Goal: Answer question/provide support: Share knowledge or assist other users

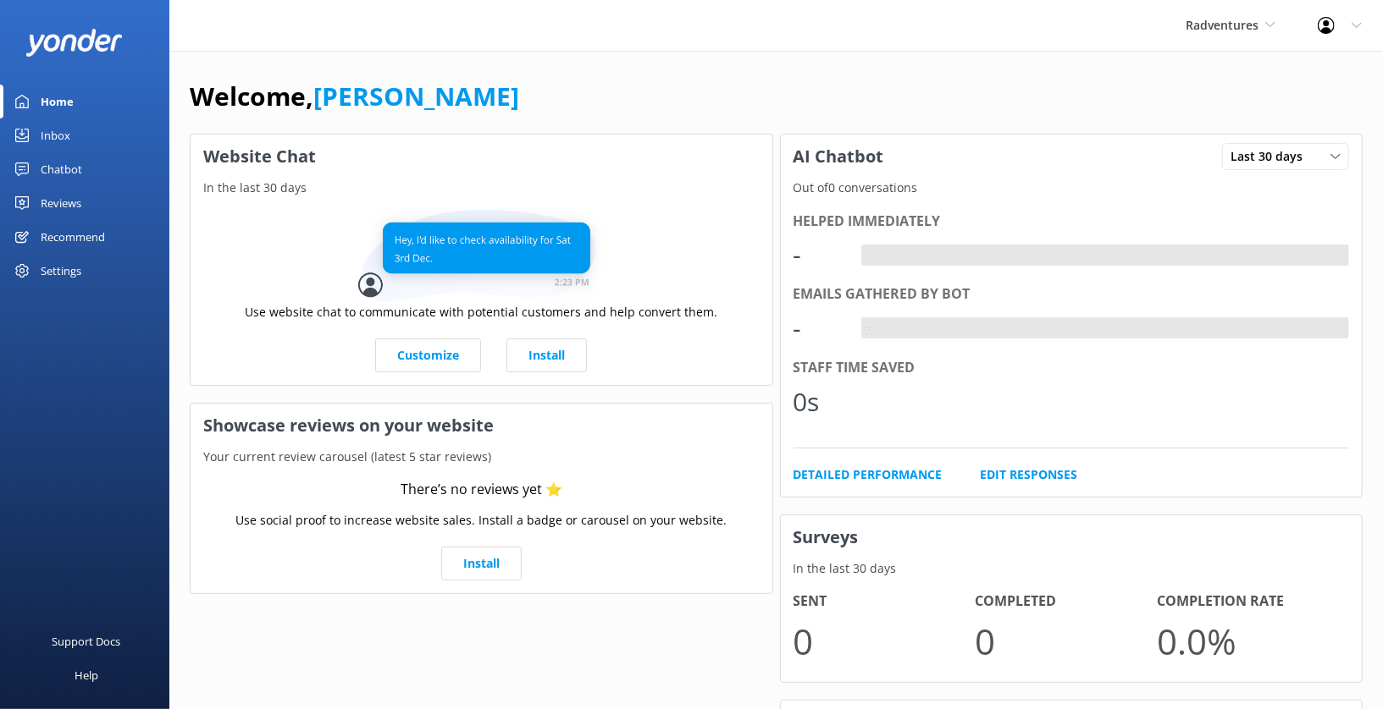
click at [73, 201] on div "Reviews" at bounding box center [61, 203] width 41 height 34
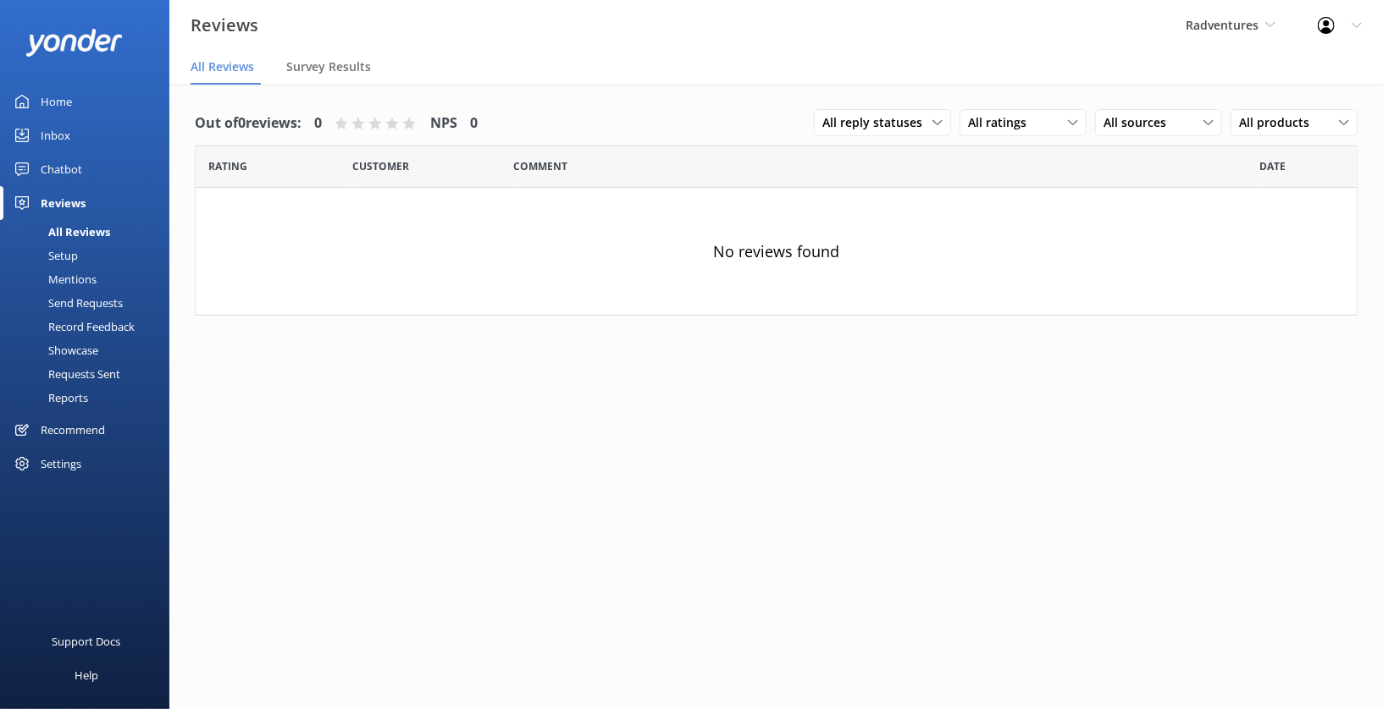
click at [71, 458] on div "Settings" at bounding box center [61, 464] width 41 height 34
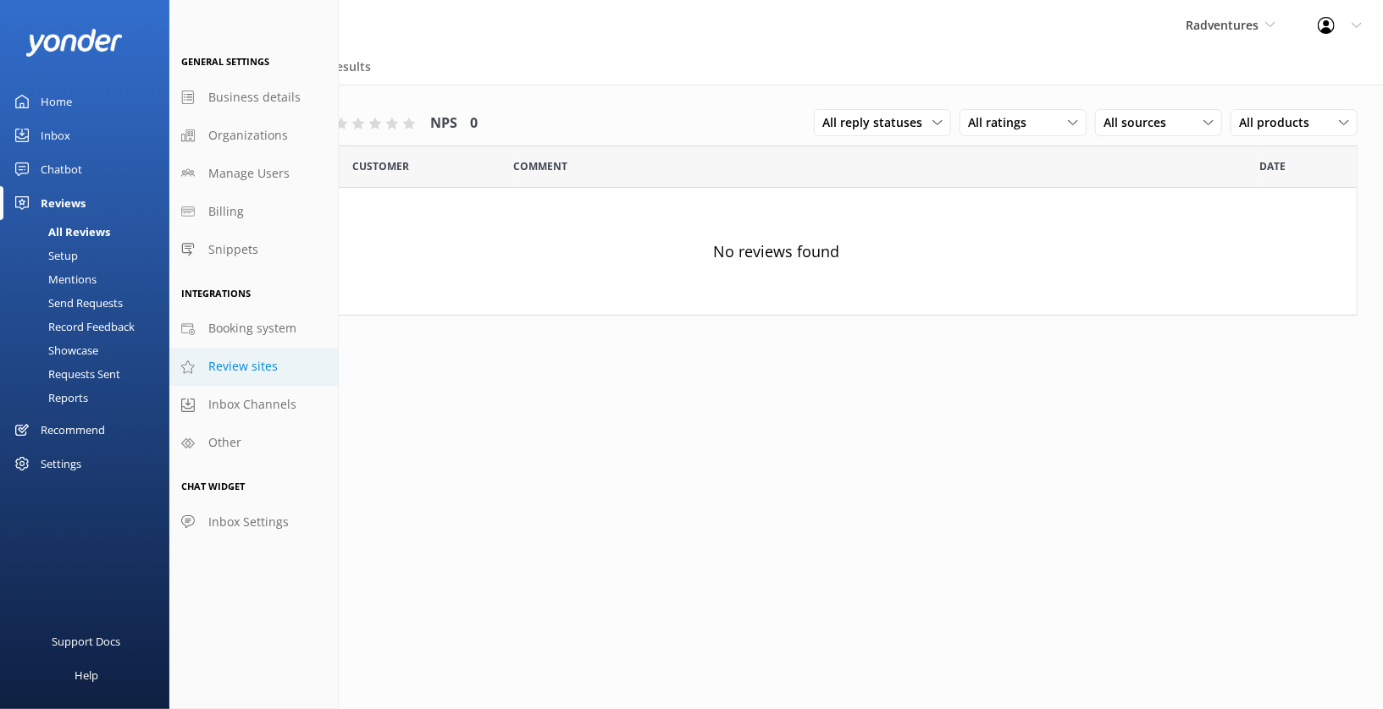
click at [269, 370] on span "Review sites" at bounding box center [242, 366] width 69 height 19
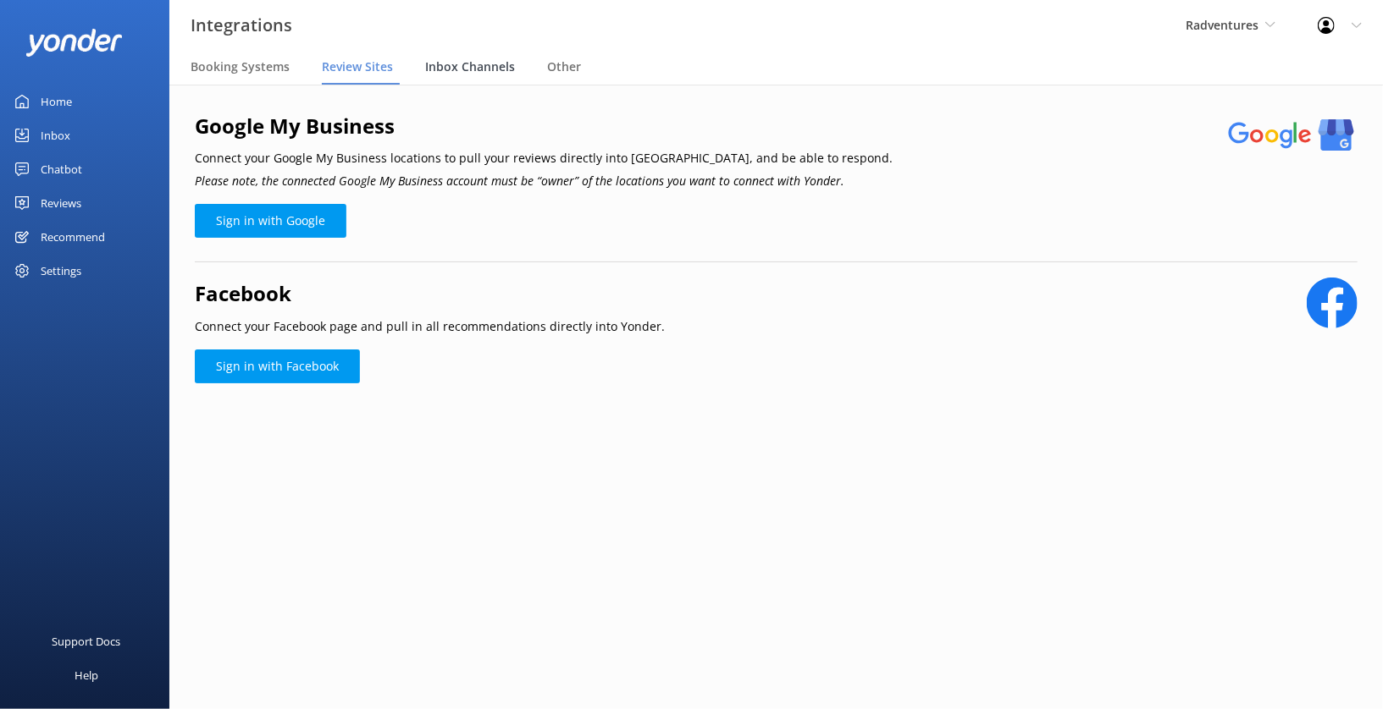
click at [475, 59] on span "Inbox Channels" at bounding box center [470, 66] width 90 height 17
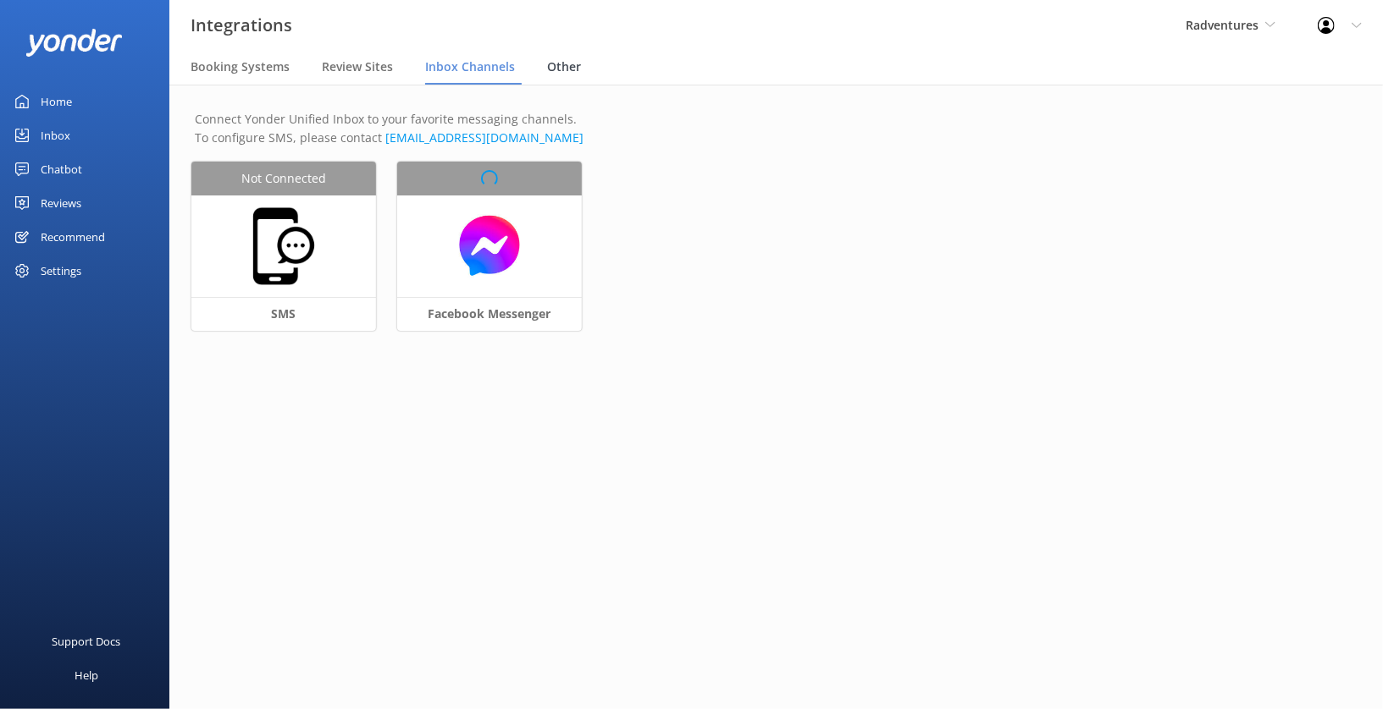
click at [576, 70] on div "Other" at bounding box center [567, 68] width 41 height 34
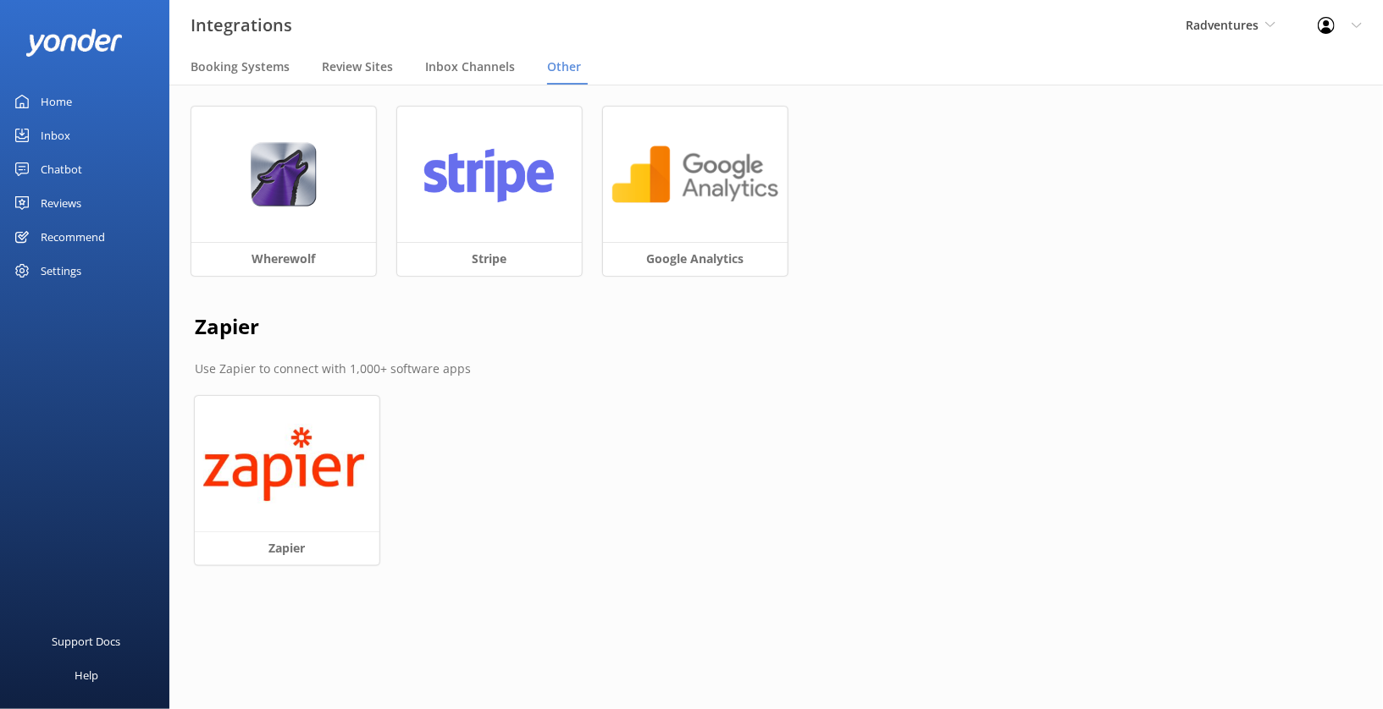
click at [65, 103] on div "Home" at bounding box center [56, 102] width 31 height 34
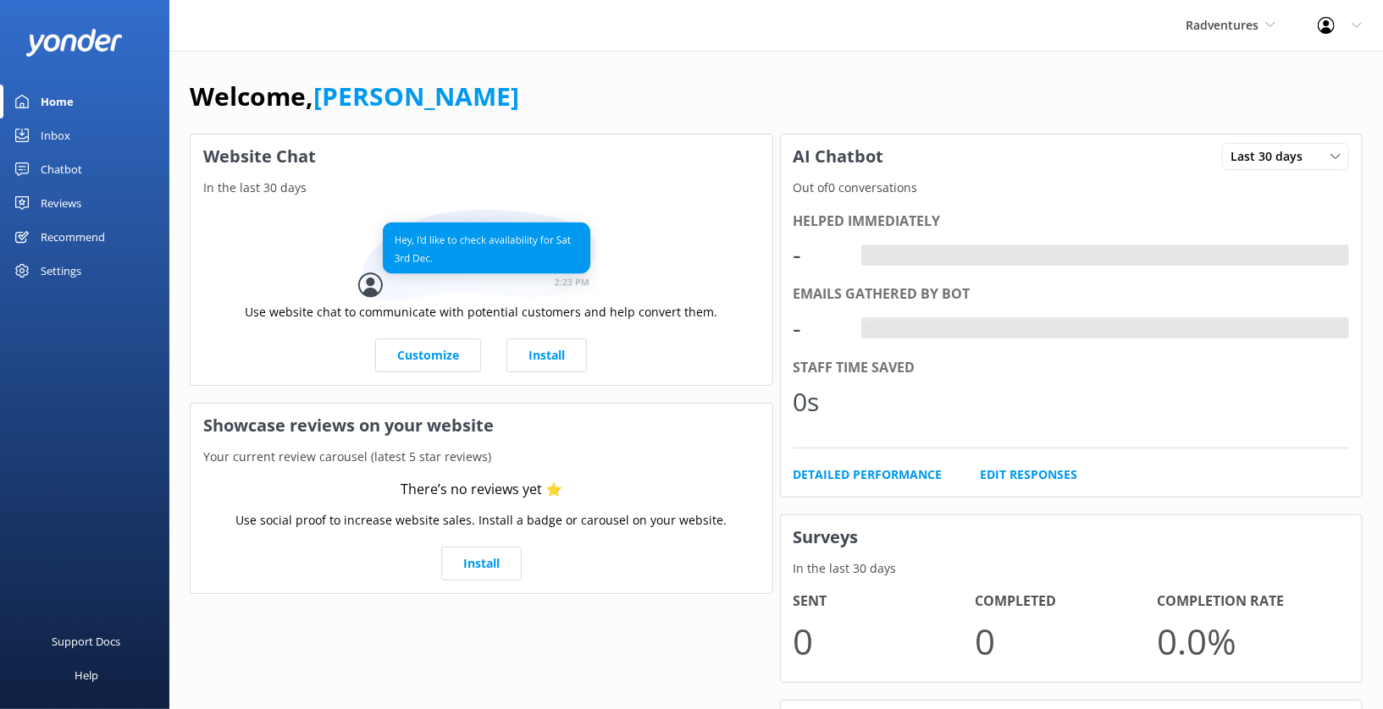
click at [63, 276] on div "Settings" at bounding box center [61, 271] width 41 height 34
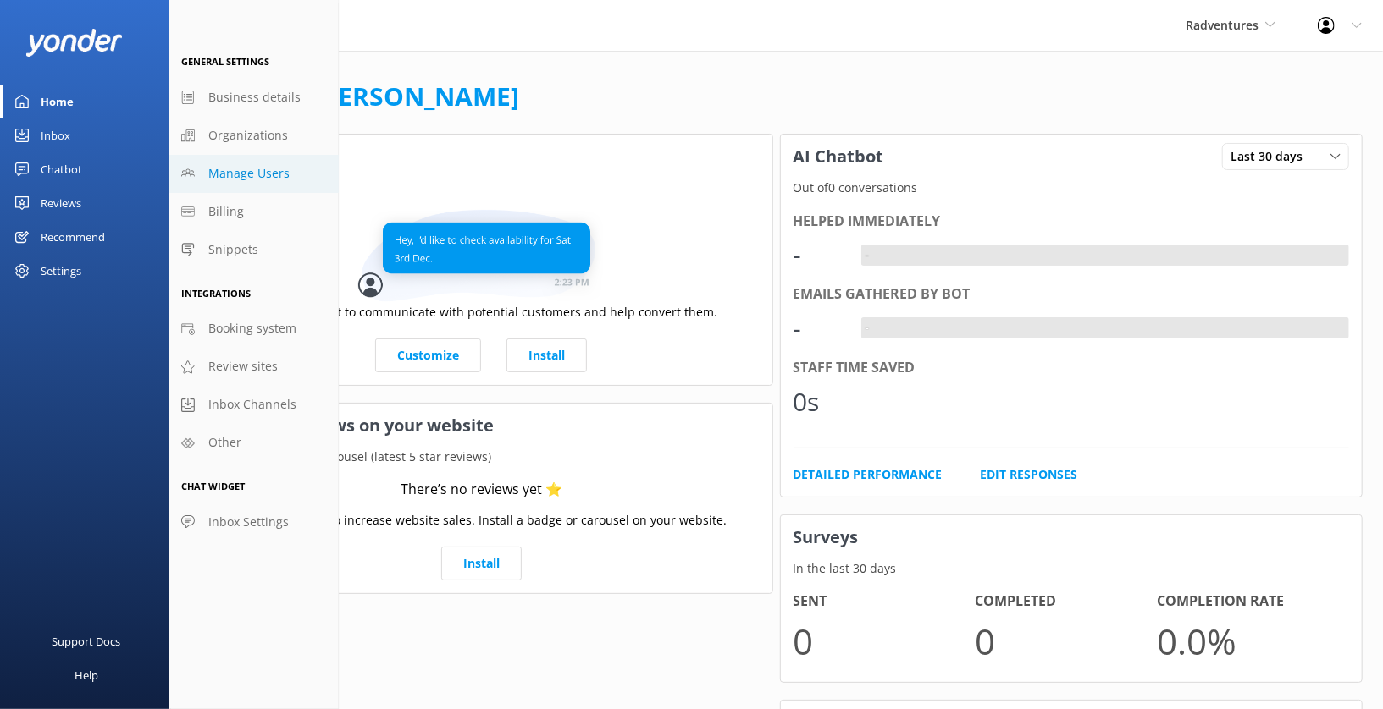
click at [251, 170] on span "Manage Users" at bounding box center [248, 173] width 81 height 19
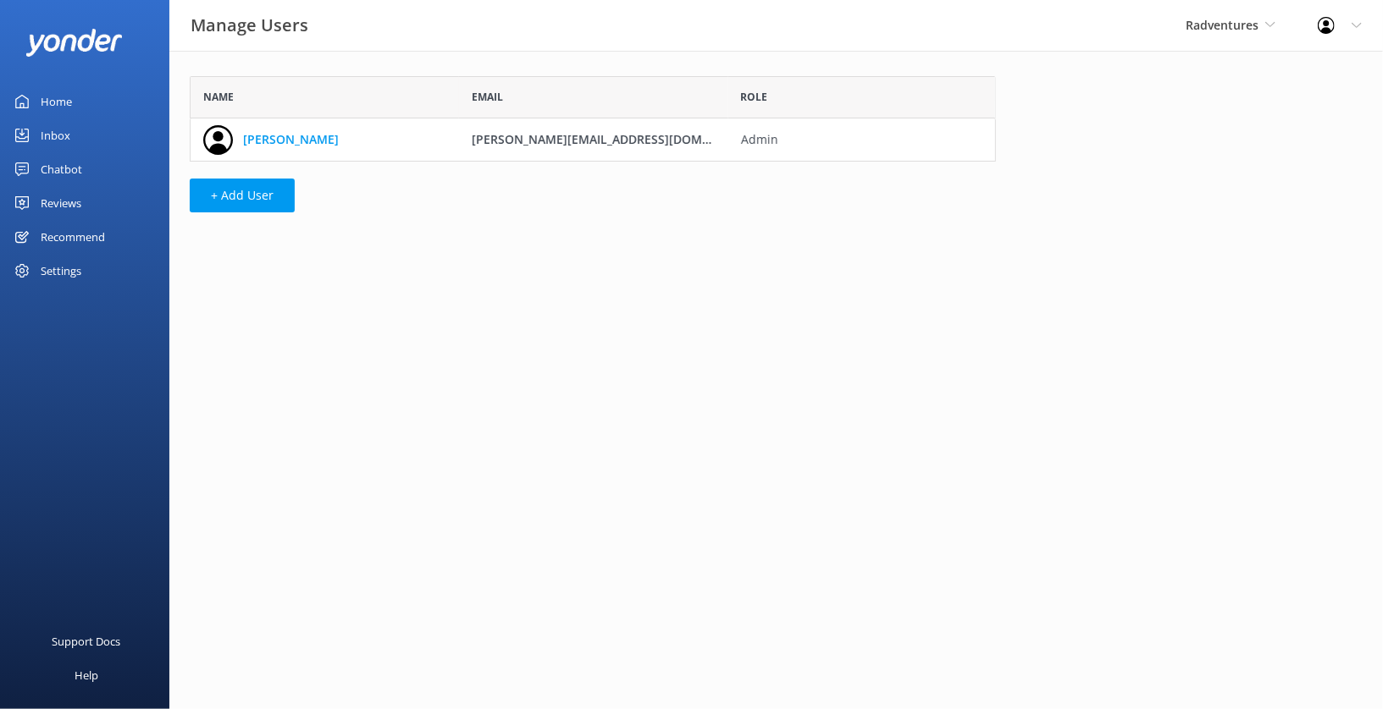
scroll to position [85, 805]
click at [63, 272] on div "Settings" at bounding box center [61, 271] width 41 height 34
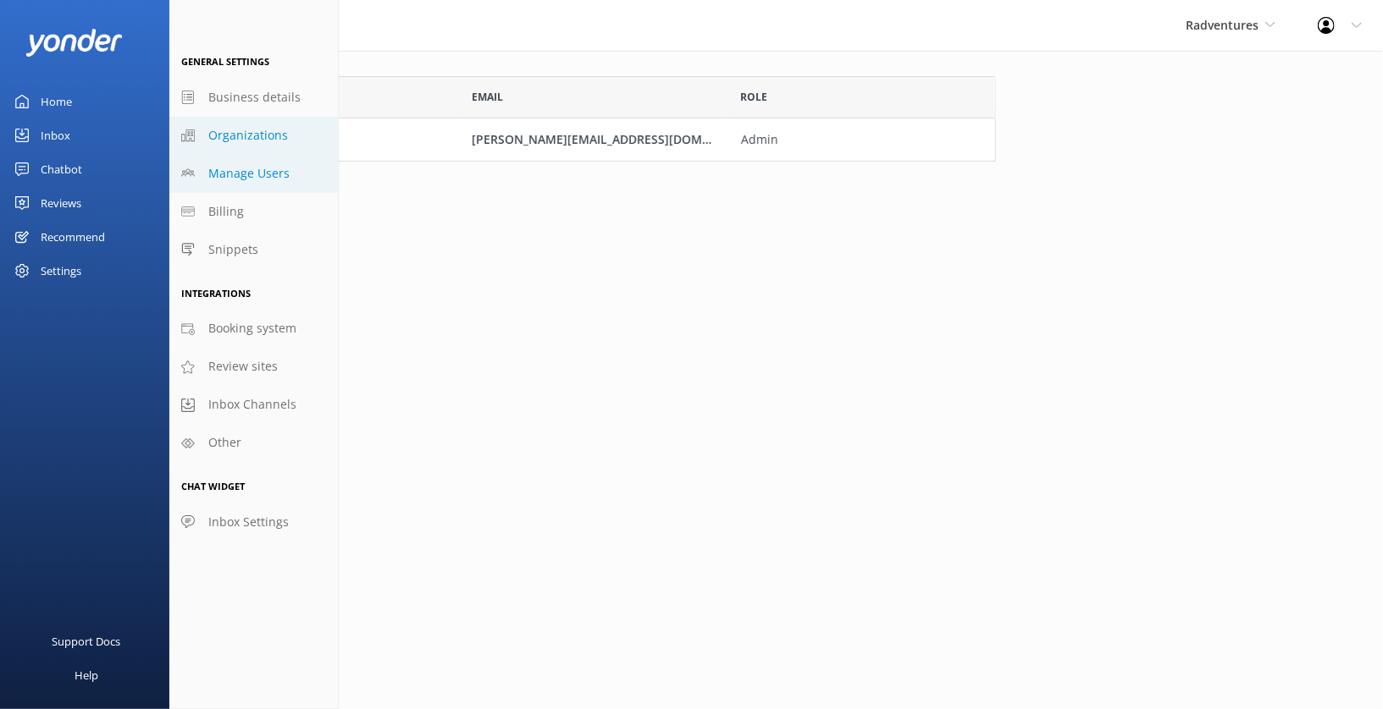
click at [258, 126] on span "Organizations" at bounding box center [248, 135] width 80 height 19
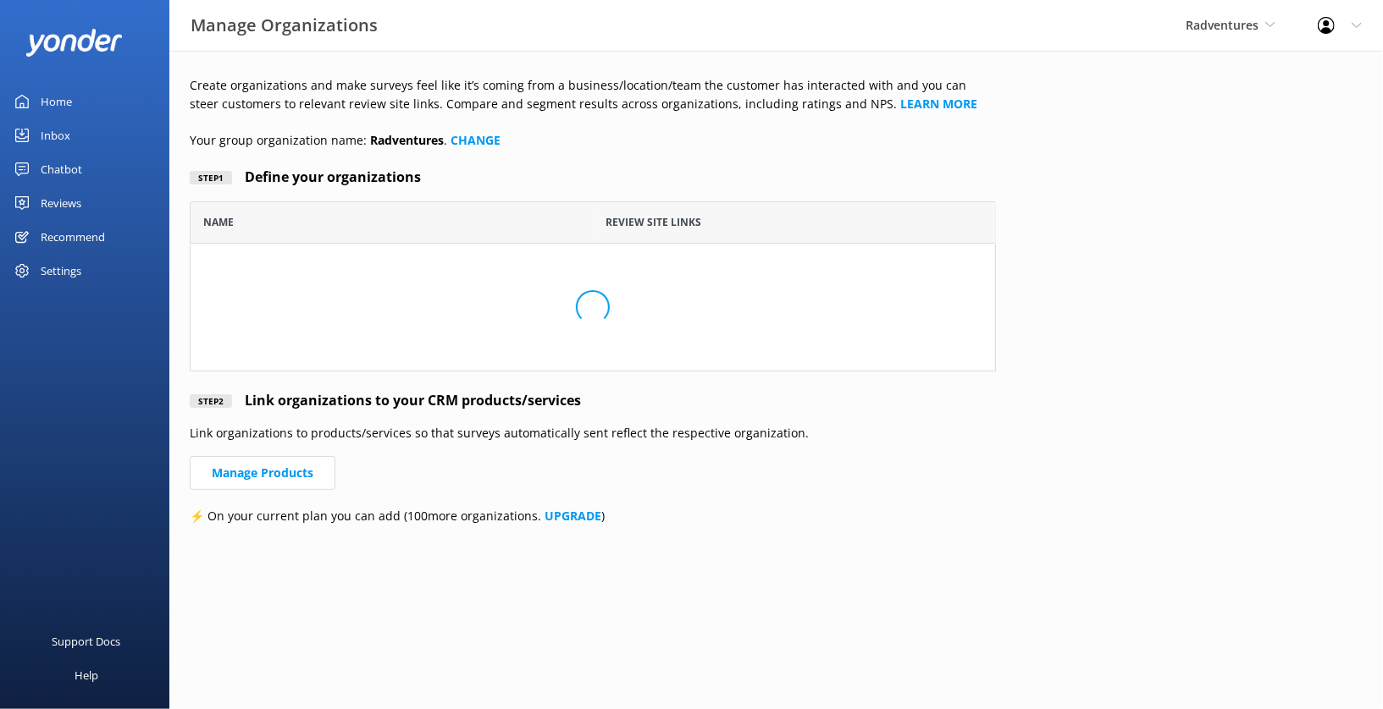
scroll to position [169, 805]
click at [72, 268] on div "Settings" at bounding box center [61, 271] width 41 height 34
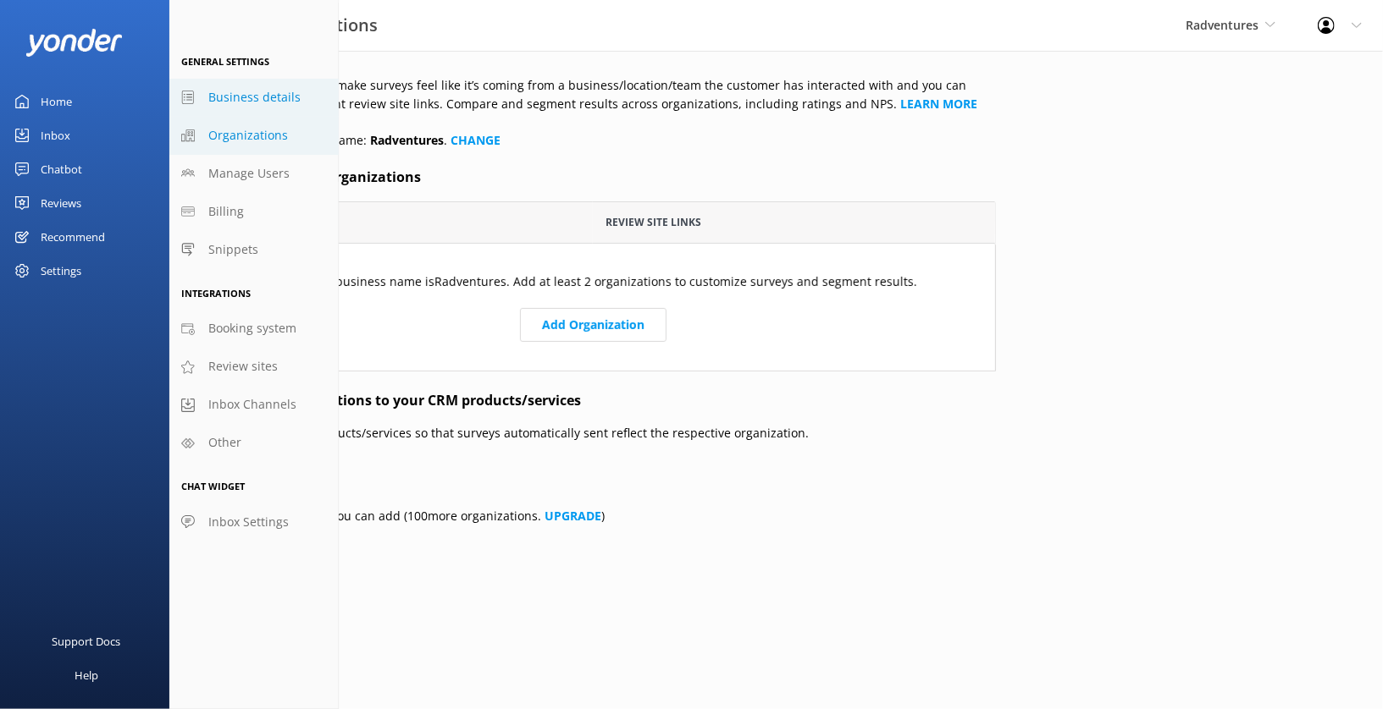
click at [255, 100] on span "Business details" at bounding box center [254, 97] width 92 height 19
select select "America/Denver"
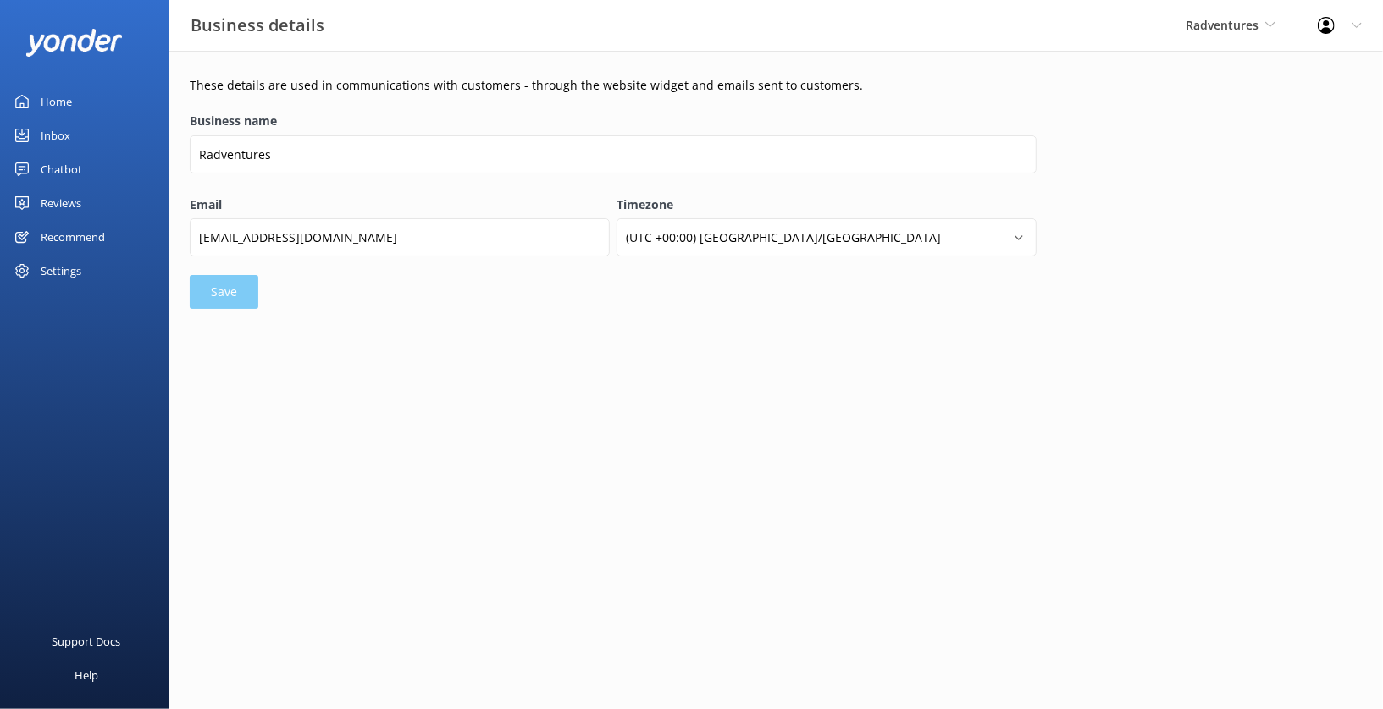
click at [83, 271] on div "Settings" at bounding box center [84, 271] width 169 height 34
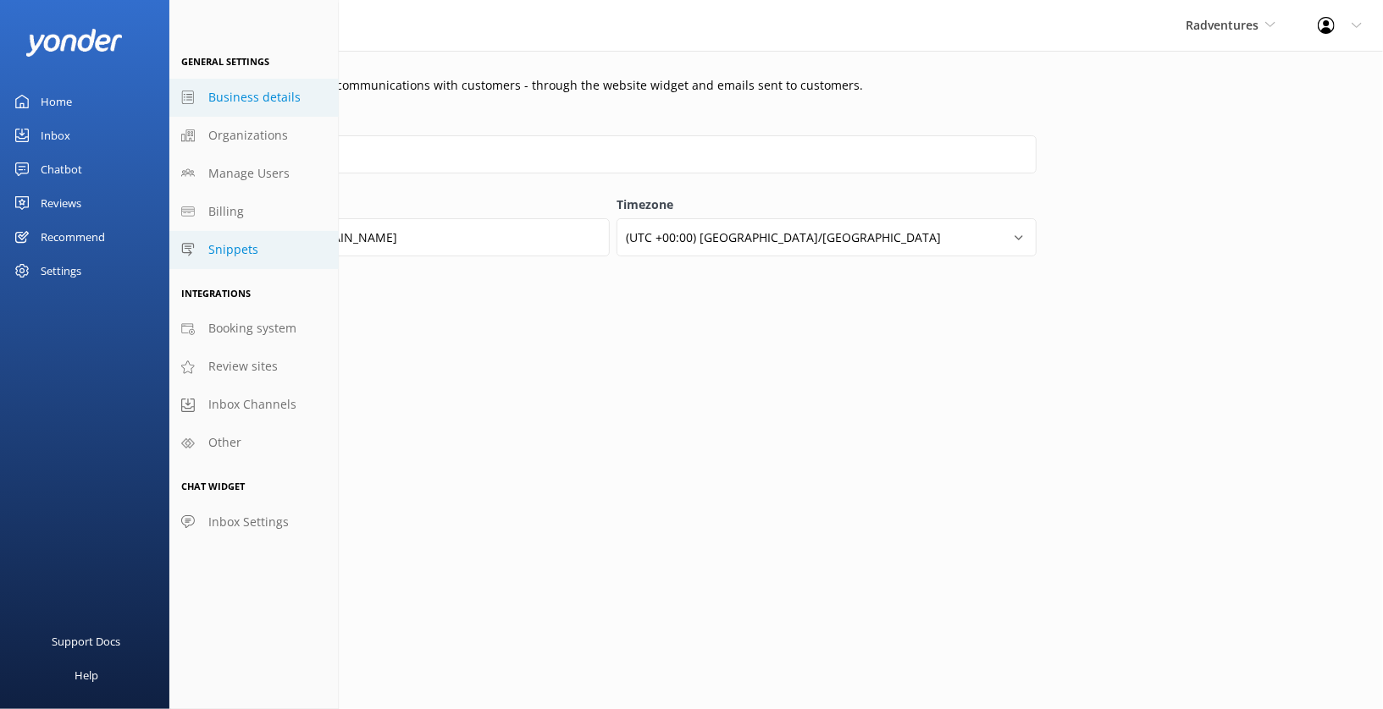
click at [221, 260] on link "Snippets" at bounding box center [253, 250] width 169 height 38
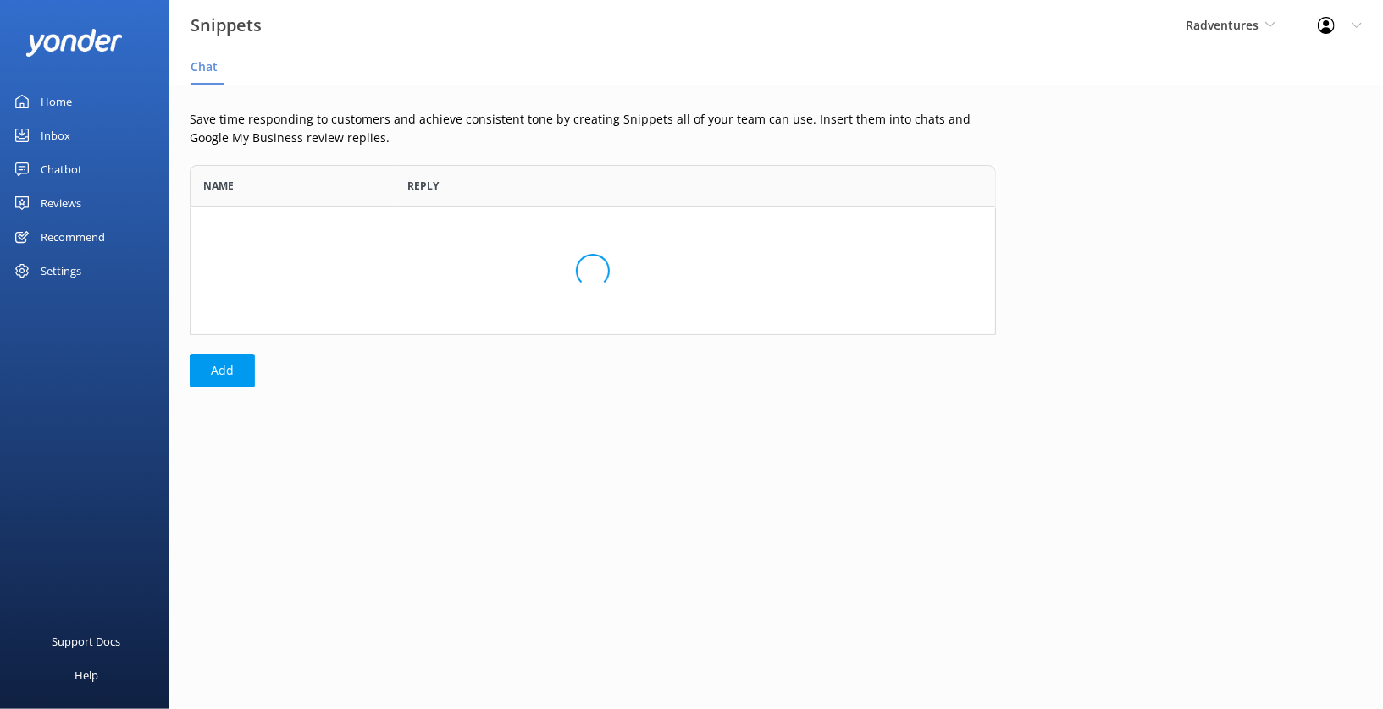
scroll to position [169, 805]
click at [63, 273] on div "Settings" at bounding box center [61, 271] width 41 height 34
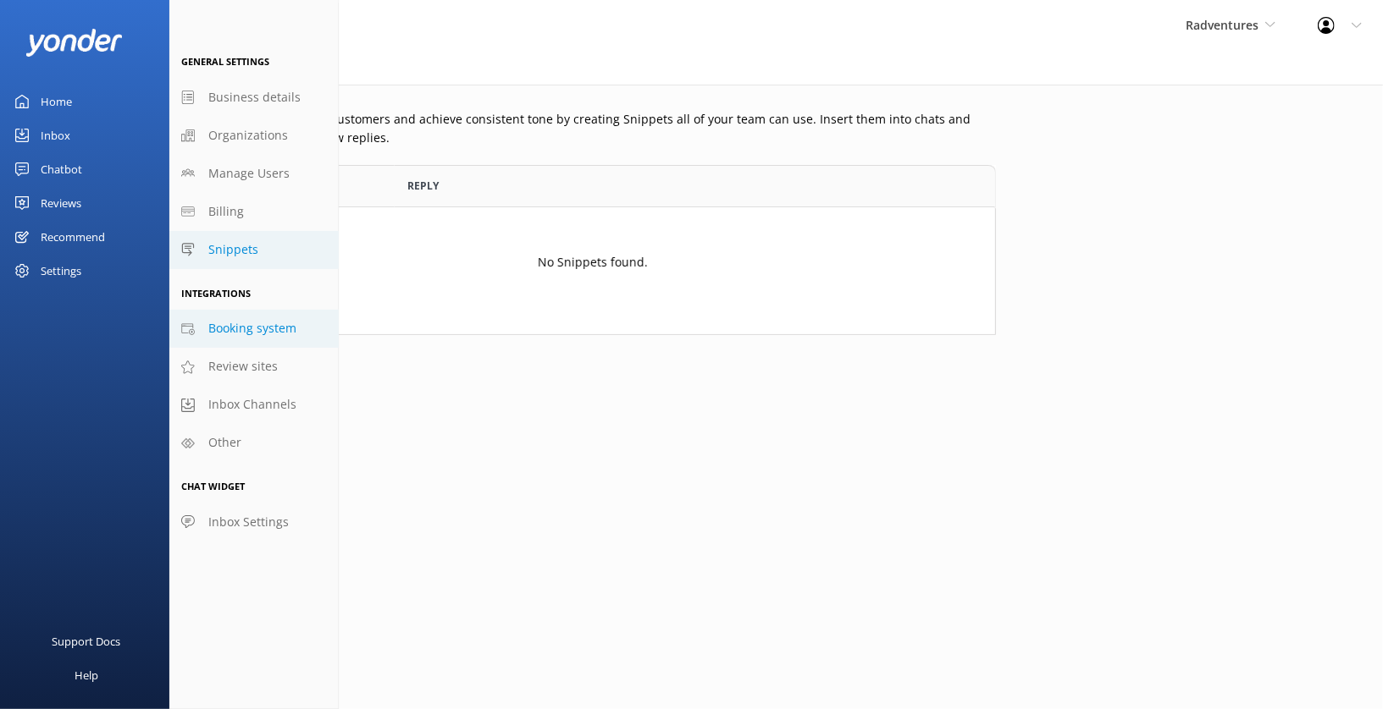
click at [244, 328] on span "Booking system" at bounding box center [252, 328] width 88 height 19
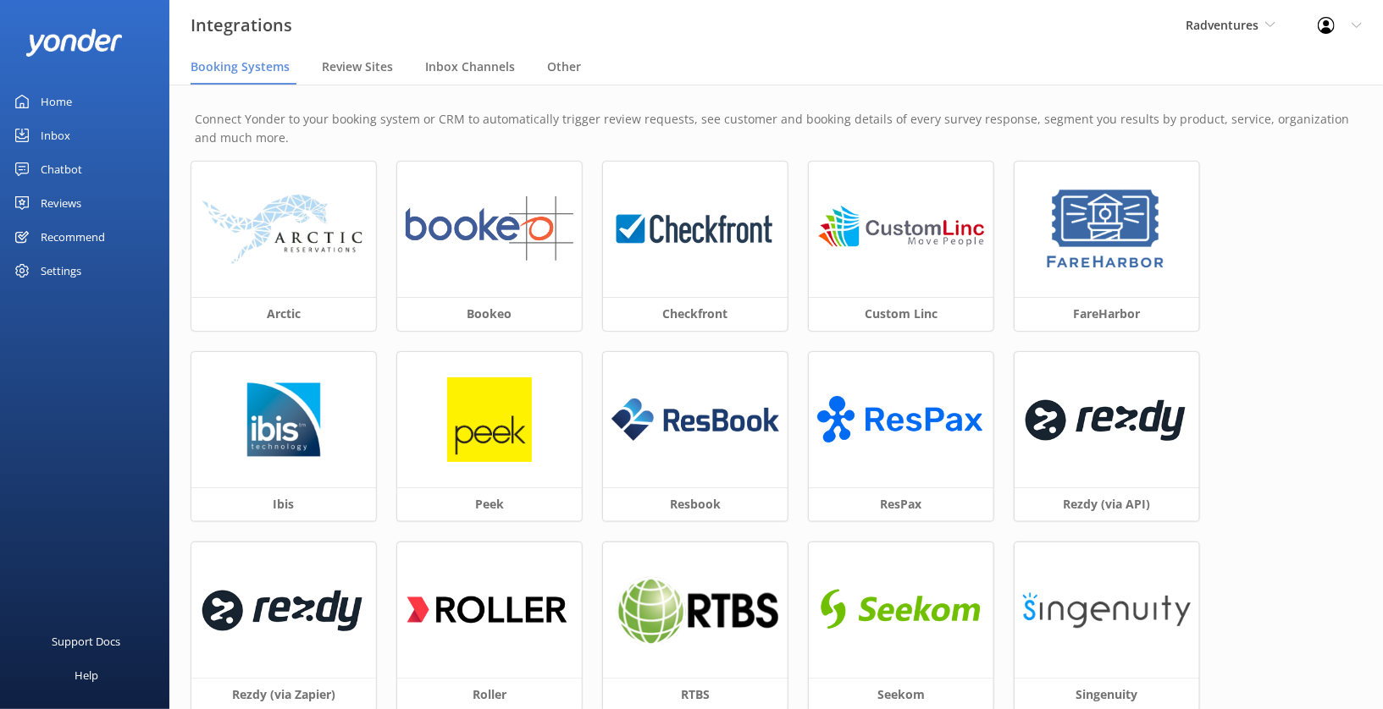
click at [91, 268] on div "Settings" at bounding box center [84, 271] width 169 height 34
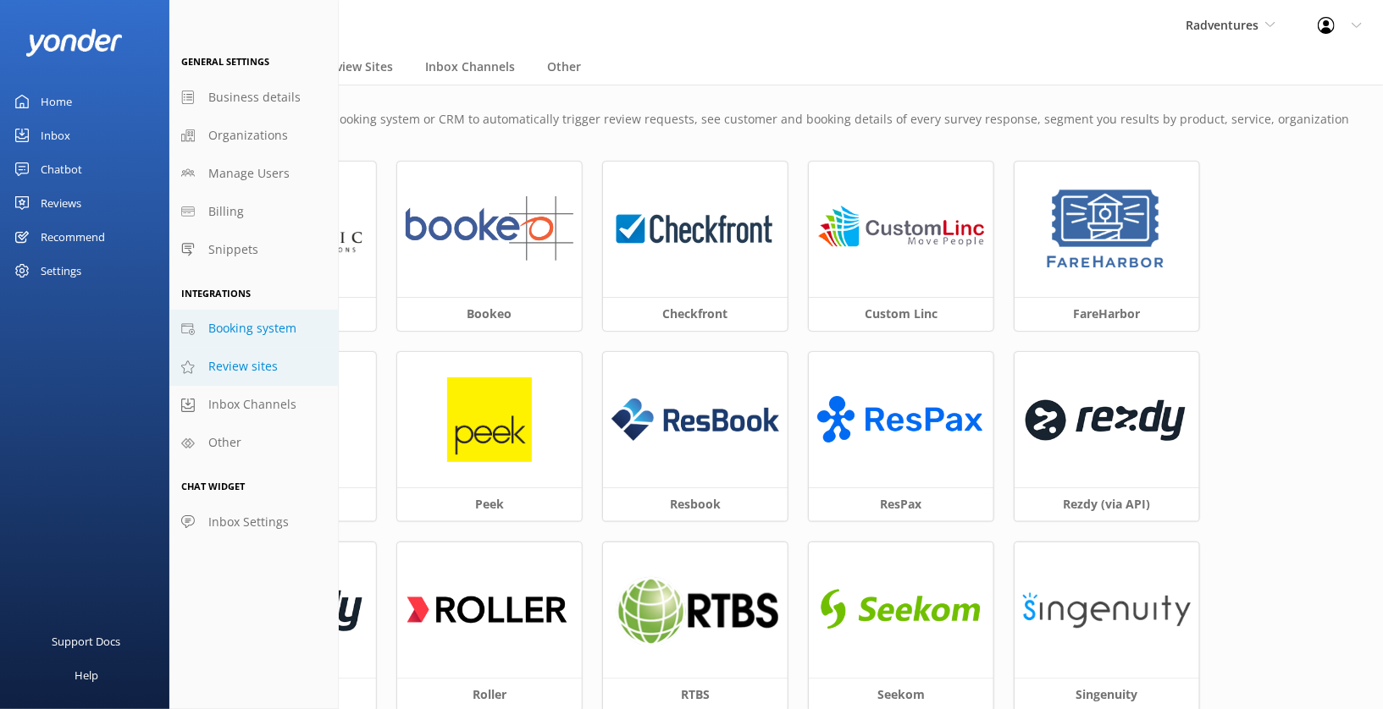
click at [261, 370] on span "Review sites" at bounding box center [242, 366] width 69 height 19
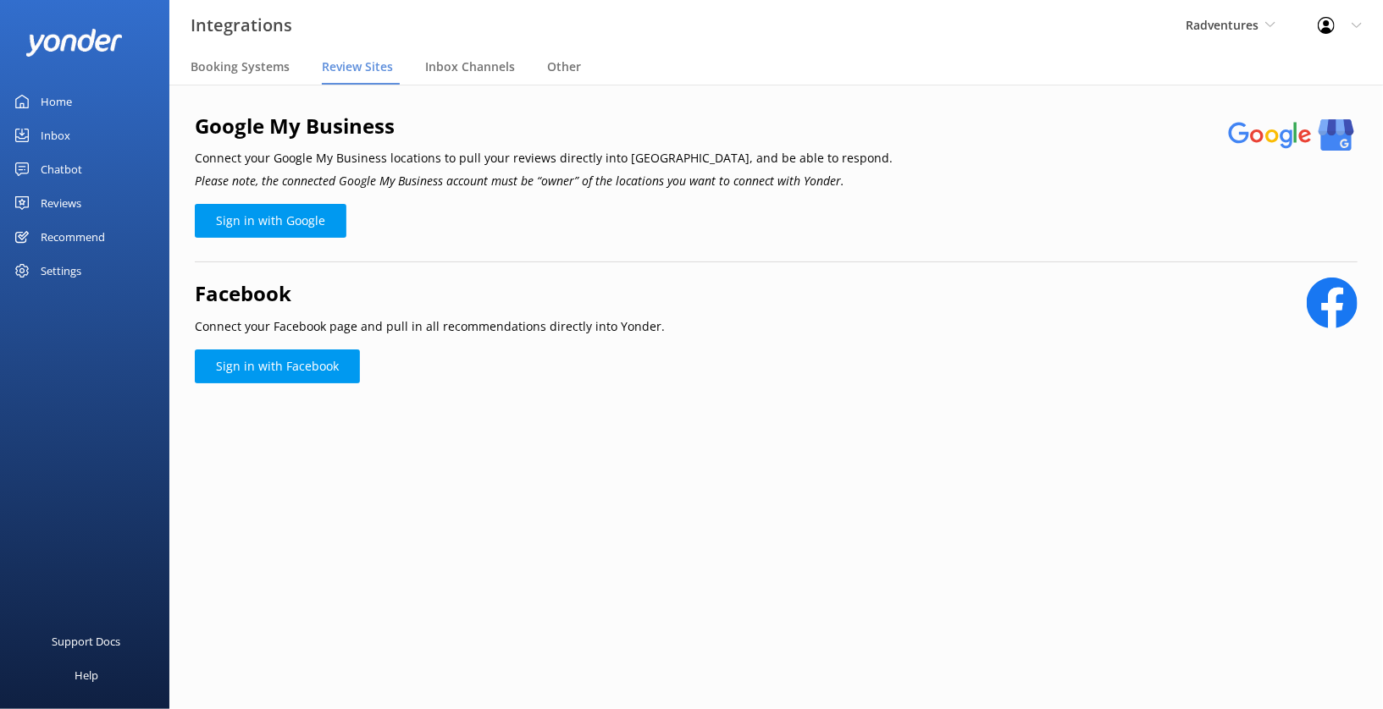
click at [89, 267] on div "Settings" at bounding box center [84, 271] width 169 height 34
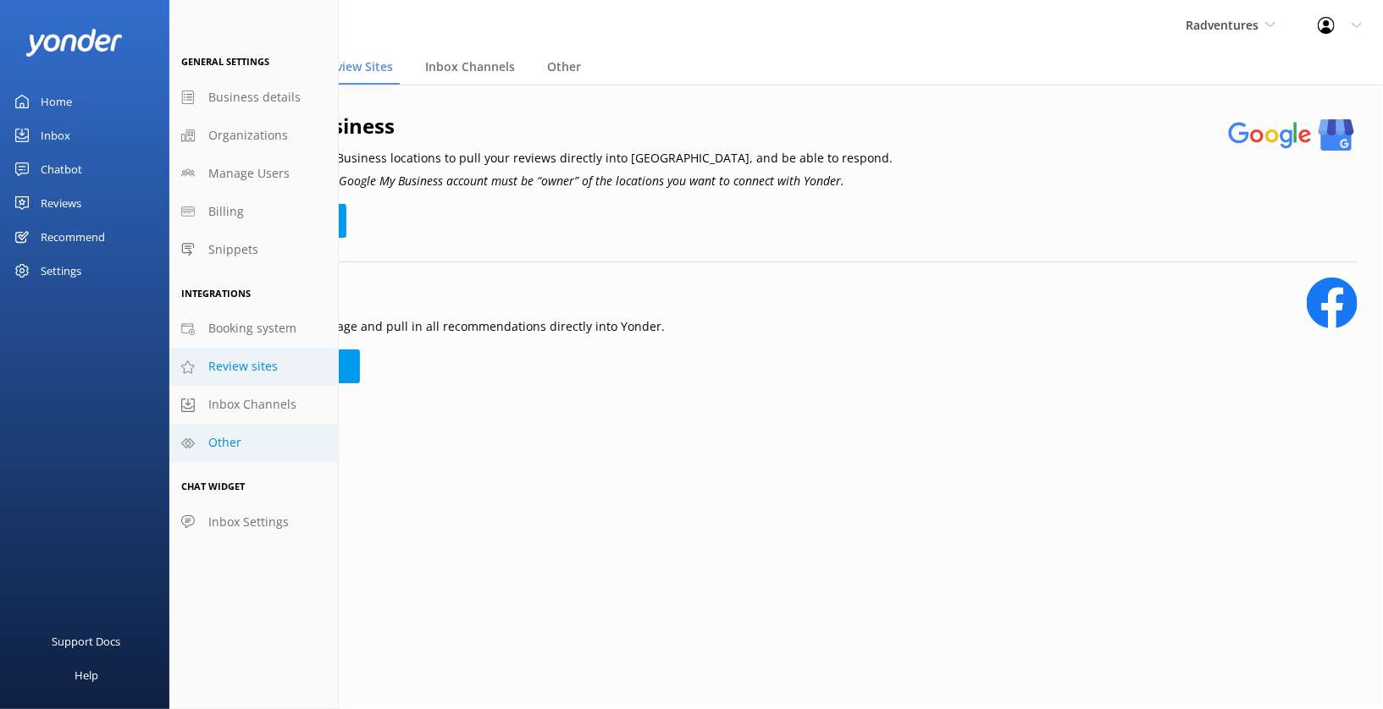
click at [235, 446] on span "Other" at bounding box center [224, 442] width 33 height 19
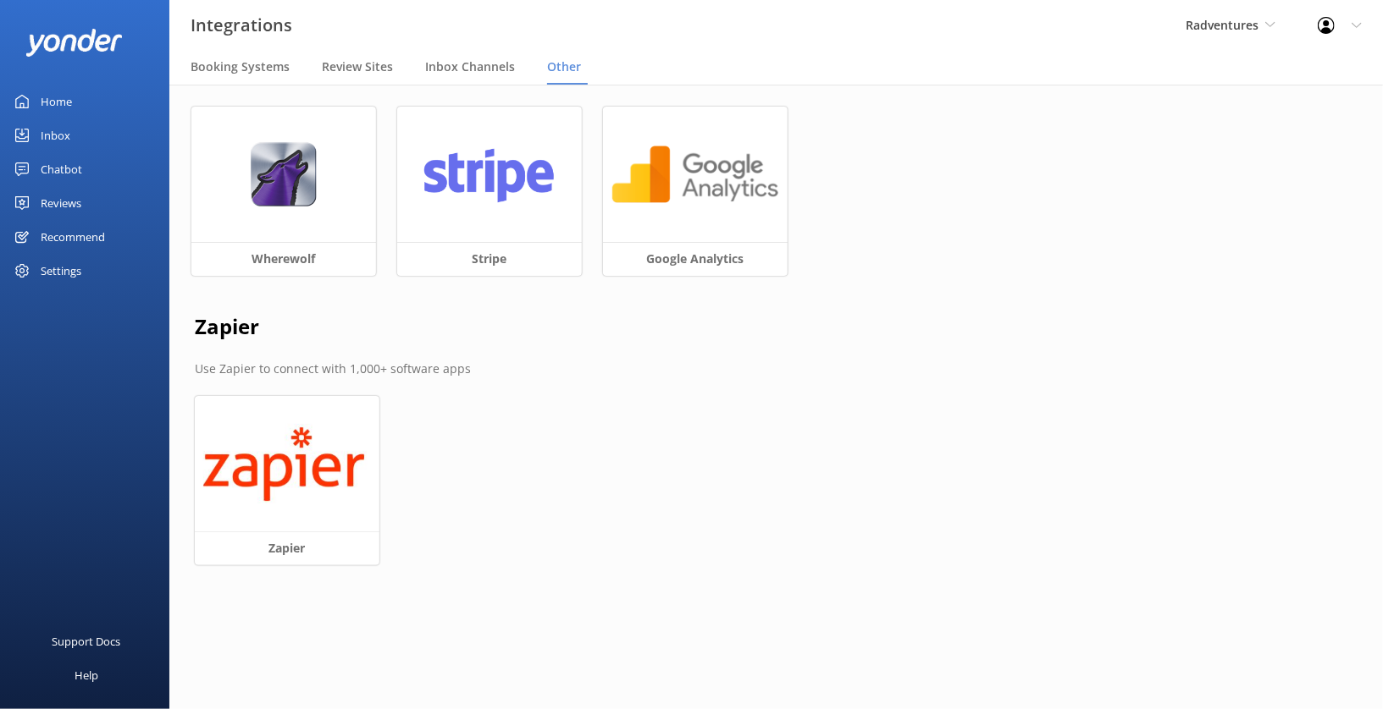
click at [85, 99] on link "Home" at bounding box center [84, 102] width 169 height 34
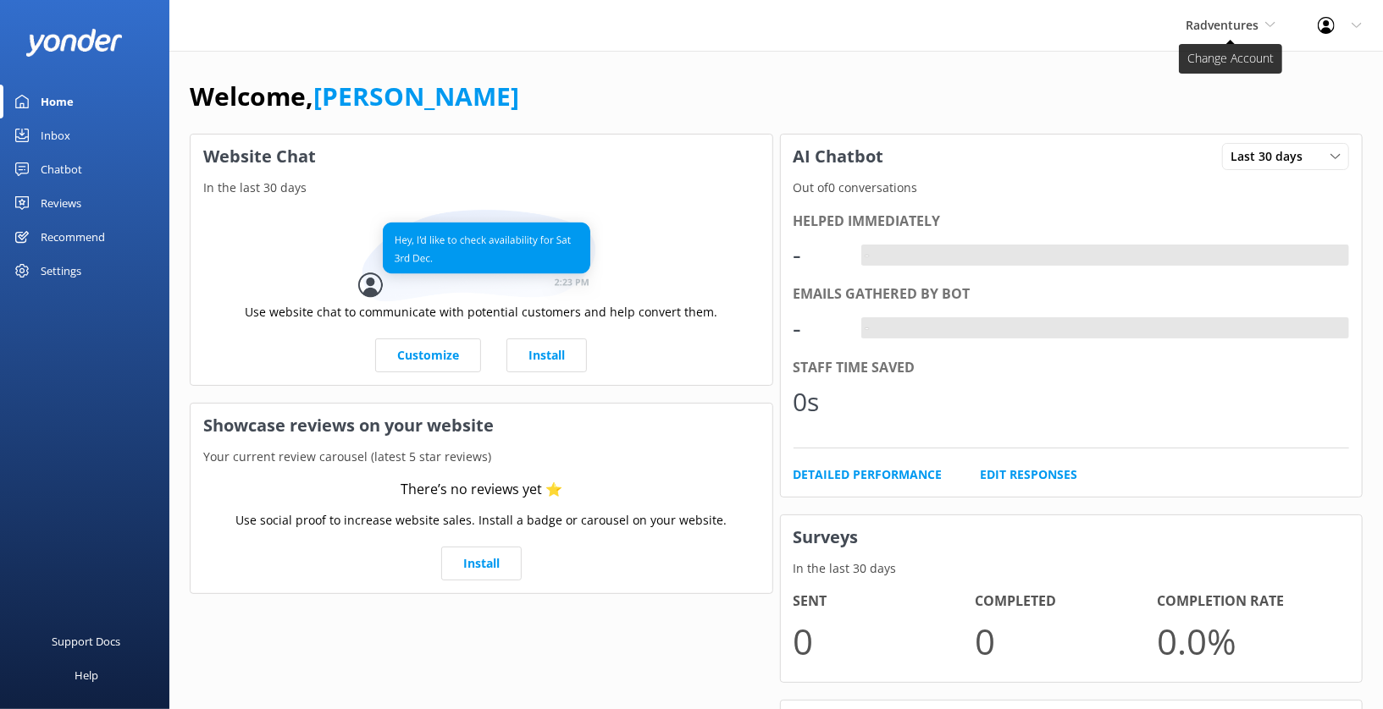
click at [1254, 16] on span "Radventures" at bounding box center [1230, 25] width 90 height 19
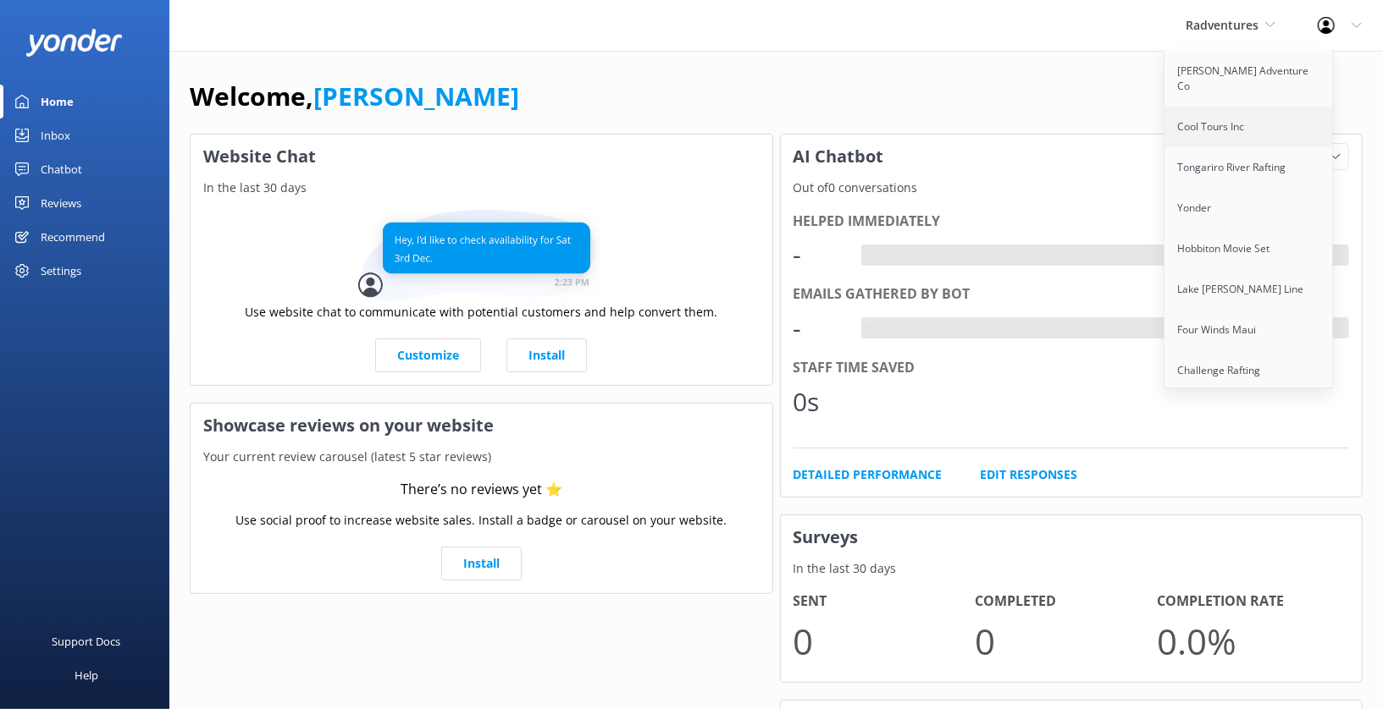
click at [1245, 119] on link "Cool Tours Inc" at bounding box center [1248, 127] width 169 height 41
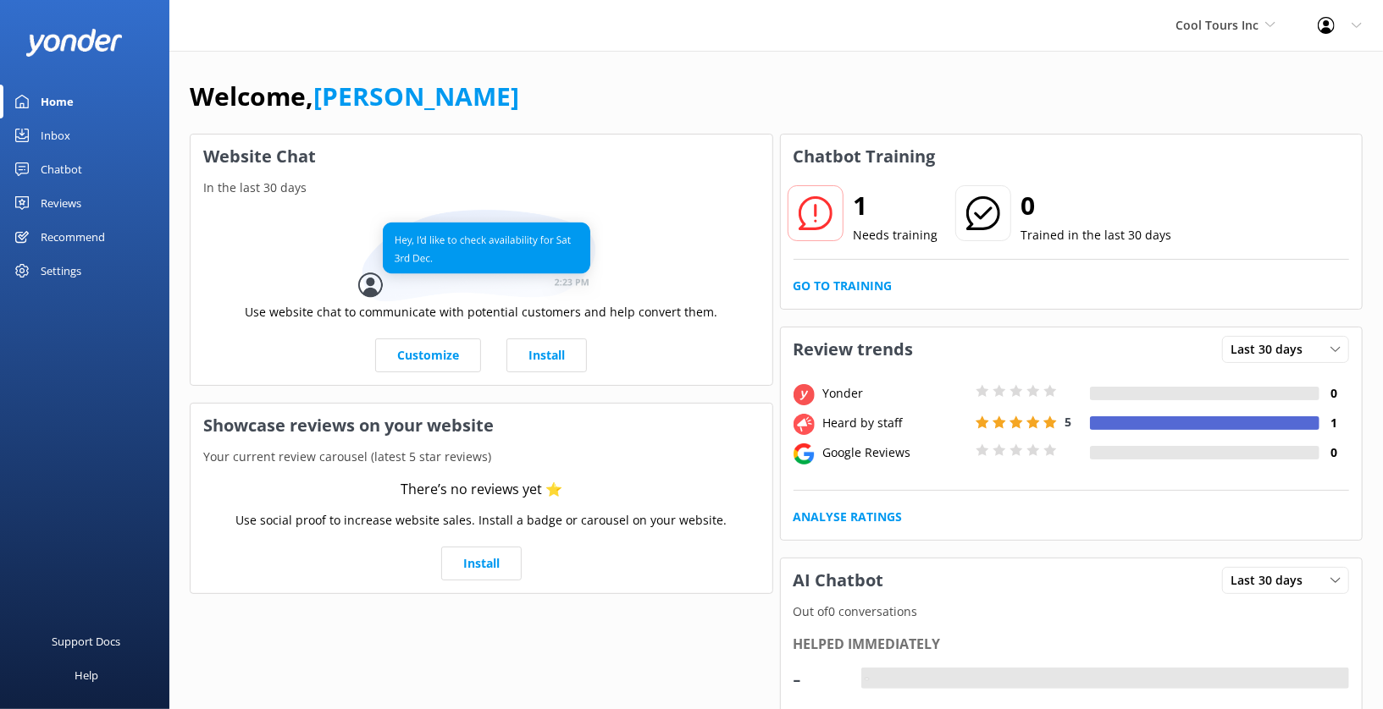
click at [77, 201] on div "Reviews" at bounding box center [61, 203] width 41 height 34
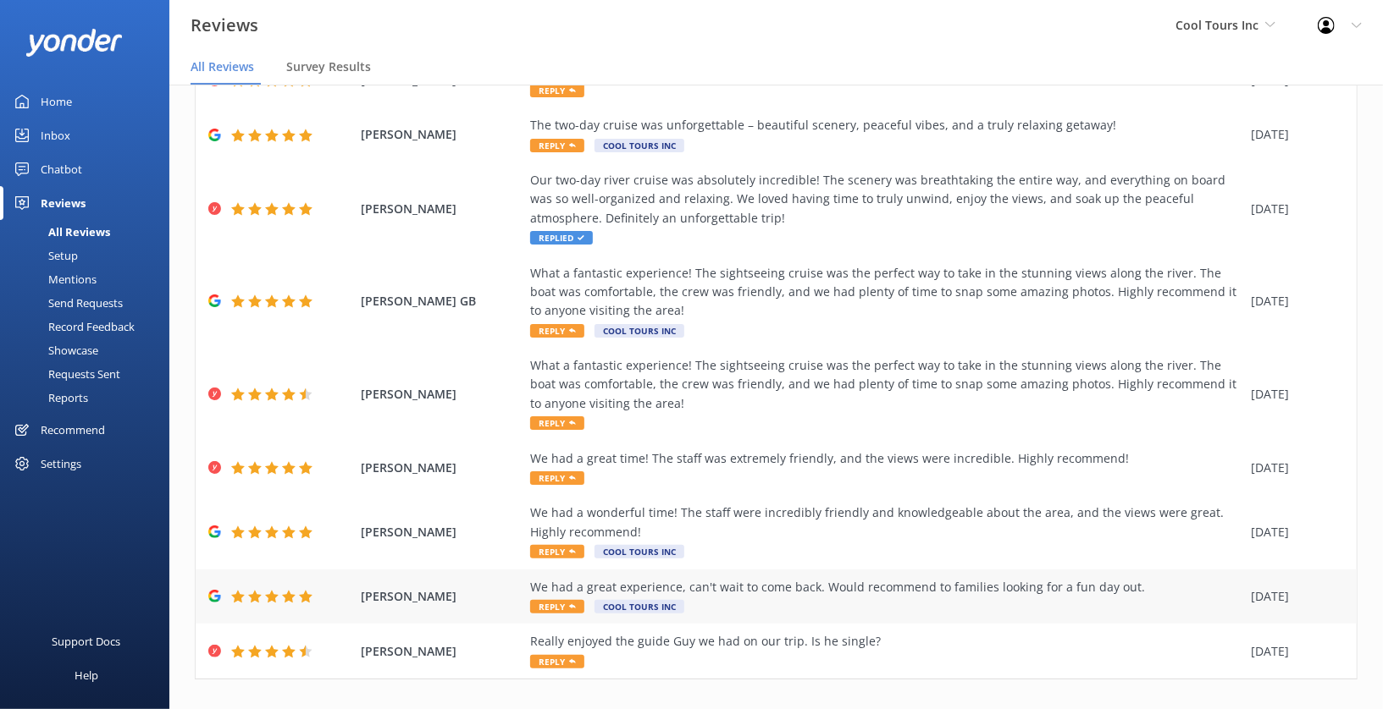
scroll to position [186, 0]
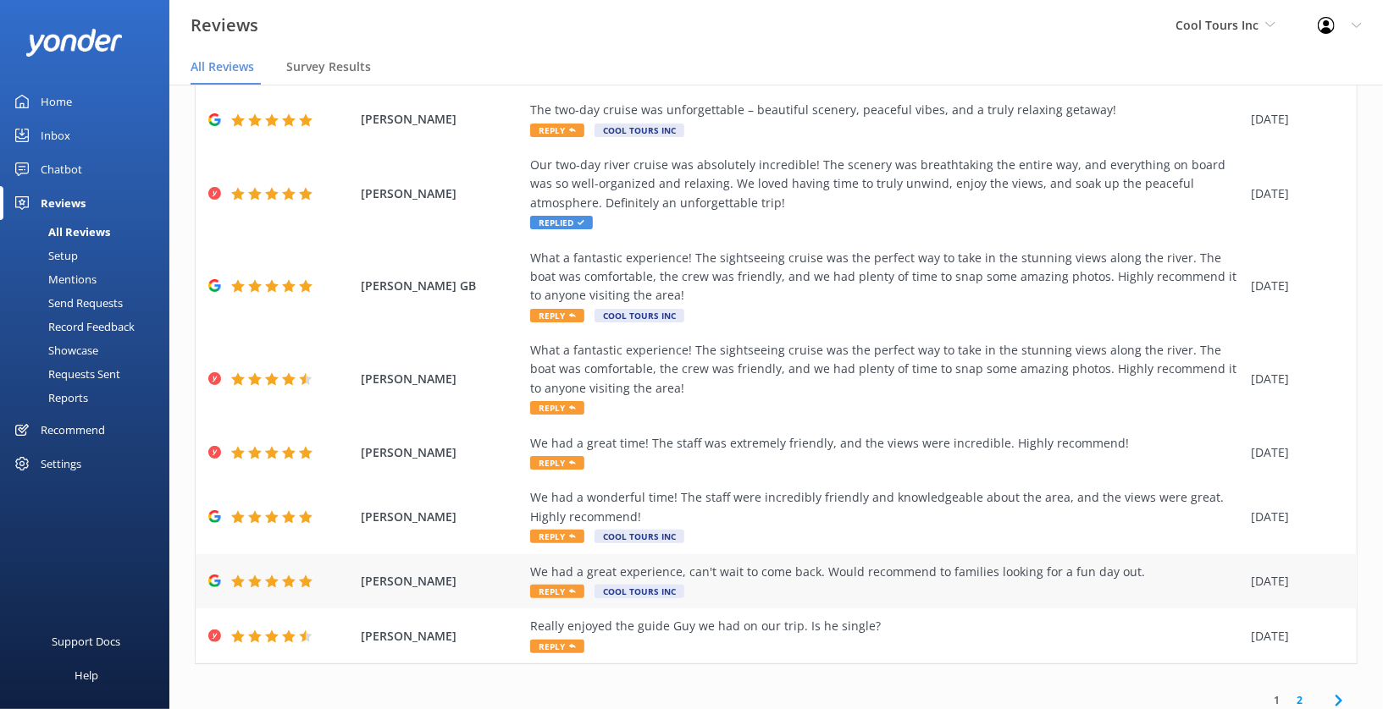
click at [763, 581] on div "We had a great experience, can't wait to come back. Would recommend to families…" at bounding box center [886, 572] width 712 height 19
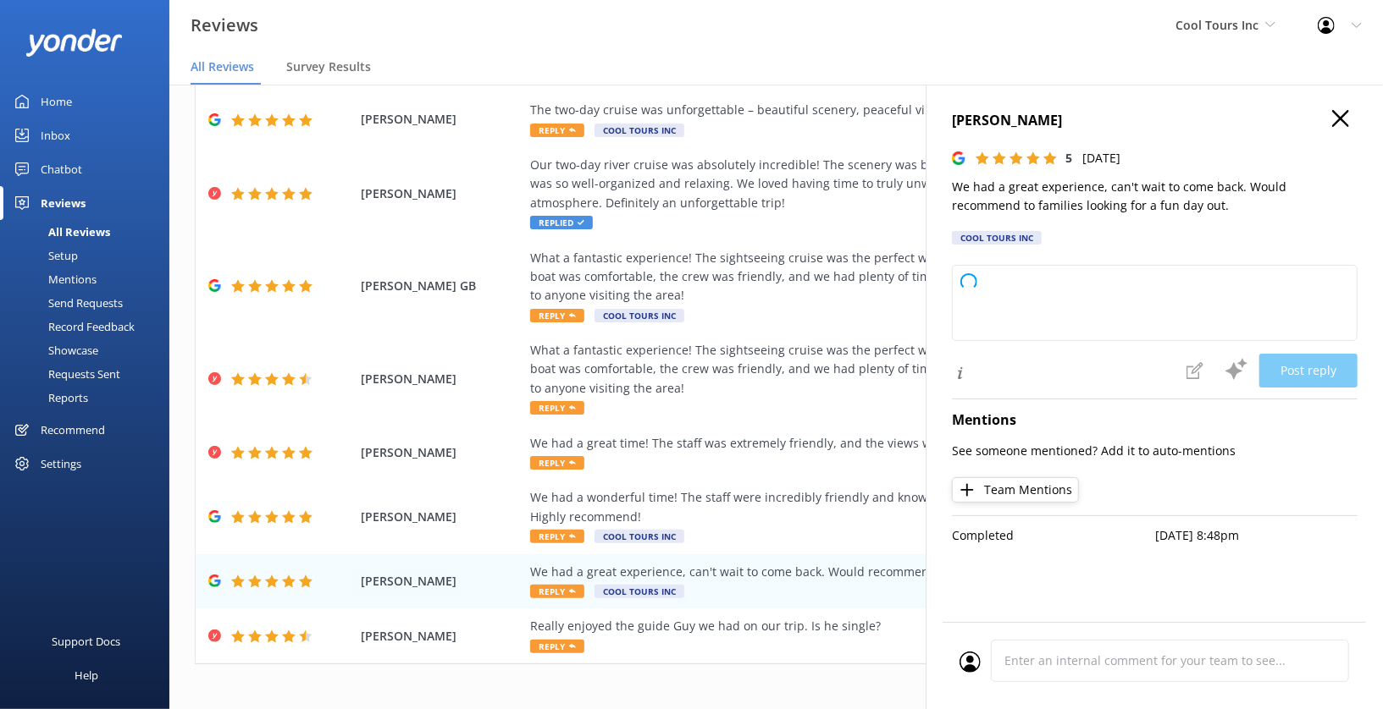
type textarea "G’day legend! Stoked to hear you had a ripper time with us. Thanks for the top …"
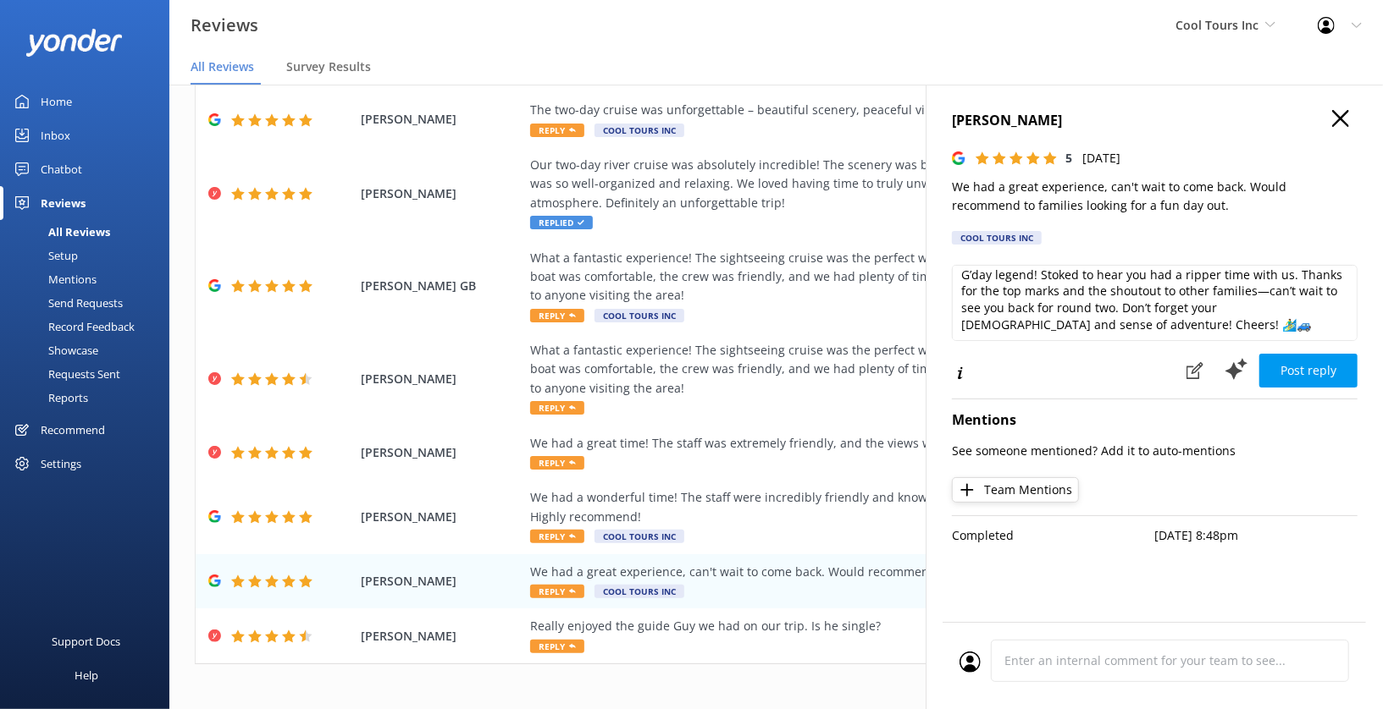
scroll to position [0, 0]
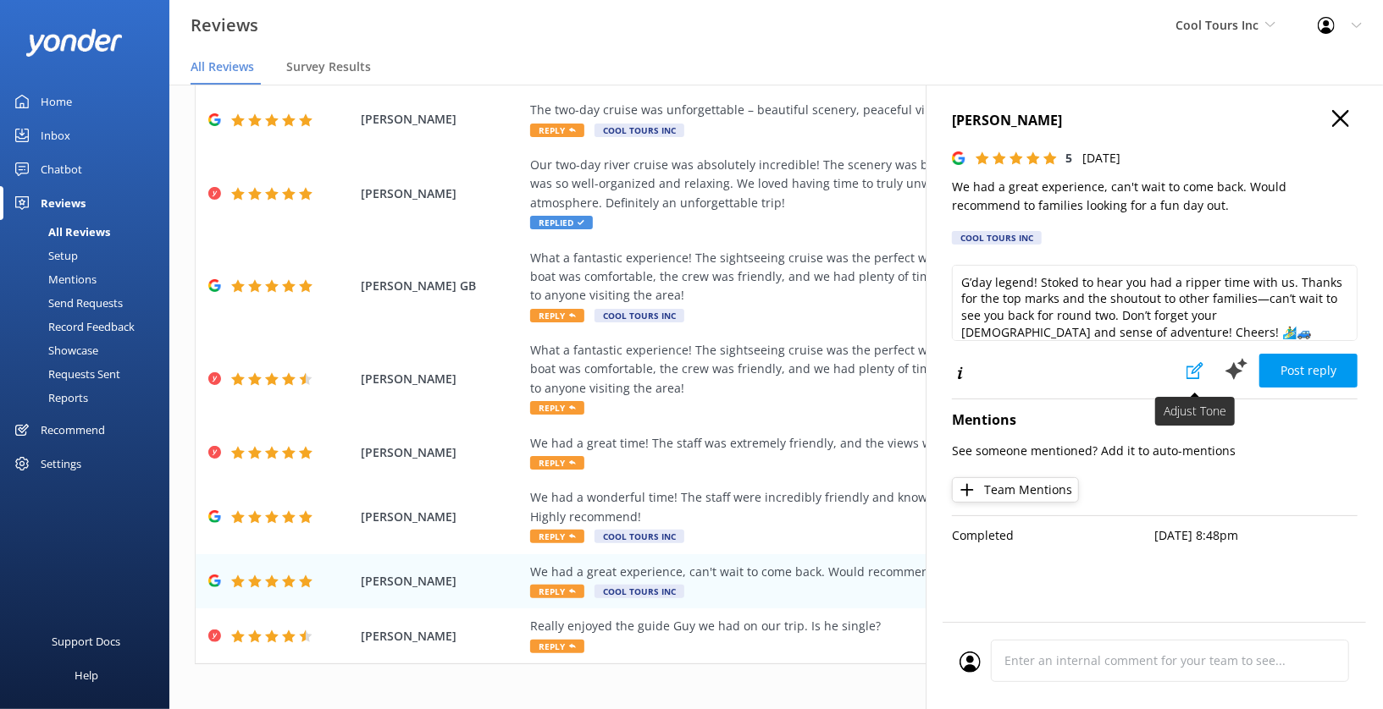
click at [1190, 368] on icon at bounding box center [1194, 370] width 17 height 17
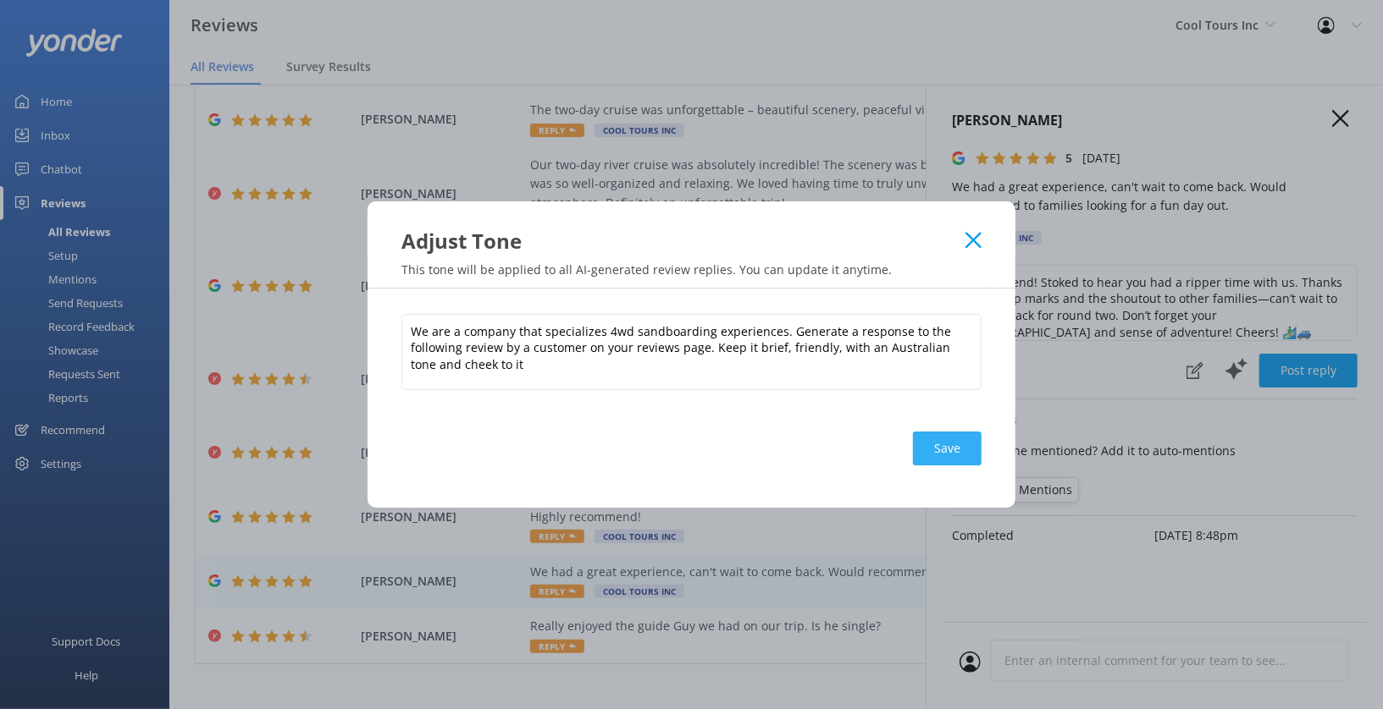
click at [952, 443] on button "Save" at bounding box center [947, 449] width 69 height 34
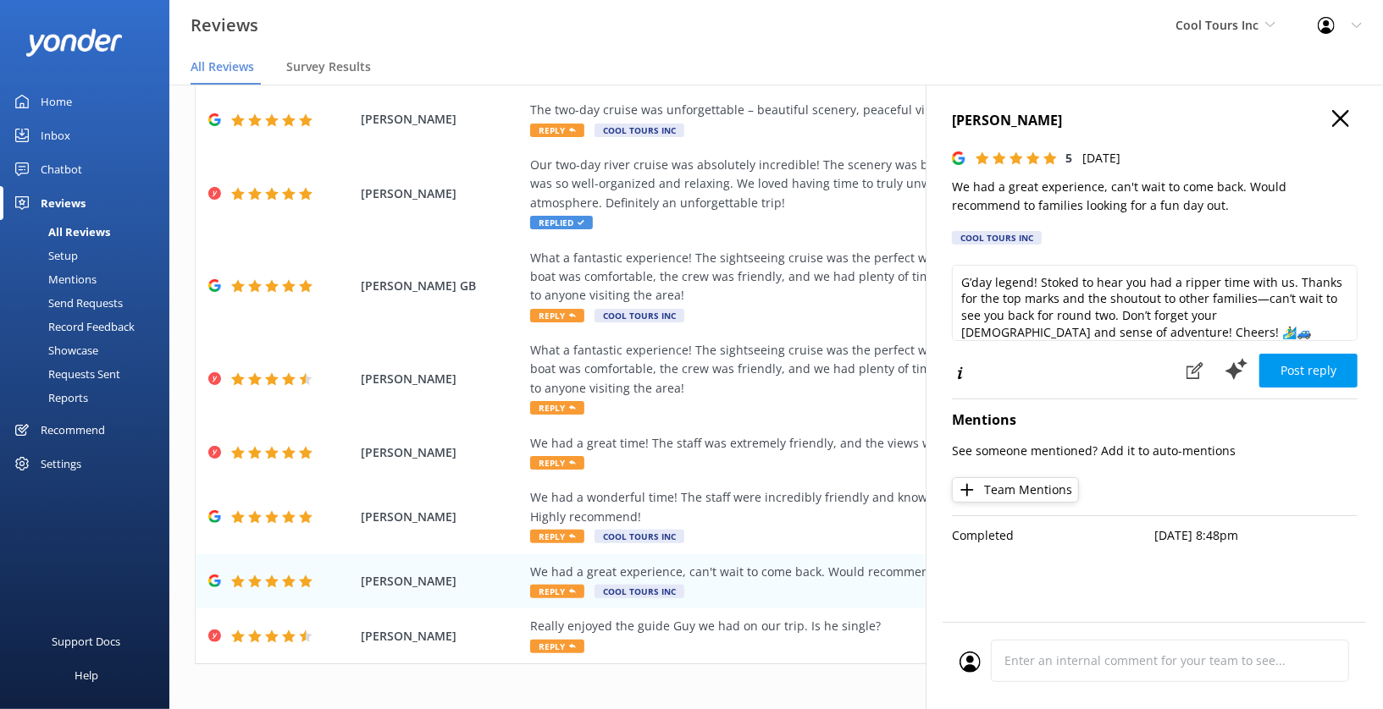
click at [1341, 103] on div "Noah Pickens 5 Wed, 30th Jul 2025 We had a great experience, can't wait to come…" at bounding box center [1153, 439] width 457 height 709
click at [1341, 117] on use "button" at bounding box center [1340, 118] width 17 height 17
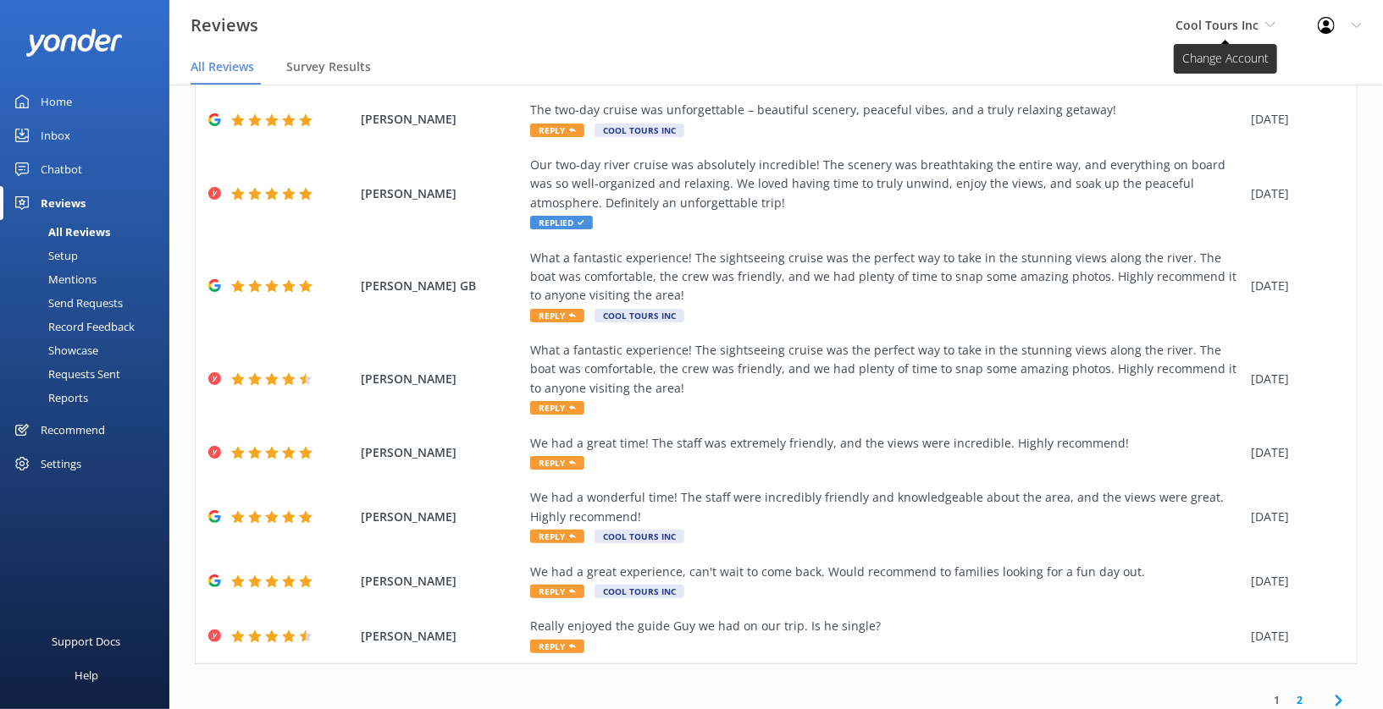
click at [1253, 26] on span "Cool Tours Inc" at bounding box center [1216, 25] width 83 height 16
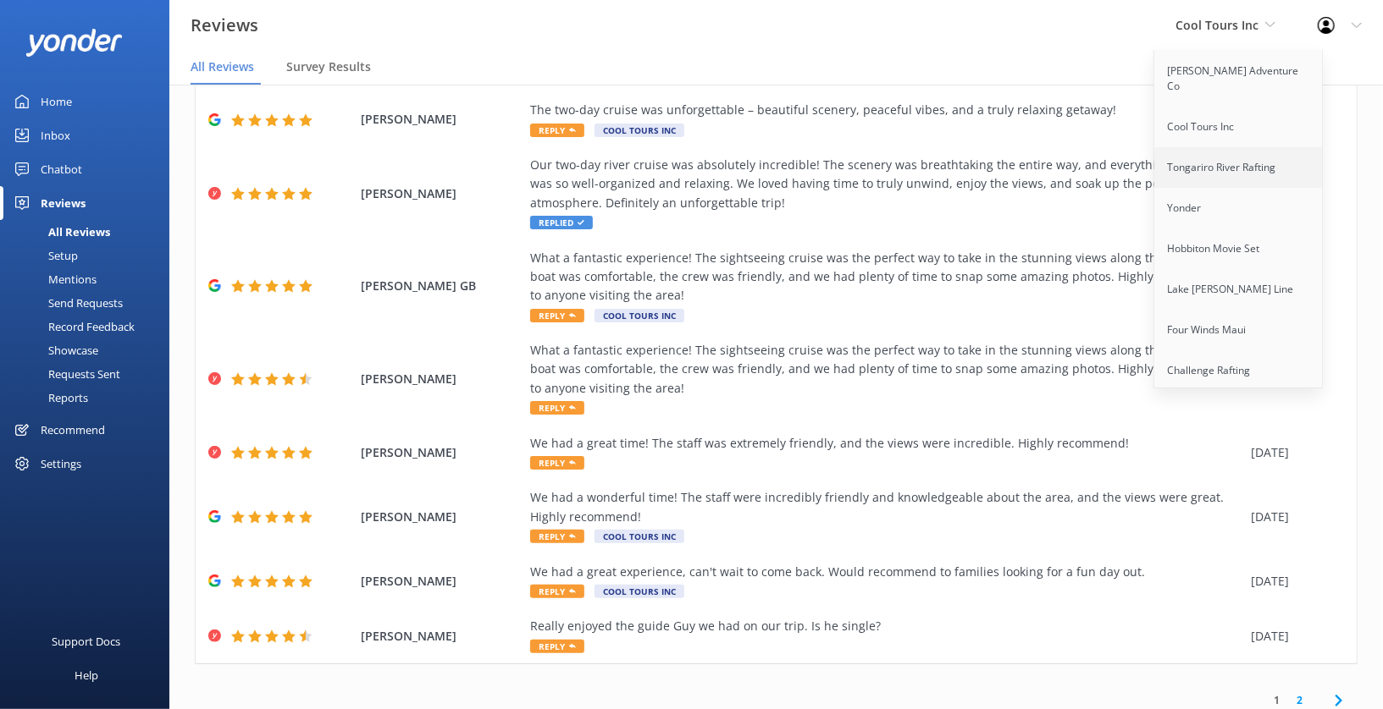
scroll to position [989, 0]
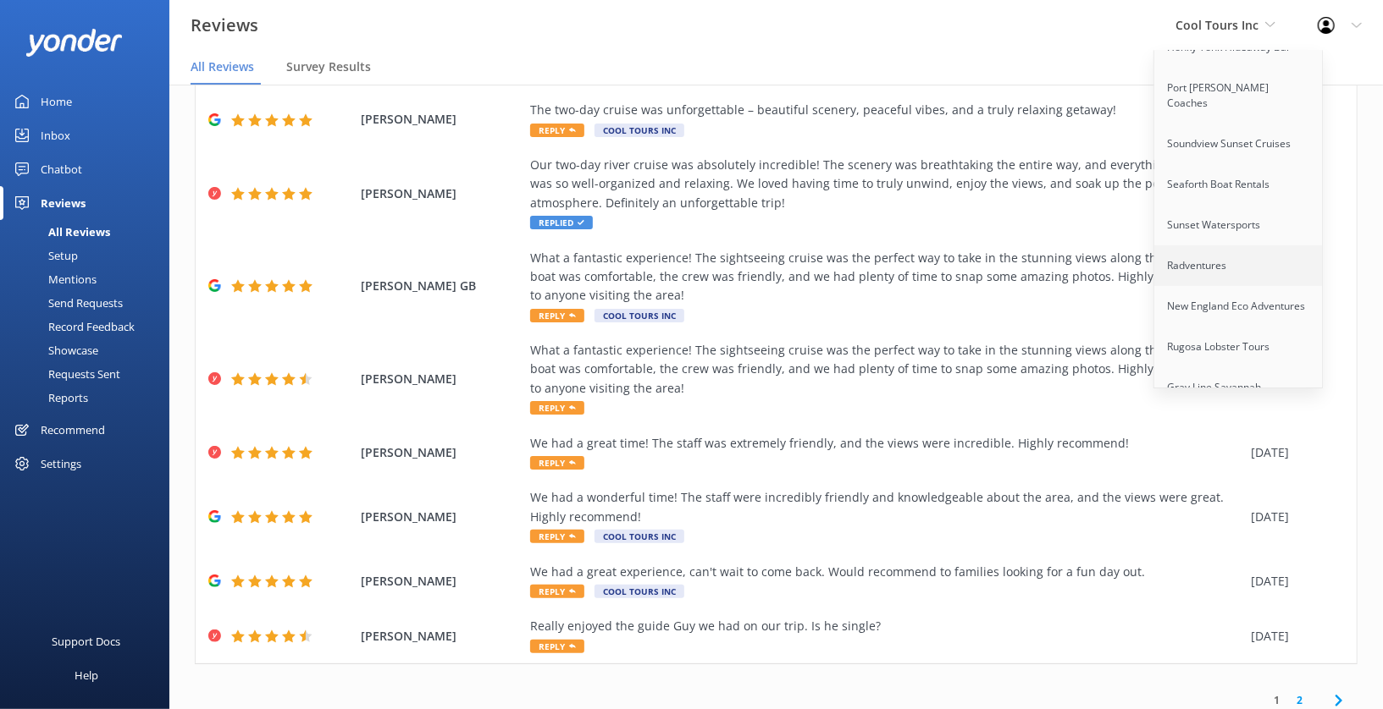
click at [1213, 246] on link "Radventures" at bounding box center [1238, 266] width 169 height 41
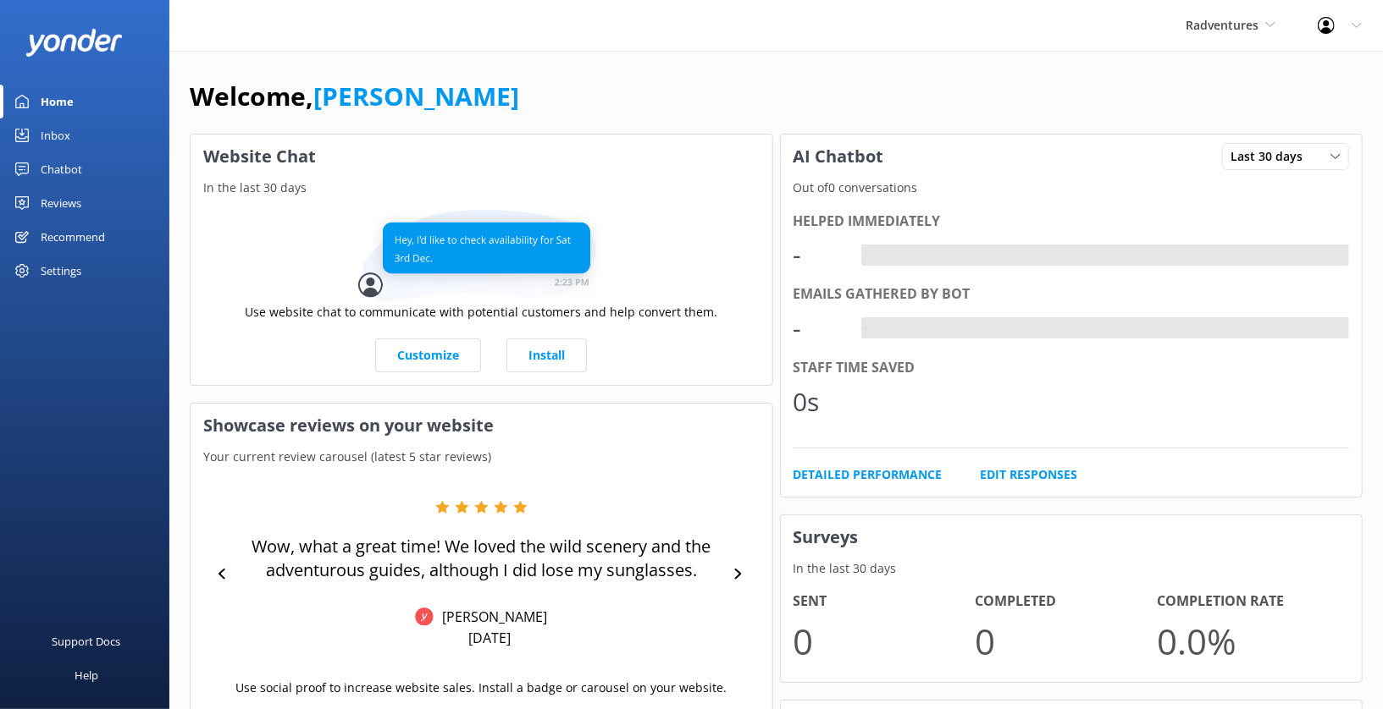
click at [73, 273] on div "Settings" at bounding box center [61, 271] width 41 height 34
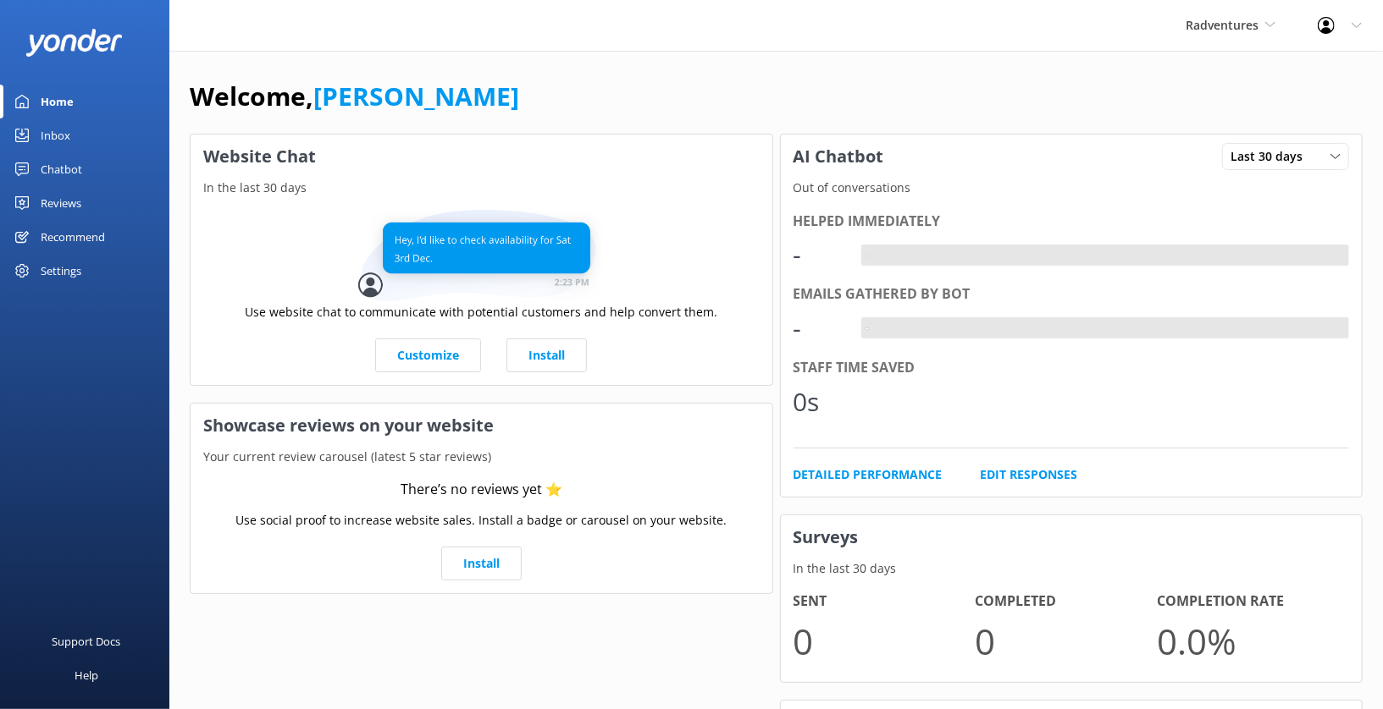
click at [69, 269] on div "Settings" at bounding box center [61, 271] width 41 height 34
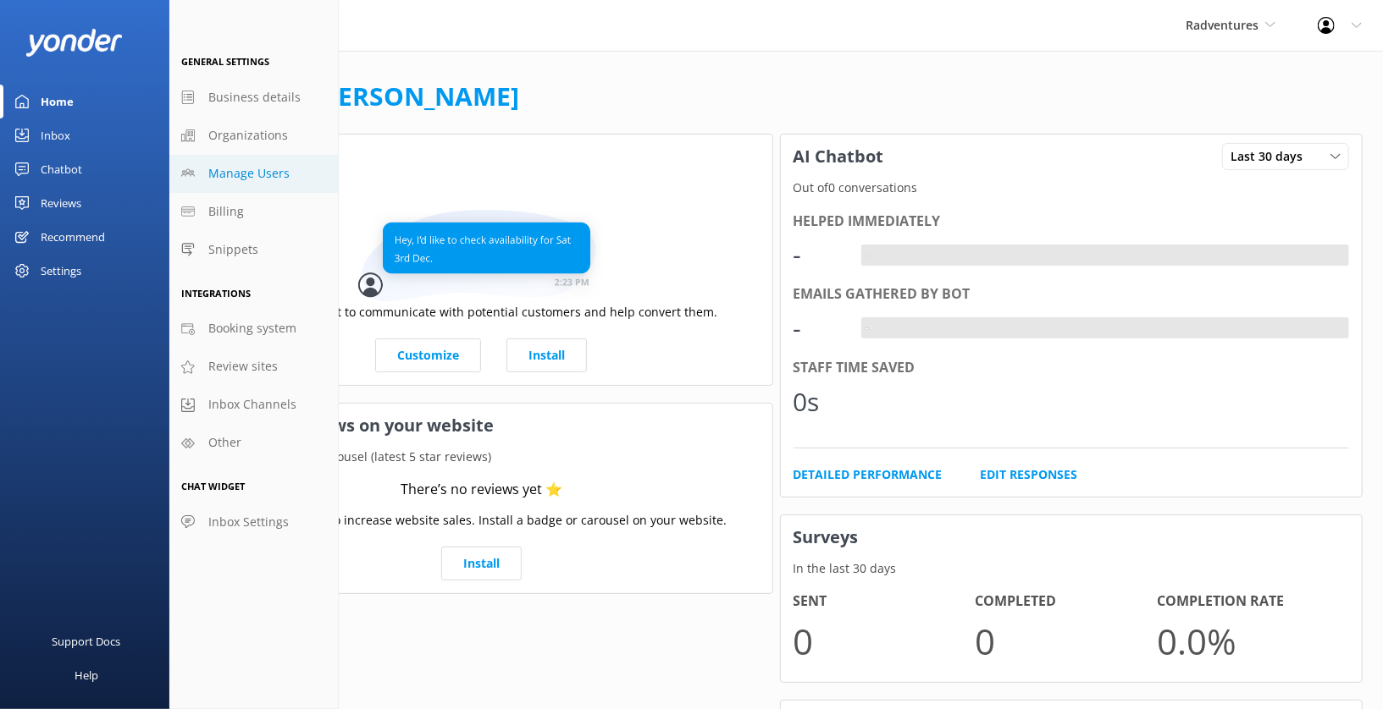
click at [267, 179] on span "Manage Users" at bounding box center [248, 173] width 81 height 19
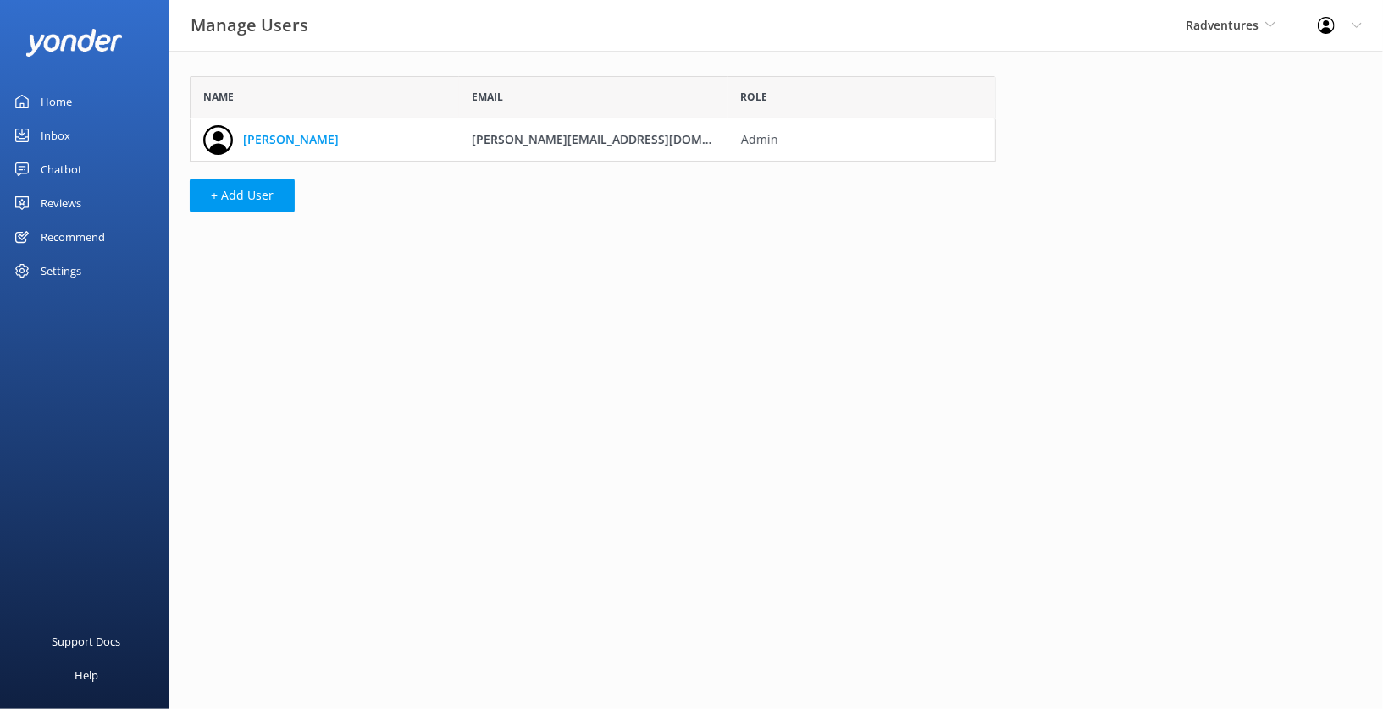
scroll to position [85, 805]
click at [256, 195] on button "+ Add User" at bounding box center [242, 196] width 105 height 34
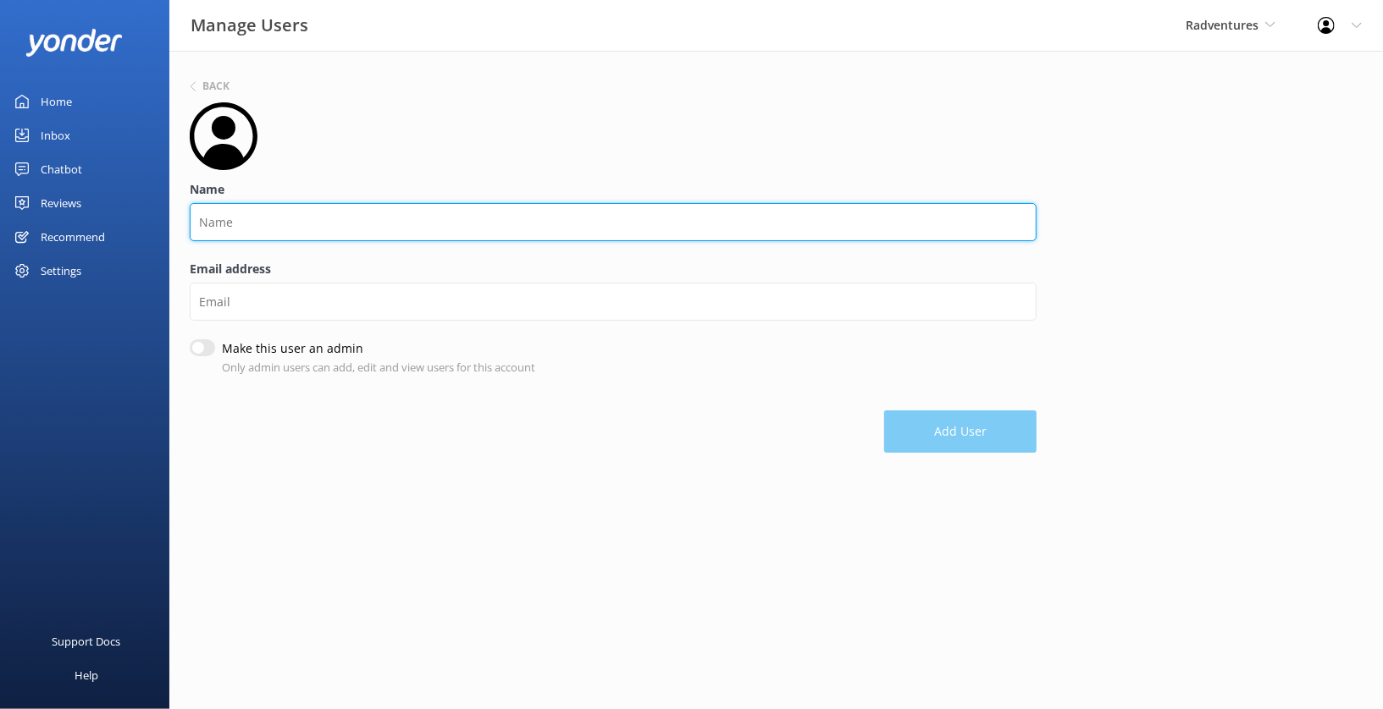
click at [353, 223] on input "Name" at bounding box center [613, 222] width 847 height 38
type input "C"
type input "Marketing"
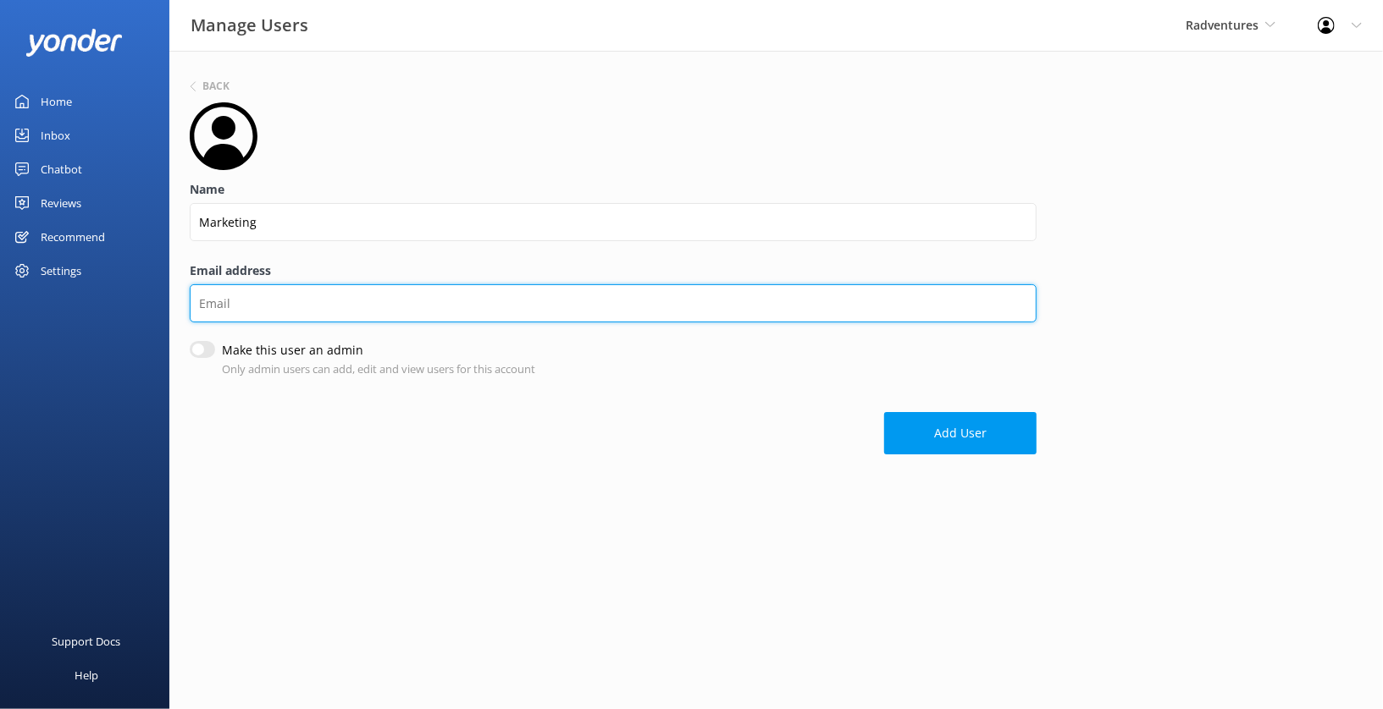
click at [305, 285] on input "Email address" at bounding box center [613, 303] width 847 height 38
paste input "[EMAIL_ADDRESS][DOMAIN_NAME]"
type input "[EMAIL_ADDRESS][DOMAIN_NAME]"
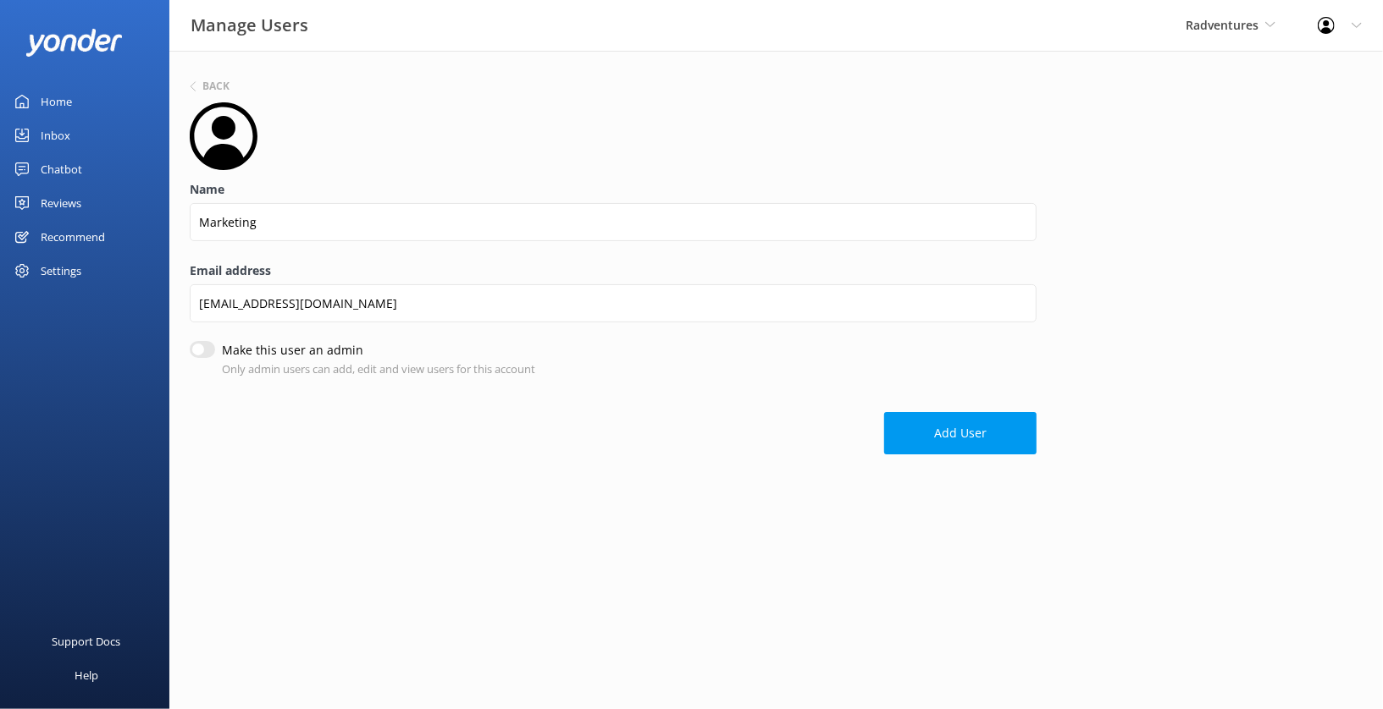
click at [195, 347] on input "Make this user an admin" at bounding box center [202, 349] width 25 height 17
checkbox input "true"
click at [938, 448] on button "Add User" at bounding box center [960, 435] width 152 height 42
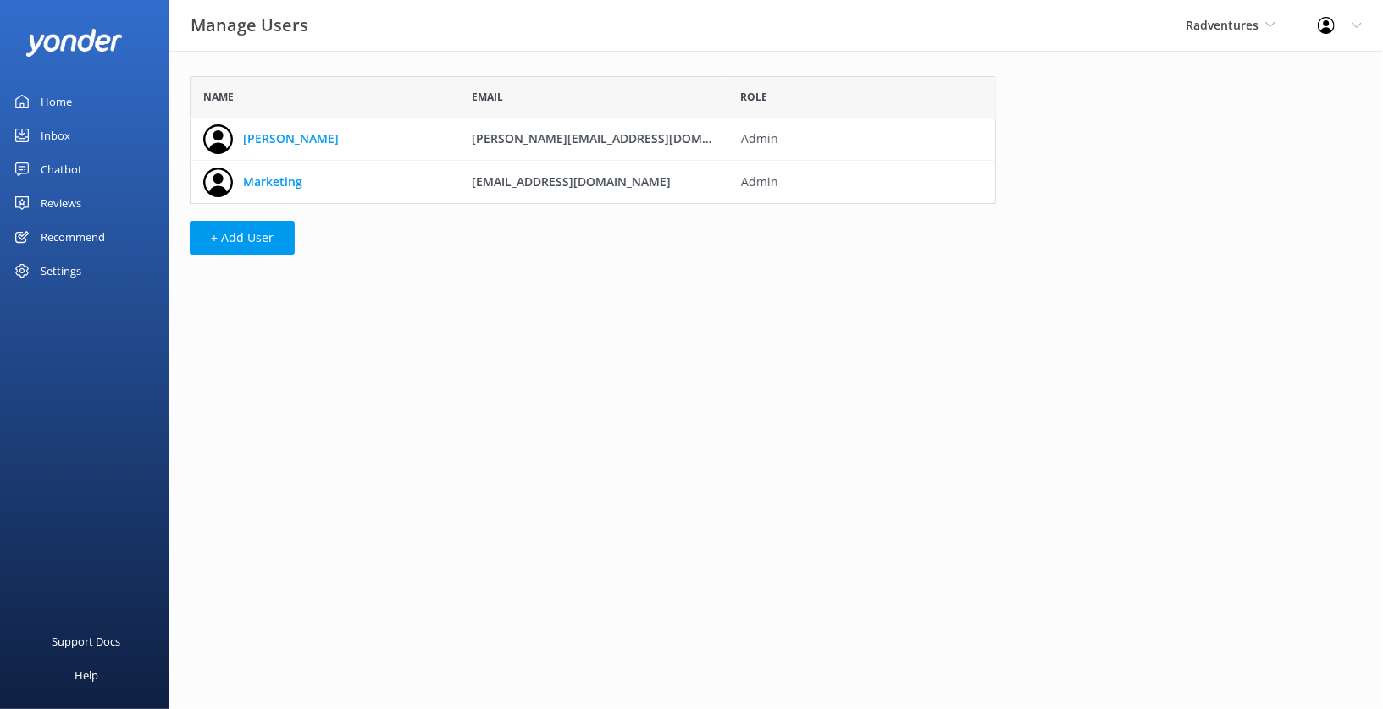
scroll to position [127, 805]
click at [89, 98] on link "Home" at bounding box center [84, 102] width 169 height 34
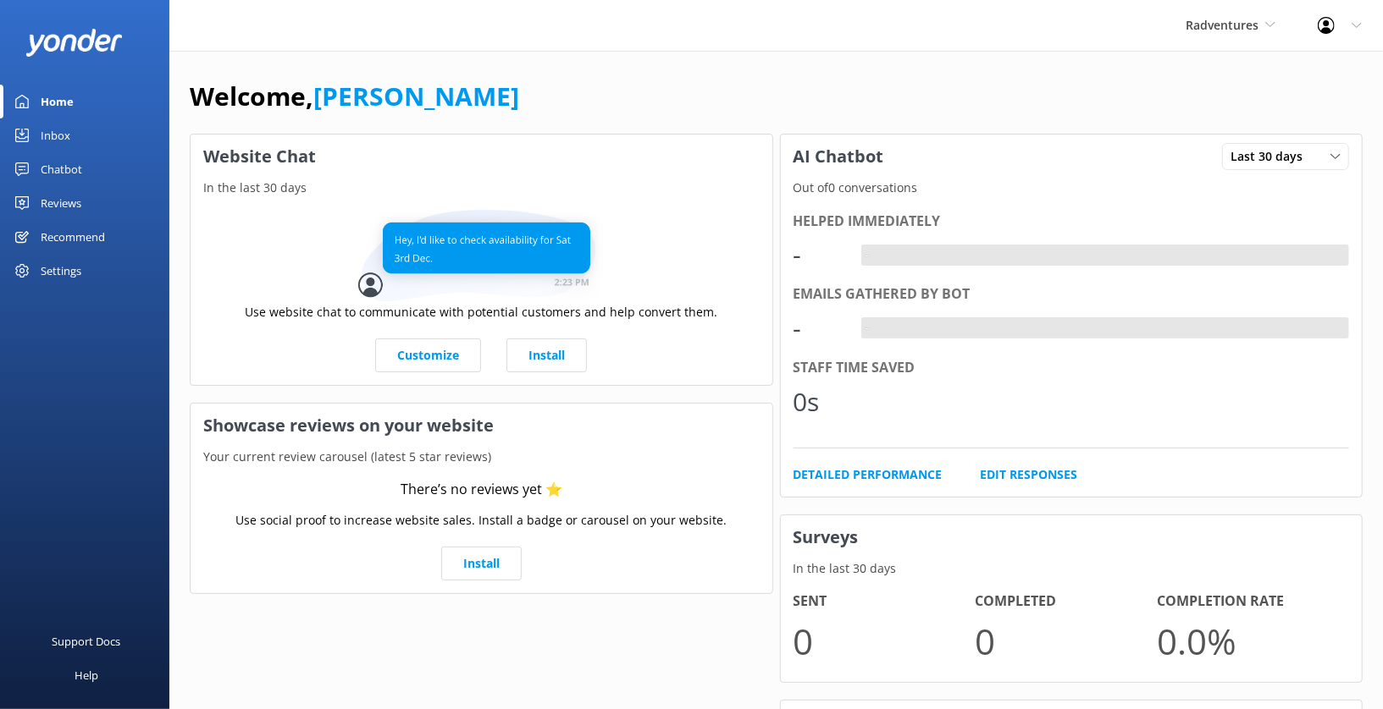
click at [58, 201] on div "Reviews" at bounding box center [61, 203] width 41 height 34
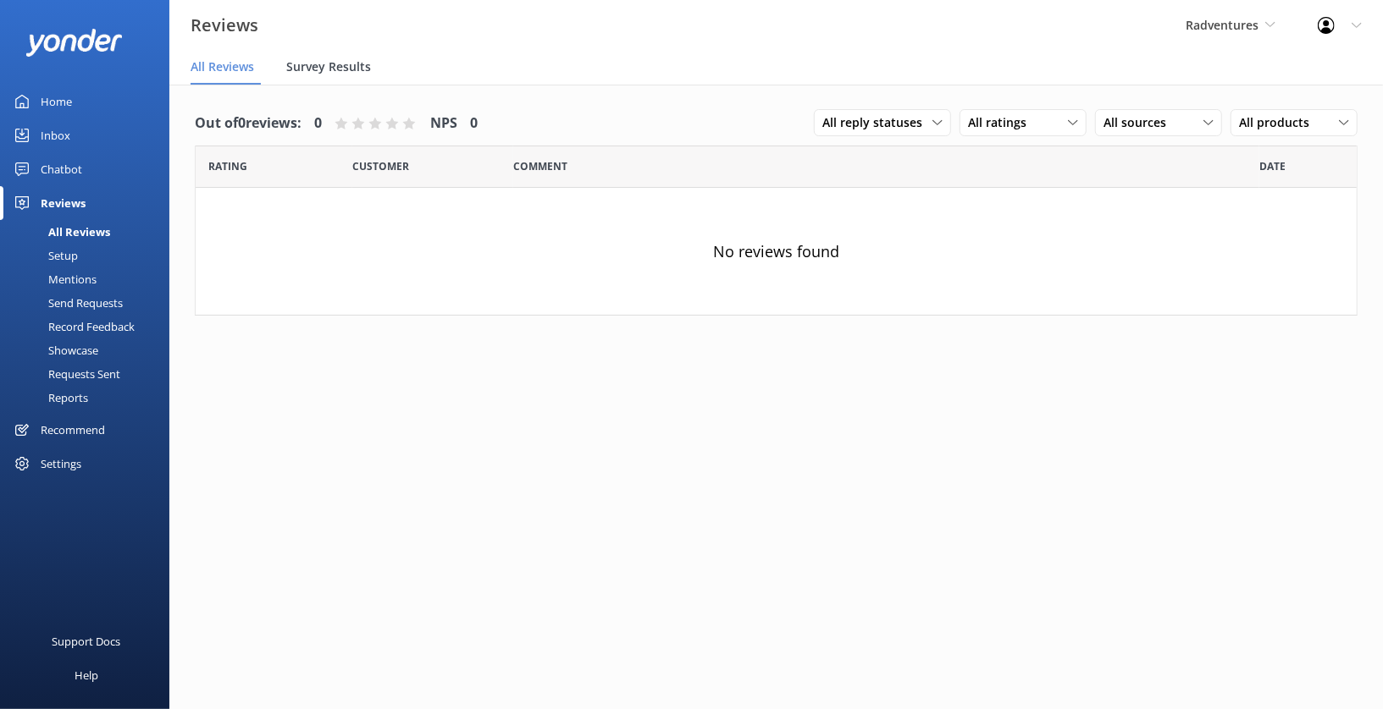
click at [336, 71] on span "Survey Results" at bounding box center [328, 66] width 85 height 17
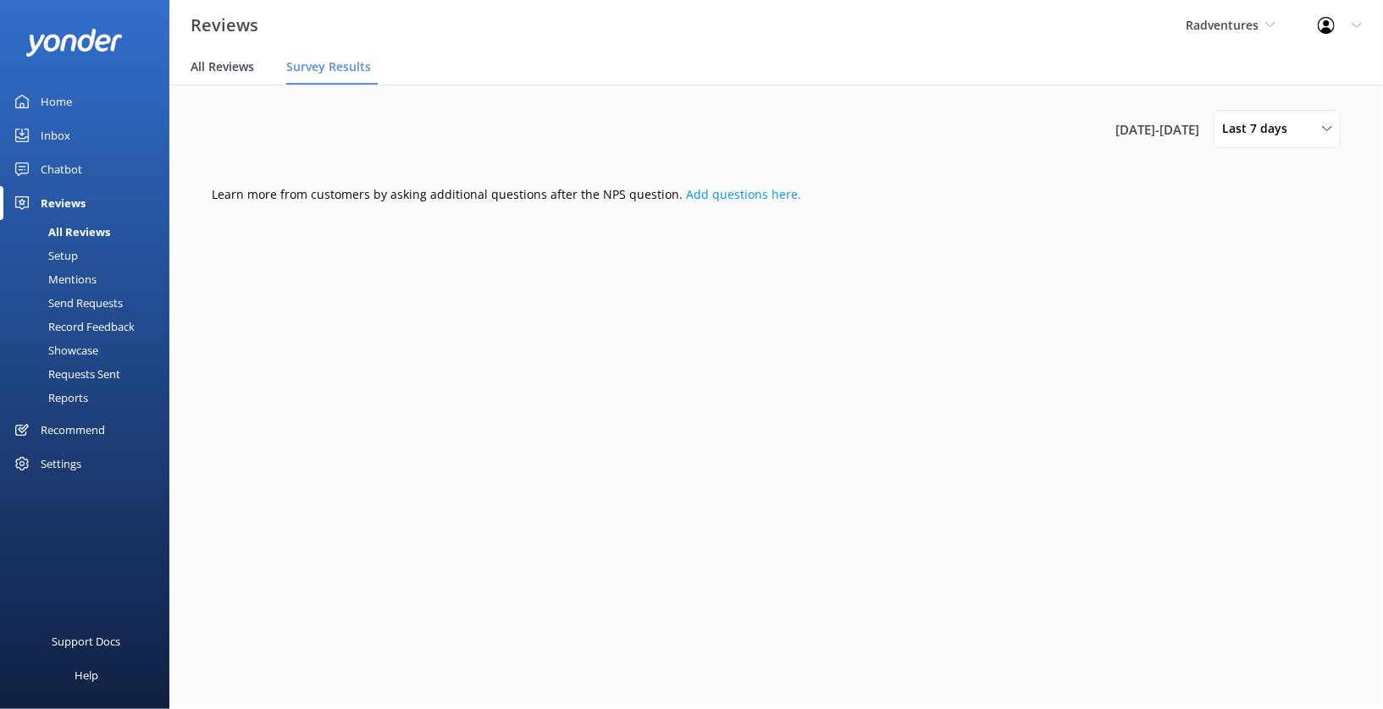
click at [239, 72] on span "All Reviews" at bounding box center [221, 66] width 63 height 17
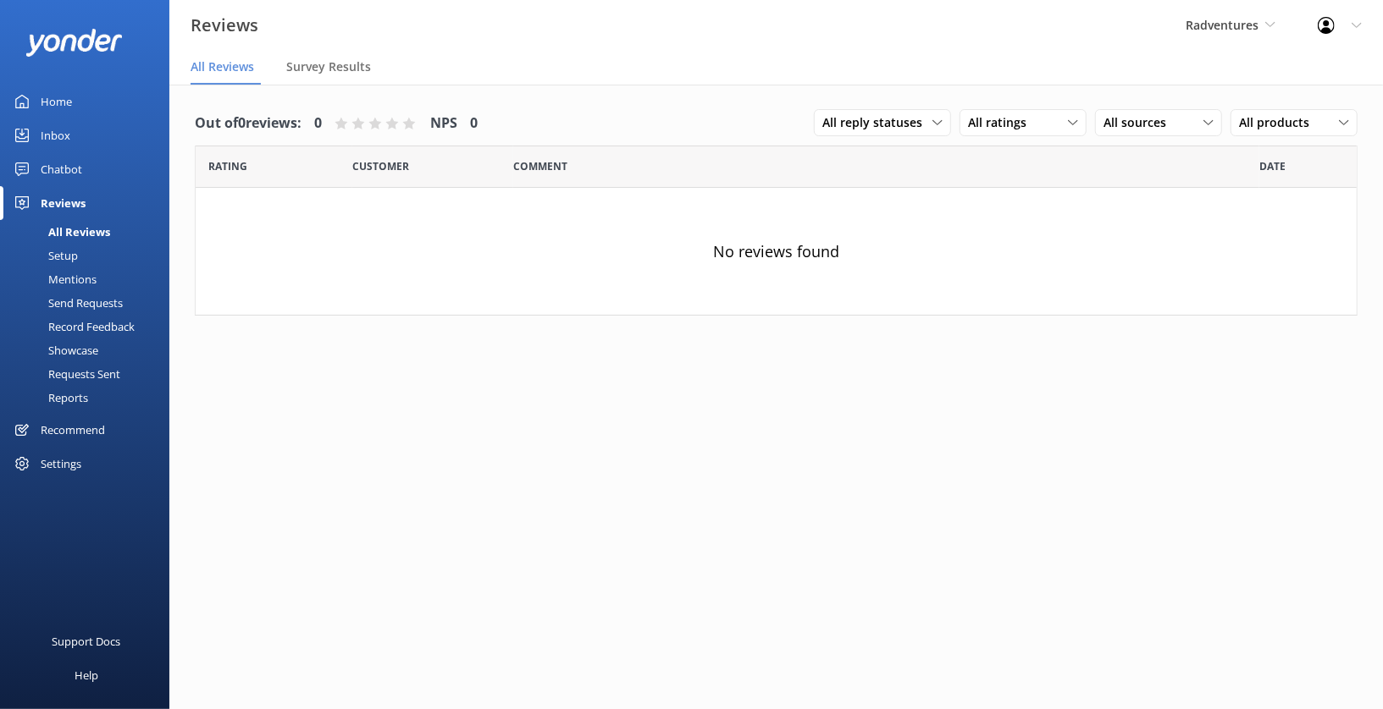
click at [60, 257] on div "Setup" at bounding box center [44, 256] width 68 height 24
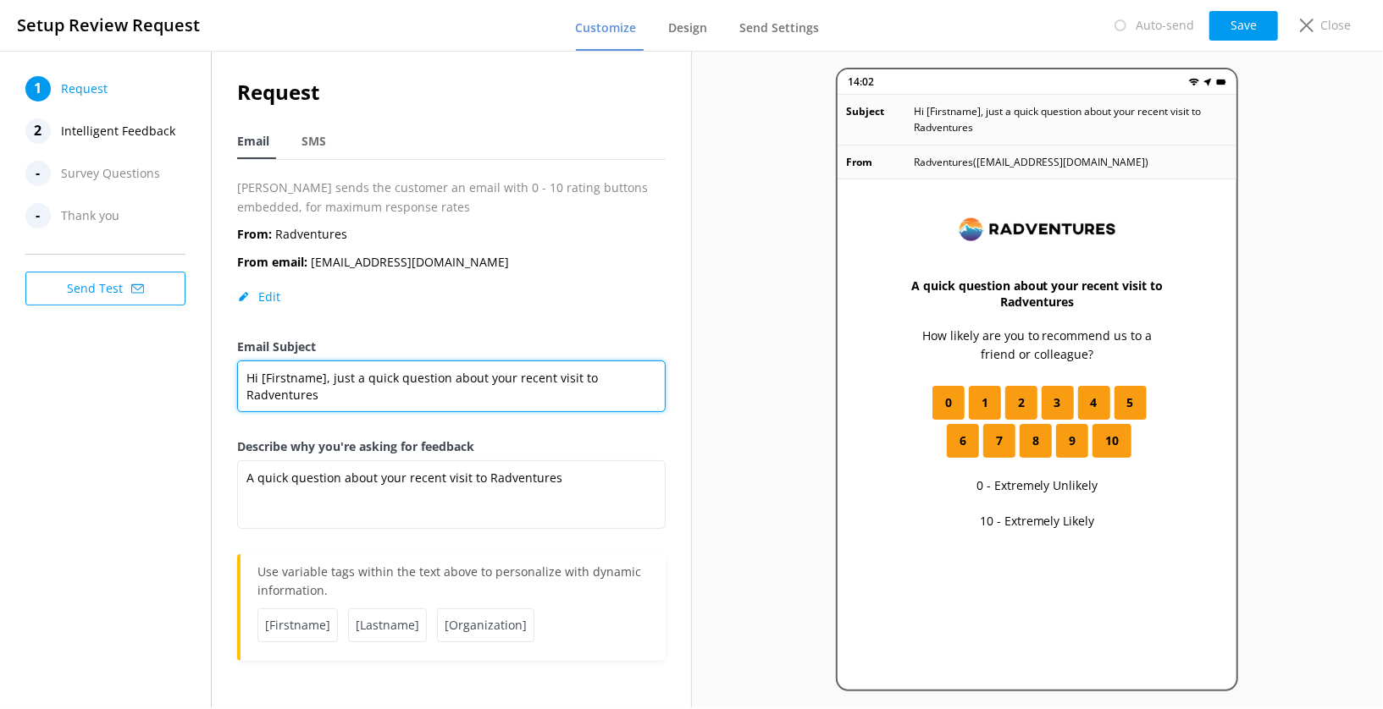
drag, startPoint x: 245, startPoint y: 374, endPoint x: 406, endPoint y: 384, distance: 162.0
click at [407, 384] on textarea "Hi [Firstname], just a quick question about your recent visit to Radventures" at bounding box center [451, 387] width 428 height 52
click at [415, 396] on textarea "Hi [Firstname], just a quick question about your recent visit to Radventures" at bounding box center [451, 387] width 428 height 52
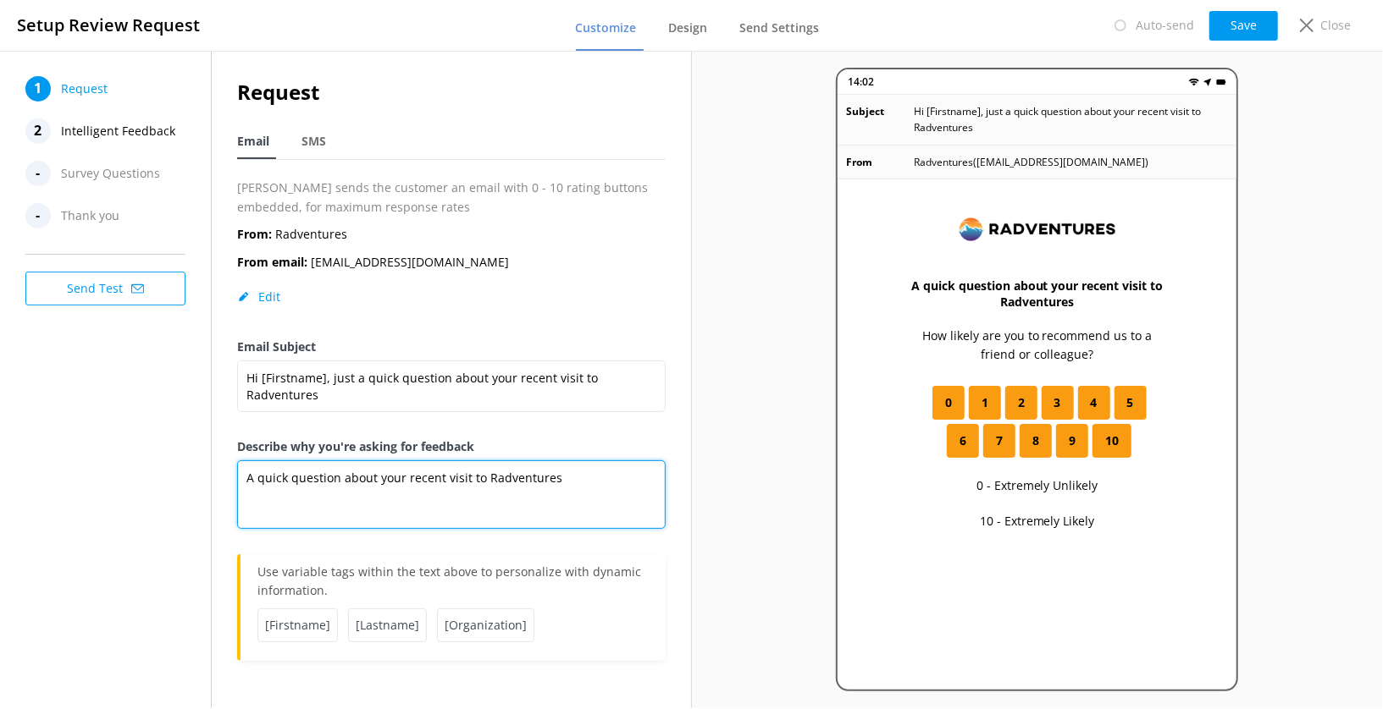
click at [268, 483] on textarea "A quick question about your recent visit to Radventures" at bounding box center [451, 495] width 428 height 69
drag, startPoint x: 246, startPoint y: 477, endPoint x: 614, endPoint y: 485, distance: 368.4
click at [614, 486] on textarea "A quick question about your recent visit to Radventures" at bounding box center [451, 495] width 428 height 69
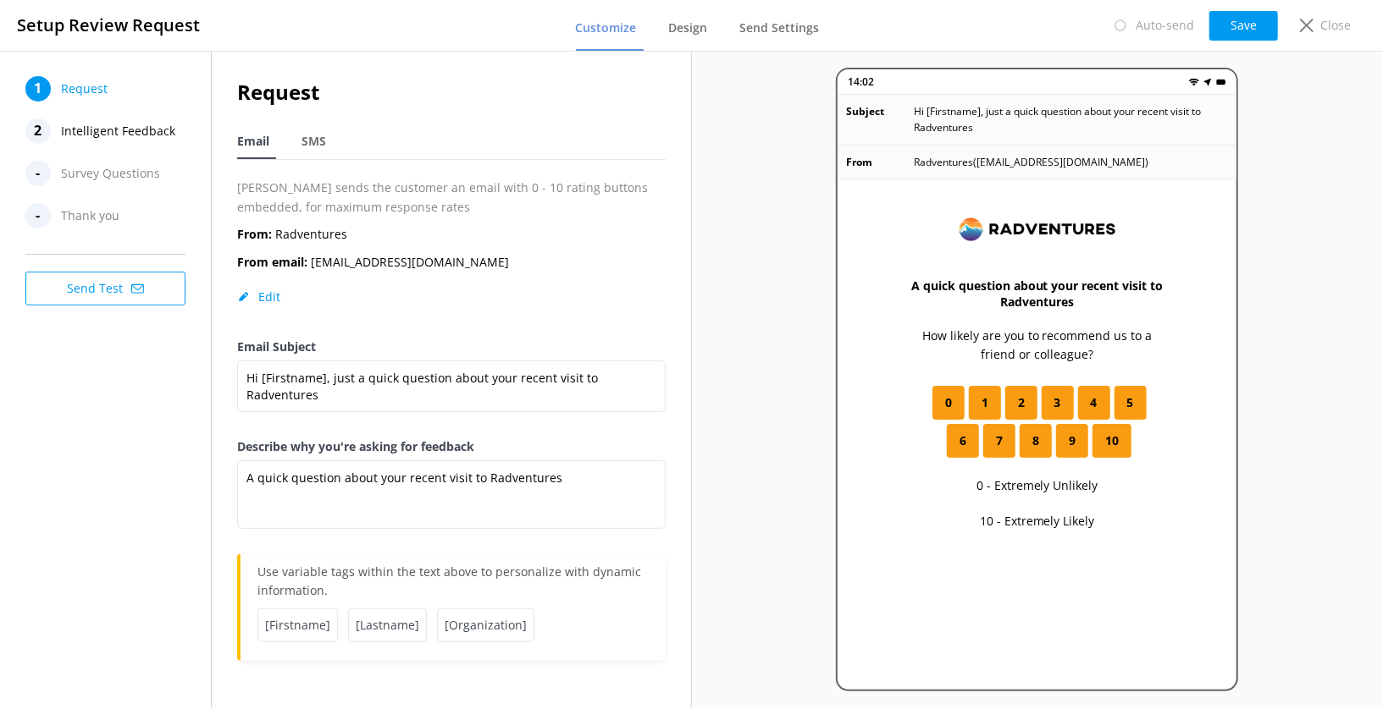
click at [613, 428] on div "Email Subject Hi [Firstname], just a quick question about your recent visit to …" at bounding box center [451, 388] width 428 height 100
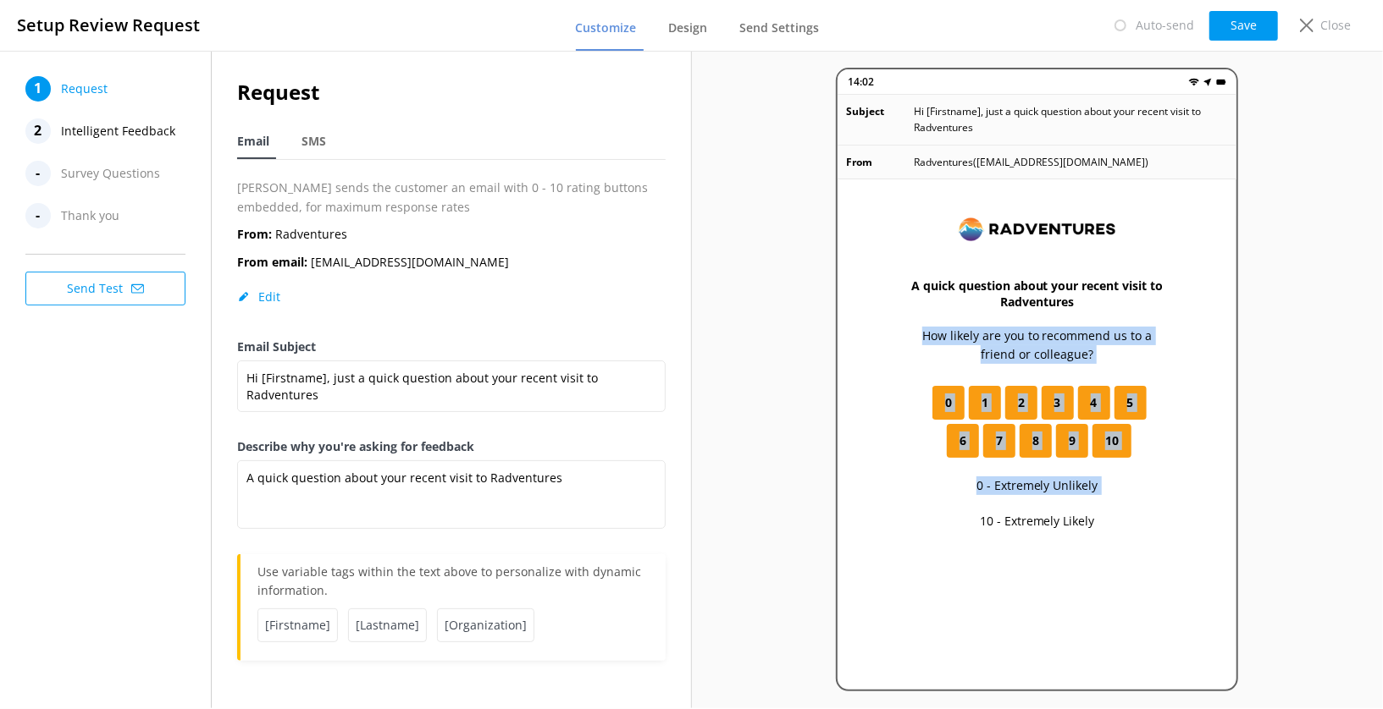
drag, startPoint x: 899, startPoint y: 329, endPoint x: 1111, endPoint y: 505, distance: 275.3
click at [1111, 505] on div "A quick question about your recent visit to Radventures How likely are you to r…" at bounding box center [1036, 489] width 399 height 621
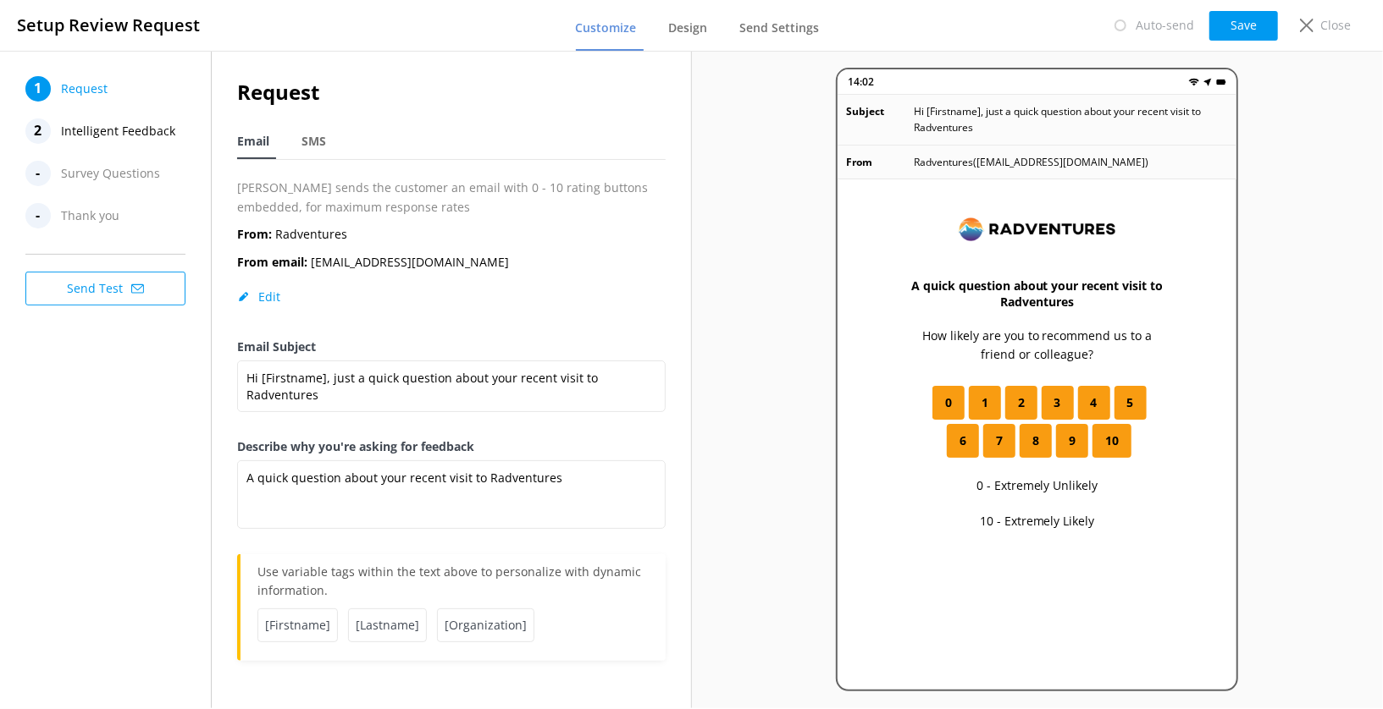
click at [1200, 507] on div "A quick question about your recent visit to Radventures How likely are you to r…" at bounding box center [1036, 489] width 399 height 621
click at [130, 136] on span "Intelligent Feedback" at bounding box center [118, 131] width 114 height 25
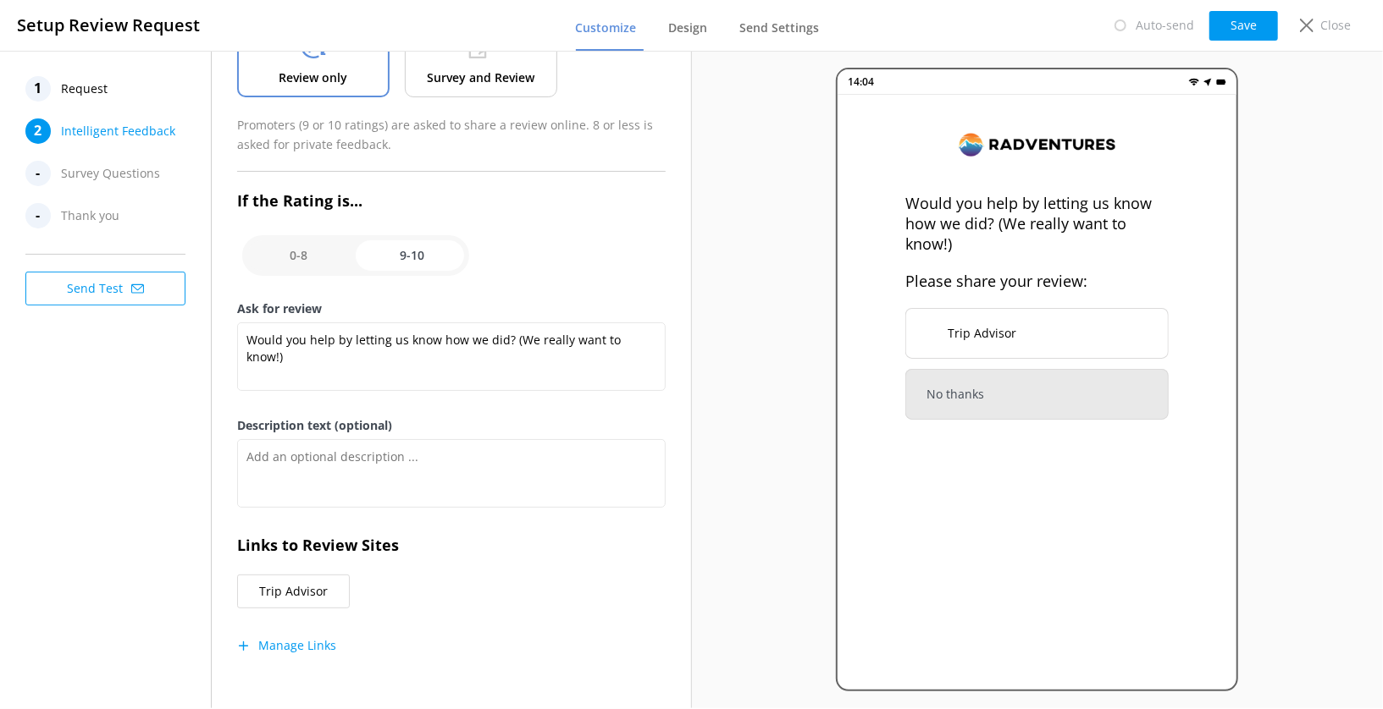
scroll to position [146, 0]
click at [294, 643] on button "Manage Links" at bounding box center [286, 644] width 99 height 17
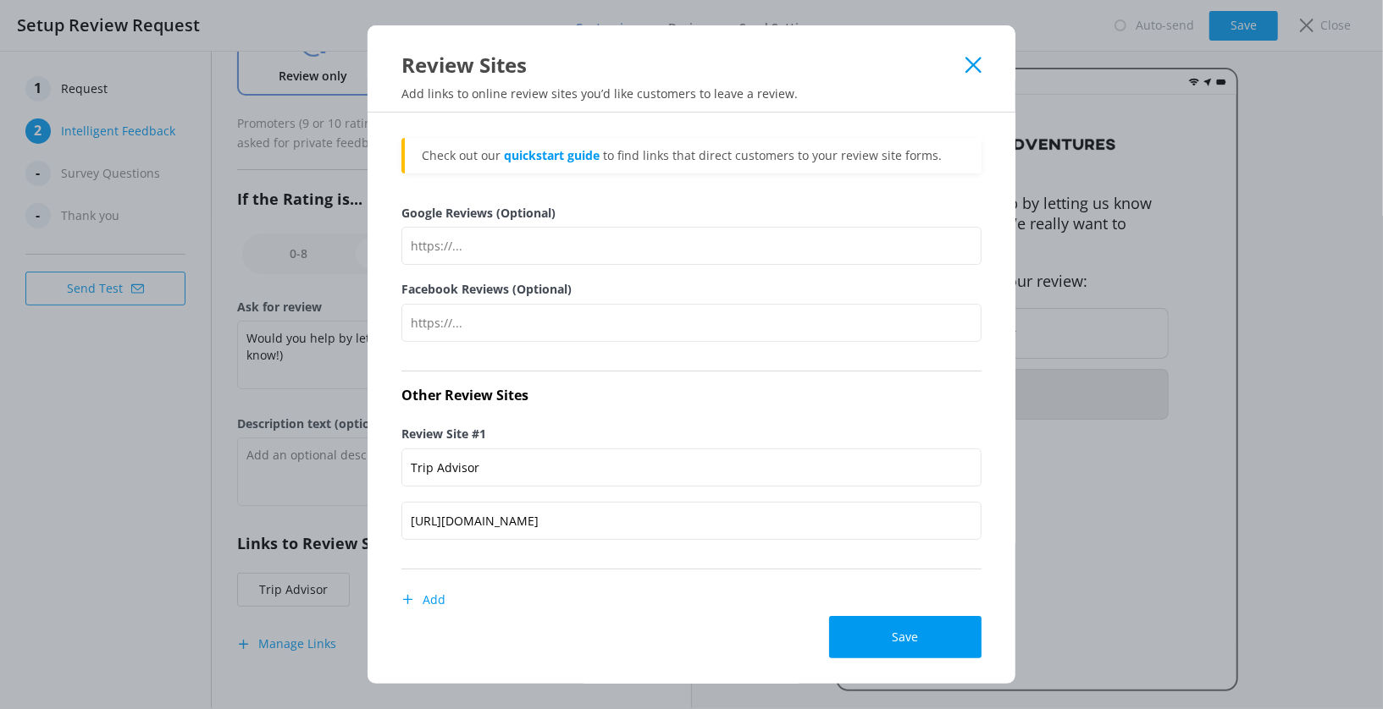
click at [965, 75] on div "Review Sites" at bounding box center [691, 51] width 648 height 53
click at [971, 67] on icon at bounding box center [973, 65] width 16 height 17
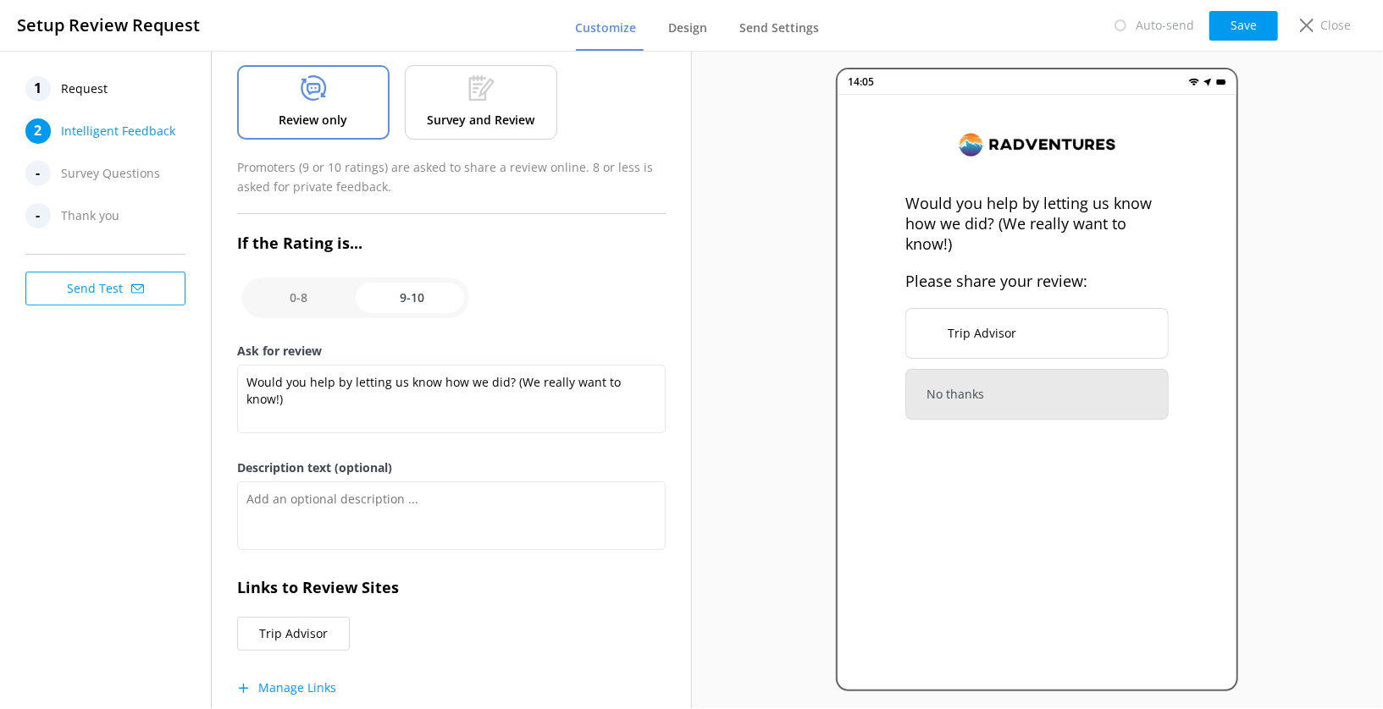
scroll to position [89, 0]
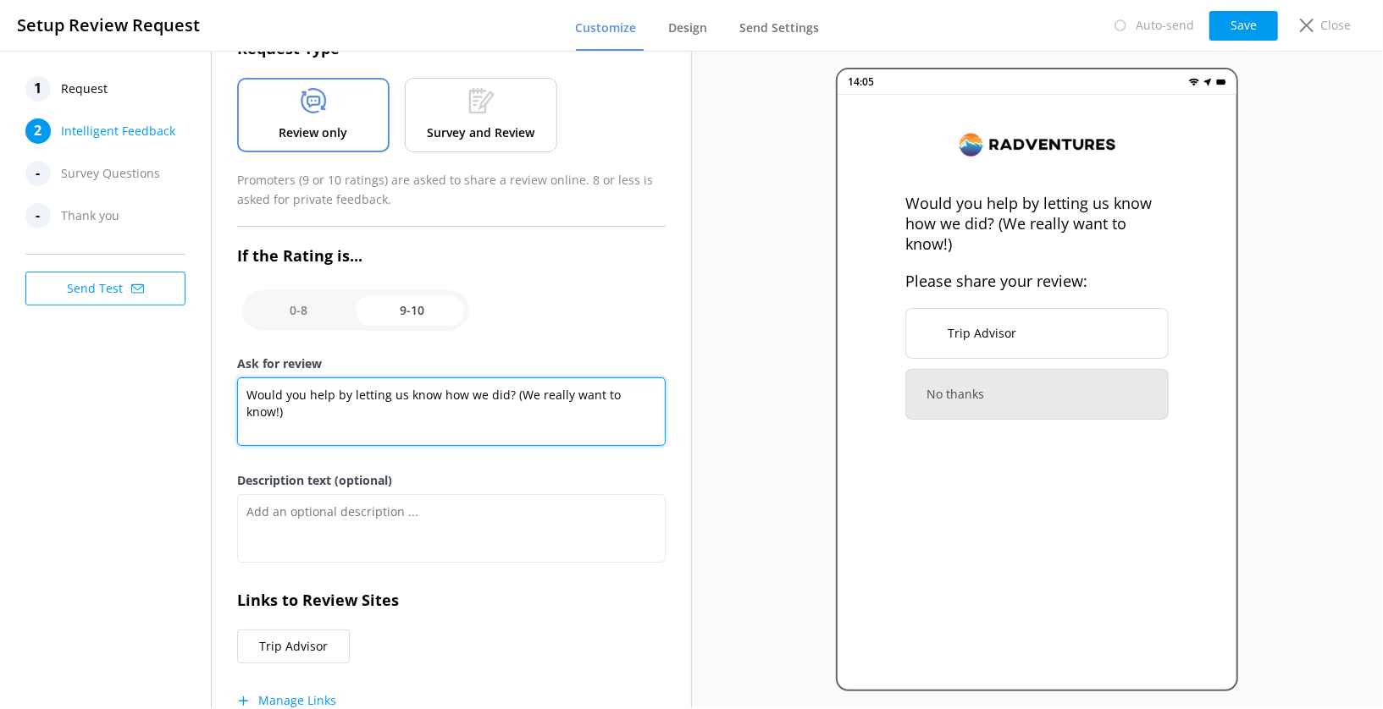
click at [470, 401] on textarea "Would you help by letting us know how we did? (We really want to know!)" at bounding box center [451, 412] width 428 height 69
drag, startPoint x: 245, startPoint y: 391, endPoint x: 687, endPoint y: 398, distance: 442.8
click at [687, 399] on div "Intelligent Feedback Request Type Review only Survey and Review Promoters (9 or…" at bounding box center [451, 364] width 479 height 805
click at [647, 398] on textarea "Would you help by letting us know how we did? (We really want to know!)" at bounding box center [451, 412] width 428 height 69
drag, startPoint x: 653, startPoint y: 398, endPoint x: 243, endPoint y: 396, distance: 409.8
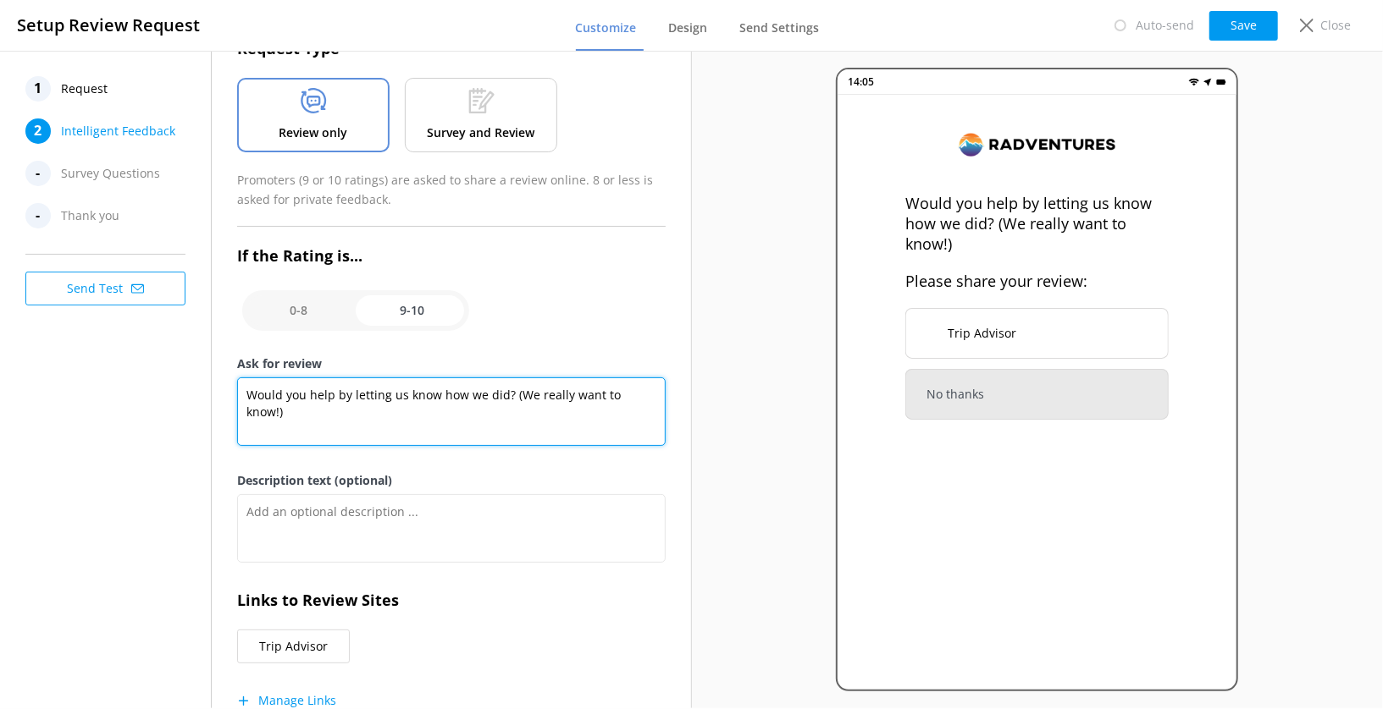
click at [243, 396] on textarea "Would you help by letting us know how we did? (We really want to know!)" at bounding box center [451, 412] width 428 height 69
drag, startPoint x: 243, startPoint y: 396, endPoint x: 579, endPoint y: 397, distance: 336.1
click at [579, 397] on textarea "Would you help by letting us know how we did? (We really want to know!)" at bounding box center [451, 412] width 428 height 69
click at [624, 398] on textarea "Would you help by letting us know how we did? (We really want to know!)" at bounding box center [451, 412] width 428 height 69
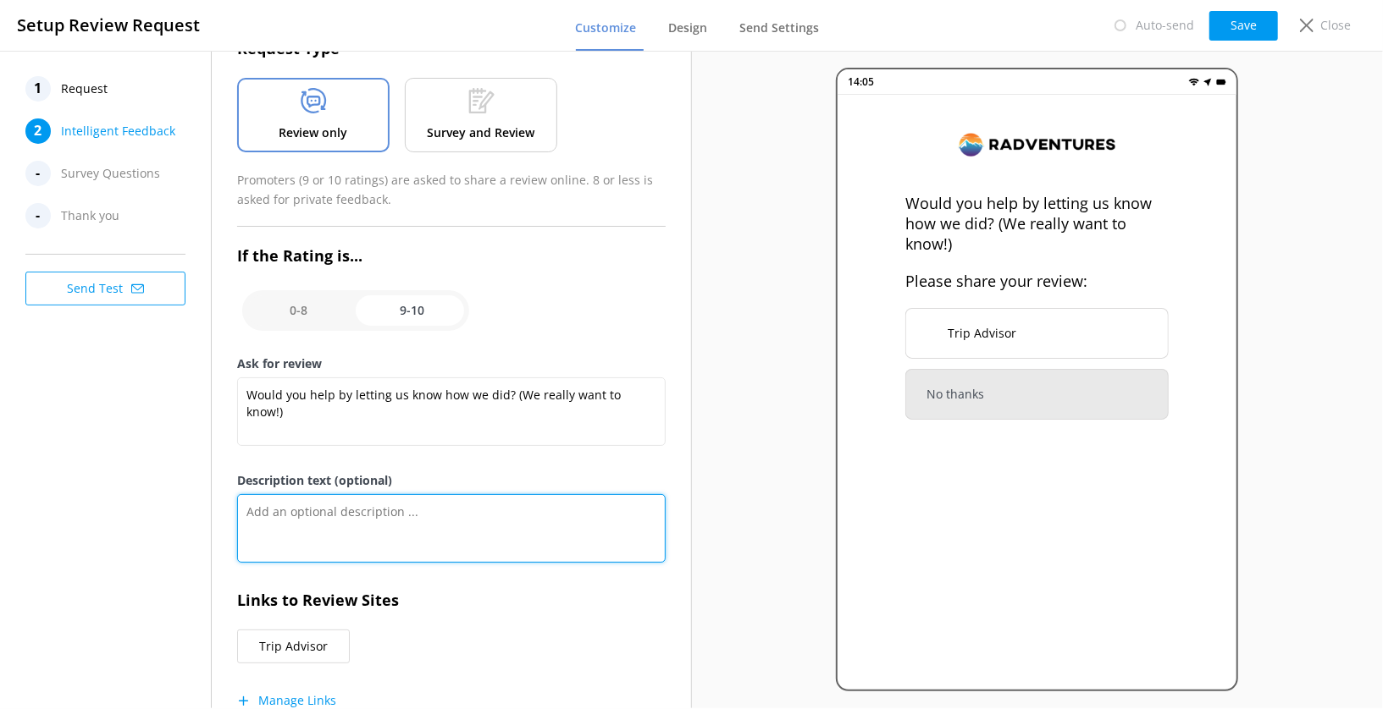
click at [305, 511] on textarea "Description text (optional)" at bounding box center [451, 528] width 428 height 69
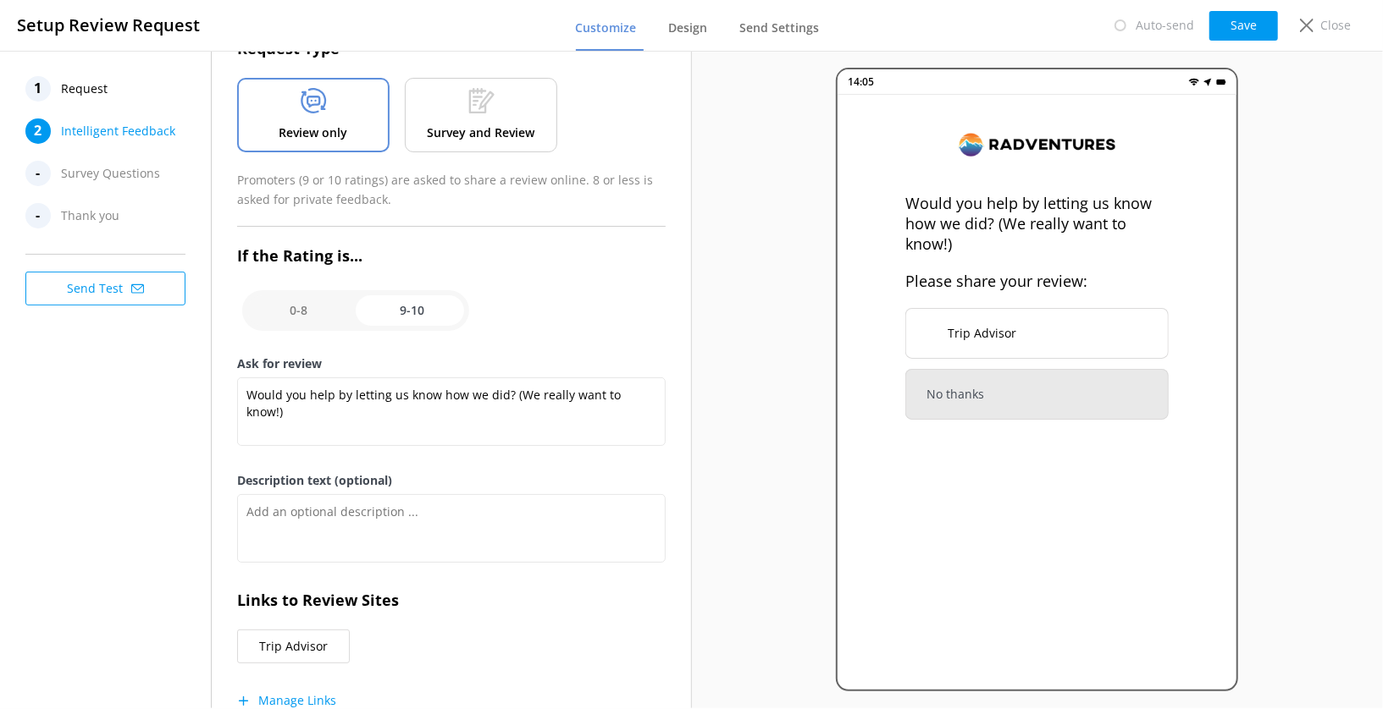
click at [300, 314] on input "checkbox" at bounding box center [355, 310] width 227 height 41
checkbox input "false"
type textarea "Please tell us why"
type textarea "Your feedback is important to help us improve"
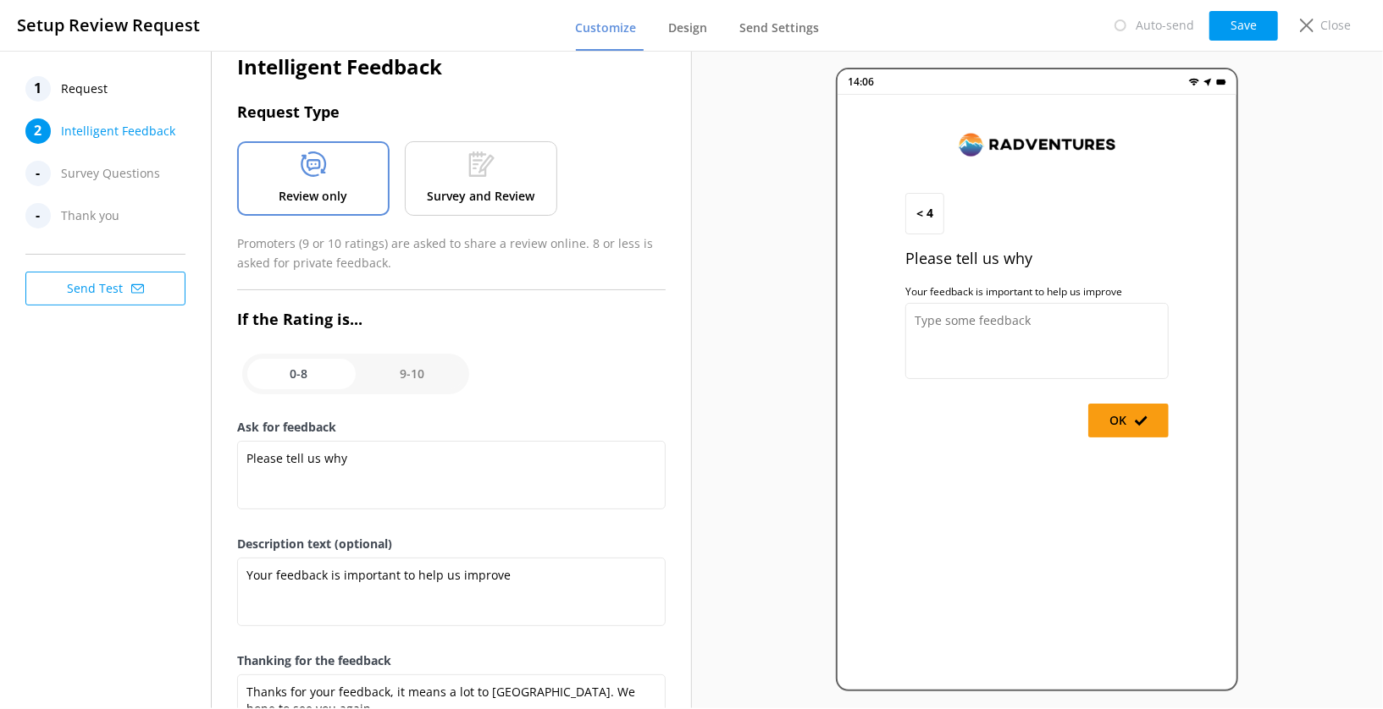
scroll to position [0, 0]
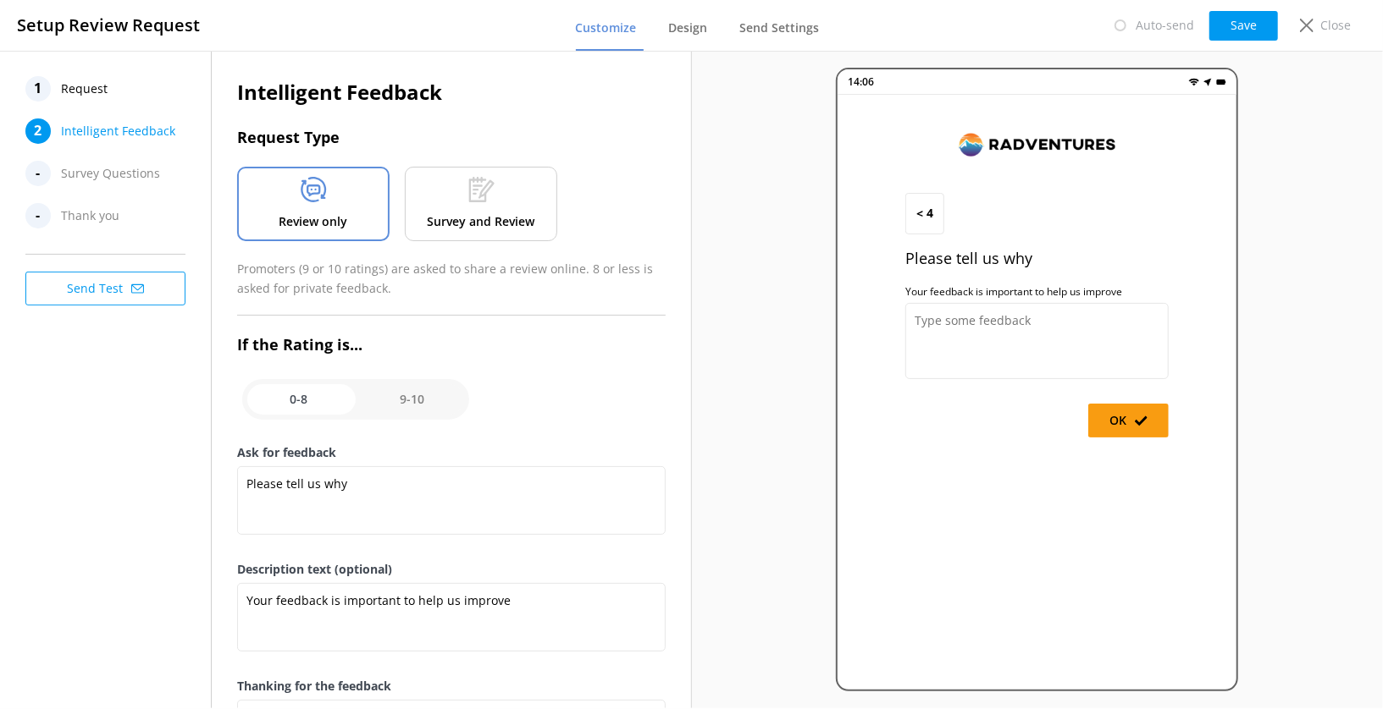
click at [91, 96] on span "Request" at bounding box center [84, 88] width 47 height 25
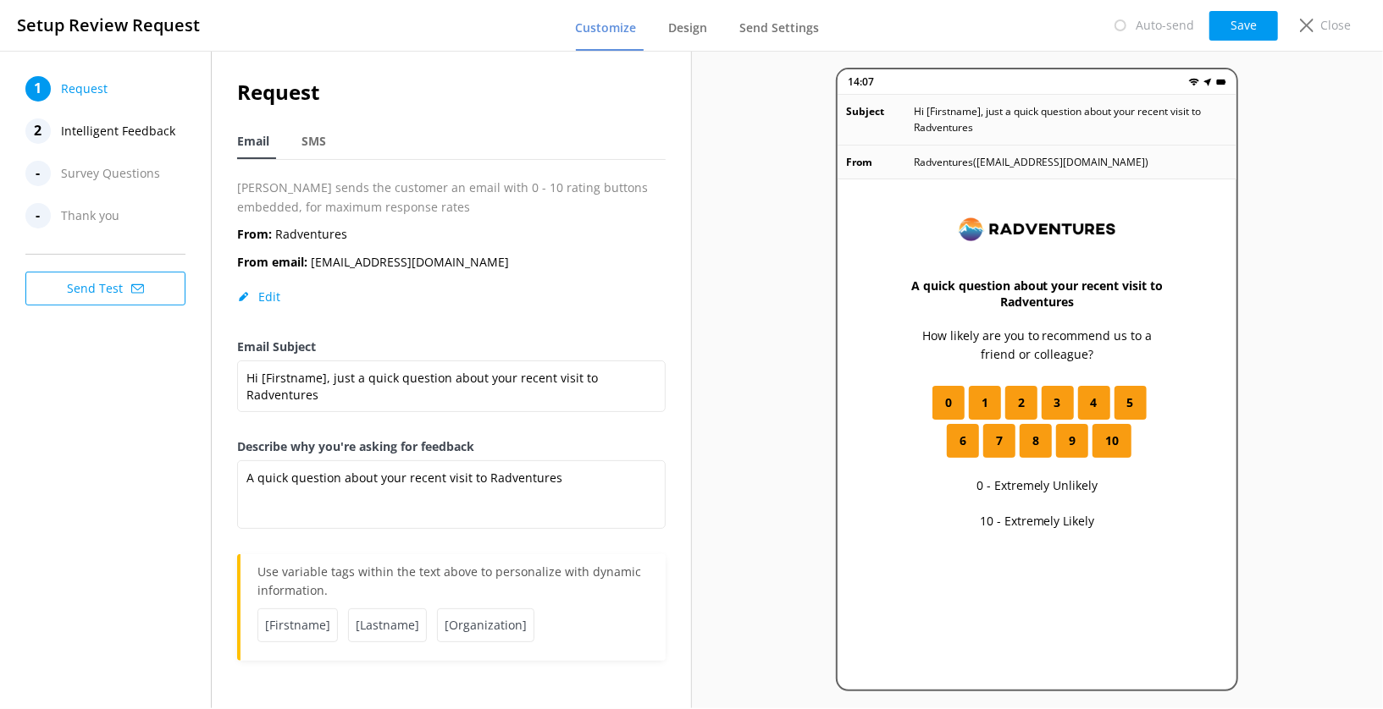
click at [104, 129] on span "Intelligent Feedback" at bounding box center [118, 131] width 114 height 25
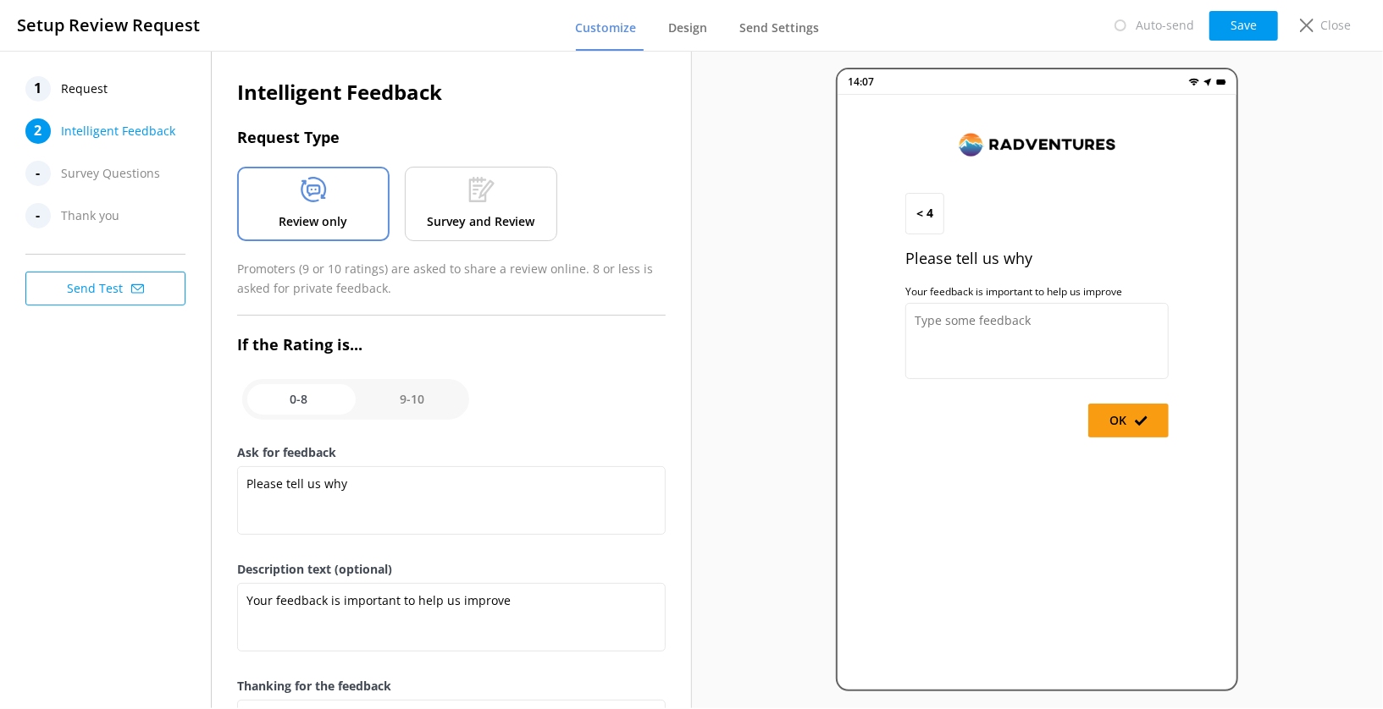
scroll to position [60, 0]
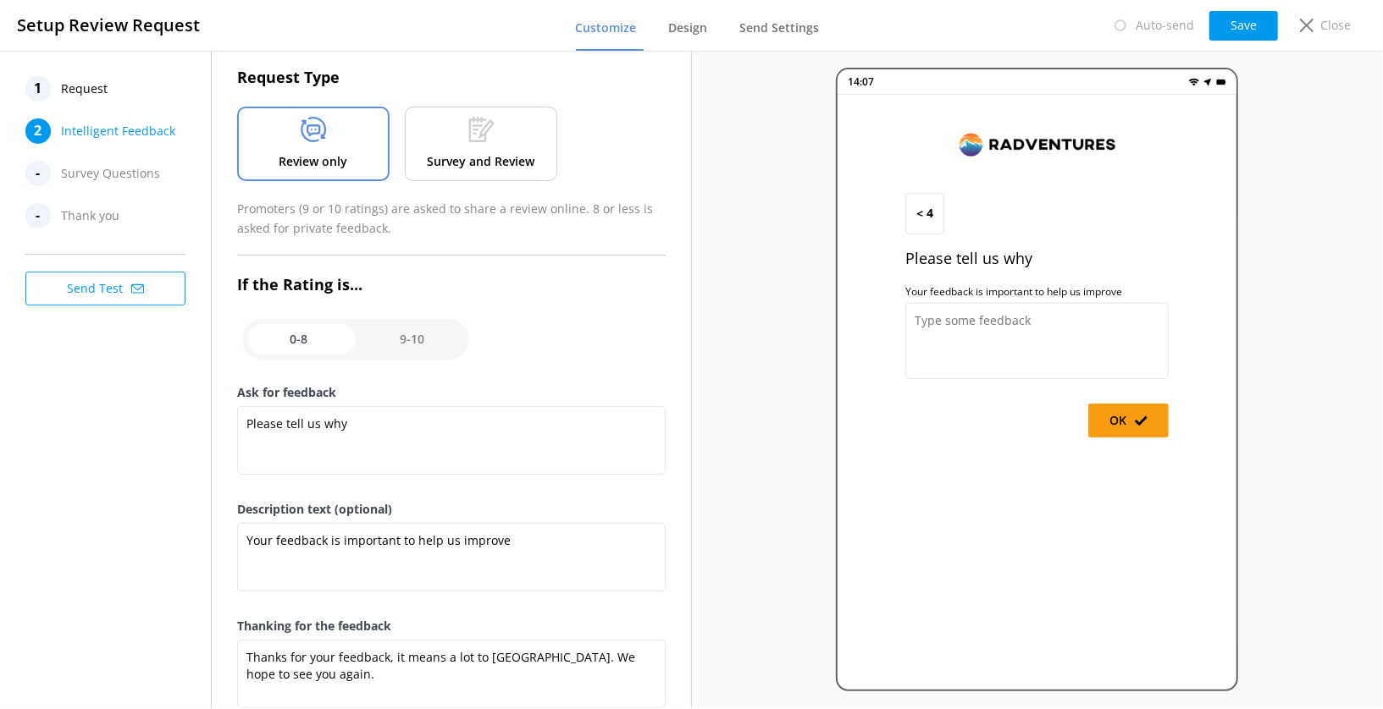
click at [317, 338] on input "checkbox" at bounding box center [355, 339] width 227 height 41
checkbox input "true"
type textarea "Would you help by letting us know how we did? (We really want to know!)"
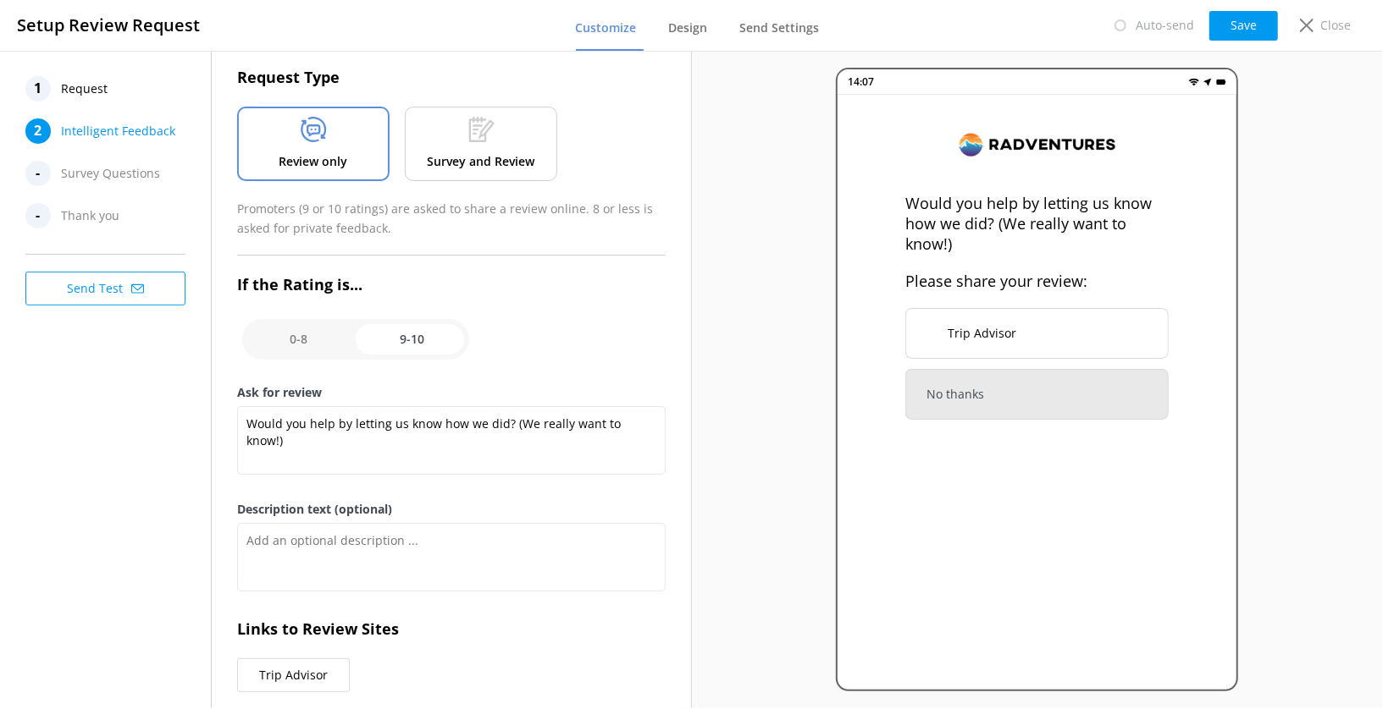
scroll to position [0, 0]
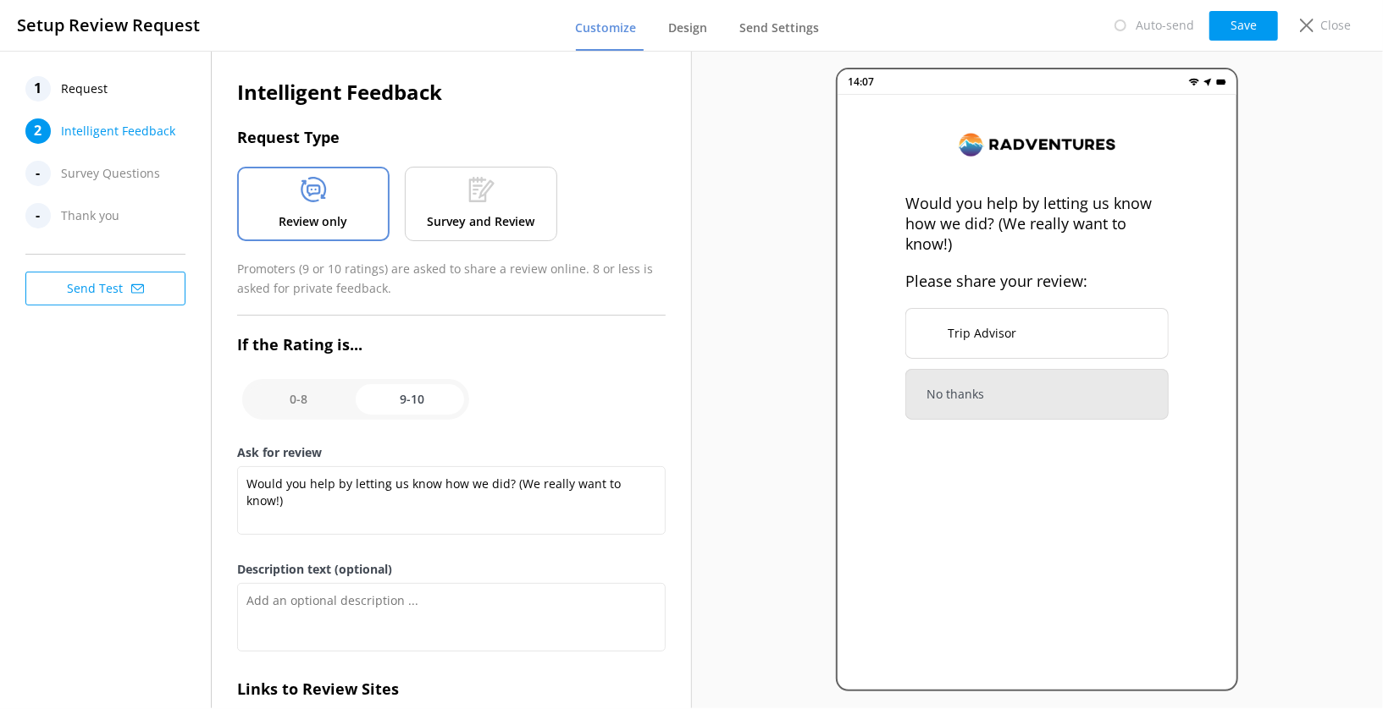
click at [491, 213] on p "Survey and Review" at bounding box center [482, 222] width 108 height 19
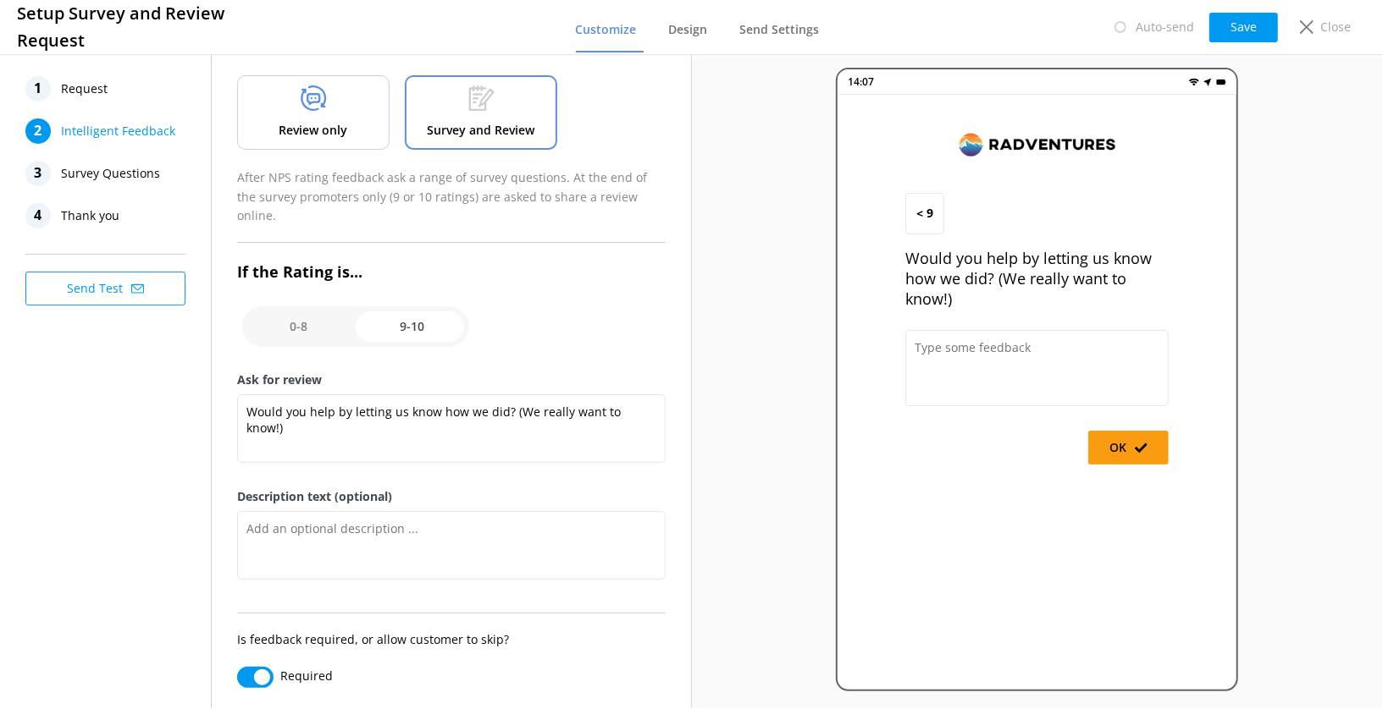
scroll to position [90, 0]
click at [91, 174] on span "Survey Questions" at bounding box center [110, 173] width 99 height 25
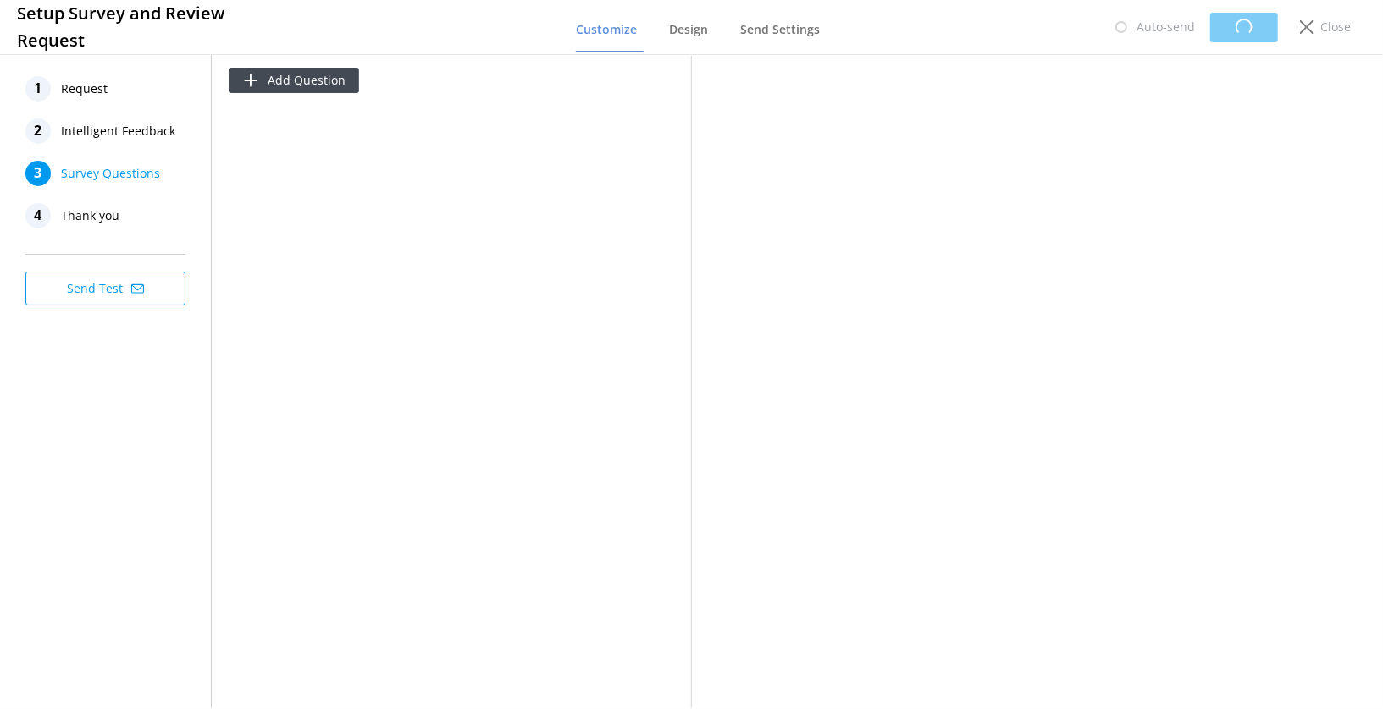
scroll to position [0, 0]
click at [141, 128] on span "Intelligent Feedback" at bounding box center [118, 131] width 114 height 25
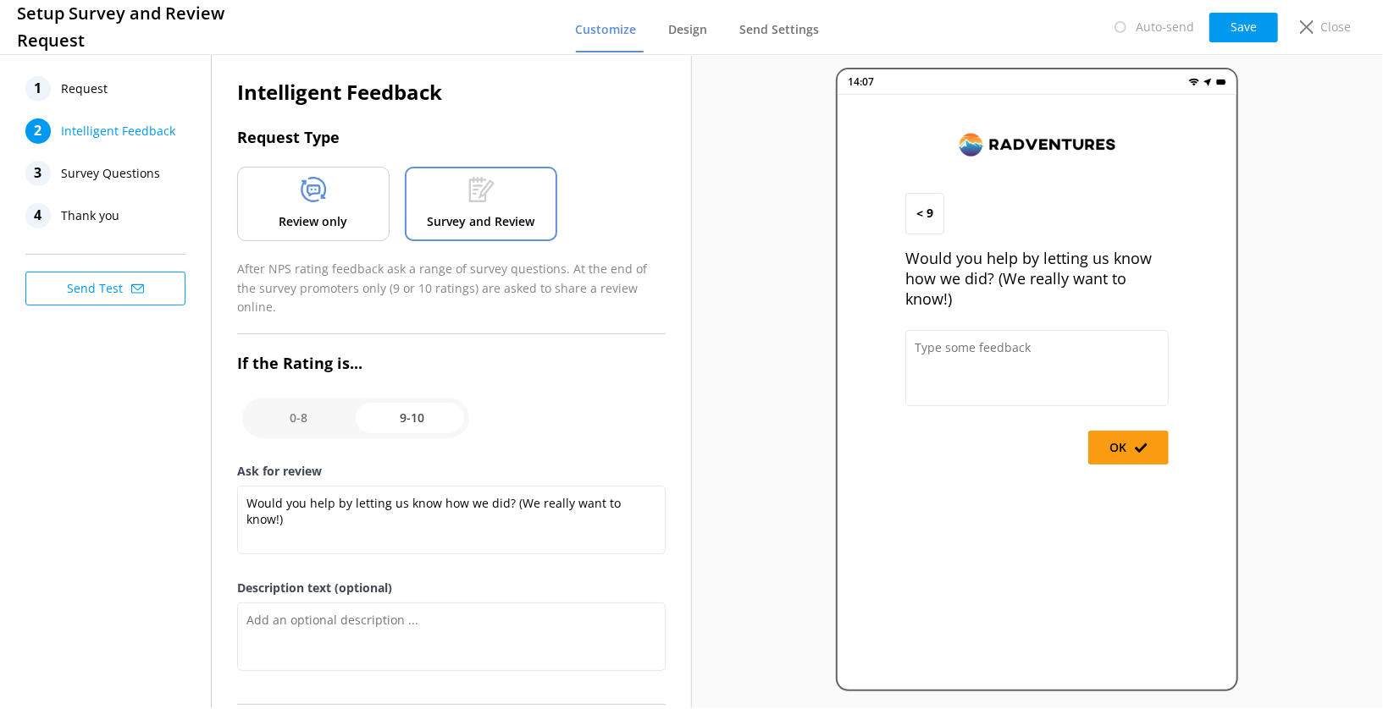
click at [147, 169] on span "Survey Questions" at bounding box center [110, 173] width 99 height 25
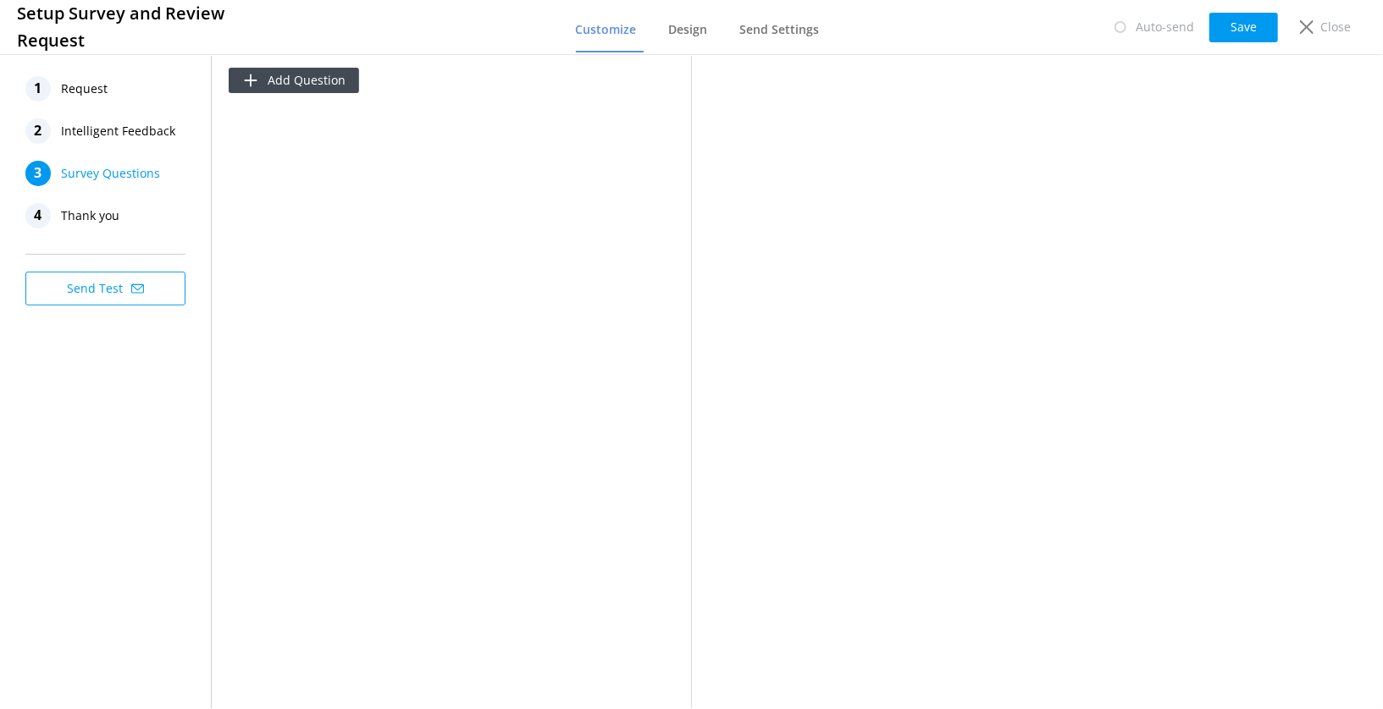
click at [141, 137] on span "Intelligent Feedback" at bounding box center [118, 131] width 114 height 25
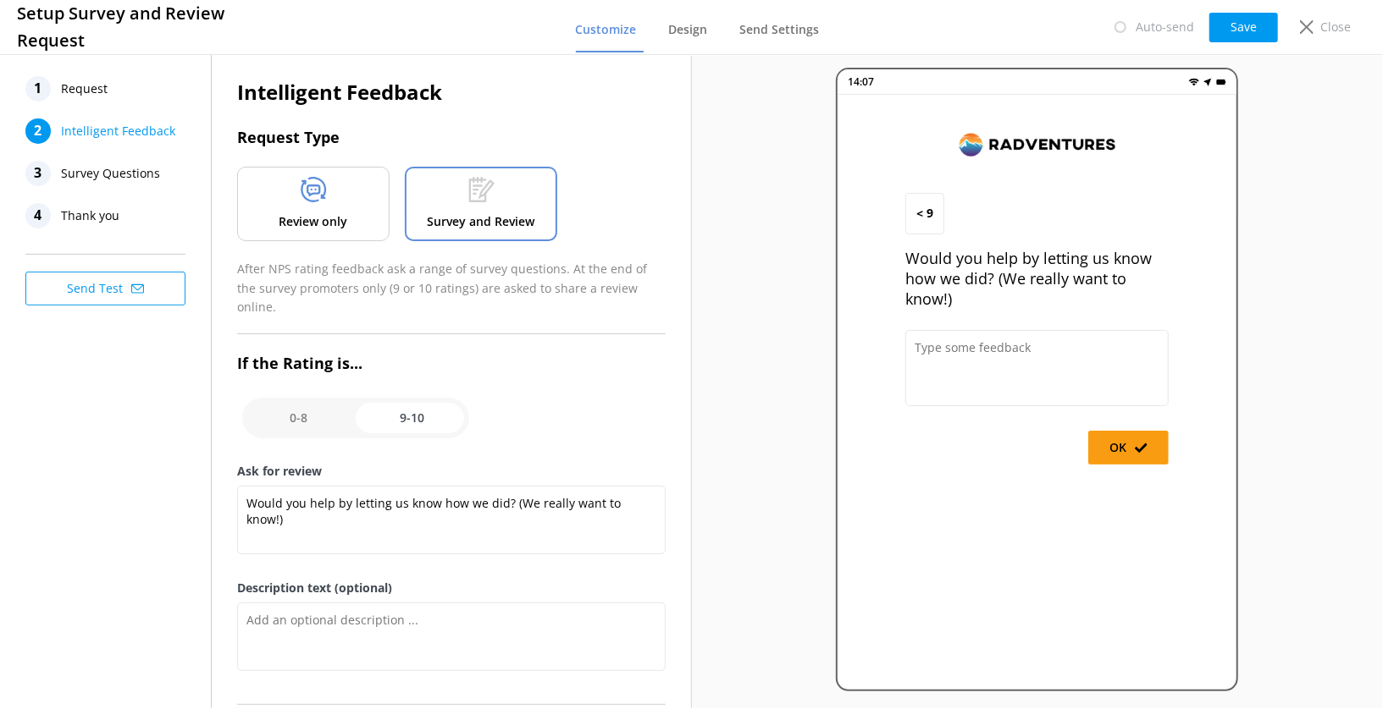
click at [347, 223] on div "Review only" at bounding box center [313, 204] width 152 height 75
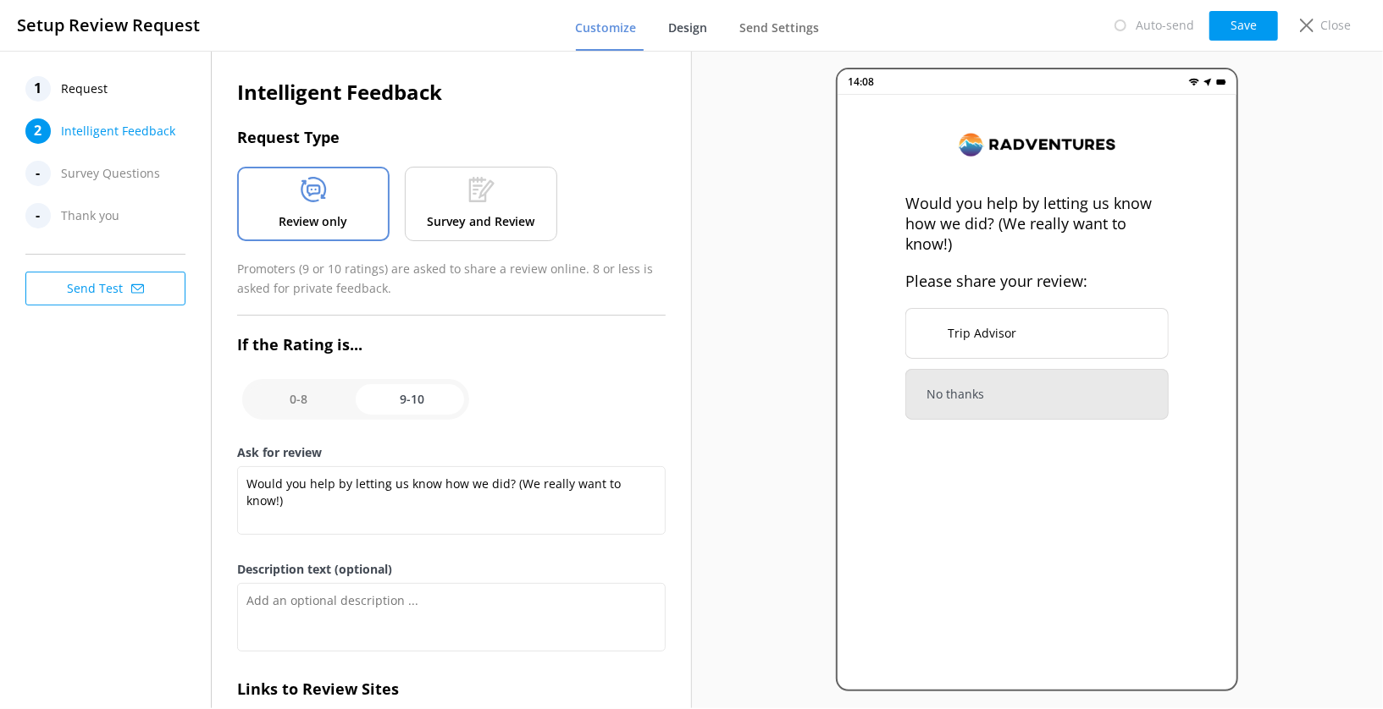
click at [685, 29] on span "Design" at bounding box center [688, 27] width 39 height 17
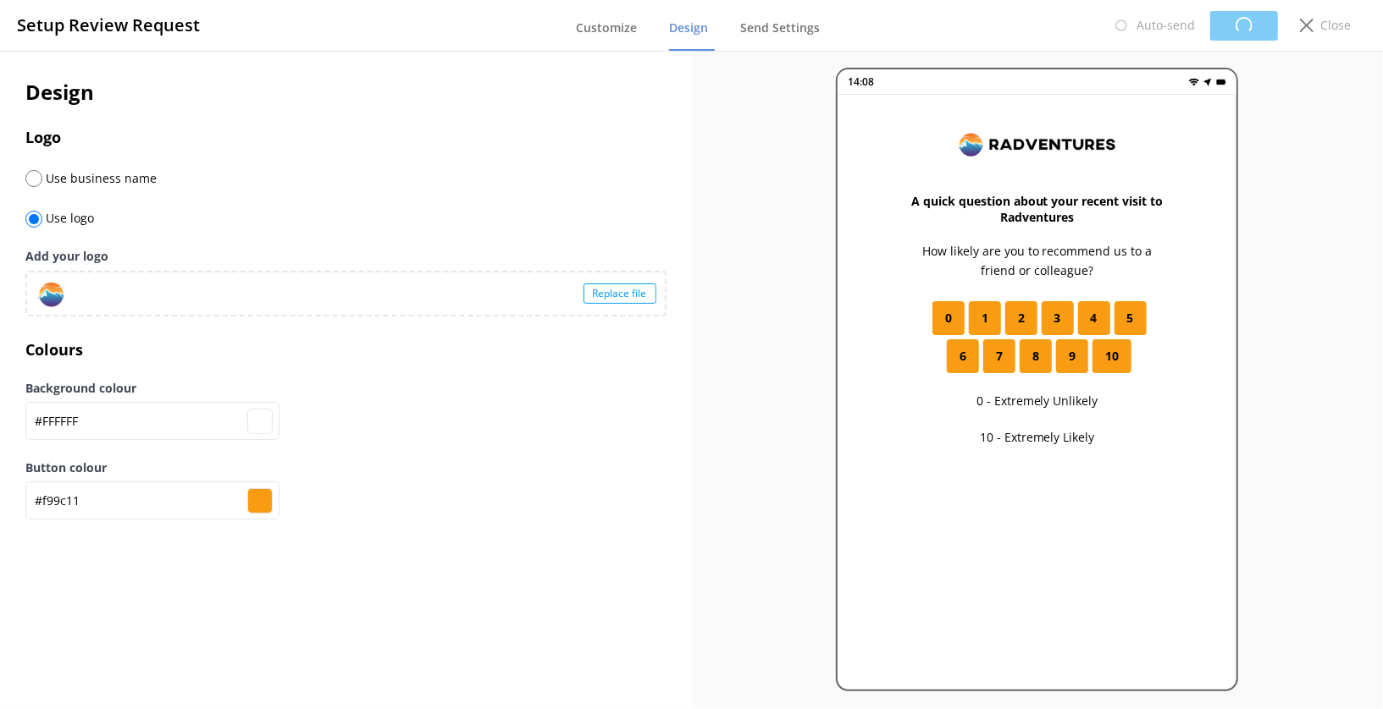
type input "#ffffff"
click at [780, 27] on span "Send Settings" at bounding box center [780, 27] width 80 height 17
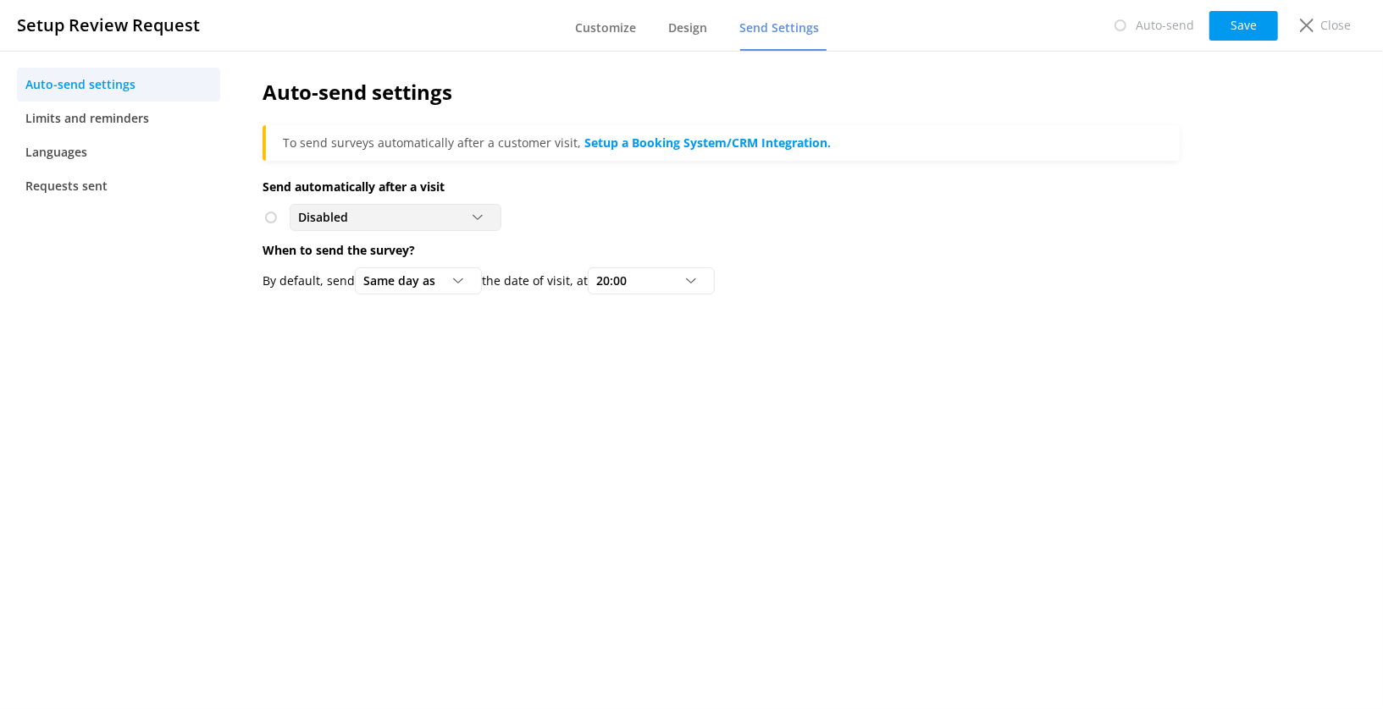
click at [390, 210] on div "Disabled" at bounding box center [395, 217] width 203 height 19
click at [543, 242] on p "When to send the survey?" at bounding box center [720, 250] width 917 height 19
click at [270, 213] on span at bounding box center [270, 217] width 17 height 17
click at [429, 285] on span "Same day as" at bounding box center [404, 281] width 82 height 19
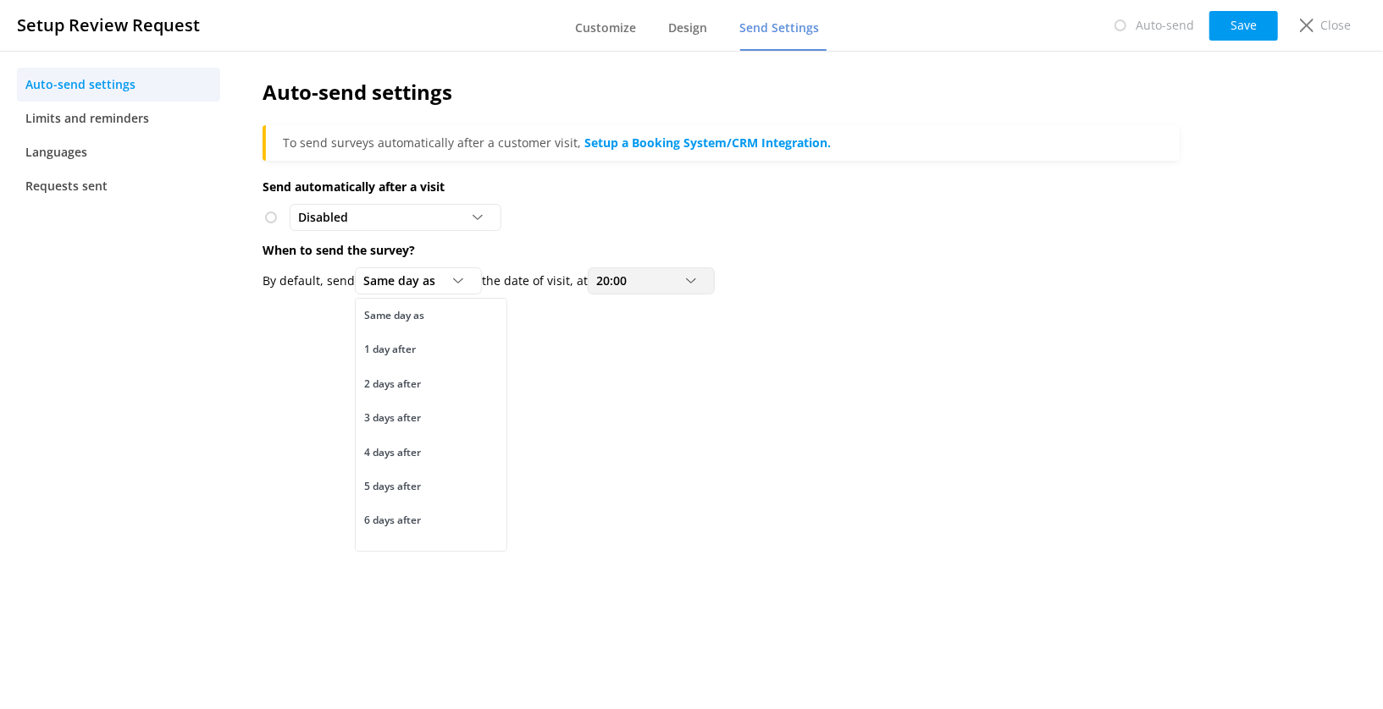
click at [646, 291] on div "20:00 0:00 1:00 2:00 3:00 4:00 5:00 6:00 7:00 8:00 9:00 10:00 11:00 12:00 13:00…" at bounding box center [651, 281] width 127 height 27
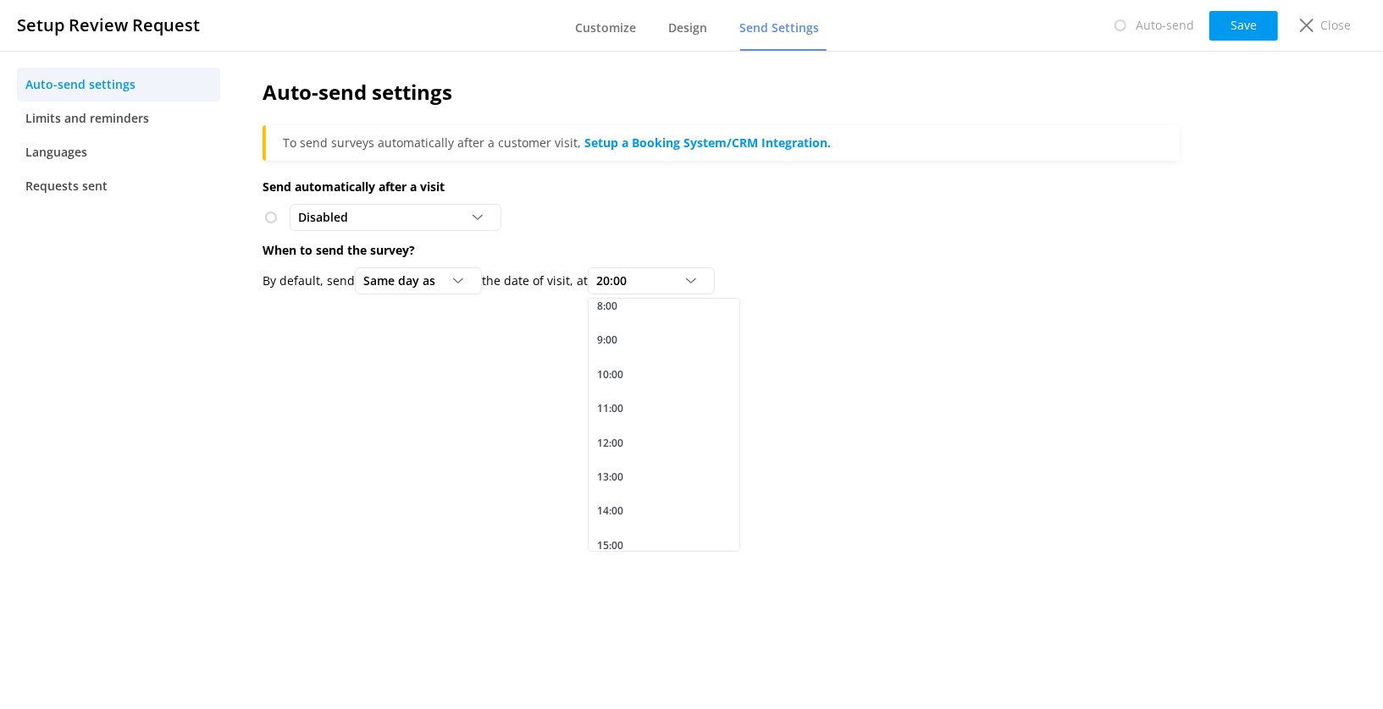
click at [539, 402] on div "Auto-send settings To send surveys automatically after a customer visit, Setup …" at bounding box center [721, 380] width 968 height 658
click at [424, 280] on span "Same day as" at bounding box center [404, 281] width 82 height 19
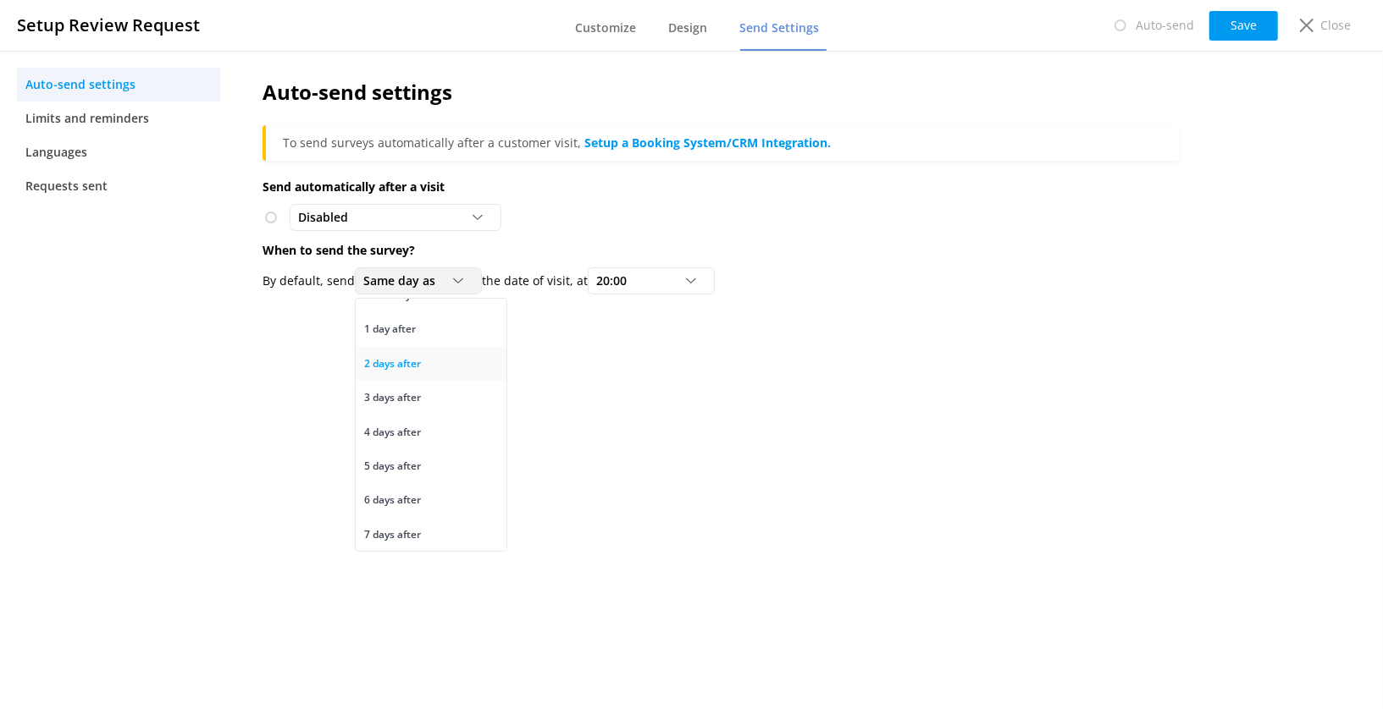
scroll to position [0, 0]
click at [630, 425] on div "Auto-send settings To send surveys automatically after a customer visit, Setup …" at bounding box center [721, 380] width 968 height 658
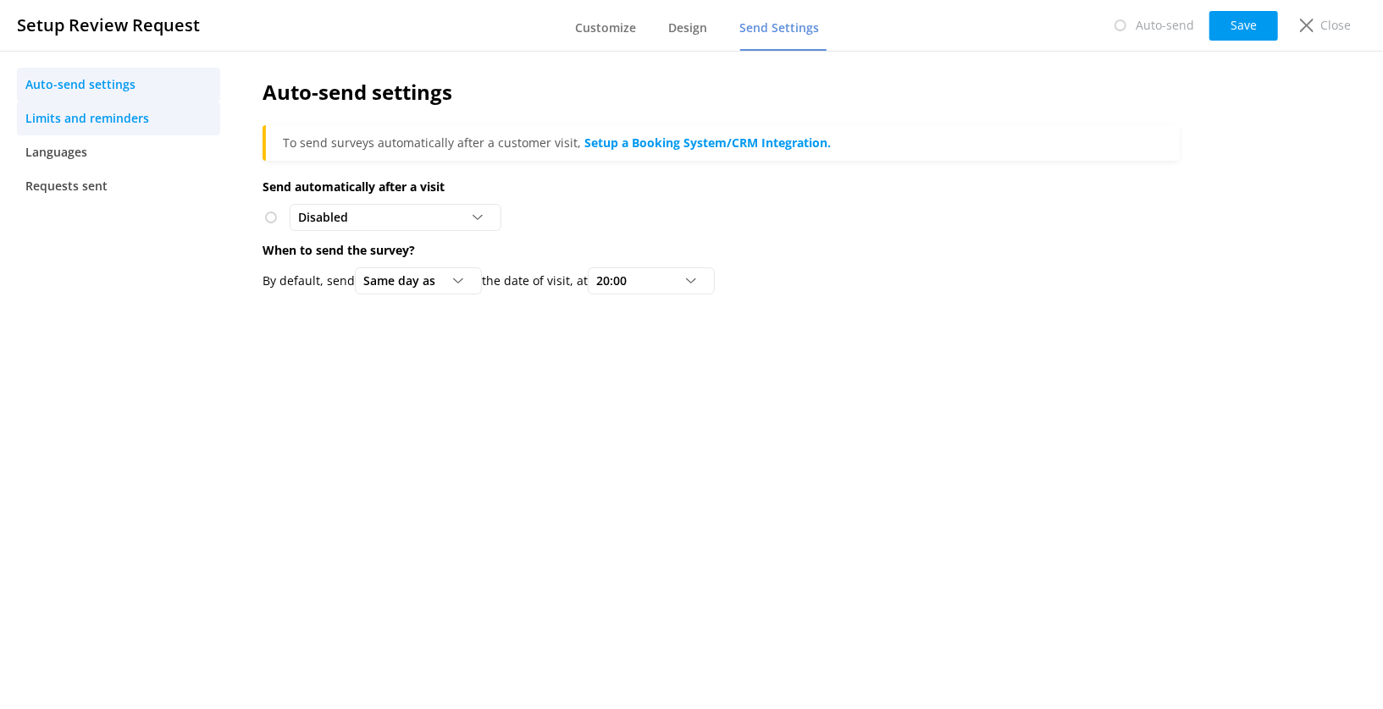
click at [92, 116] on span "Limits and reminders" at bounding box center [87, 118] width 124 height 19
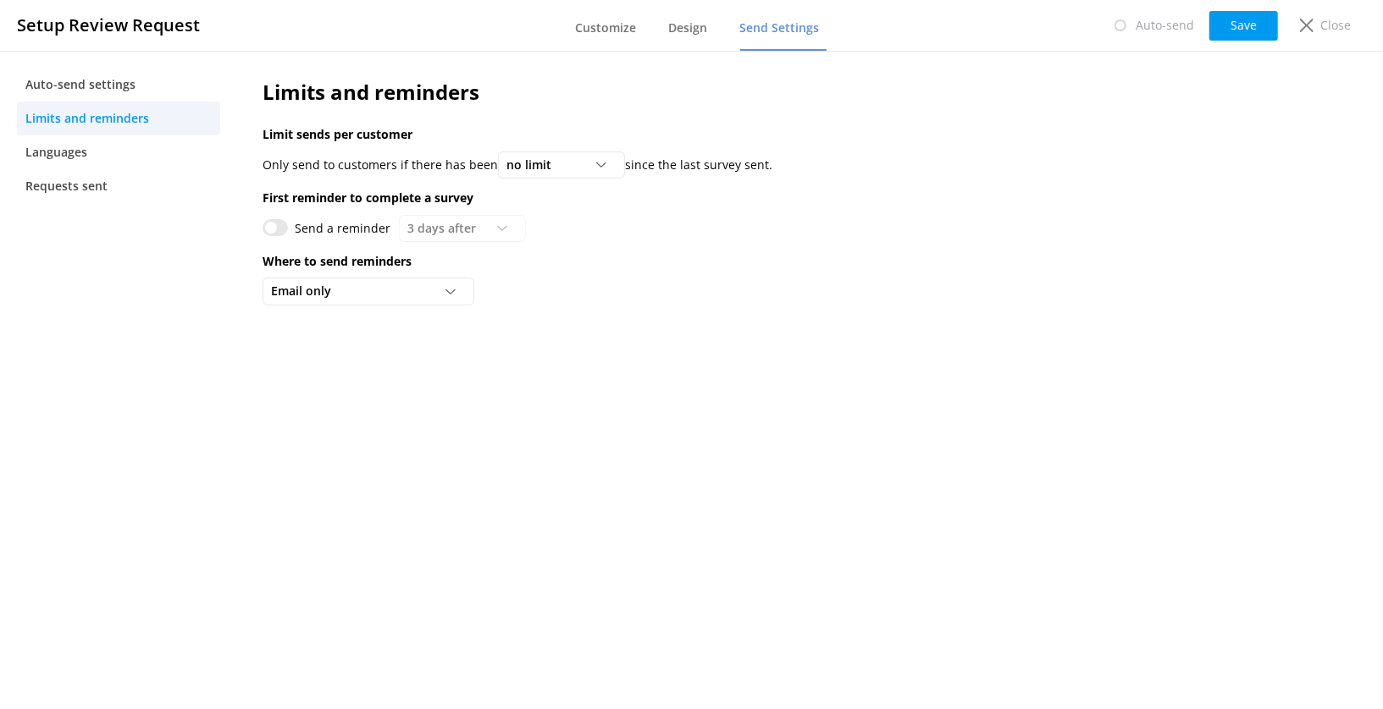
click at [269, 226] on input "Send a reminder" at bounding box center [274, 227] width 25 height 17
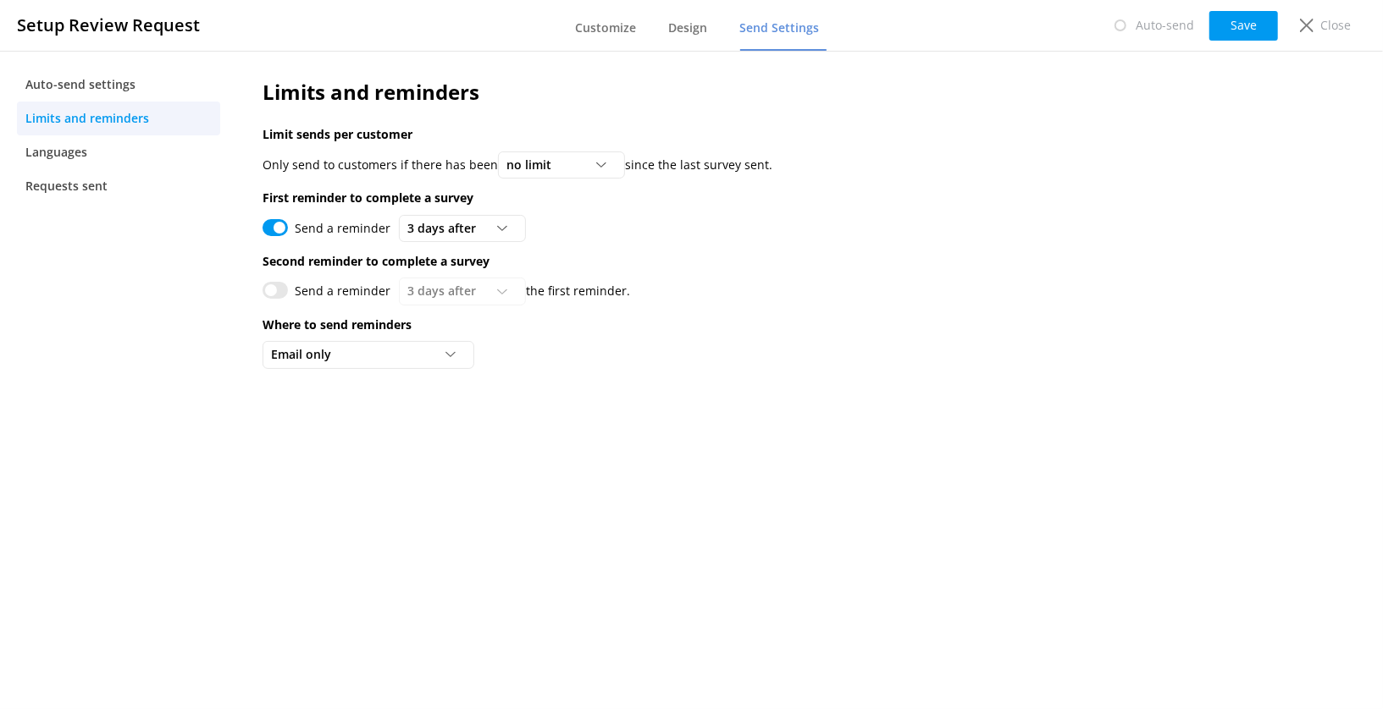
click at [274, 227] on input "Send a reminder" at bounding box center [274, 227] width 25 height 17
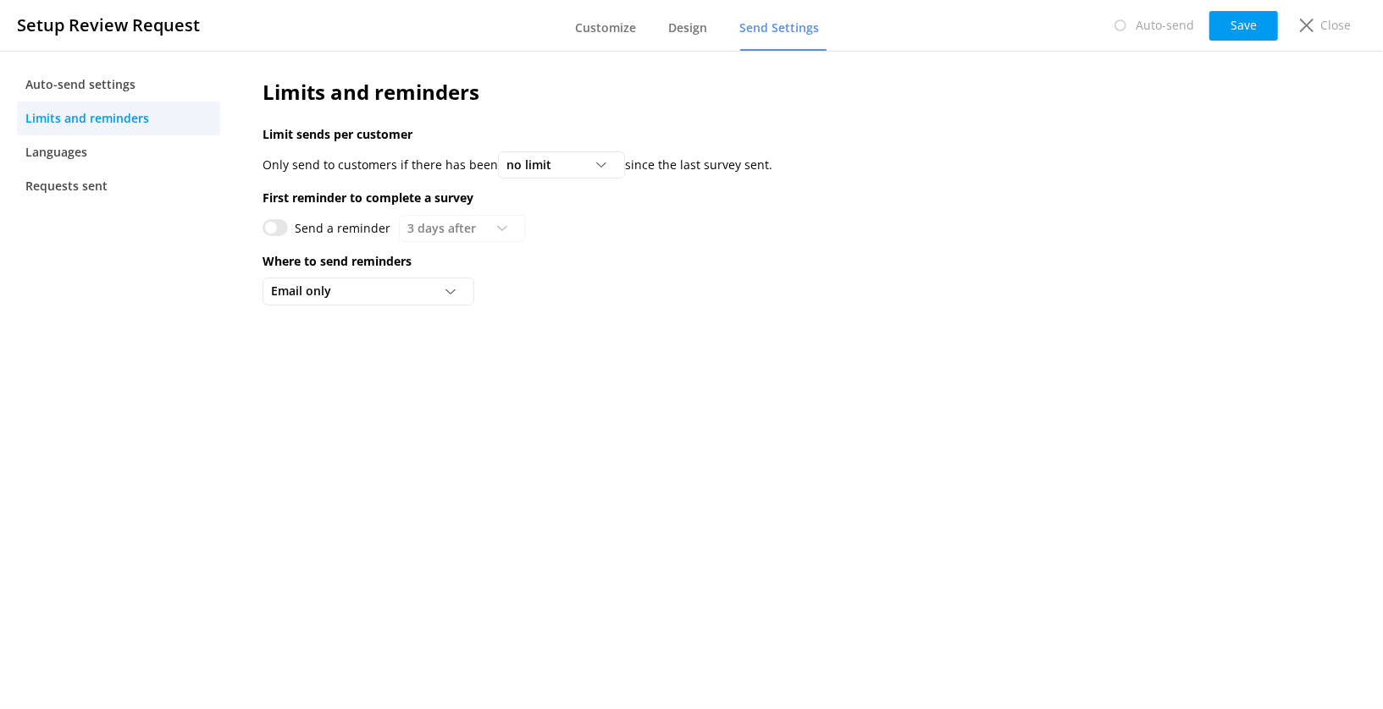
click at [254, 222] on div "Limits and reminders Limit sends per customer Only send to customers if there h…" at bounding box center [721, 196] width 968 height 290
click at [270, 227] on input "Send a reminder" at bounding box center [274, 227] width 25 height 17
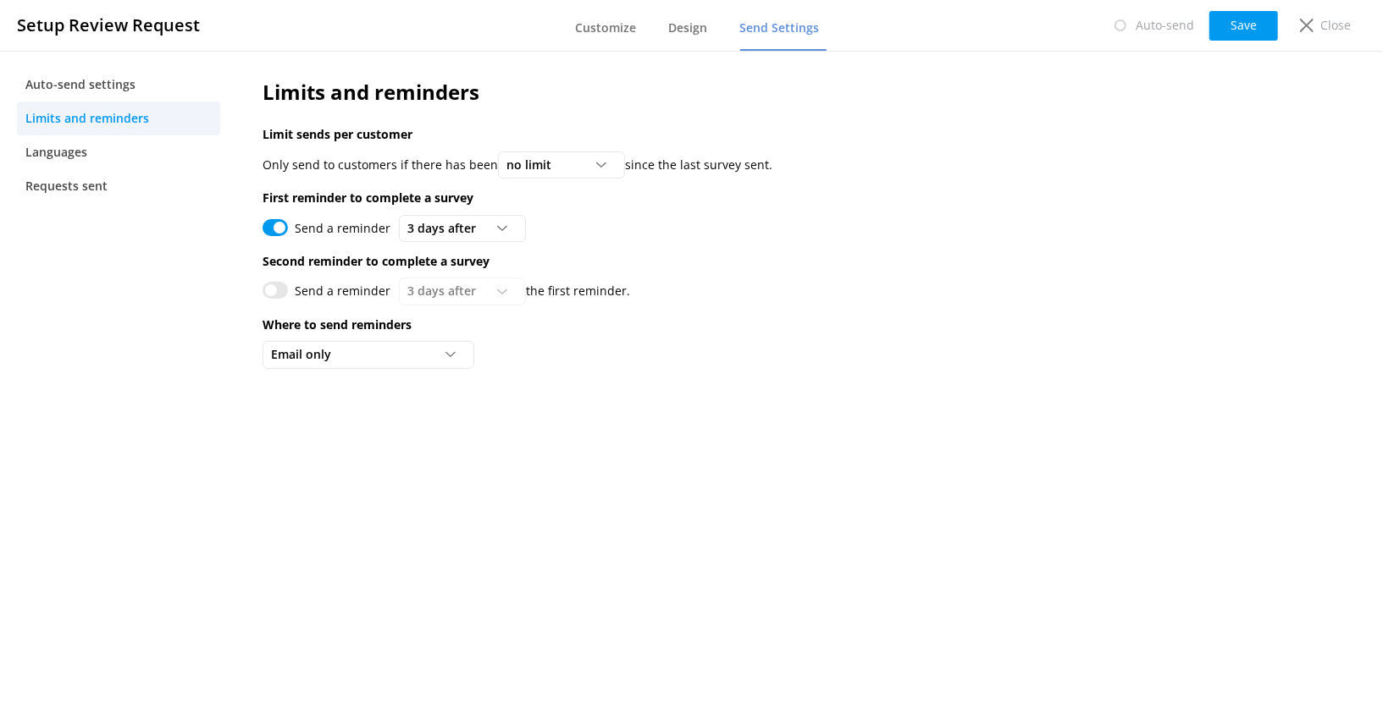
click at [277, 227] on input "Send a reminder" at bounding box center [274, 227] width 25 height 17
checkbox input "false"
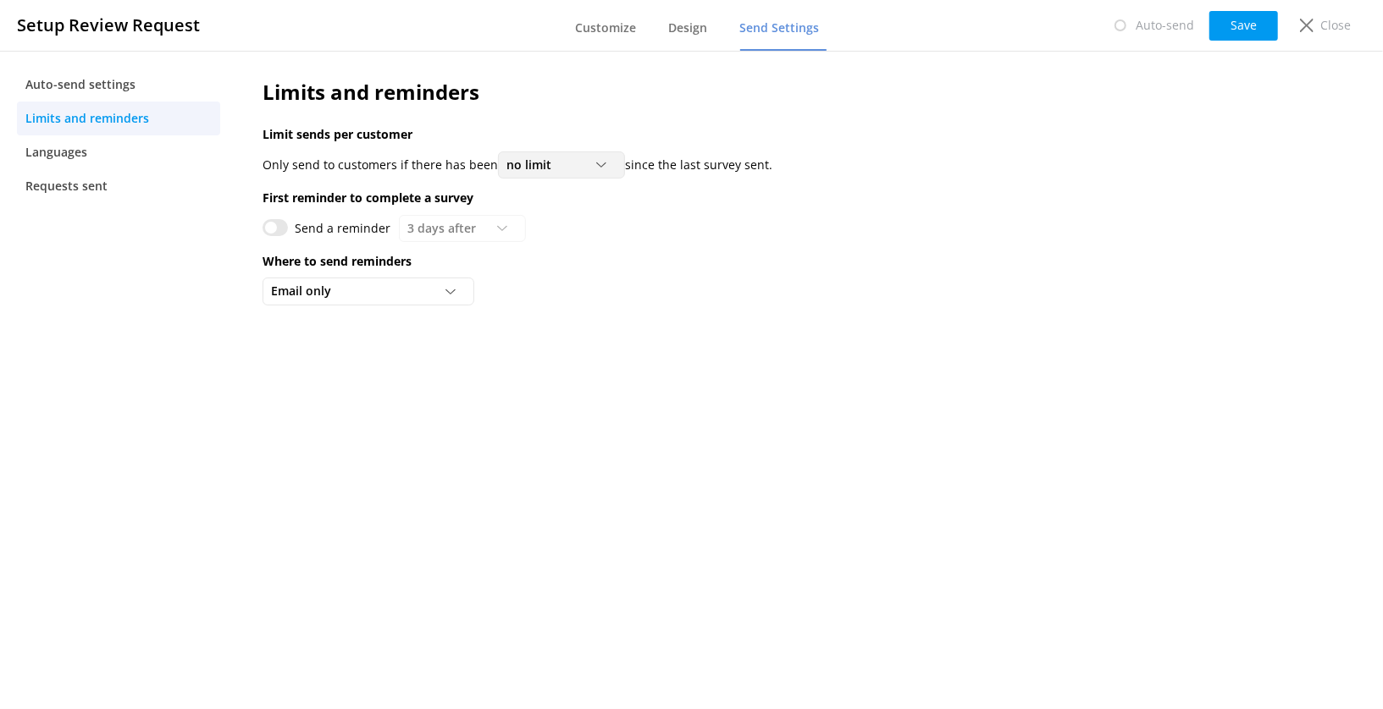
click at [568, 162] on div "no limit" at bounding box center [561, 165] width 119 height 19
click at [593, 158] on div "no limit" at bounding box center [561, 165] width 119 height 19
click at [588, 163] on div "no limit" at bounding box center [561, 165] width 119 height 19
click at [573, 338] on div "at least 6 months" at bounding box center [550, 336] width 86 height 17
click at [596, 163] on span "at least 6 months" at bounding box center [562, 165] width 112 height 19
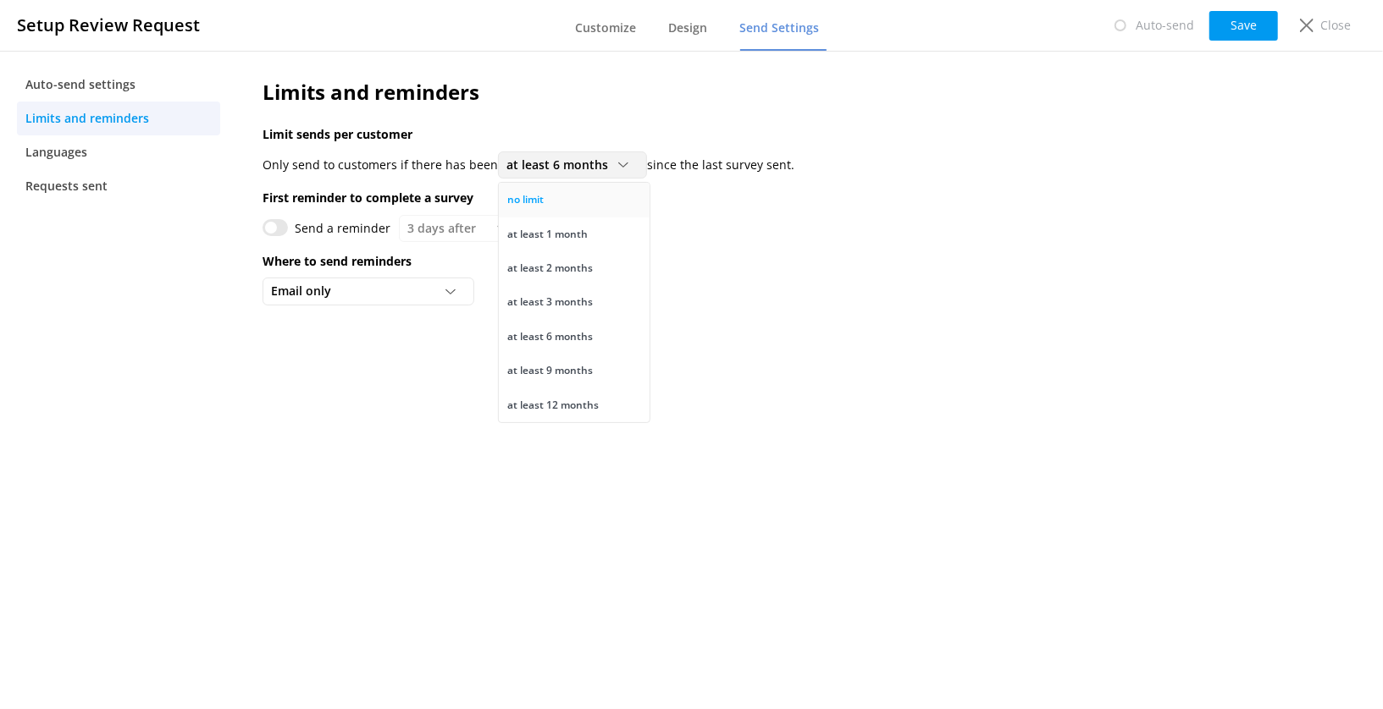
click at [578, 202] on link "no limit" at bounding box center [574, 200] width 151 height 34
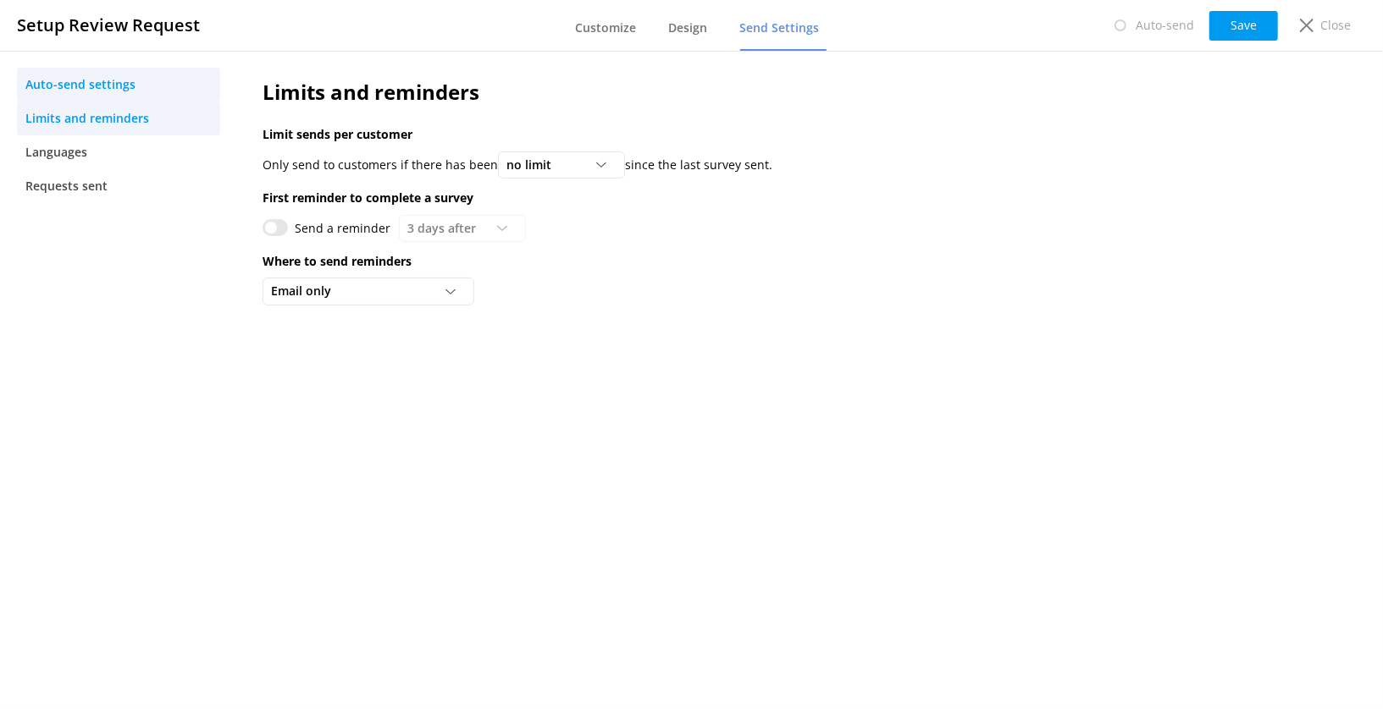
click at [123, 86] on span "Auto-send settings" at bounding box center [80, 84] width 110 height 19
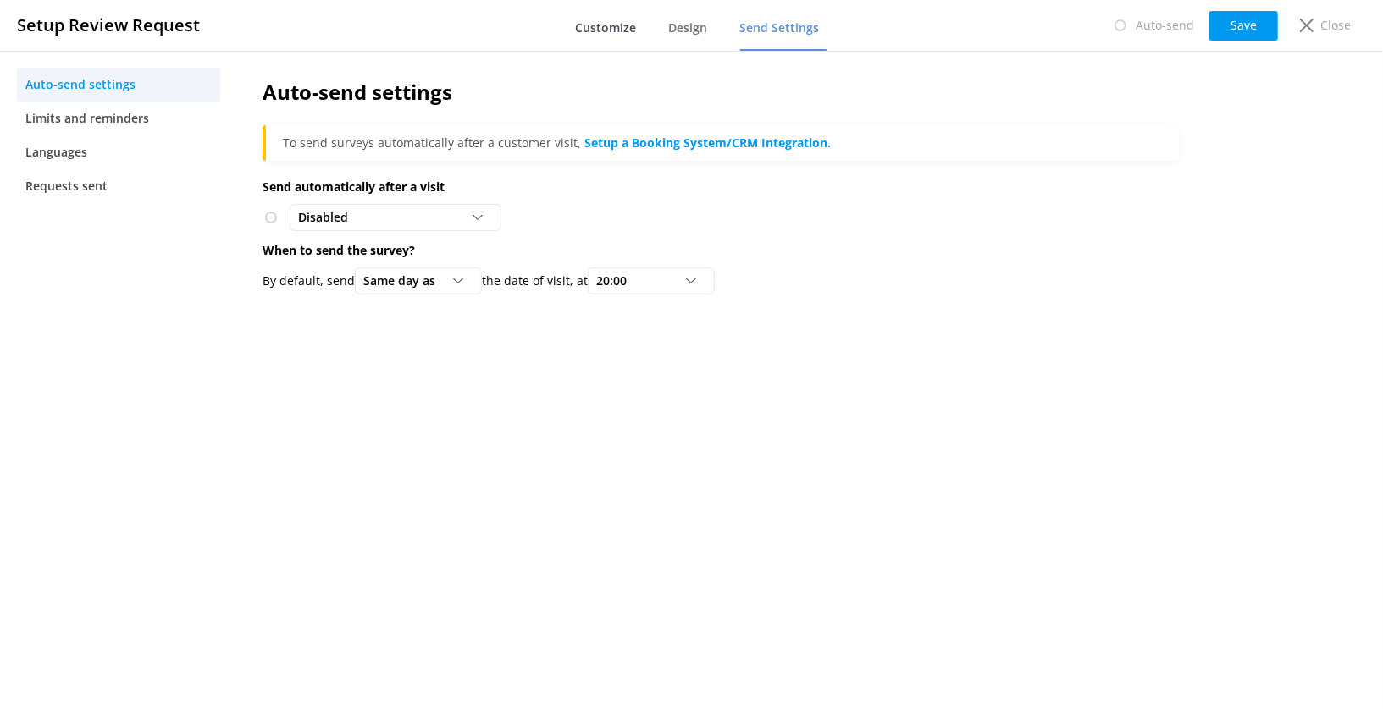
click at [619, 31] on span "Customize" at bounding box center [606, 27] width 61 height 17
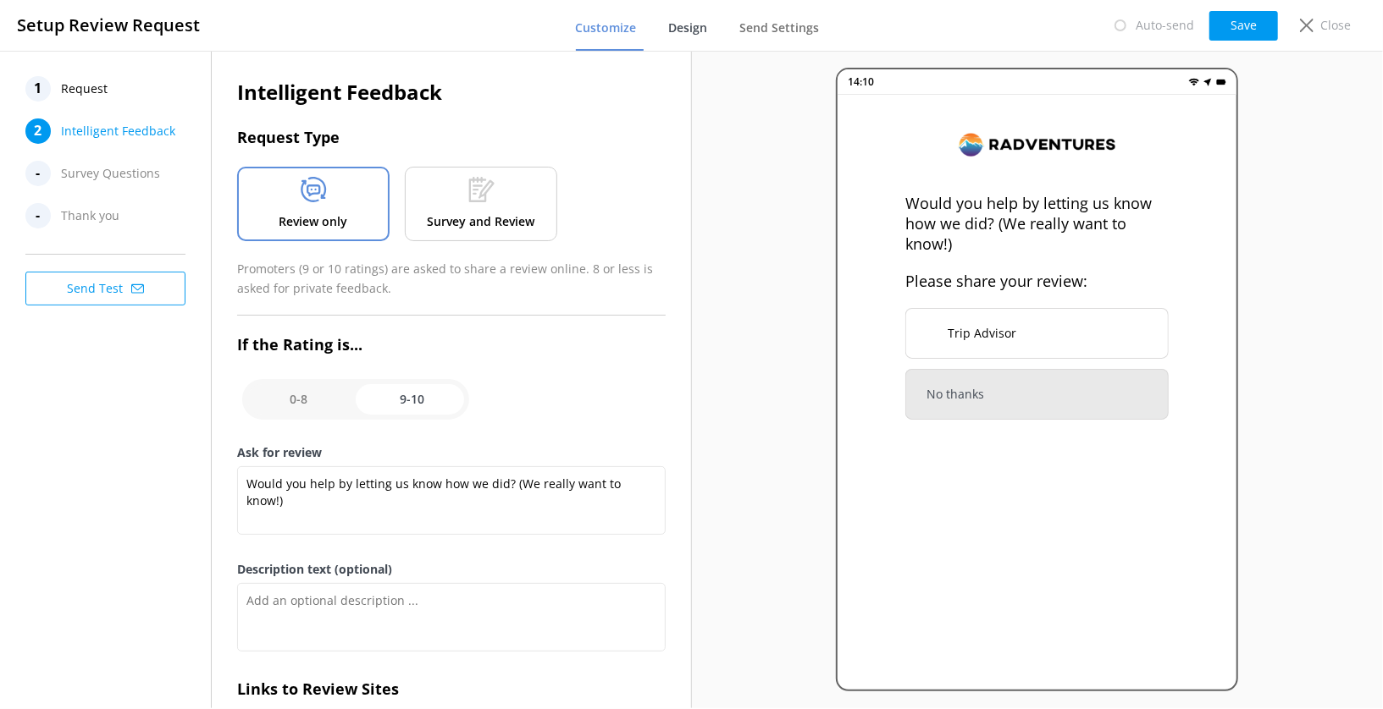
click at [704, 29] on span "Design" at bounding box center [688, 27] width 39 height 17
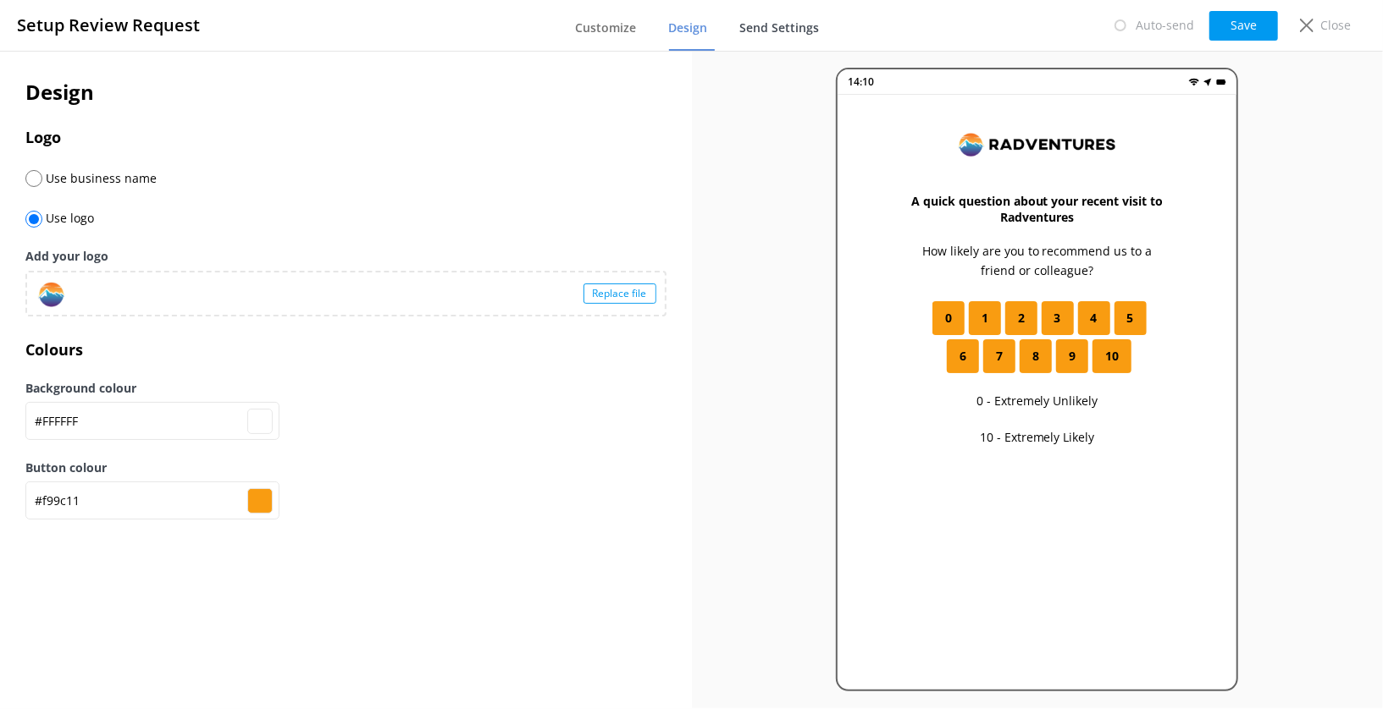
click at [760, 36] on link "Send Settings" at bounding box center [783, 29] width 86 height 44
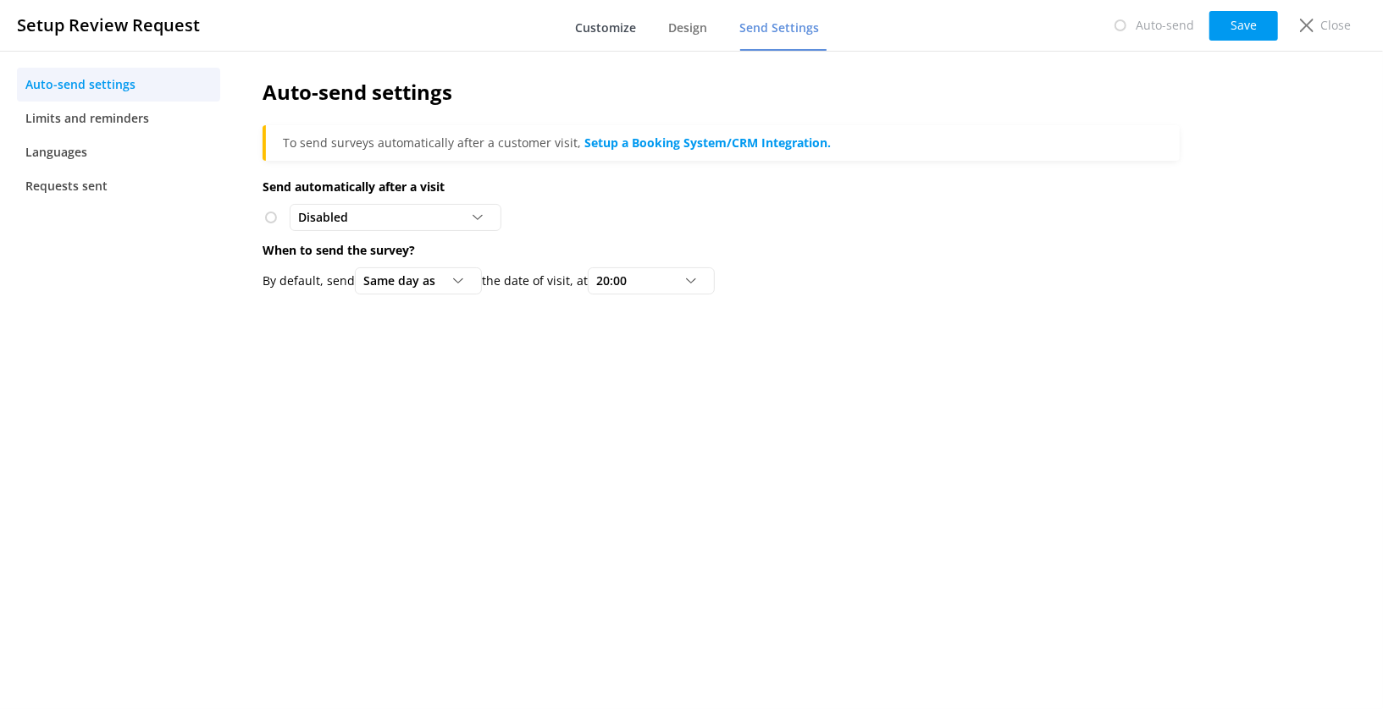
click at [601, 36] on span "Customize" at bounding box center [606, 27] width 61 height 17
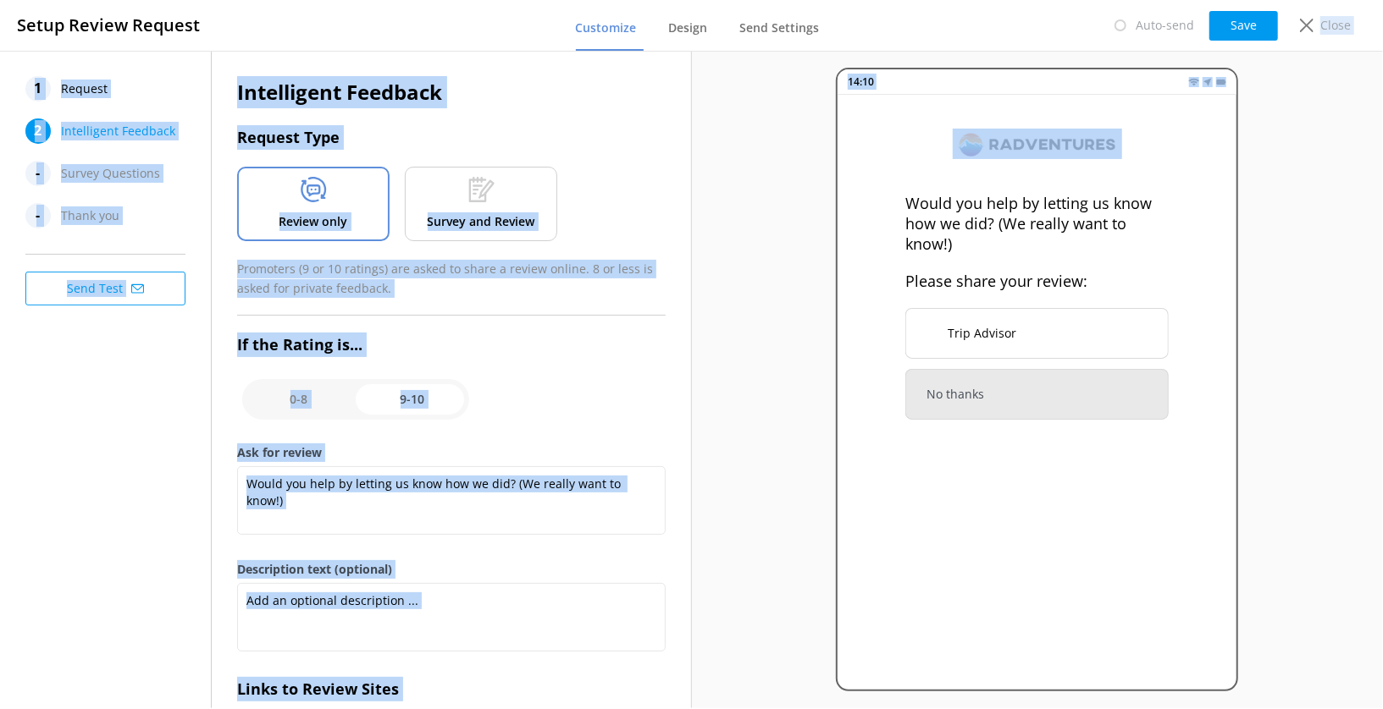
drag, startPoint x: 1308, startPoint y: 30, endPoint x: 813, endPoint y: 123, distance: 503.8
click at [813, 123] on div "Setup Review Request Customize Design Send Settings Auto-send Save Close 1 Requ…" at bounding box center [691, 354] width 1383 height 709
click at [813, 123] on div "14:10 Would you help by letting us know how we did? (We really want to know!) P…" at bounding box center [1038, 380] width 692 height 658
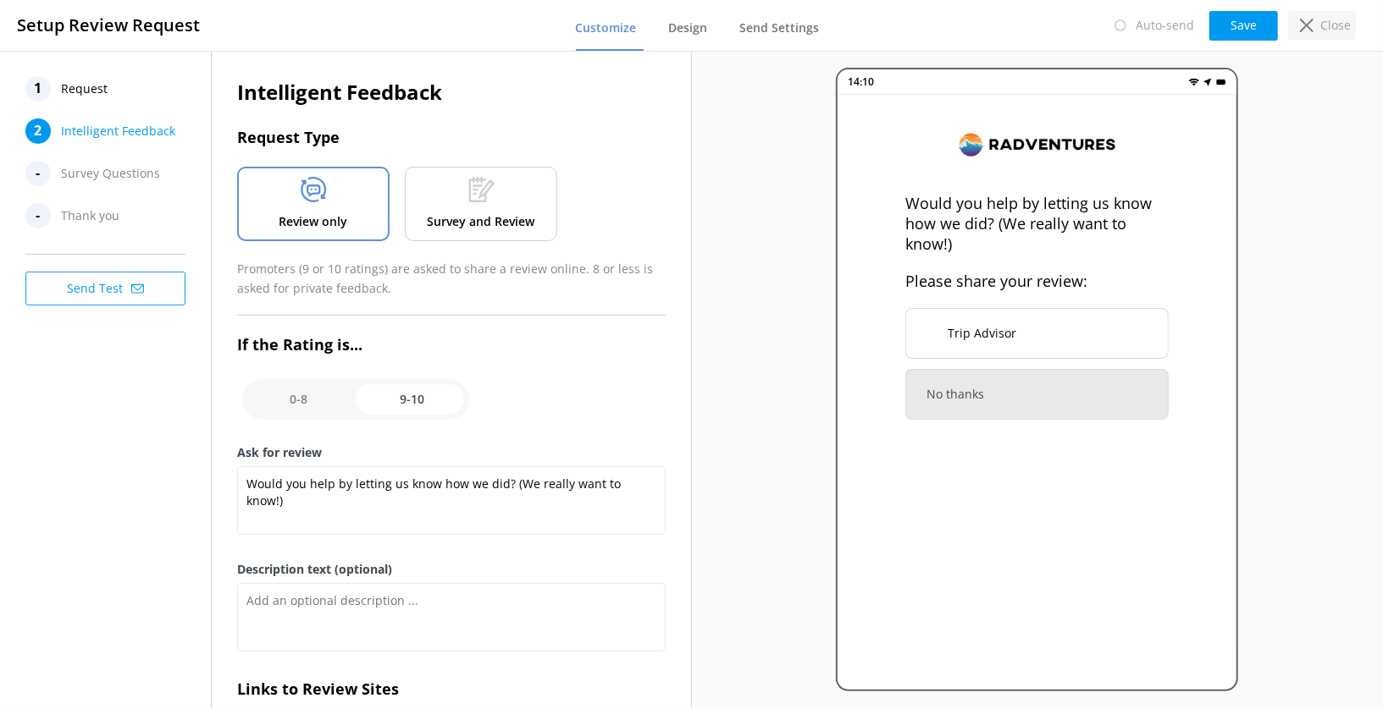
click at [1313, 30] on icon at bounding box center [1307, 26] width 14 height 14
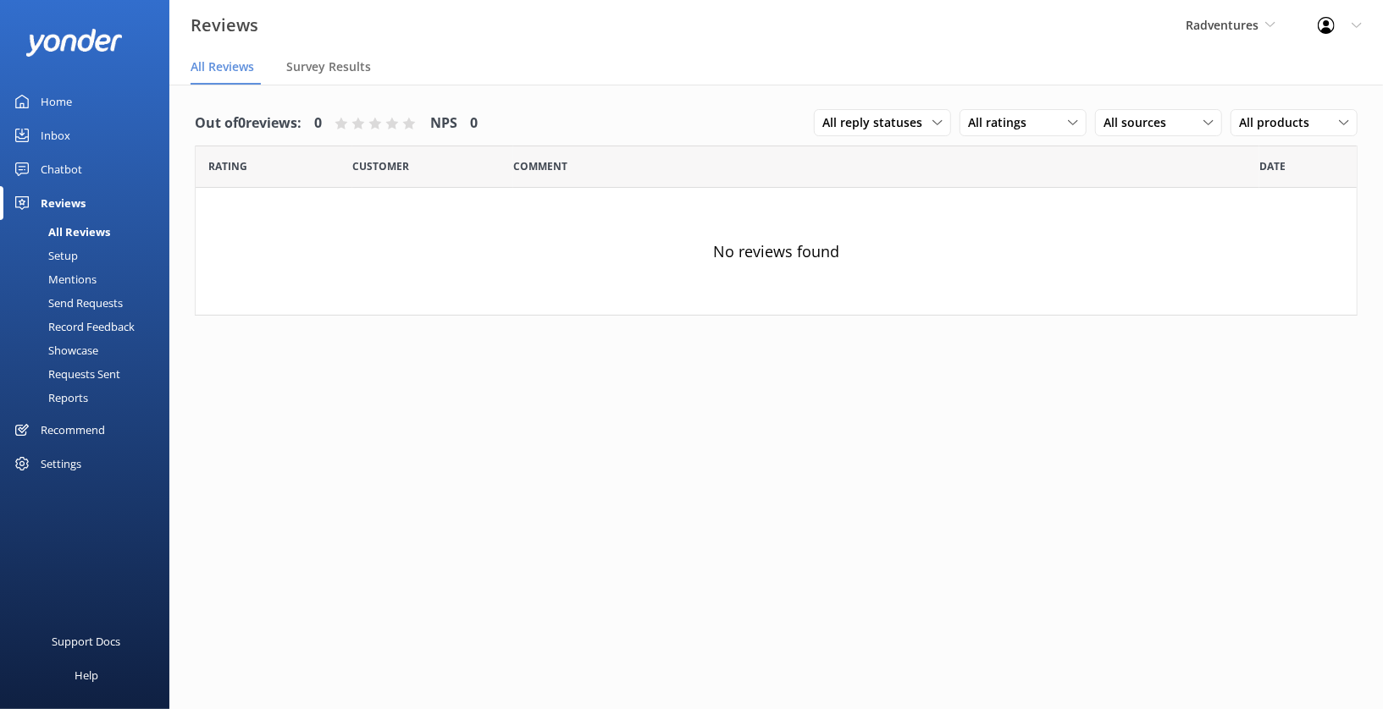
click at [70, 282] on div "Mentions" at bounding box center [53, 280] width 86 height 24
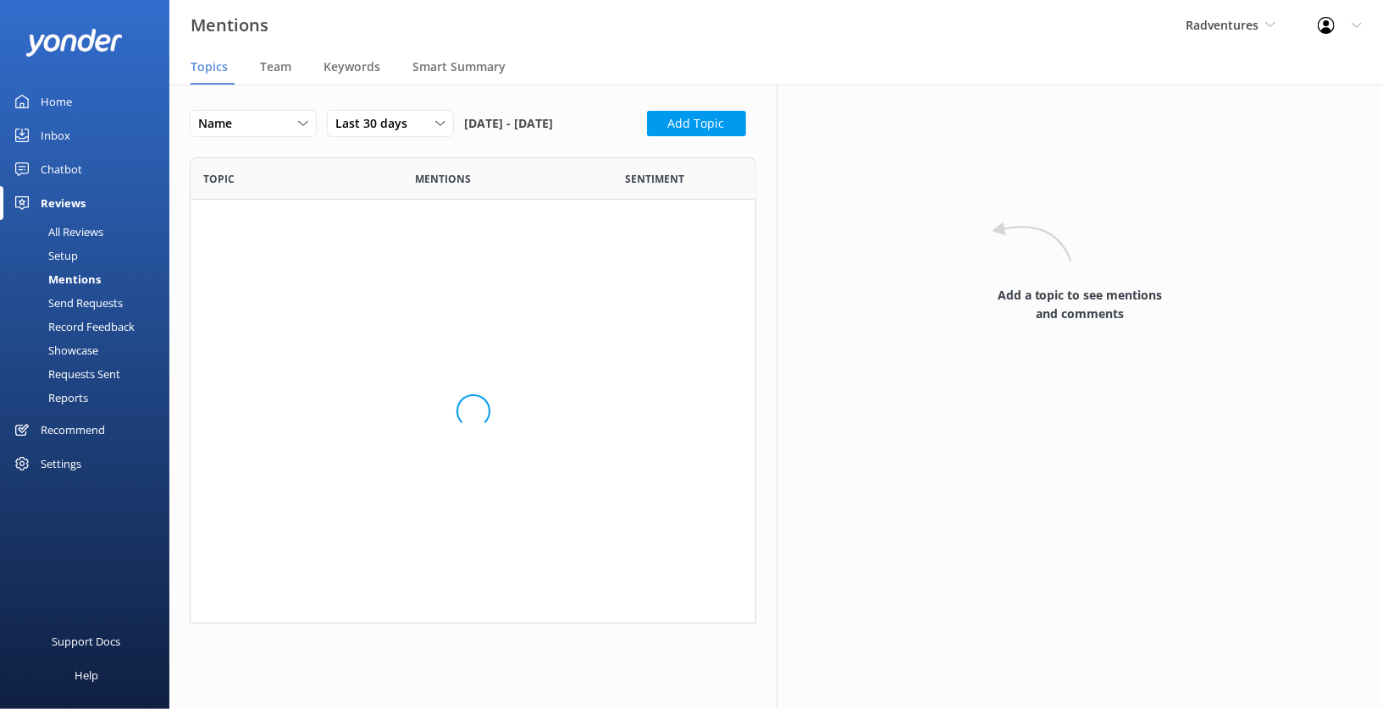
scroll to position [466, 566]
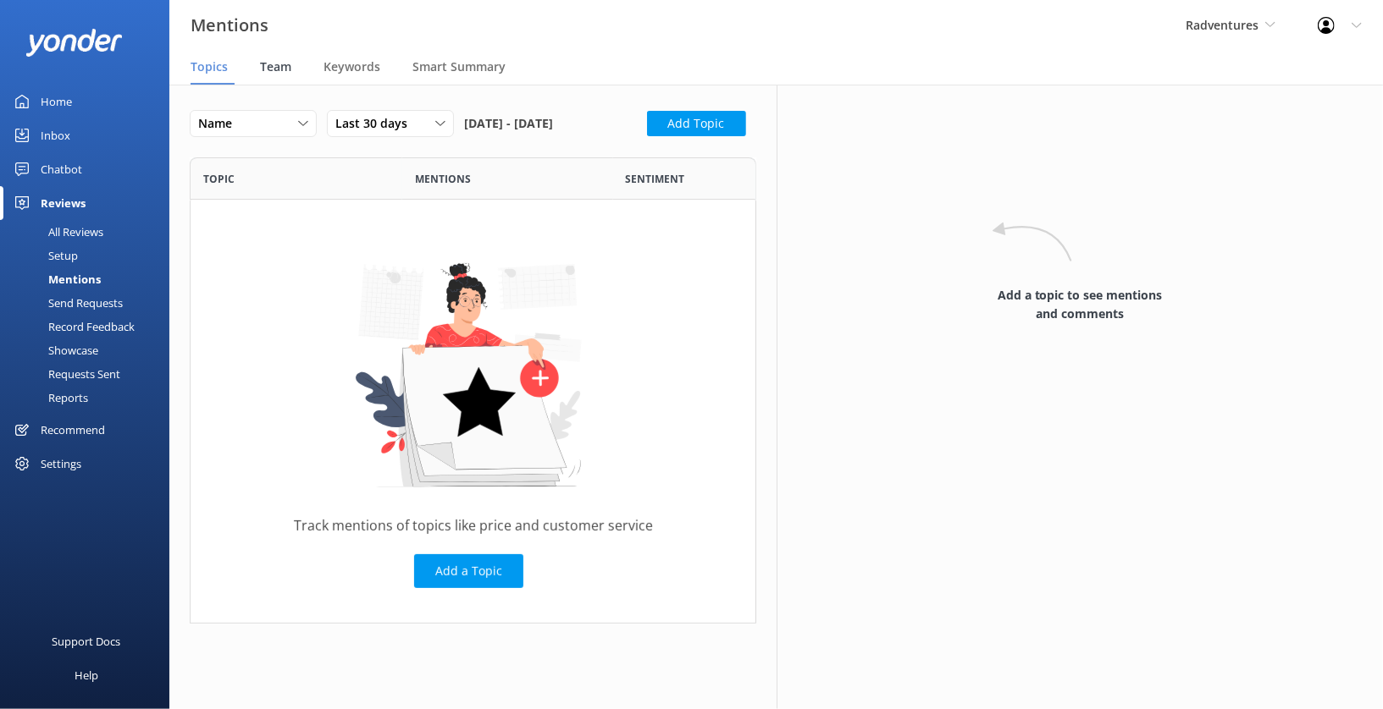
click at [273, 65] on span "Team" at bounding box center [275, 66] width 31 height 17
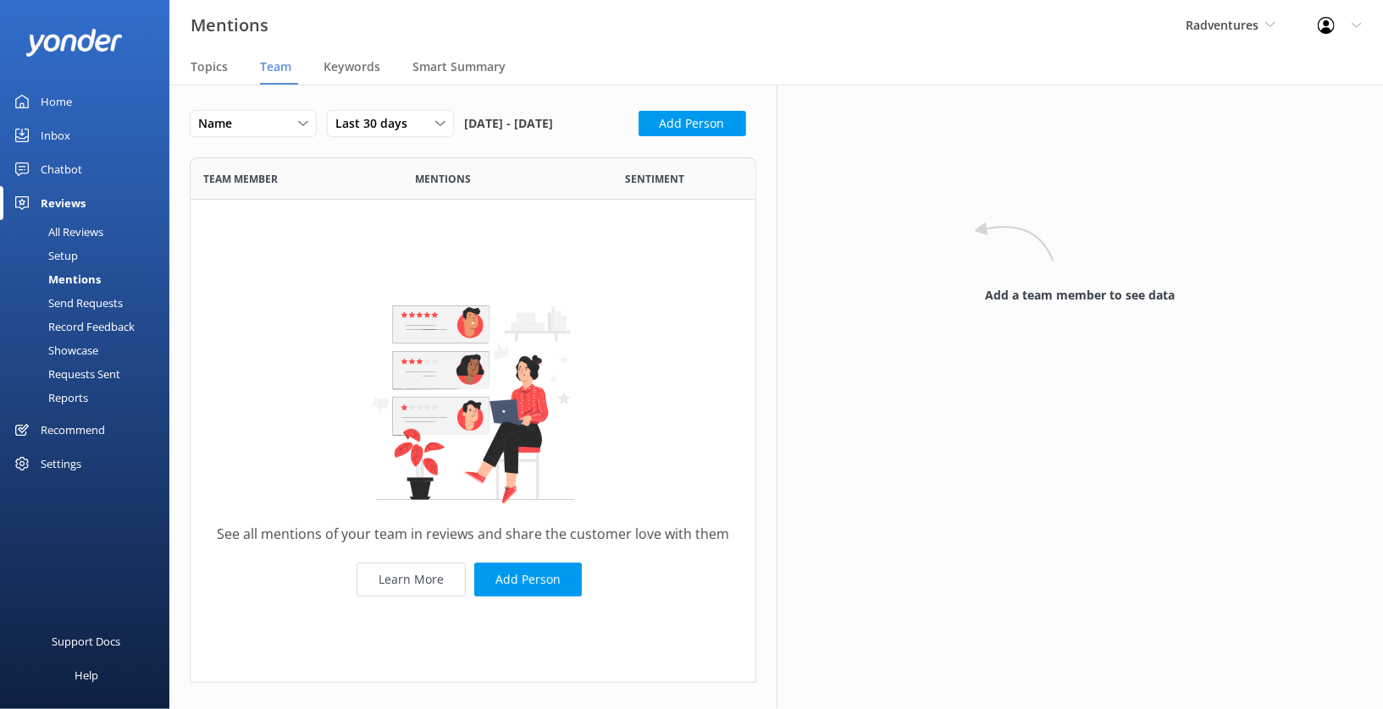
scroll to position [525, 566]
click at [213, 67] on span "Topics" at bounding box center [208, 66] width 37 height 17
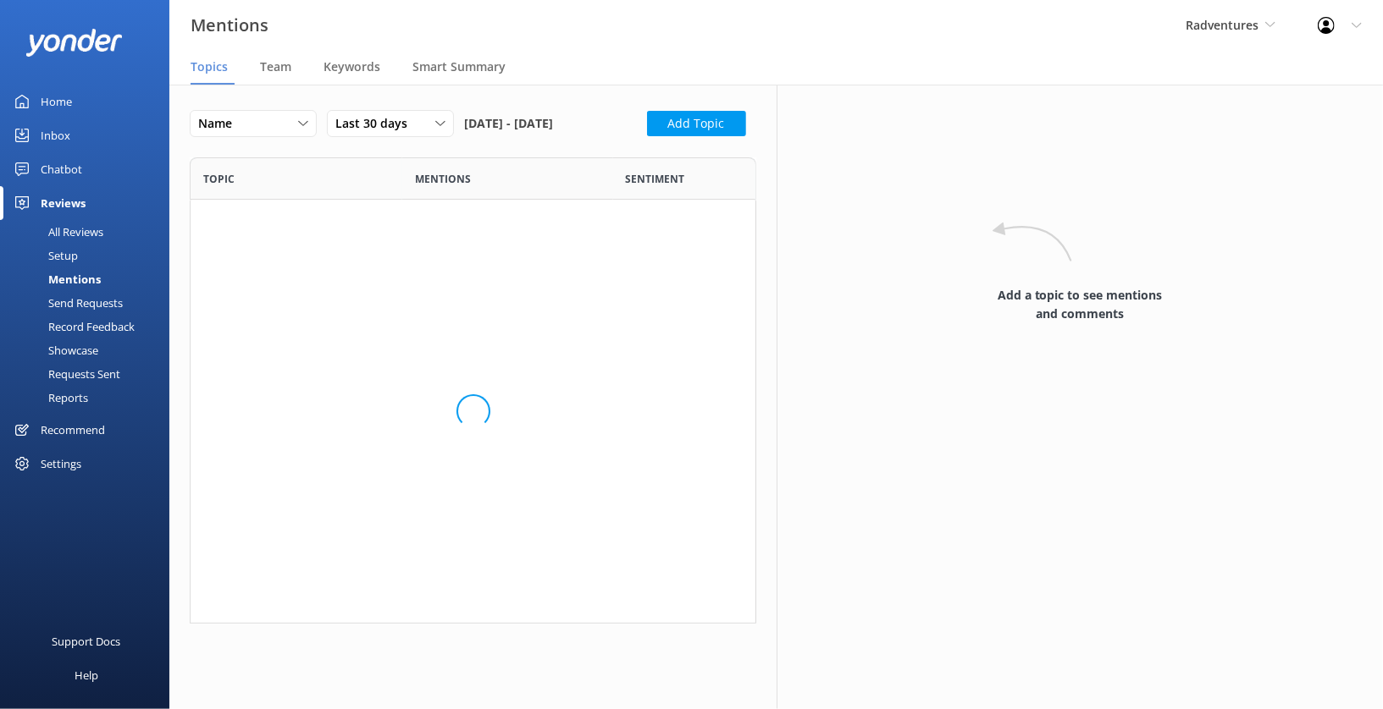
scroll to position [466, 566]
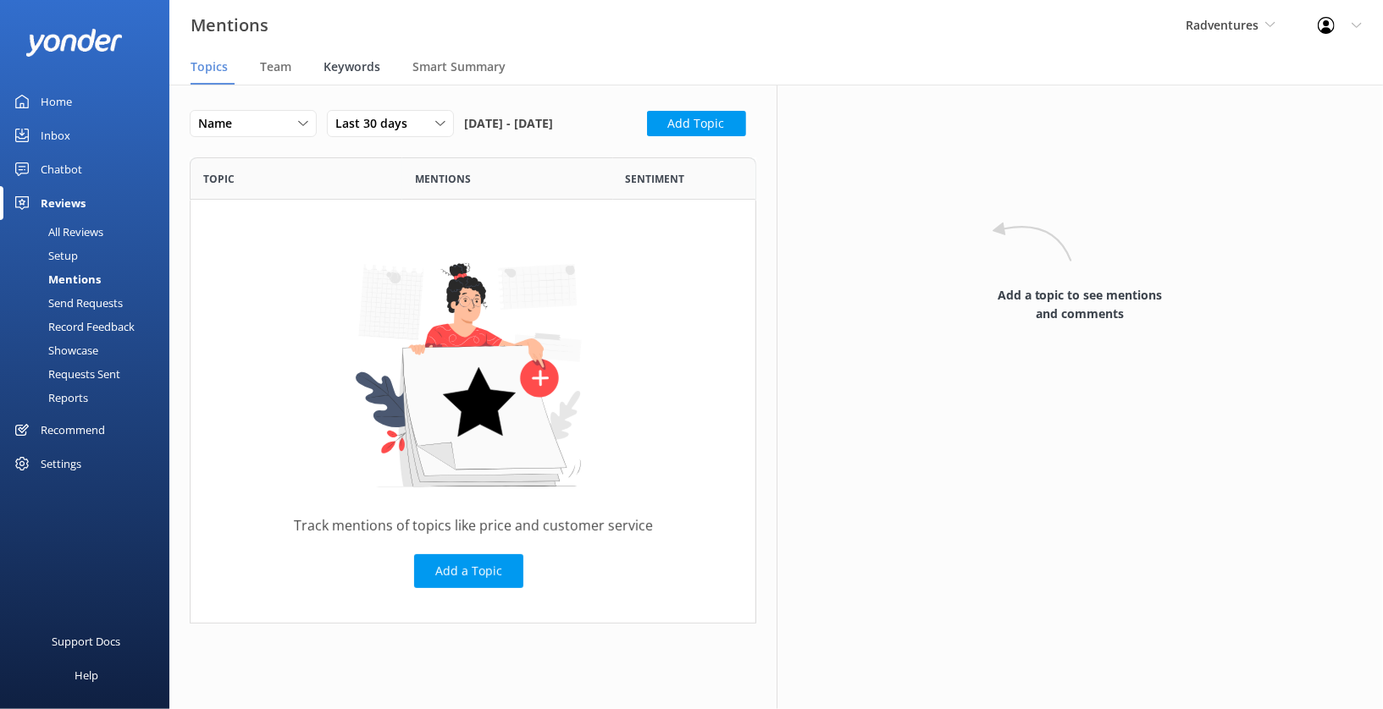
click at [354, 76] on div "Keywords" at bounding box center [354, 68] width 63 height 34
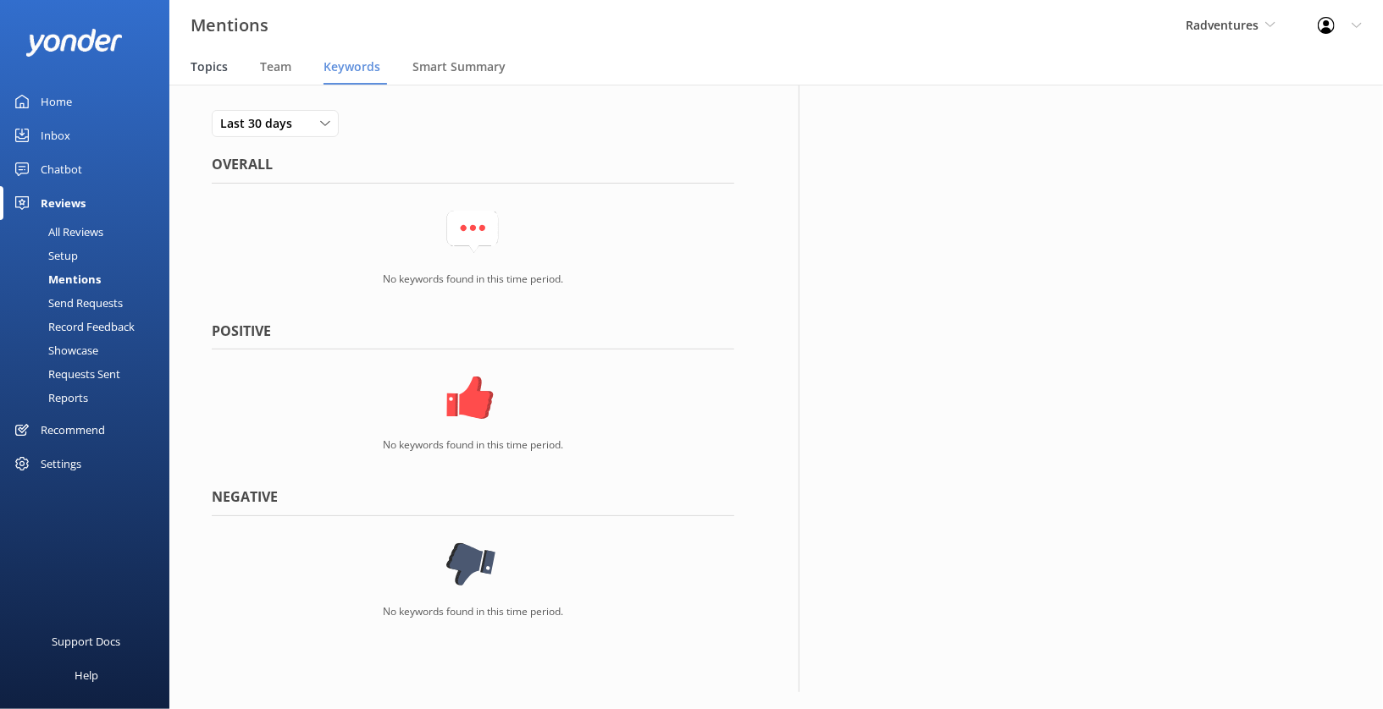
click at [213, 69] on span "Topics" at bounding box center [208, 66] width 37 height 17
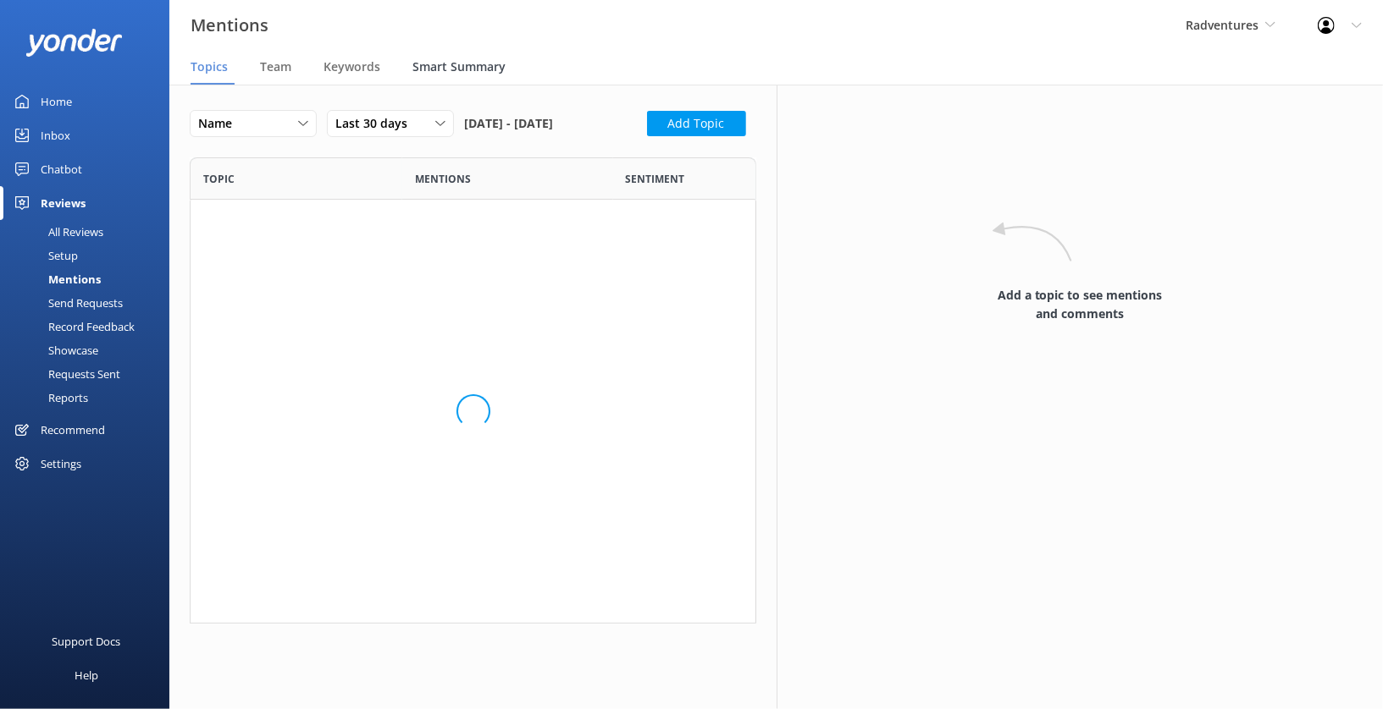
scroll to position [466, 566]
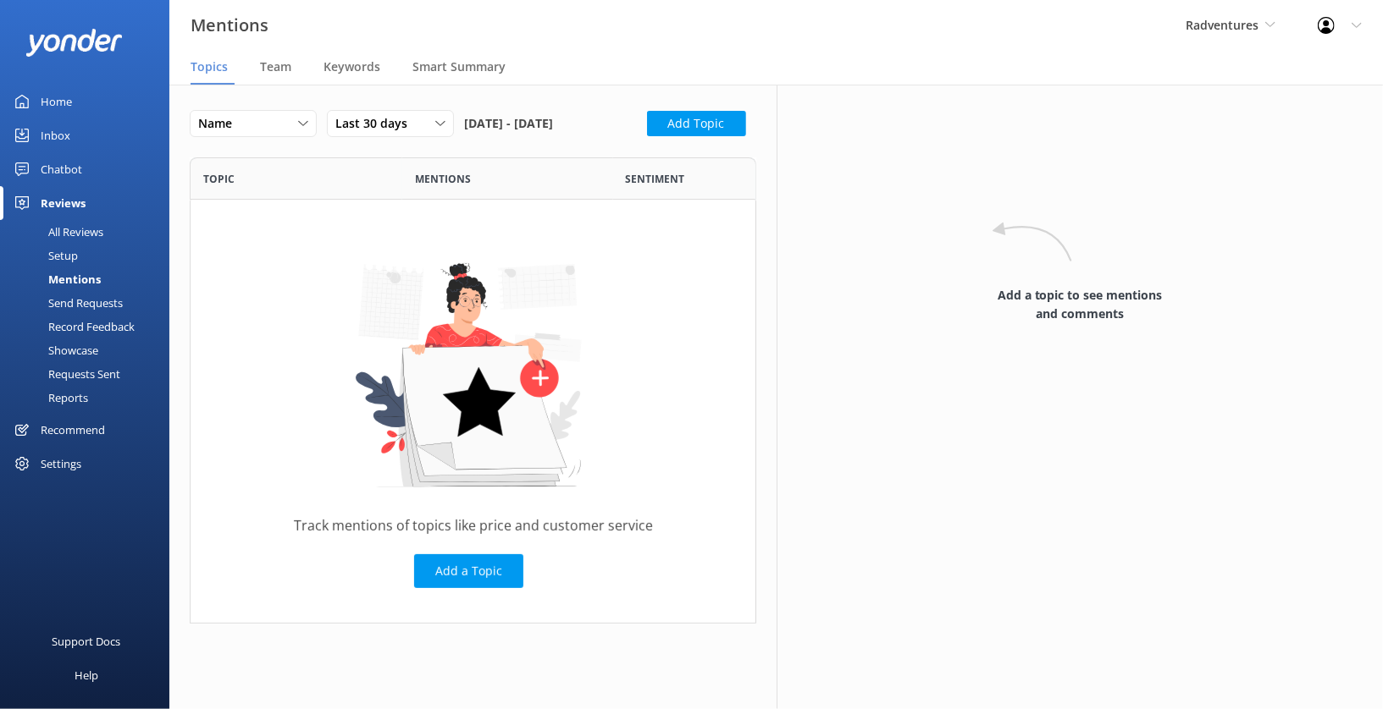
click at [103, 303] on div "Send Requests" at bounding box center [66, 303] width 113 height 24
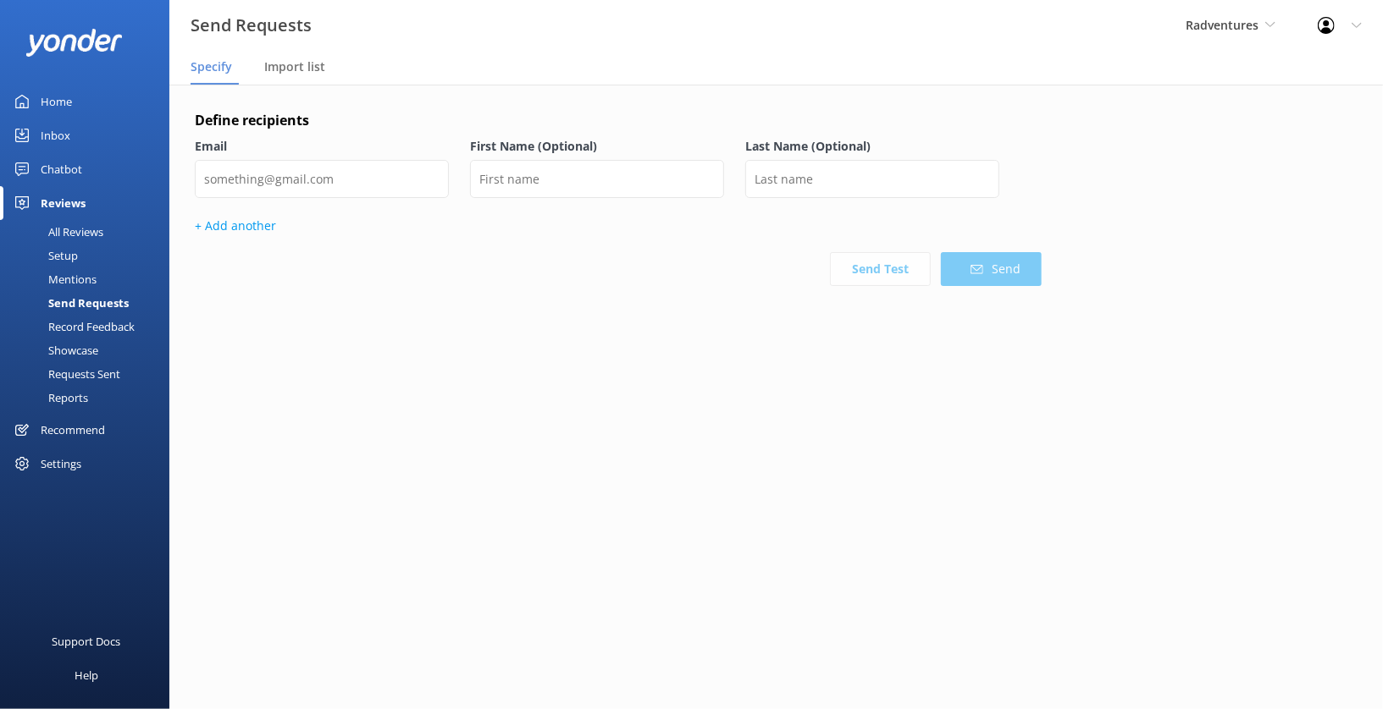
click at [110, 324] on div "Record Feedback" at bounding box center [72, 327] width 124 height 24
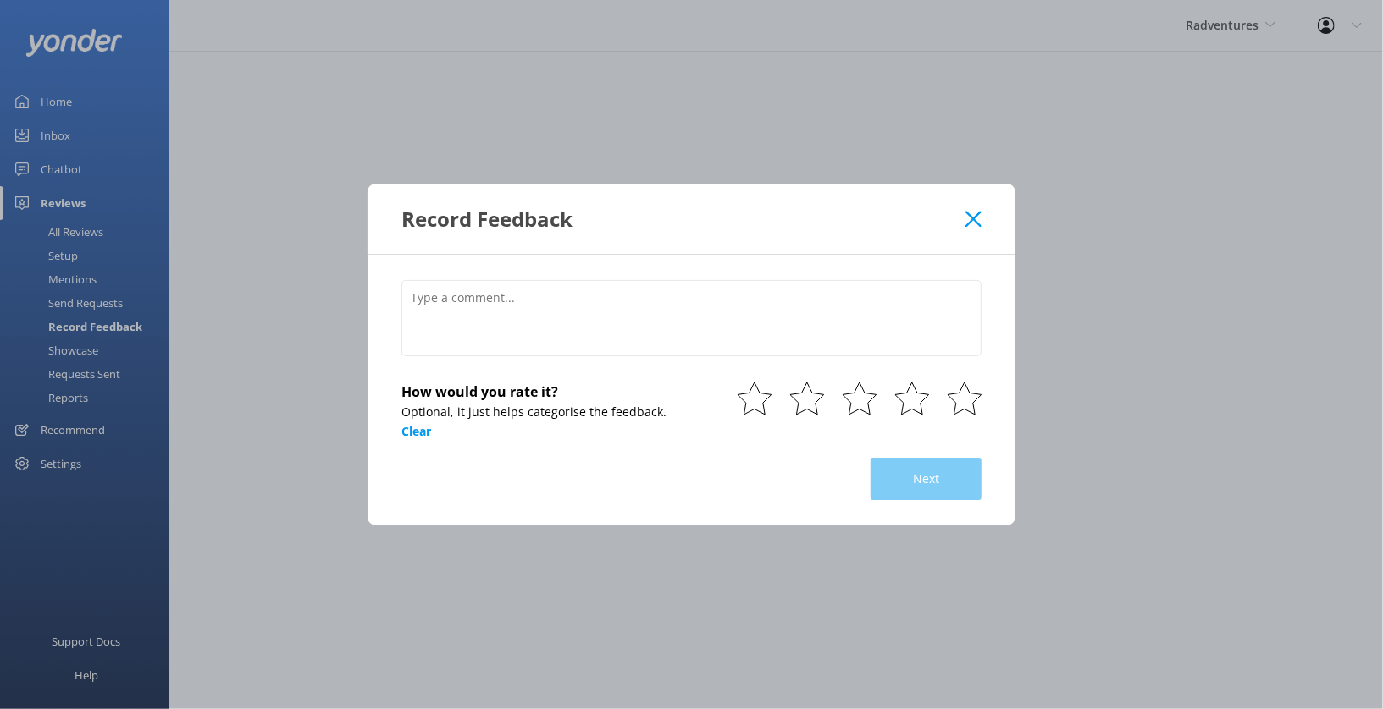
click at [974, 214] on icon at bounding box center [973, 219] width 16 height 17
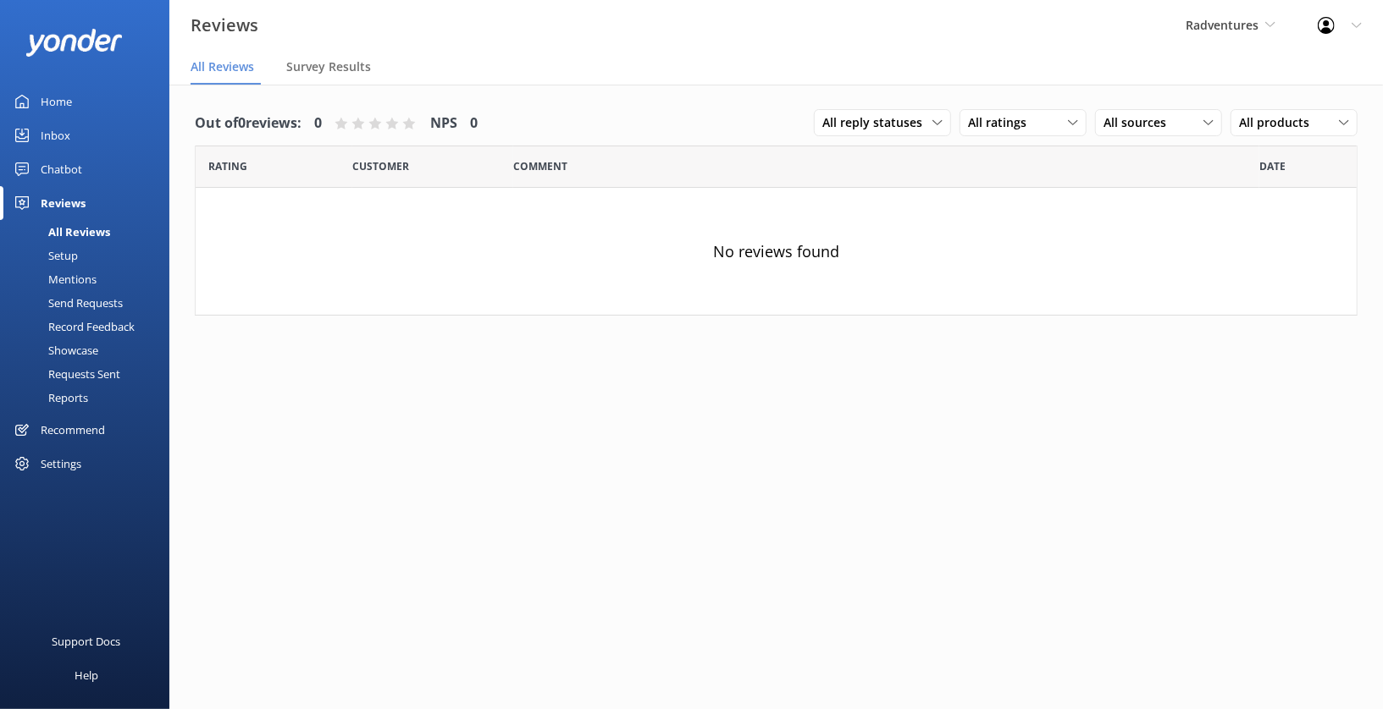
click at [86, 351] on div "Showcase" at bounding box center [54, 351] width 88 height 24
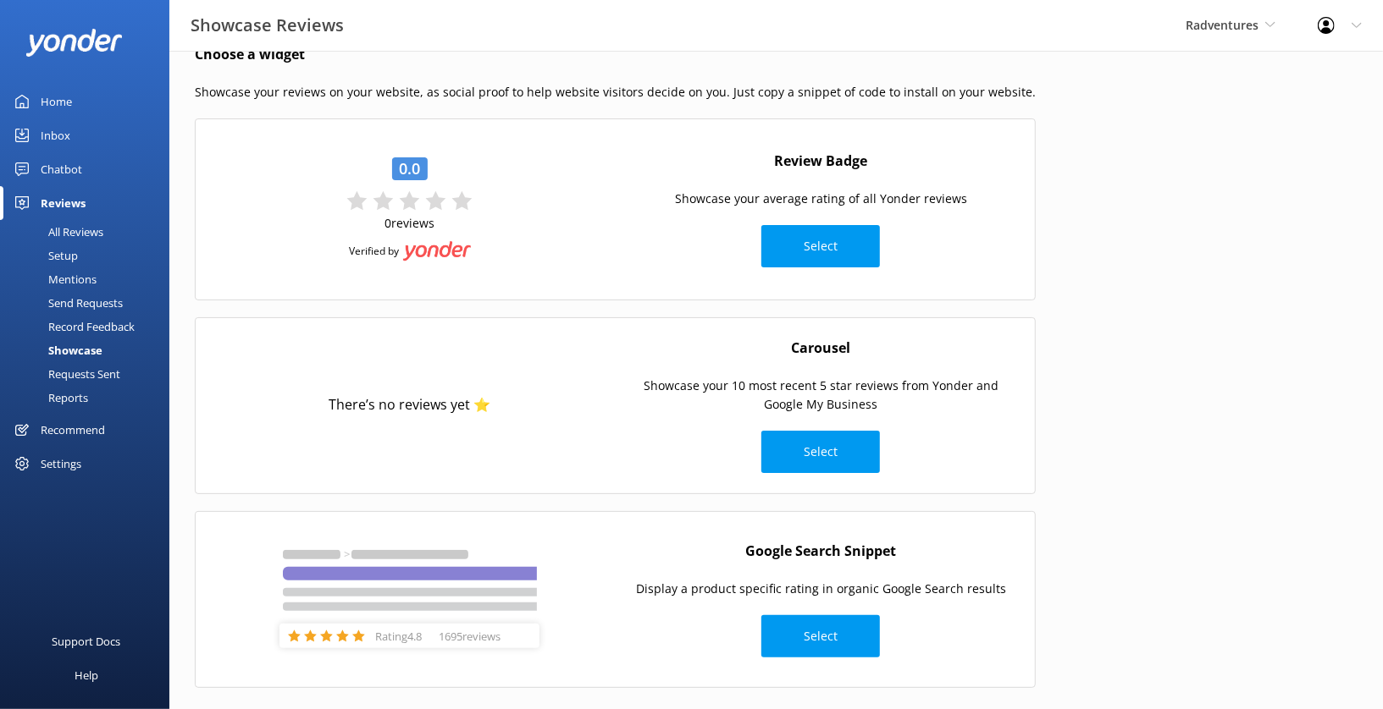
scroll to position [52, 0]
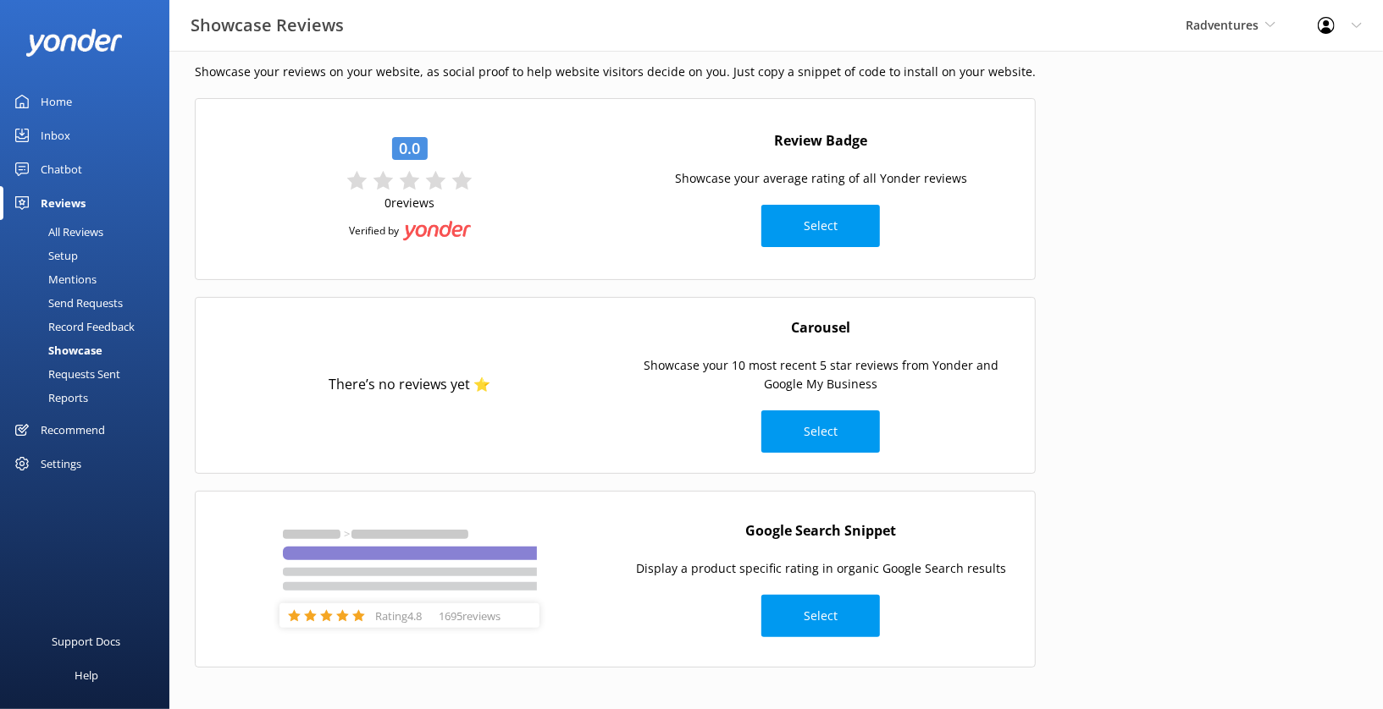
click at [94, 376] on div "Requests Sent" at bounding box center [65, 374] width 110 height 24
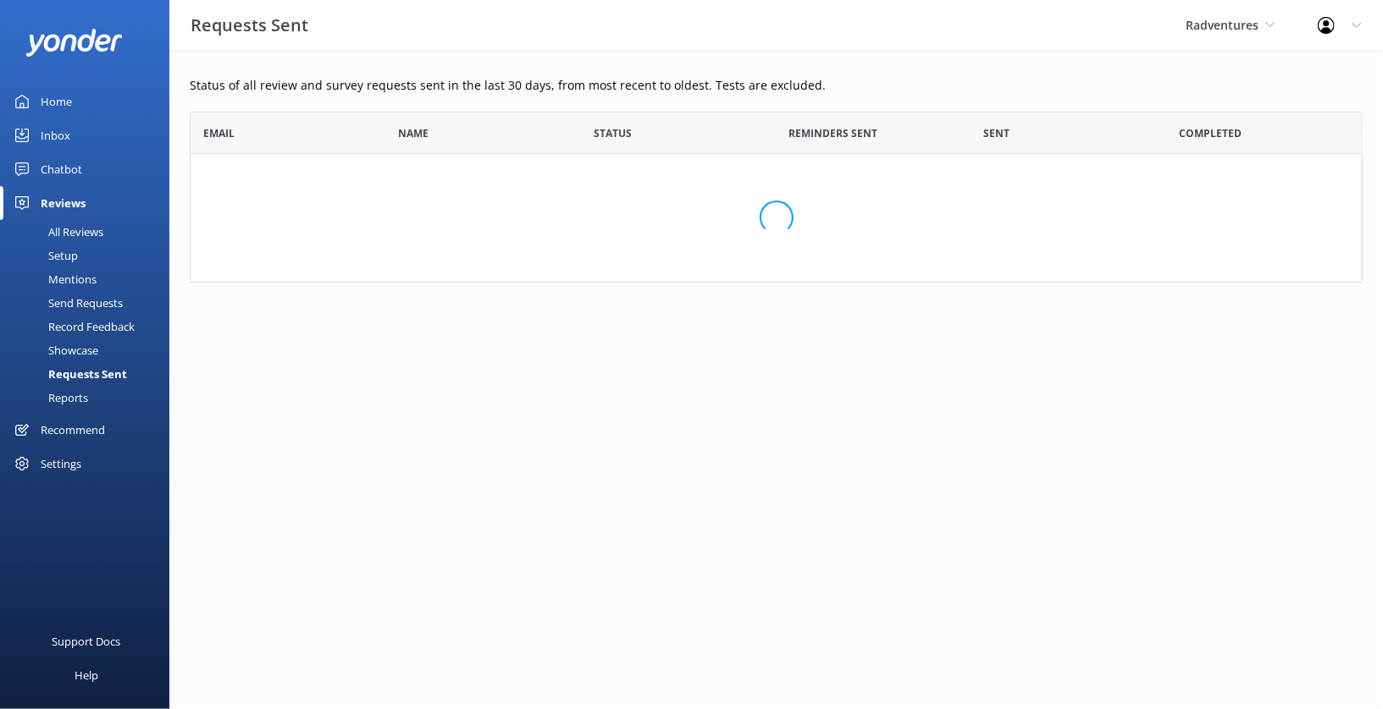
scroll to position [170, 1173]
click at [1239, 28] on span "Radventures" at bounding box center [1221, 25] width 73 height 16
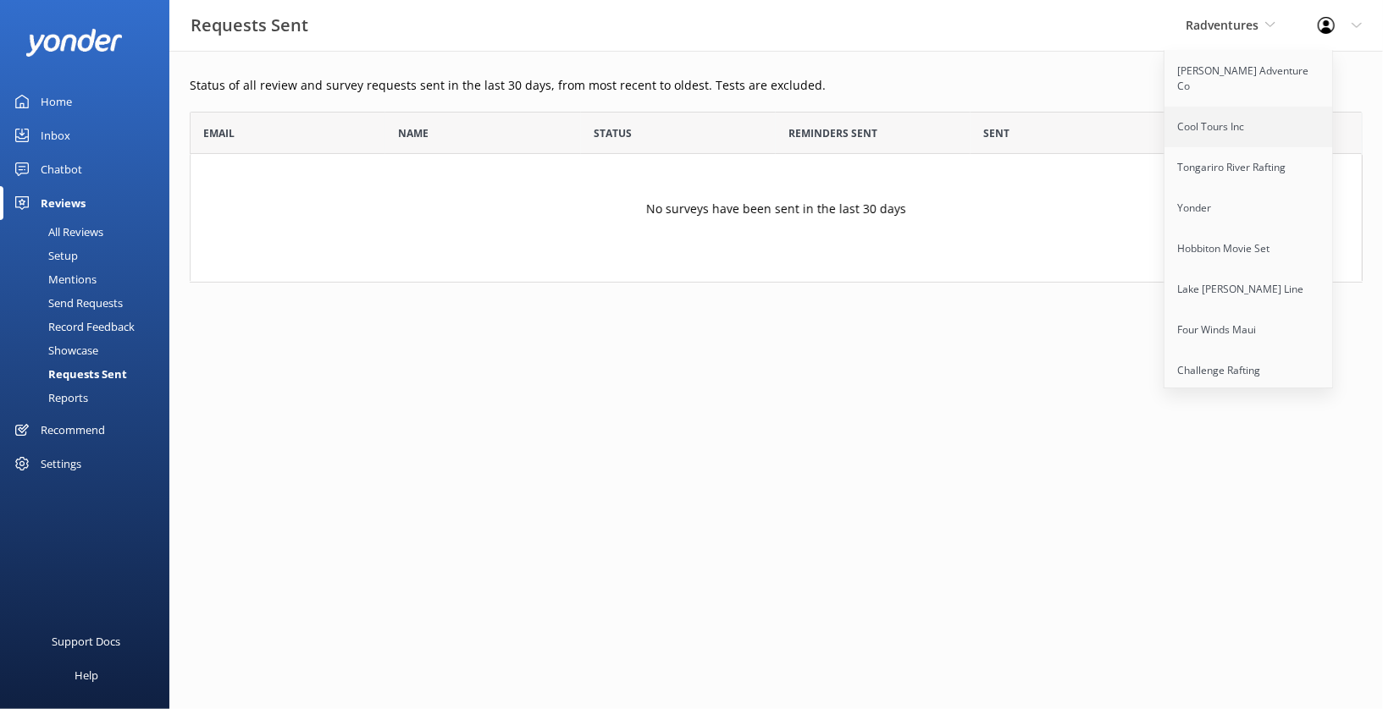
click at [1202, 113] on link "Cool Tours Inc" at bounding box center [1248, 127] width 169 height 41
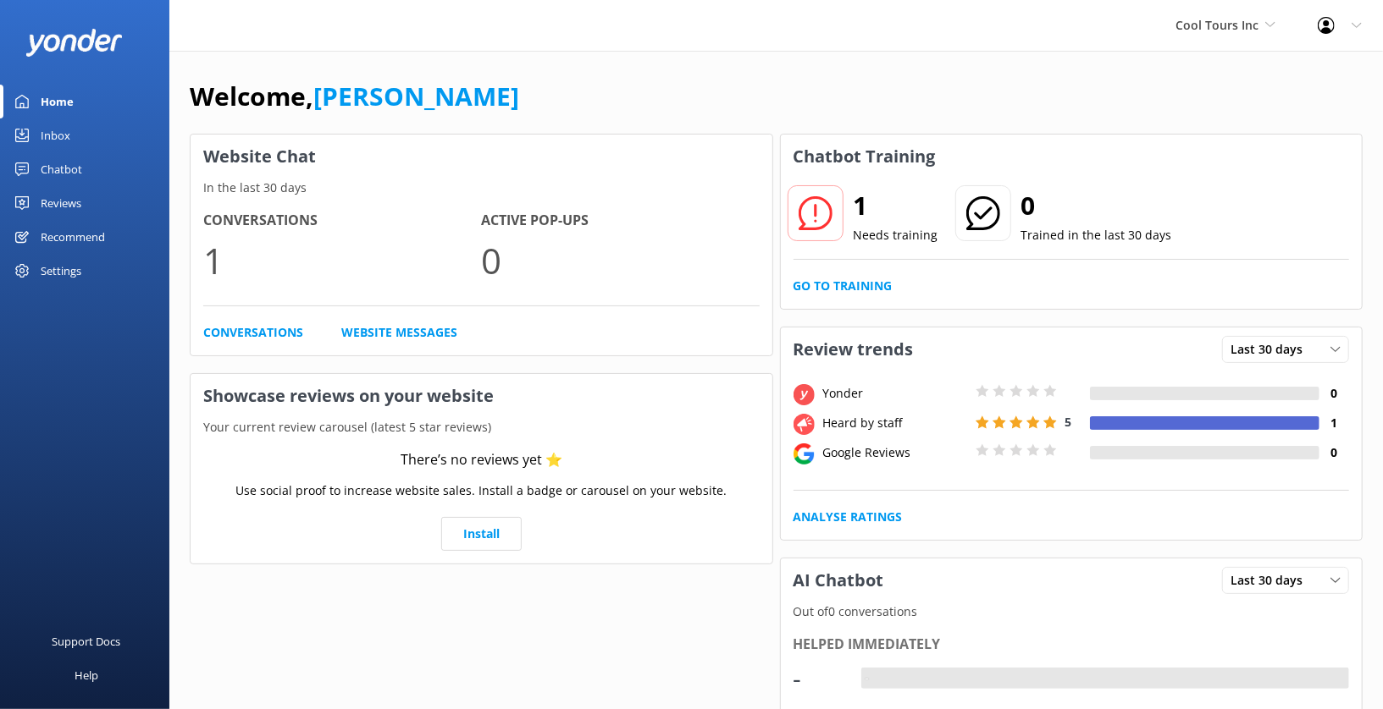
click at [73, 200] on div "Reviews" at bounding box center [61, 203] width 41 height 34
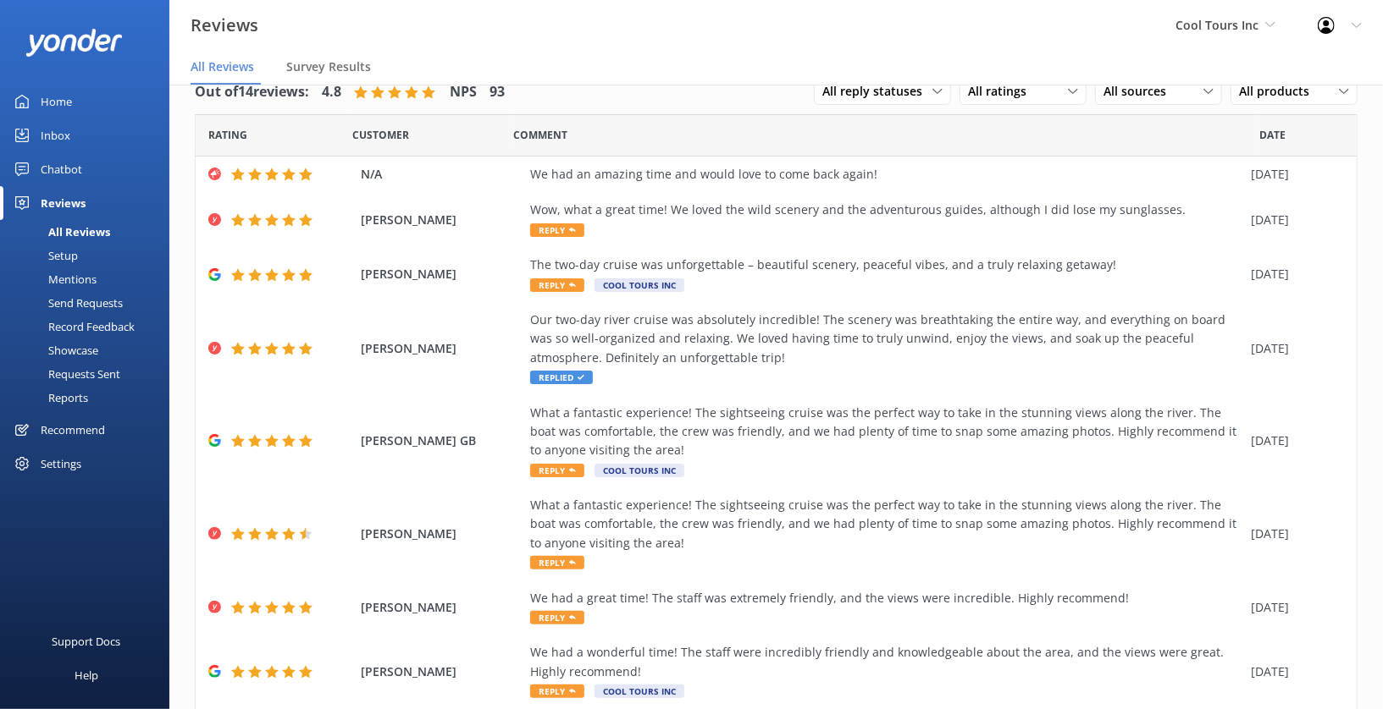
scroll to position [36, 0]
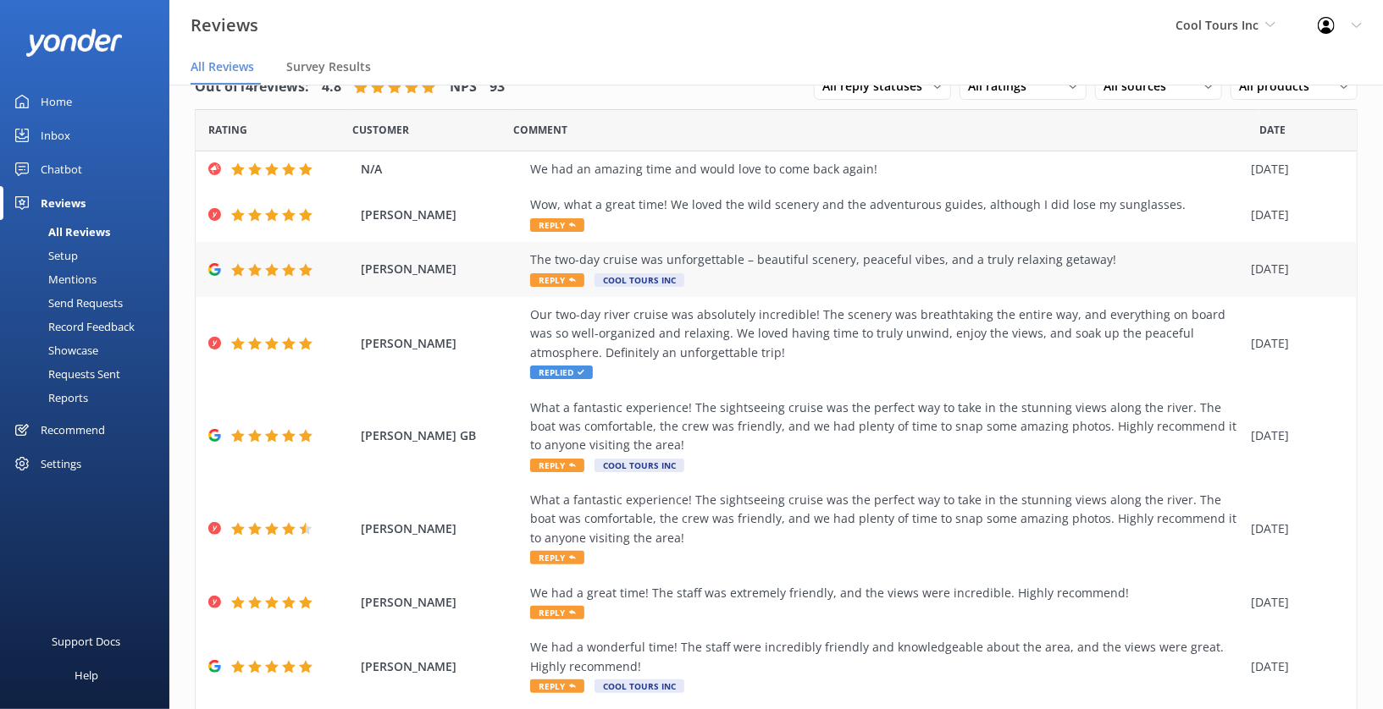
click at [566, 279] on span "Reply" at bounding box center [557, 280] width 54 height 14
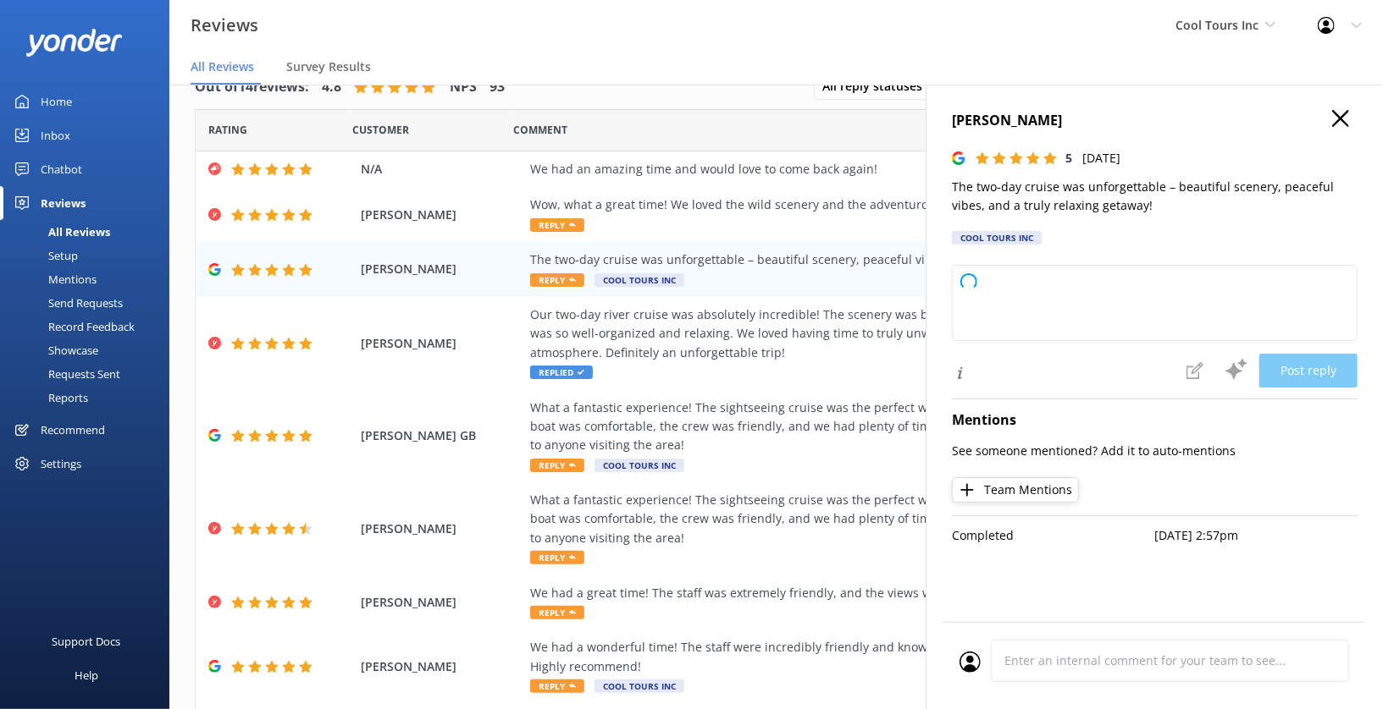
type textarea "G’day Legend! Cheers for the ripper review – stoked to hear you had a top-notch…"
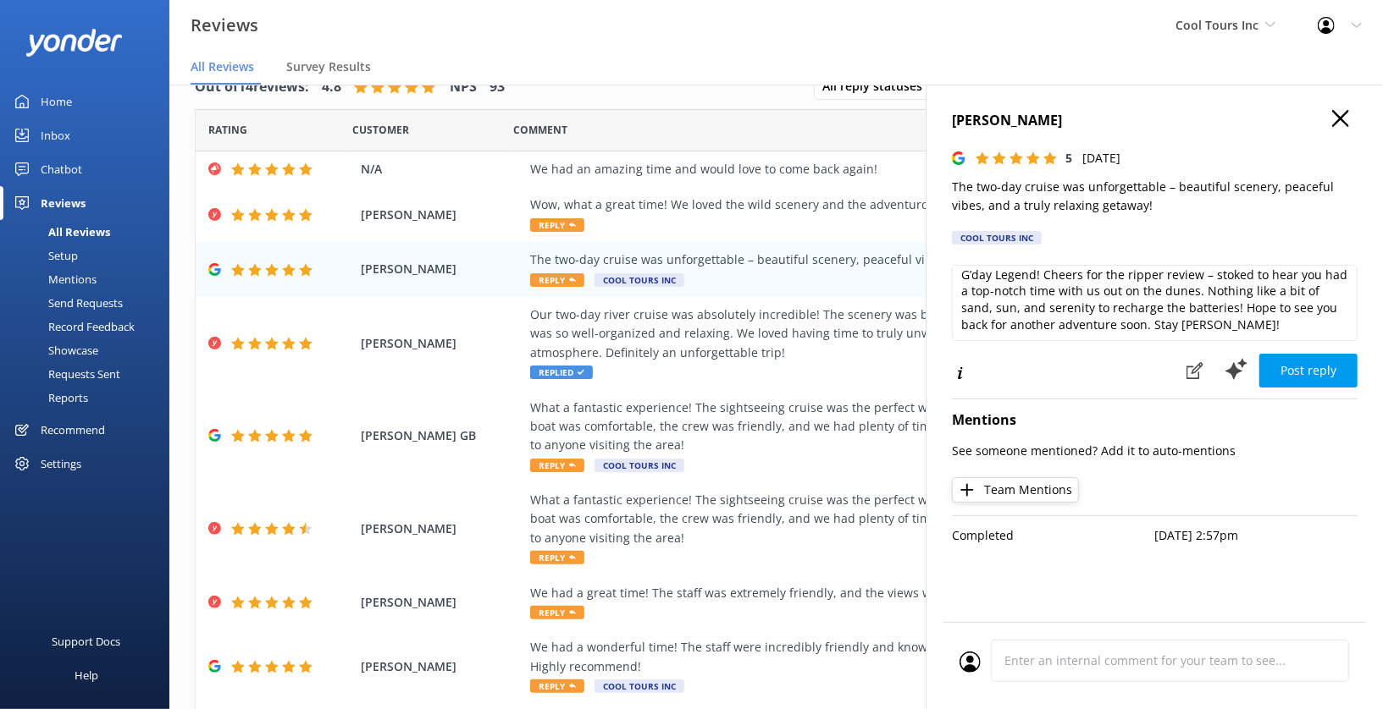
scroll to position [0, 0]
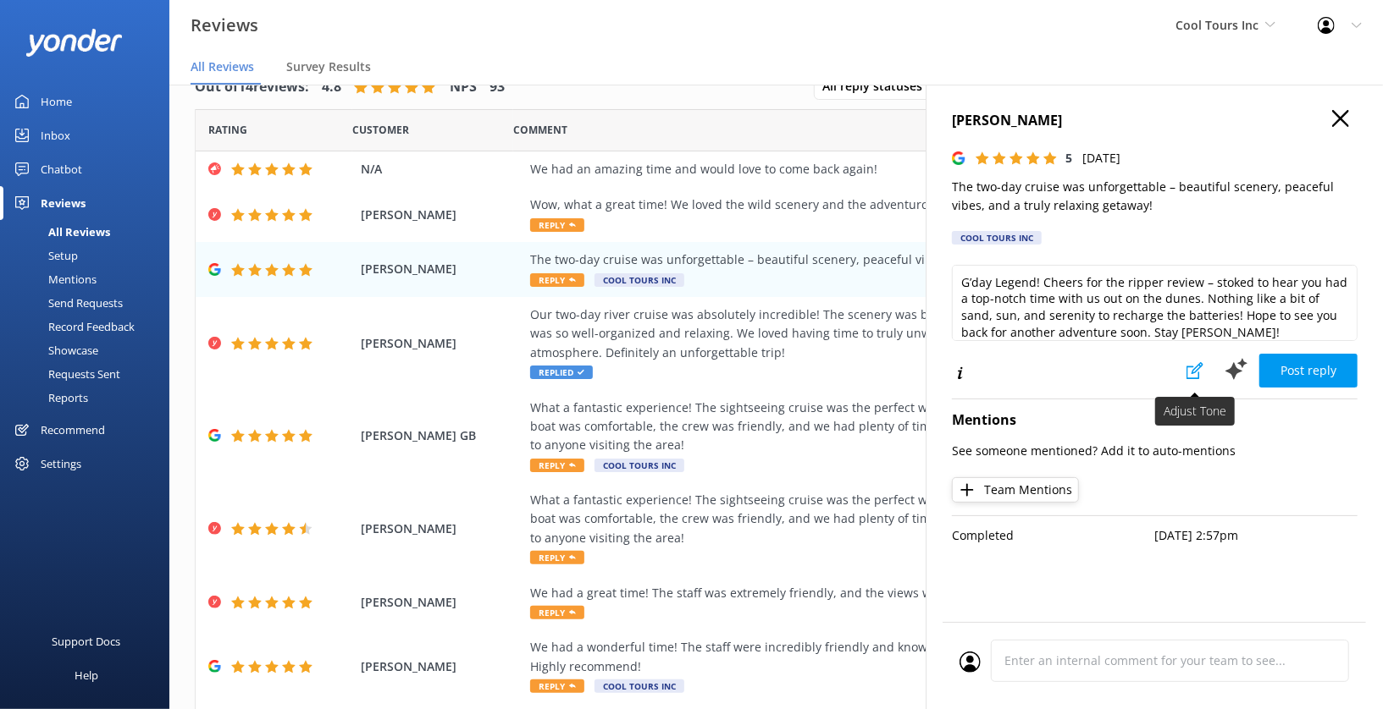
click at [1193, 373] on use at bounding box center [1194, 370] width 17 height 17
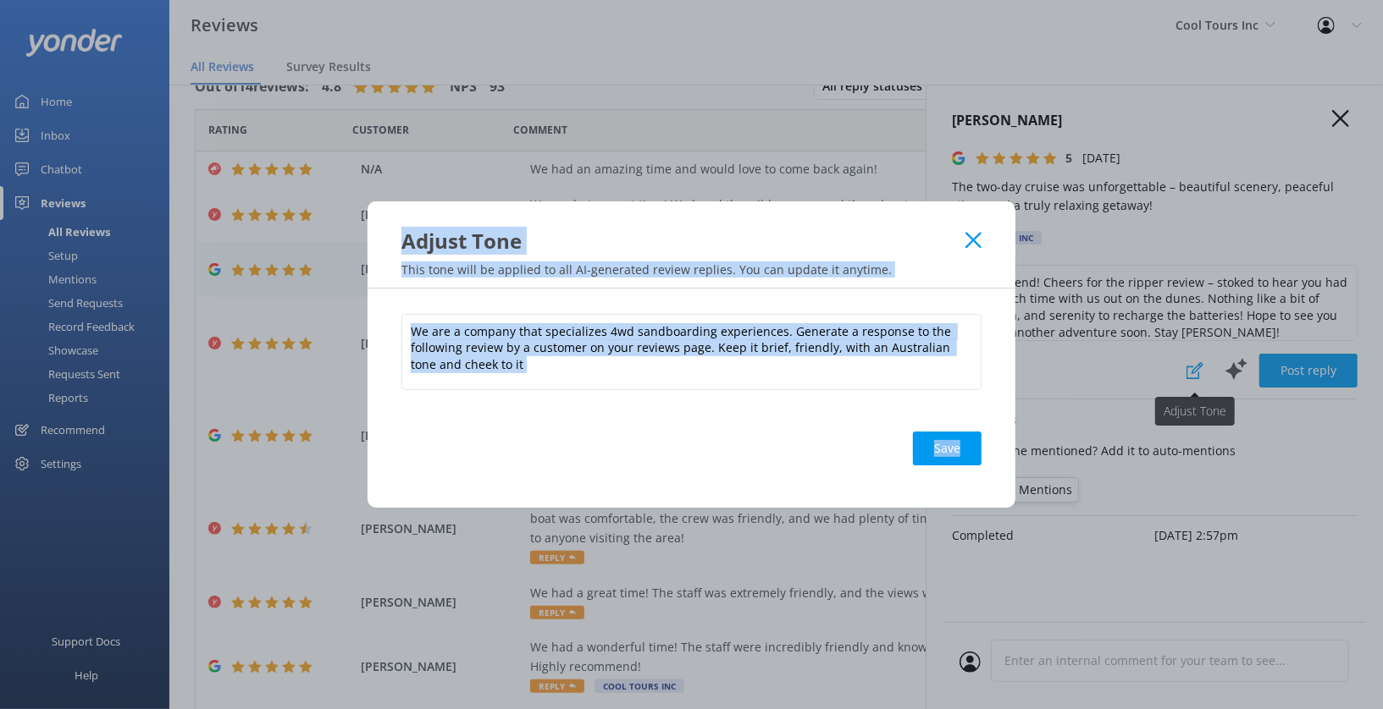
click at [1193, 373] on div "Adjust Tone This tone will be applied to all AI-generated review replies. You c…" at bounding box center [691, 354] width 1383 height 709
click at [969, 247] on icon at bounding box center [973, 240] width 16 height 17
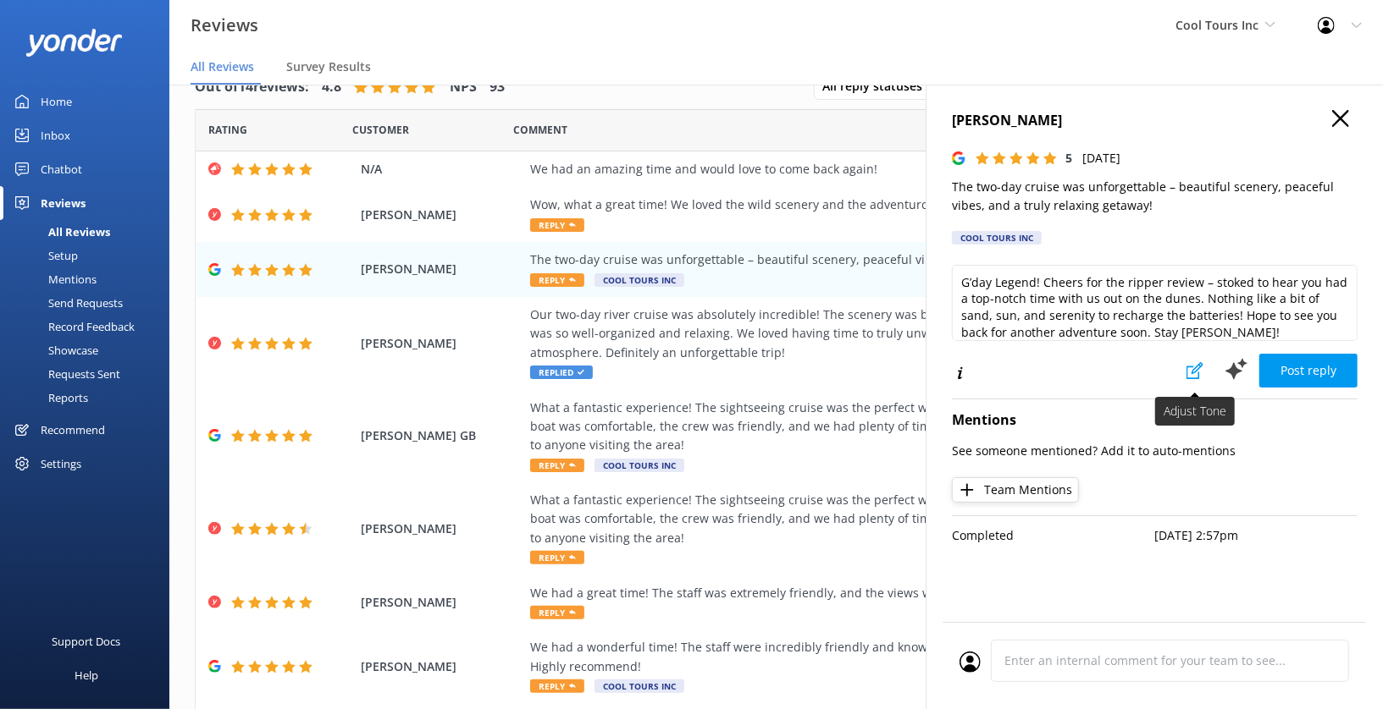
click at [1190, 373] on icon at bounding box center [1194, 370] width 17 height 17
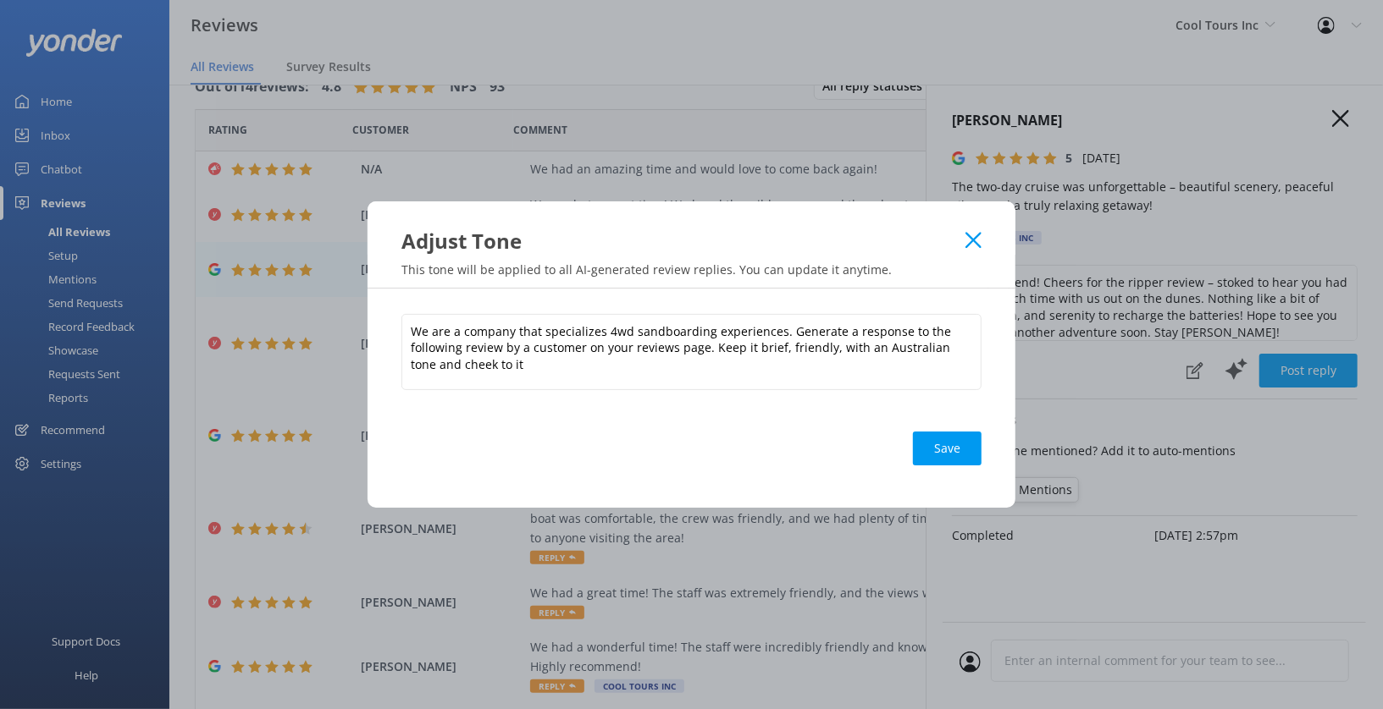
click at [982, 240] on div "Adjust Tone" at bounding box center [691, 227] width 648 height 53
click at [974, 239] on use at bounding box center [973, 240] width 16 height 16
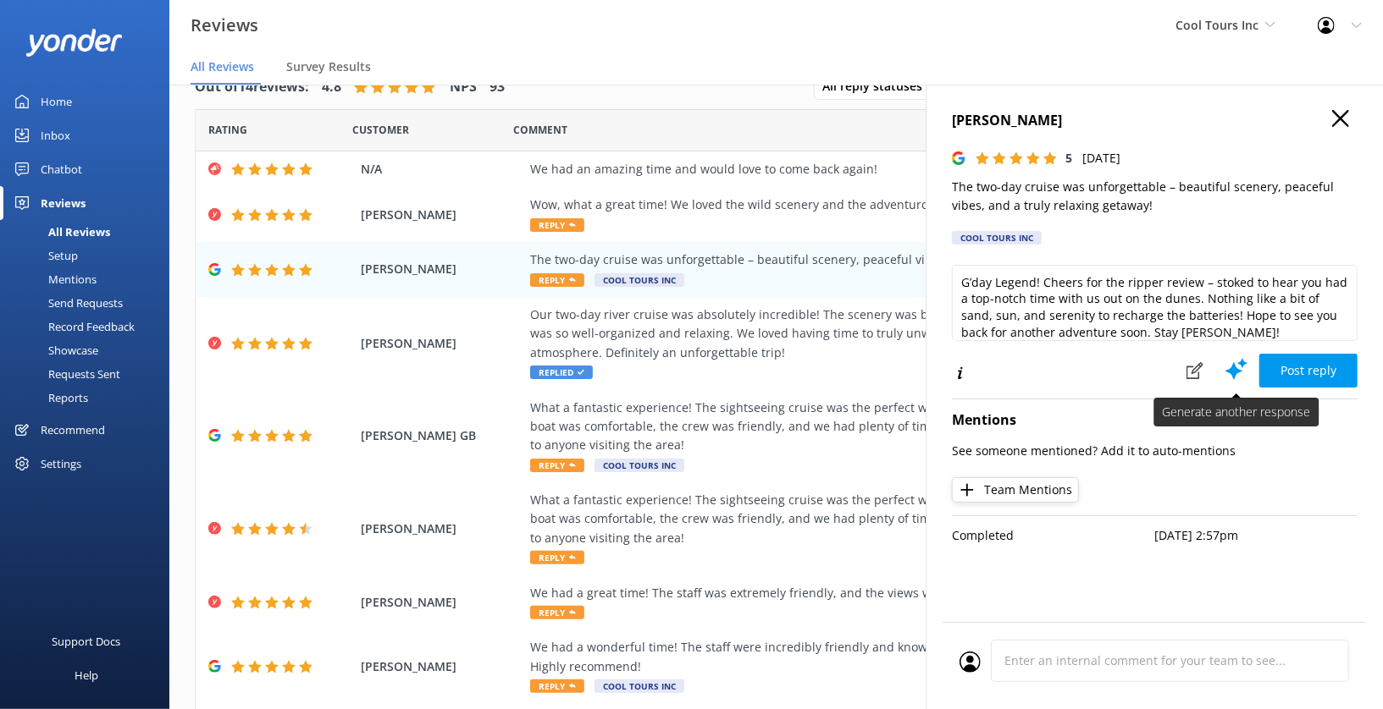
click at [1235, 369] on use at bounding box center [1236, 369] width 22 height 21
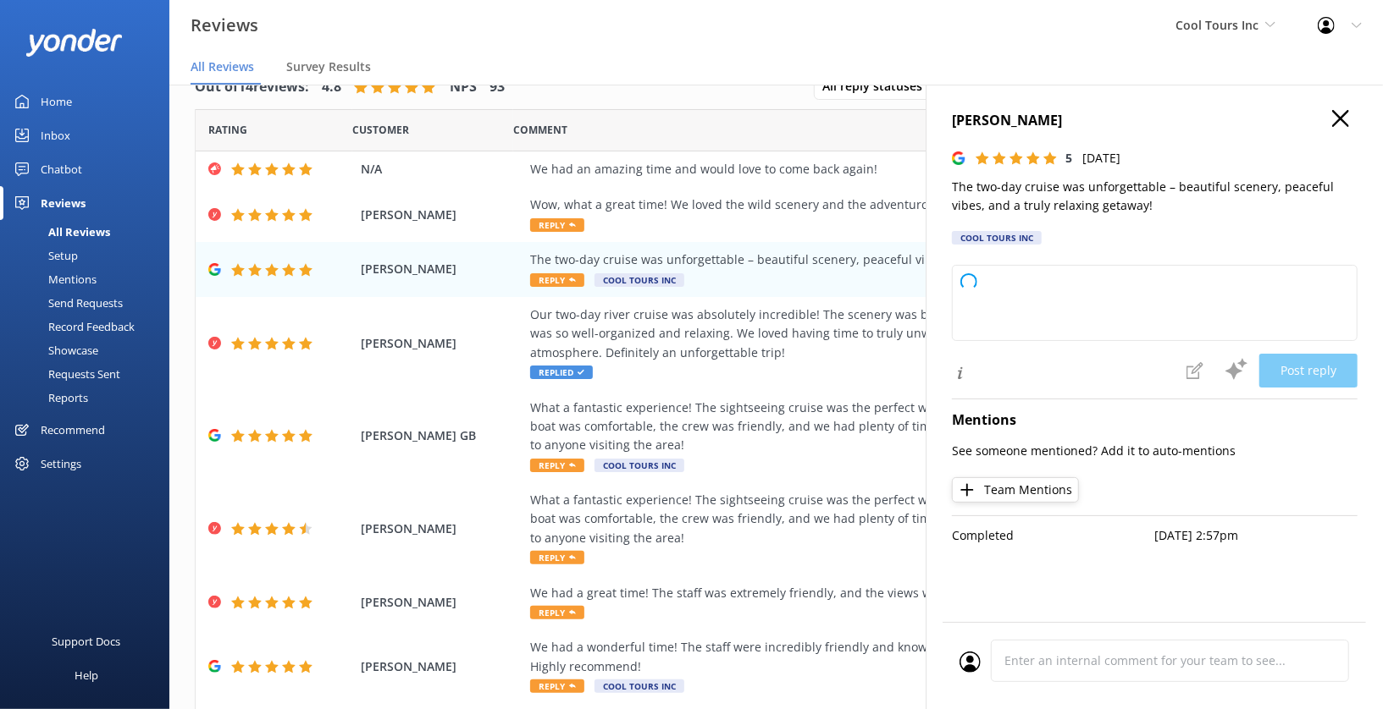
type textarea "G’day legend! Stoked to hear you had a ripper time and soaked up the serenity. …"
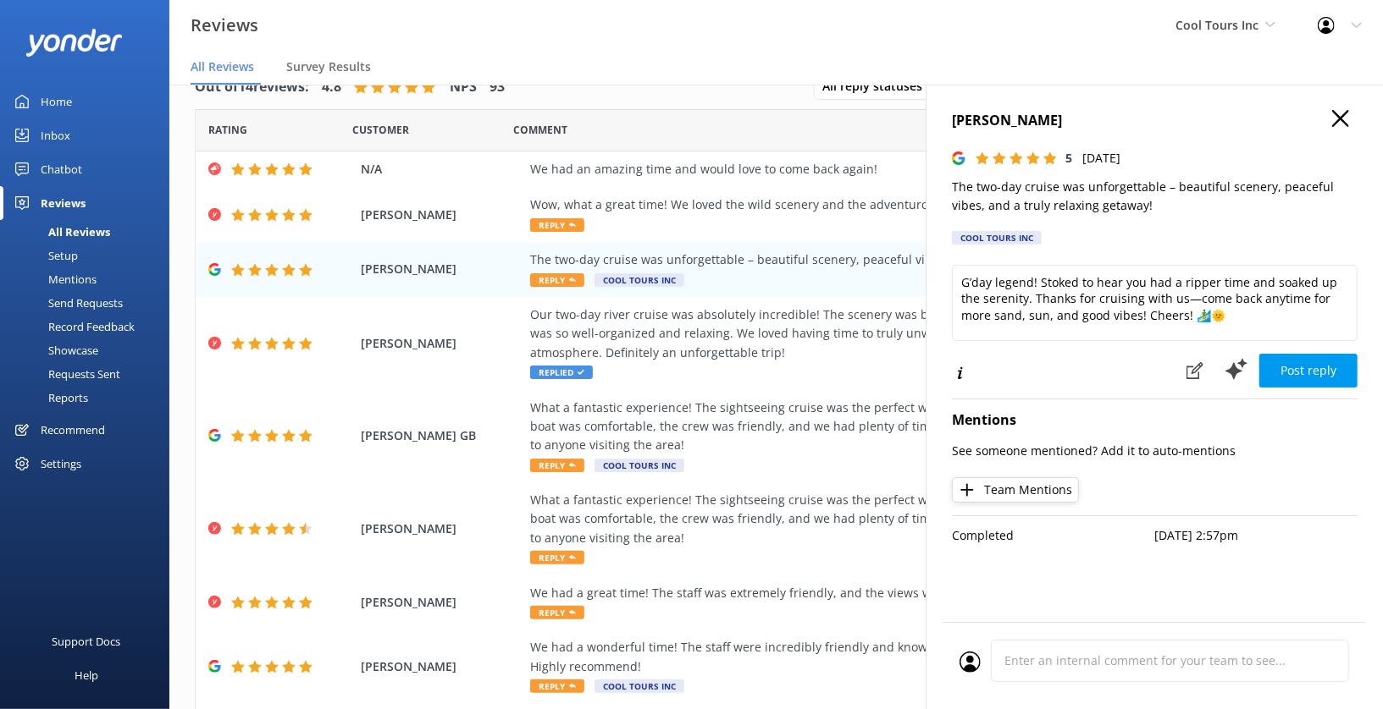
click at [1341, 118] on use "button" at bounding box center [1340, 118] width 17 height 17
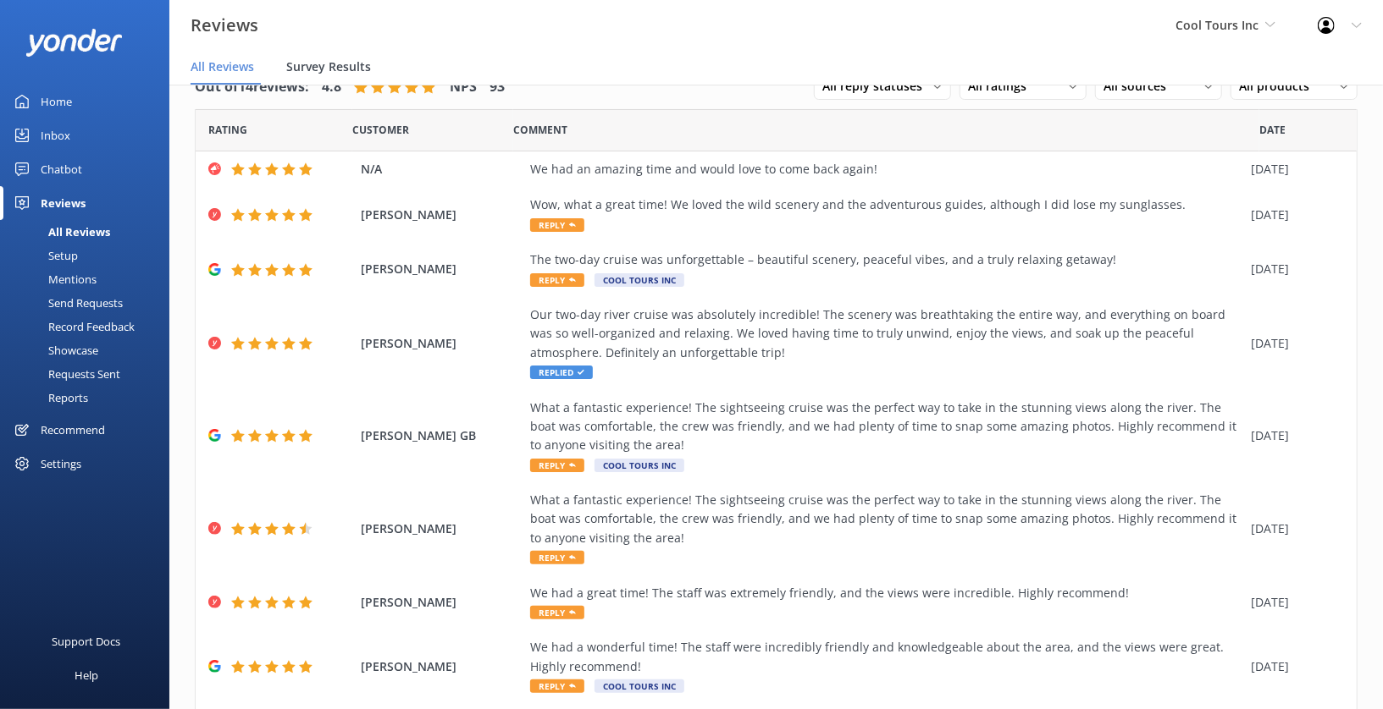
click at [351, 62] on span "Survey Results" at bounding box center [328, 66] width 85 height 17
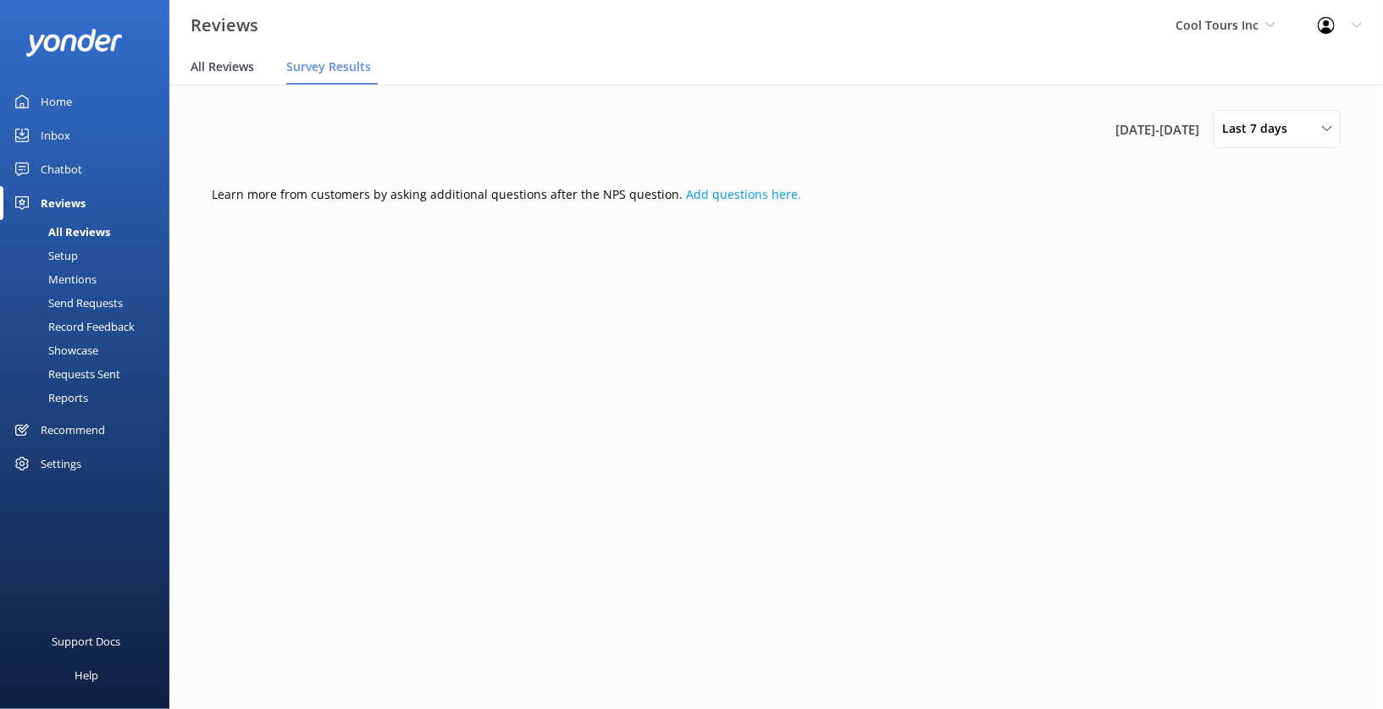
click at [229, 60] on span "All Reviews" at bounding box center [221, 66] width 63 height 17
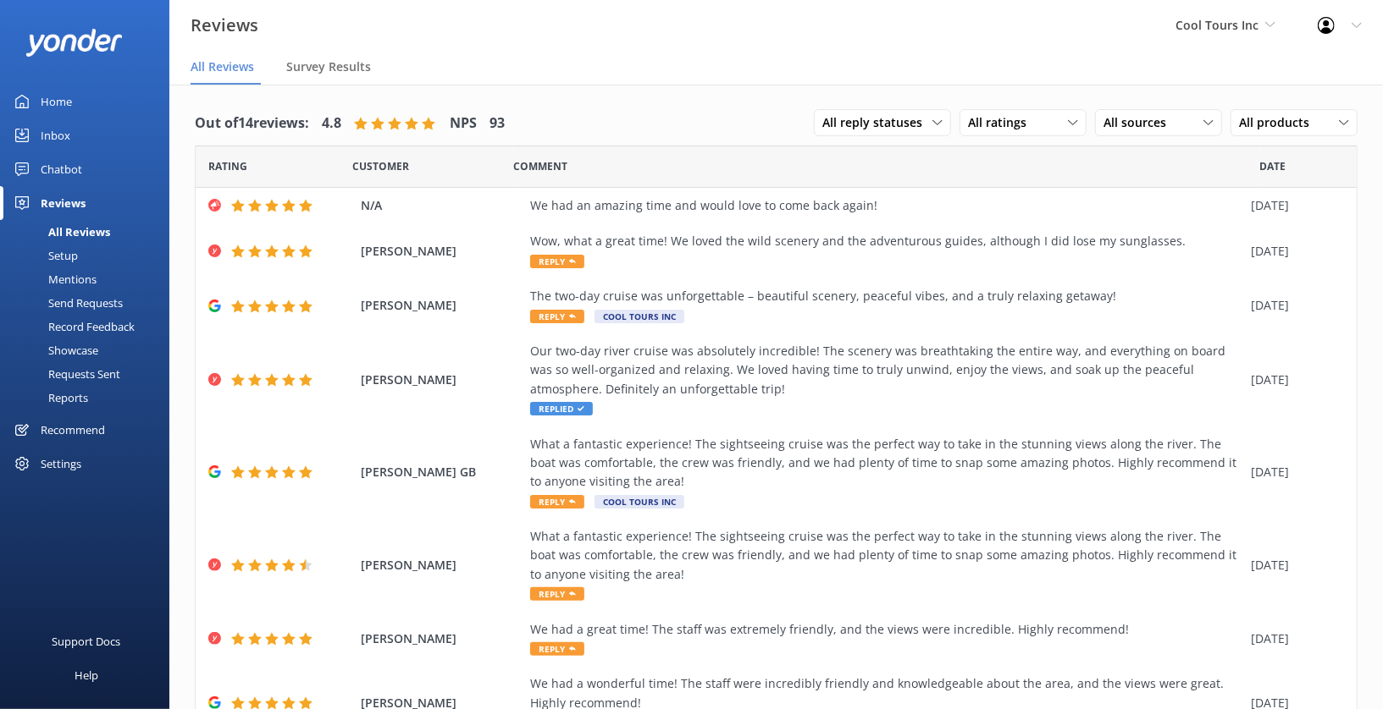
click at [75, 458] on div "Settings" at bounding box center [61, 464] width 41 height 34
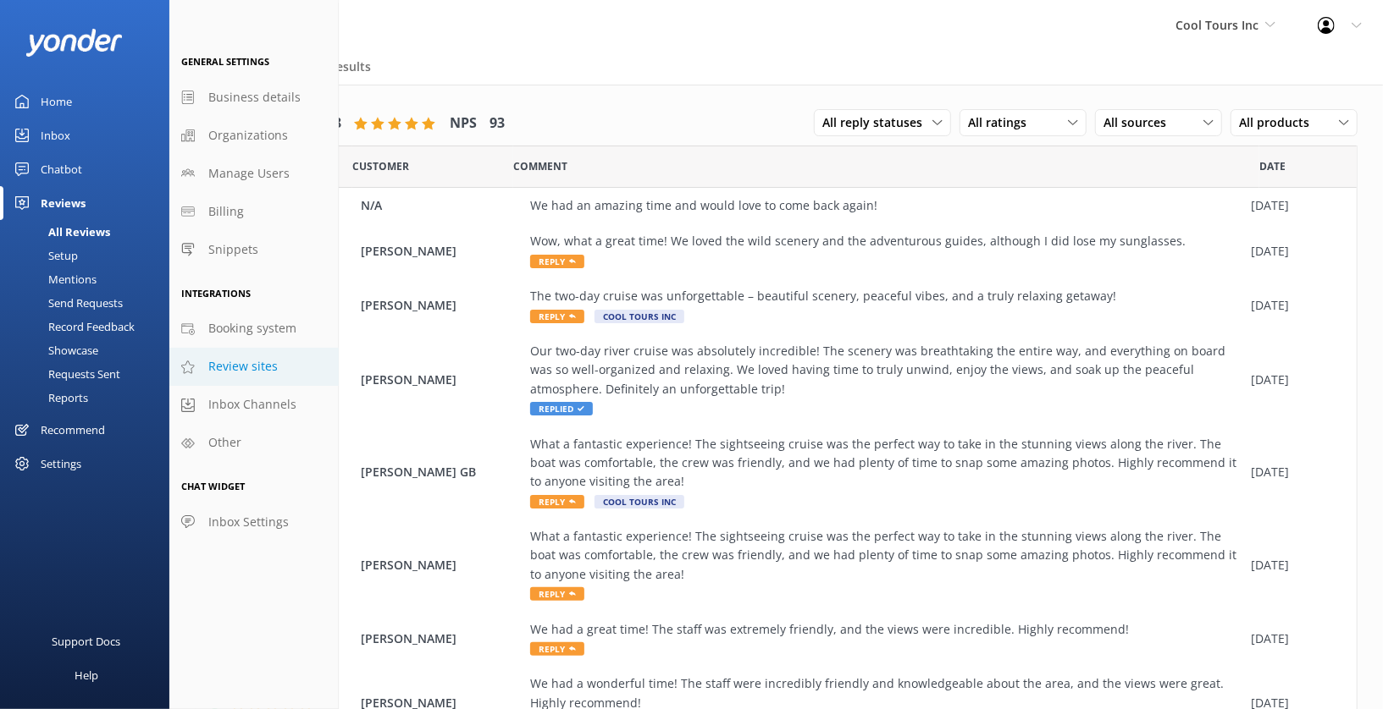
click at [257, 364] on span "Review sites" at bounding box center [242, 366] width 69 height 19
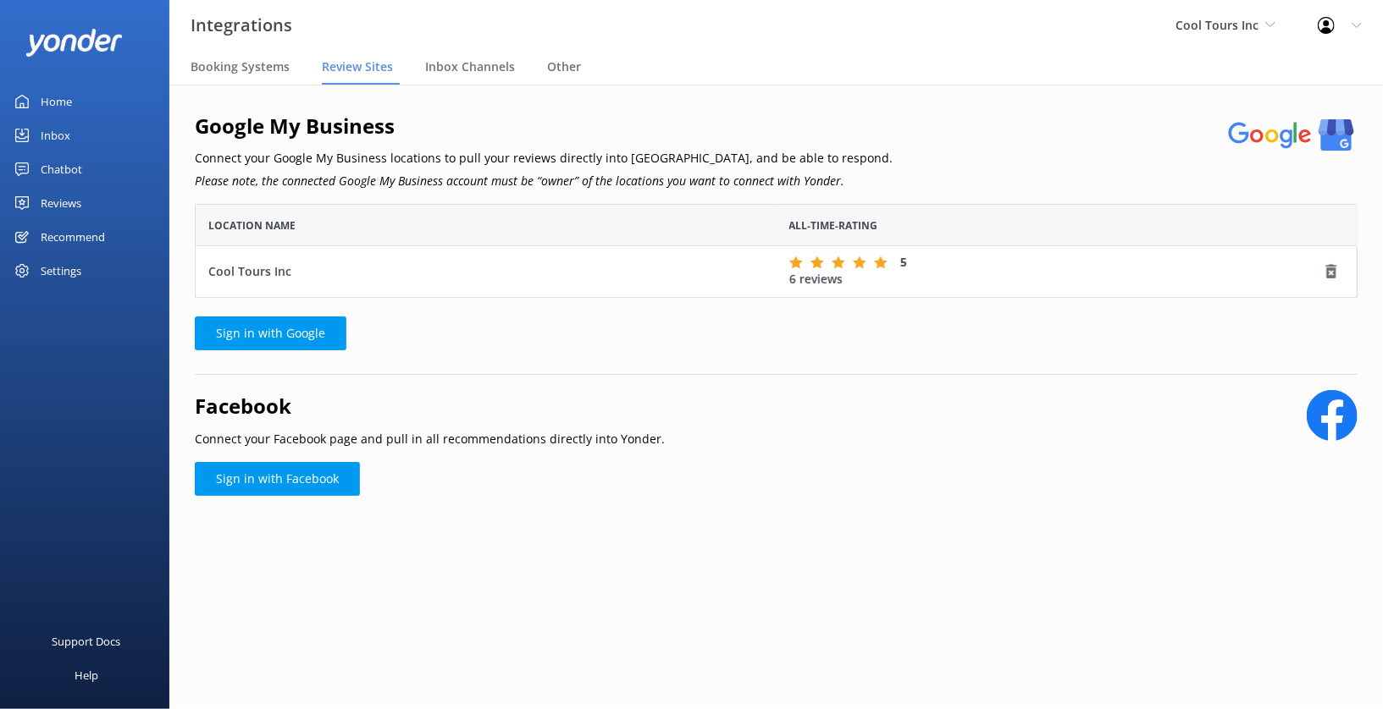
scroll to position [93, 1162]
click at [66, 272] on div "Settings" at bounding box center [61, 271] width 41 height 34
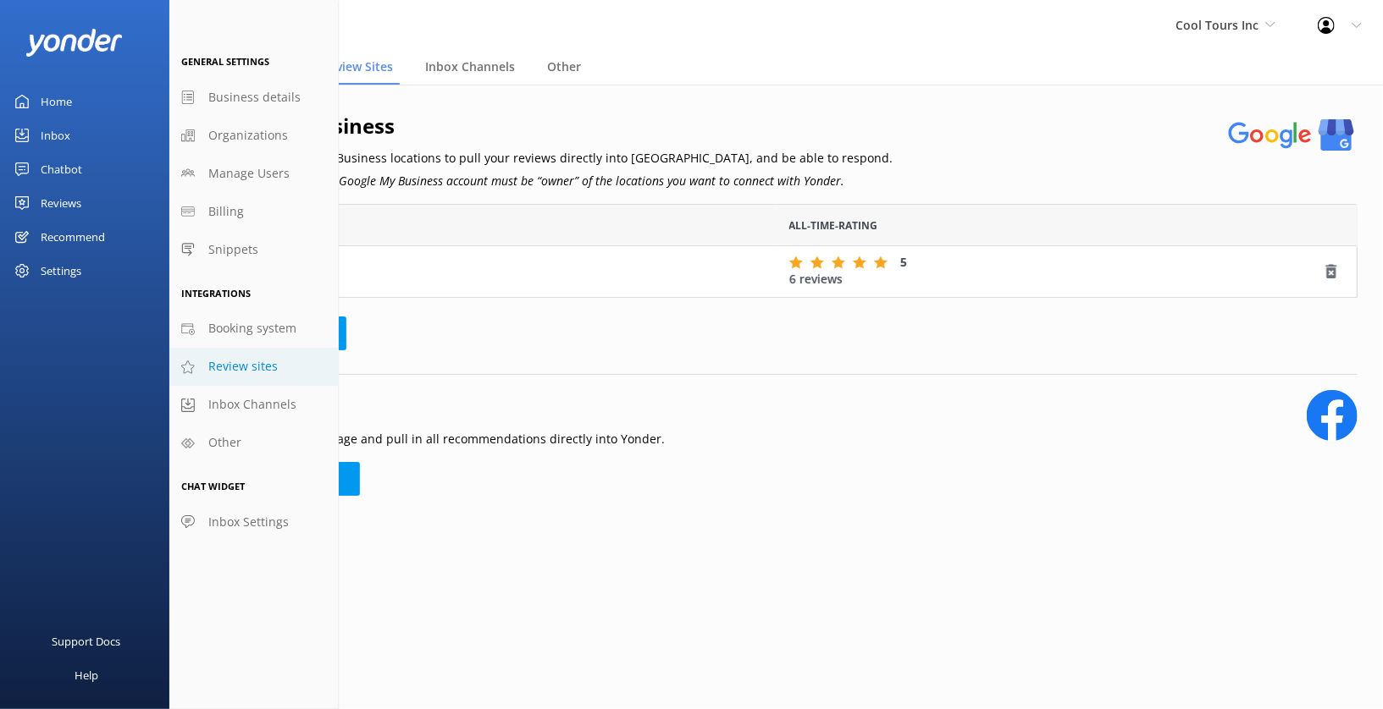
click at [279, 365] on link "Review sites" at bounding box center [253, 367] width 169 height 38
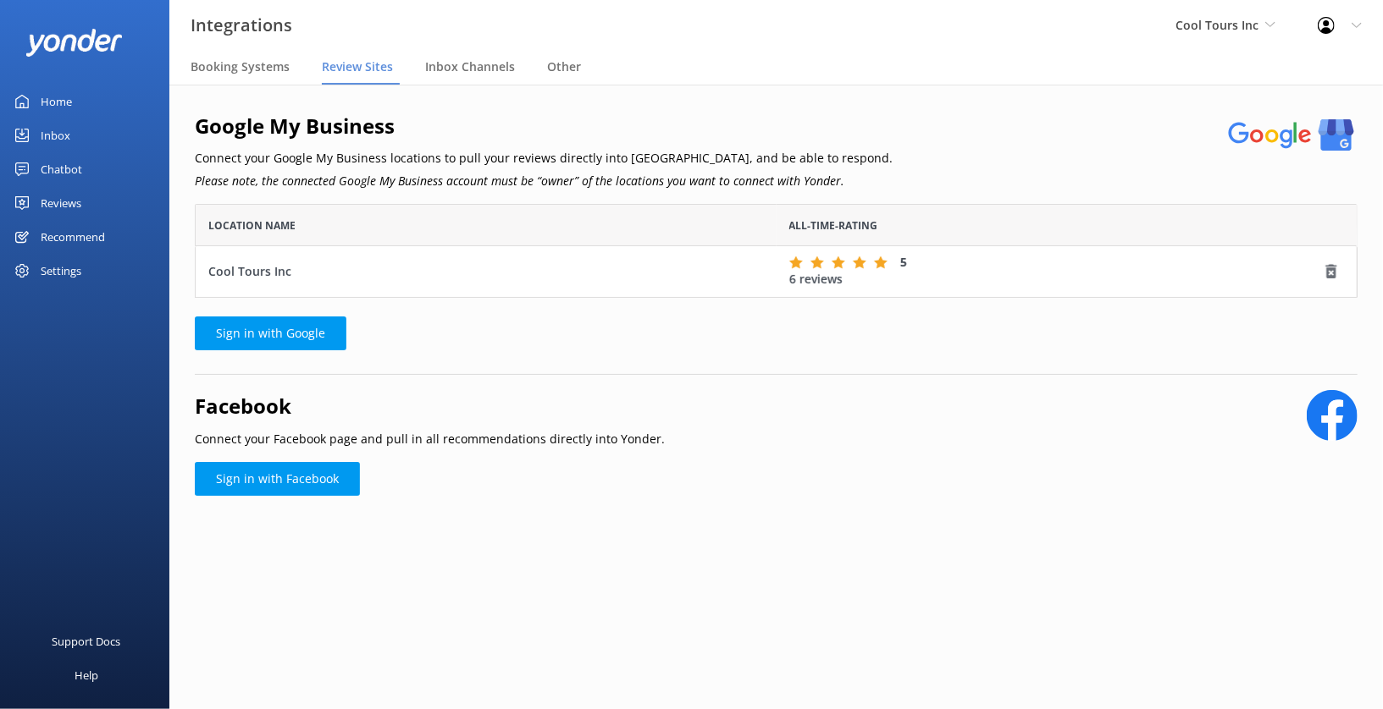
click at [80, 206] on div "Reviews" at bounding box center [61, 203] width 41 height 34
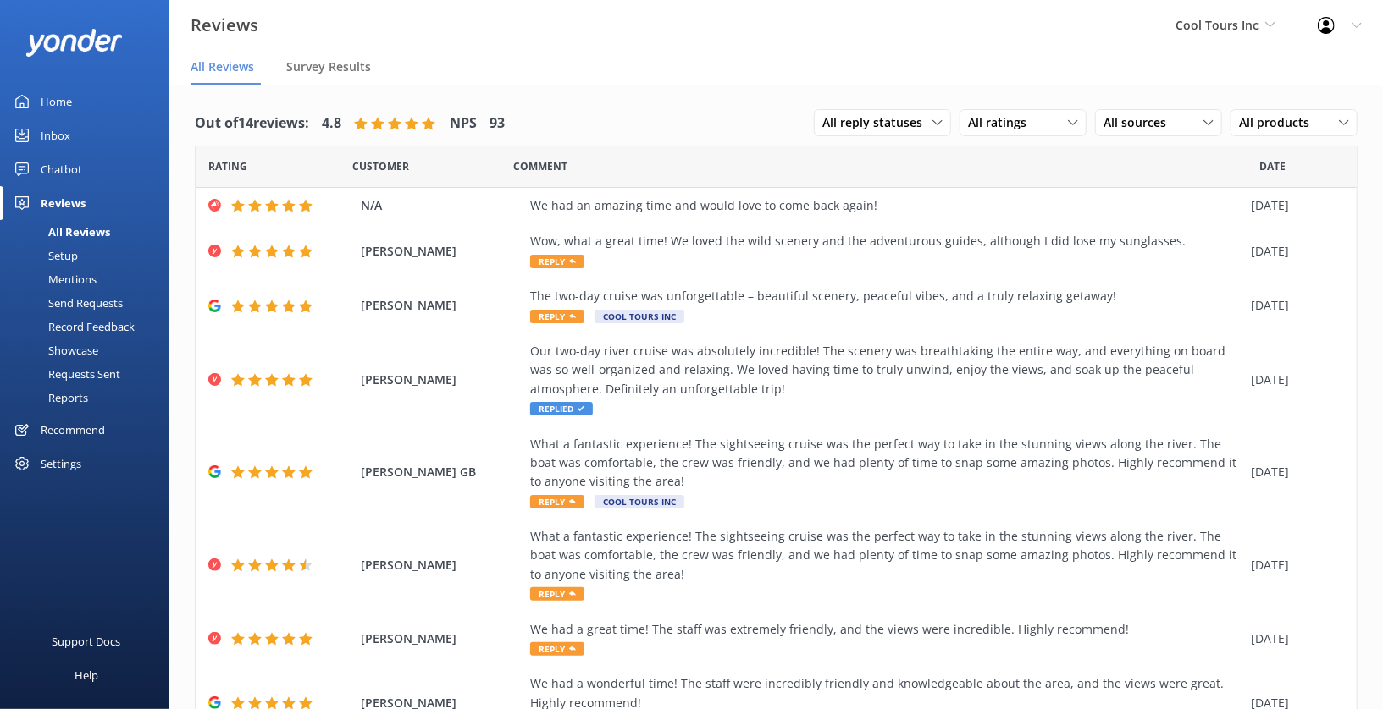
click at [704, 69] on nav "All Reviews Survey Results" at bounding box center [775, 68] width 1213 height 34
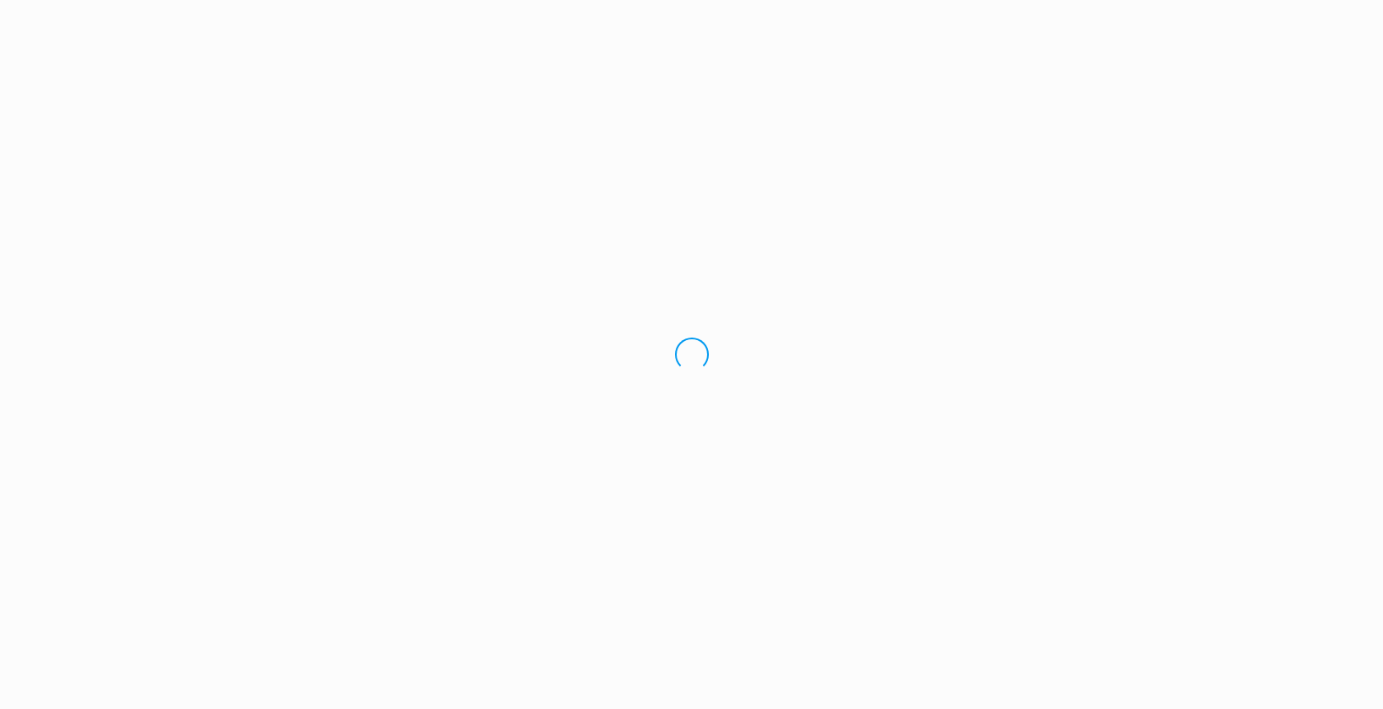
click at [99, 627] on div "Loading.." at bounding box center [691, 354] width 1383 height 709
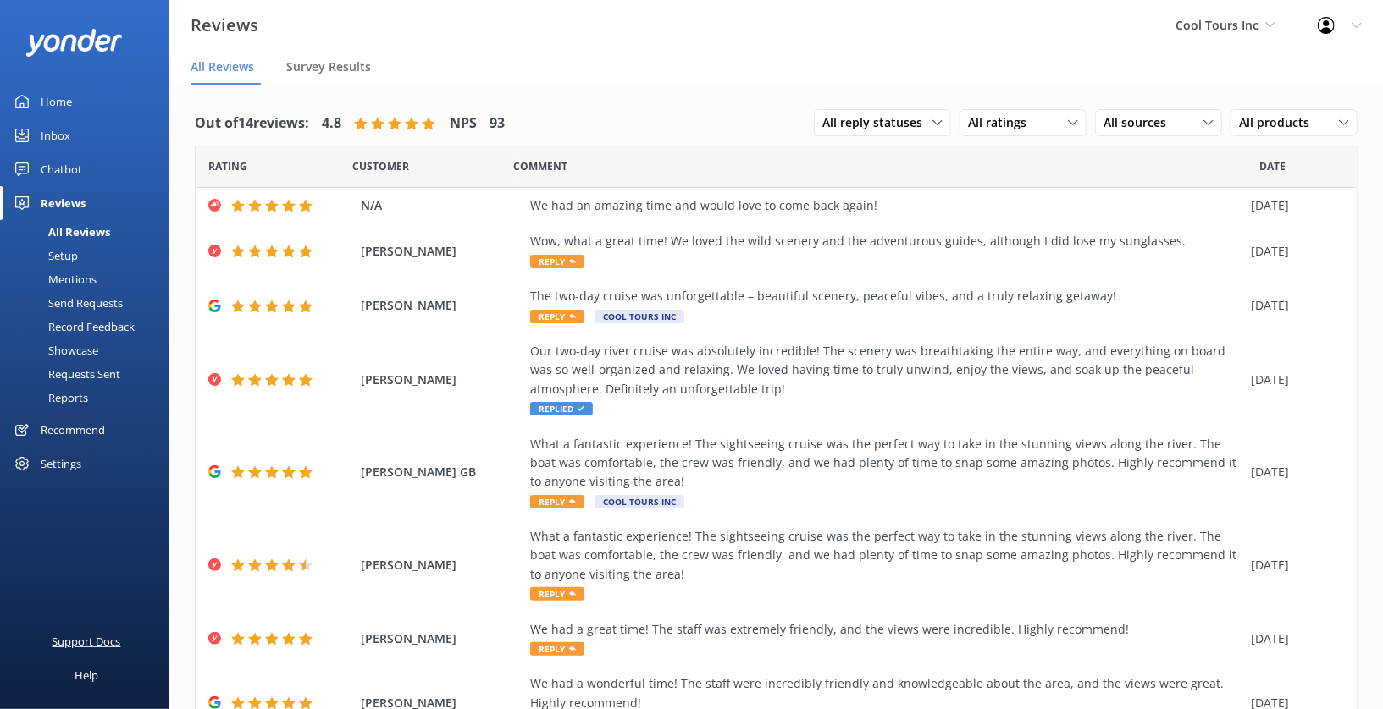
click at [104, 640] on div "Support Docs" at bounding box center [86, 642] width 69 height 34
click at [68, 457] on div "Settings" at bounding box center [61, 464] width 41 height 34
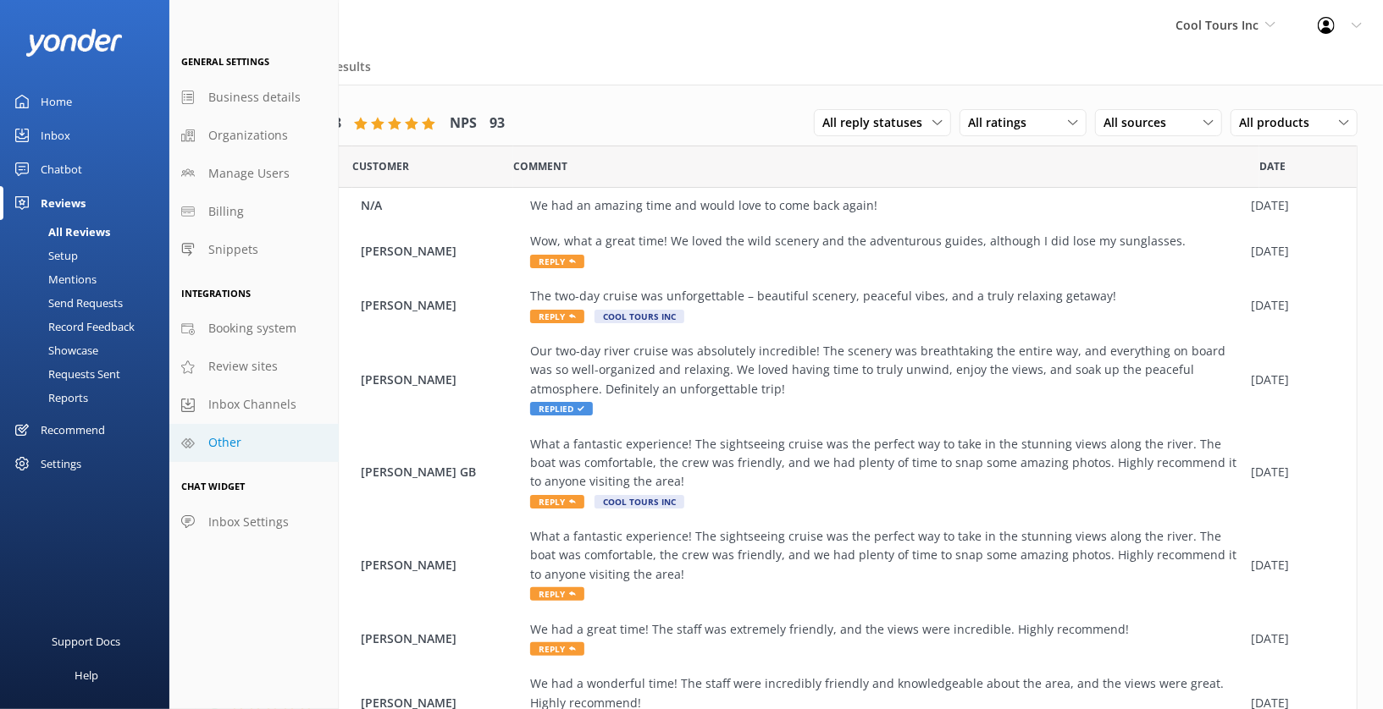
click at [240, 439] on span "Other" at bounding box center [224, 442] width 33 height 19
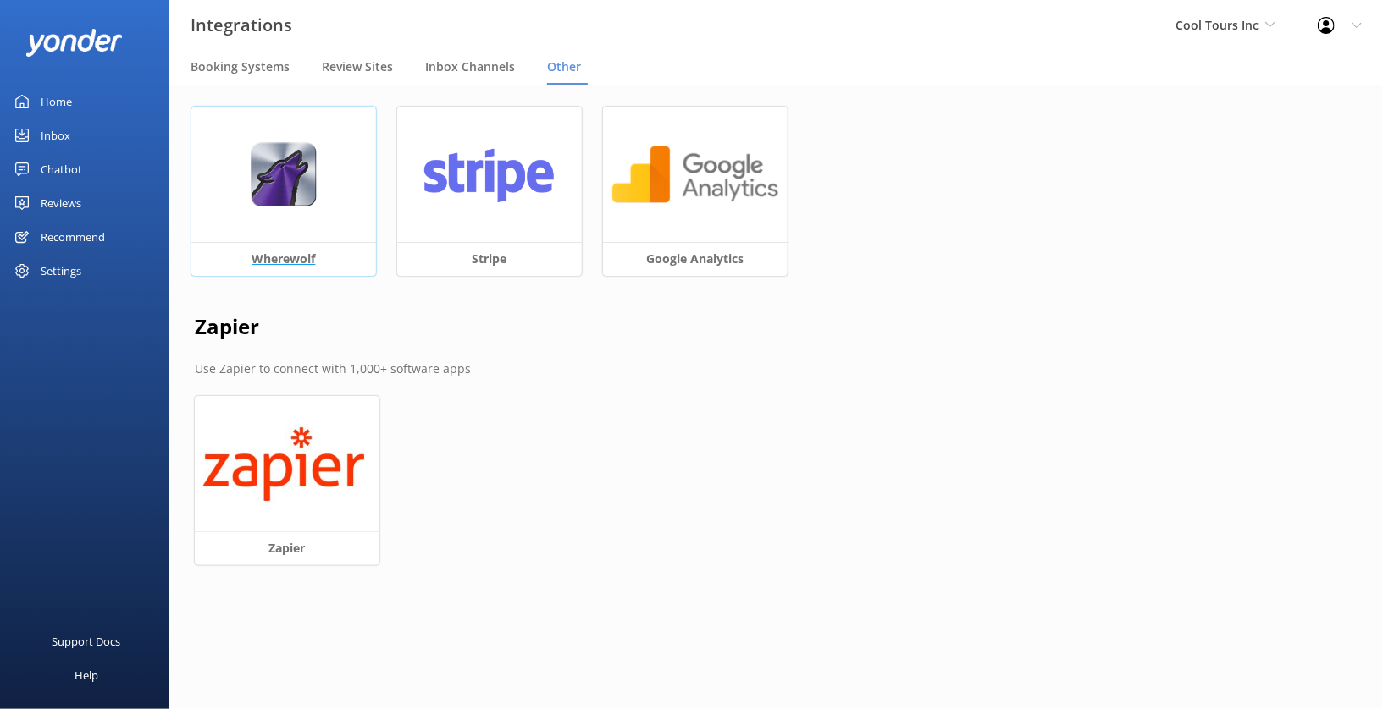
click at [295, 210] on div at bounding box center [283, 174] width 185 height 135
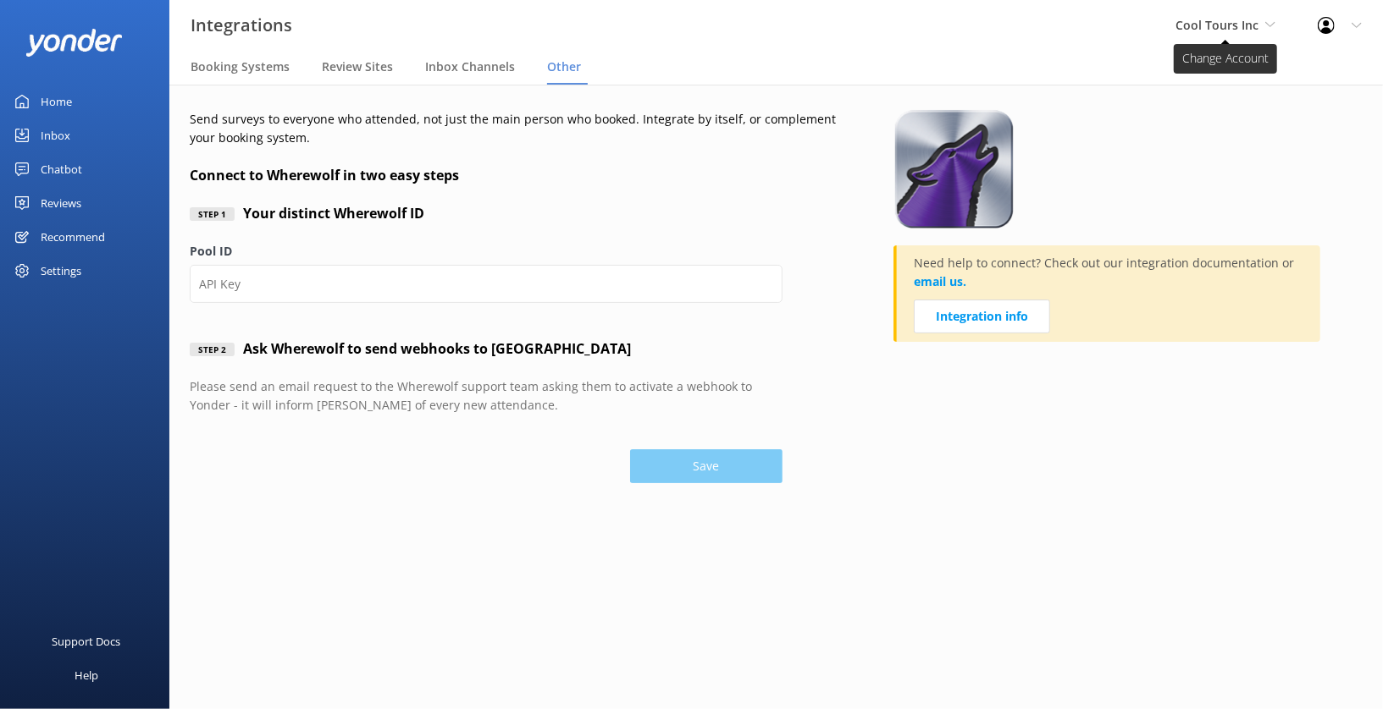
click at [1256, 25] on span "Cool Tours Inc" at bounding box center [1216, 25] width 83 height 16
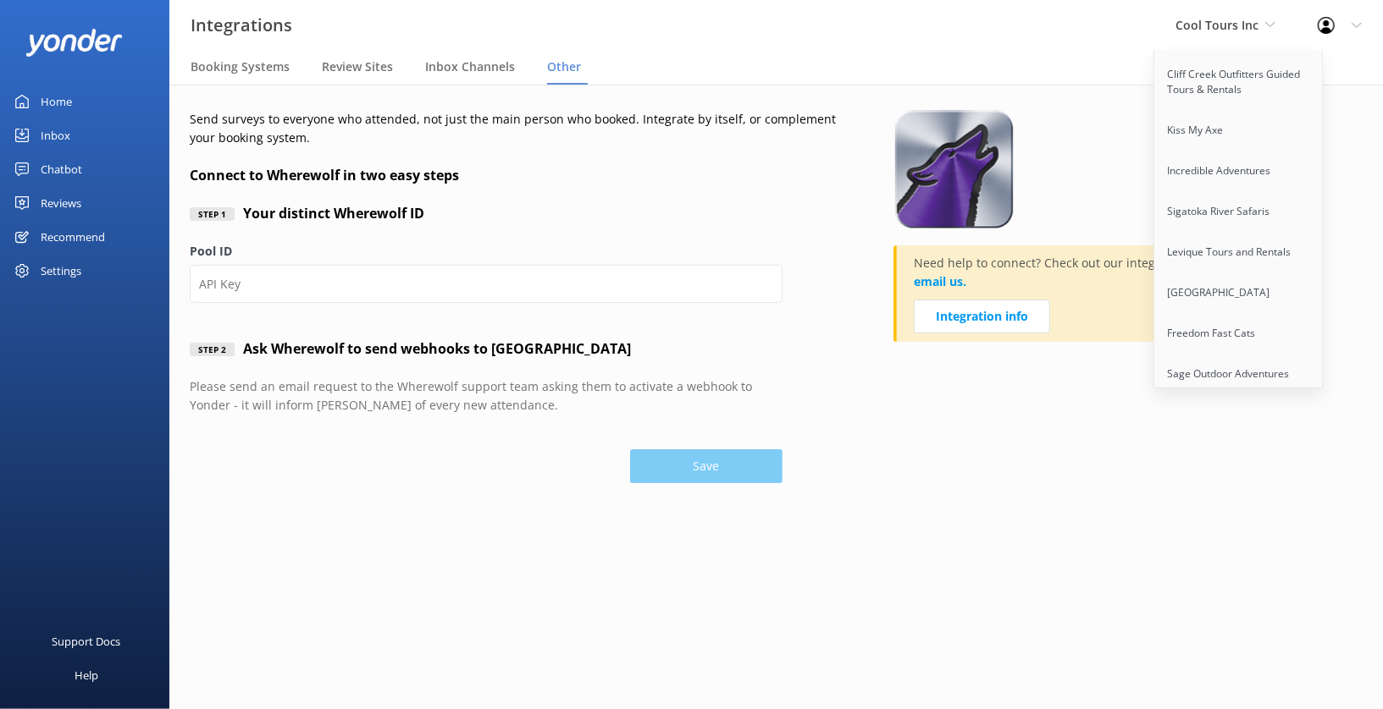
scroll to position [1289, 0]
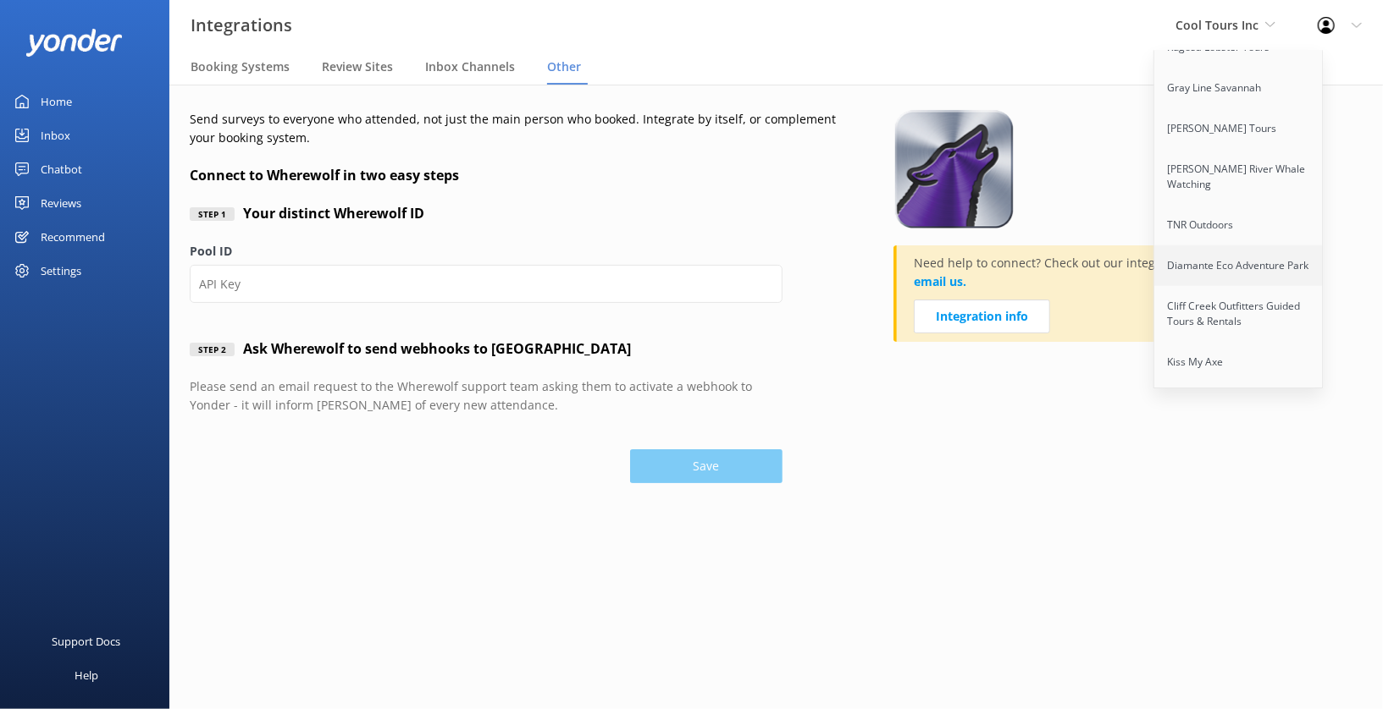
click at [1231, 246] on link "Diamante Eco Adventure Park" at bounding box center [1238, 266] width 169 height 41
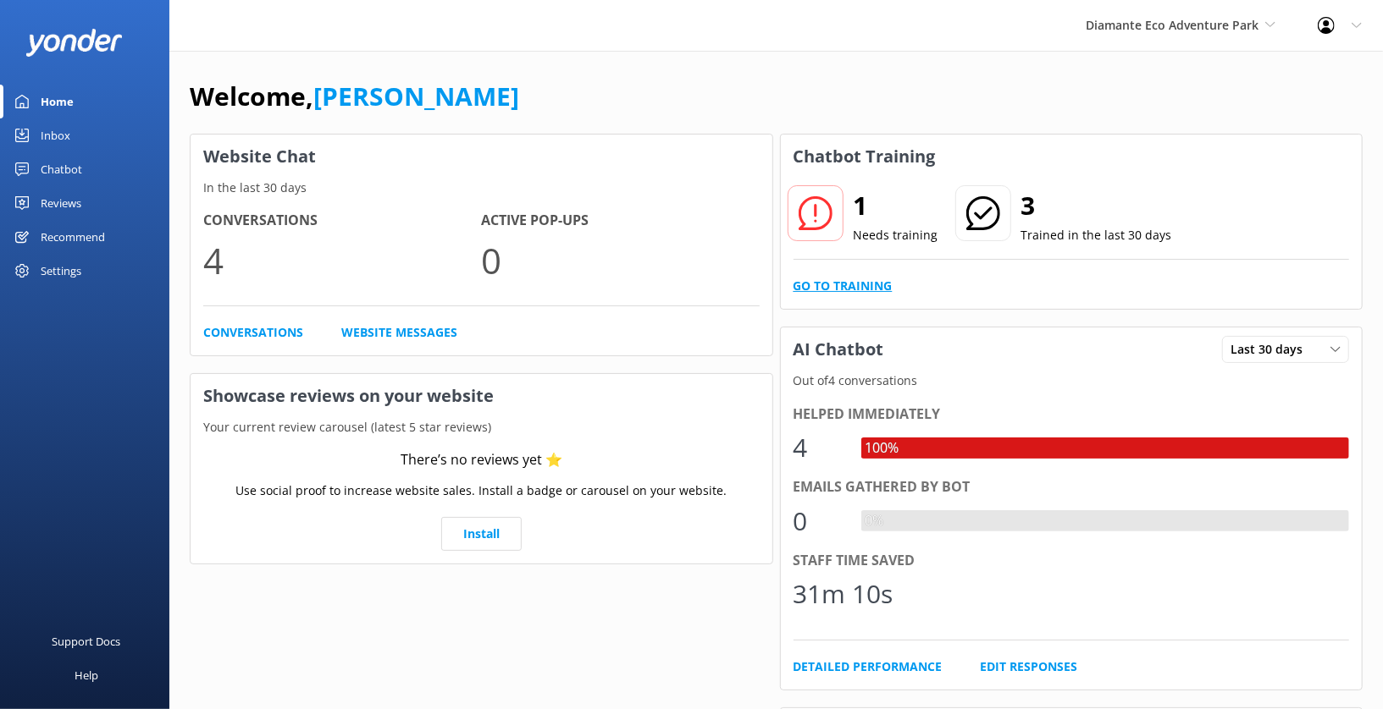
click at [848, 286] on link "Go to Training" at bounding box center [842, 286] width 99 height 19
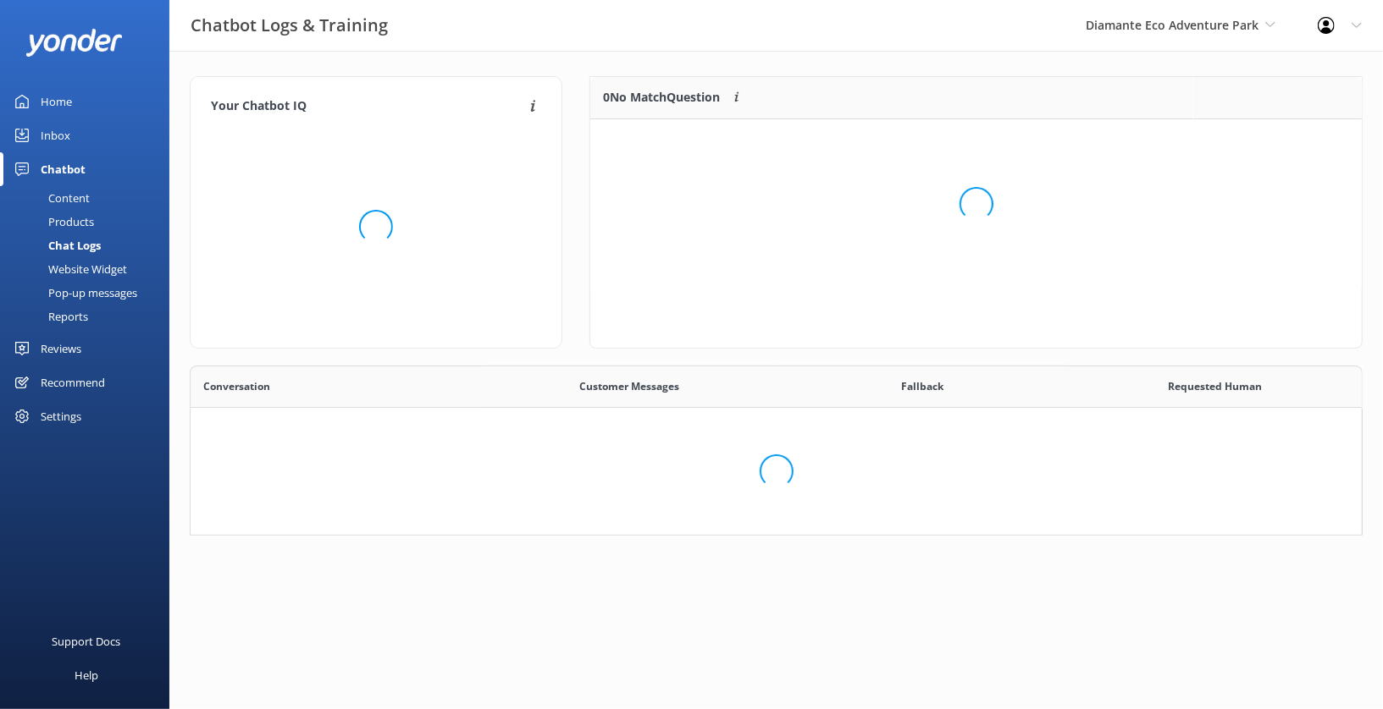
scroll to position [1, 1]
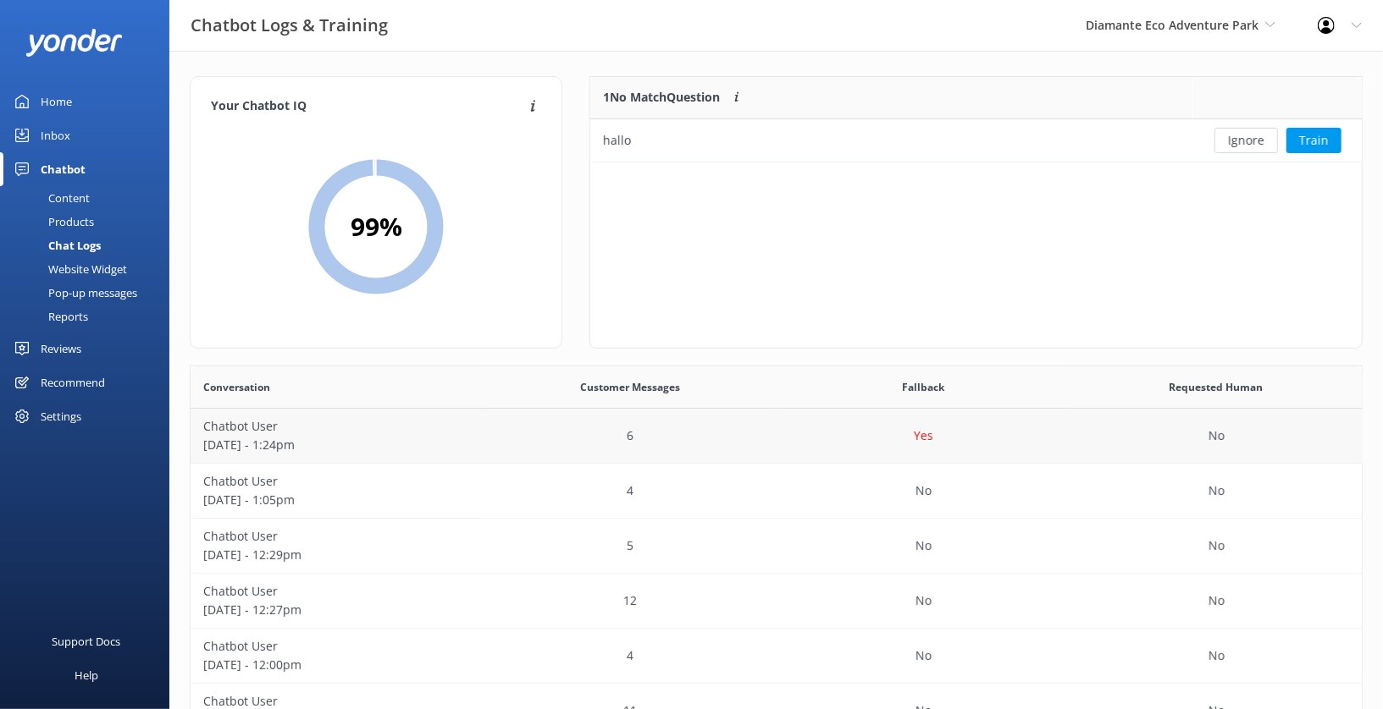
click at [787, 433] on div "Yes" at bounding box center [922, 436] width 293 height 55
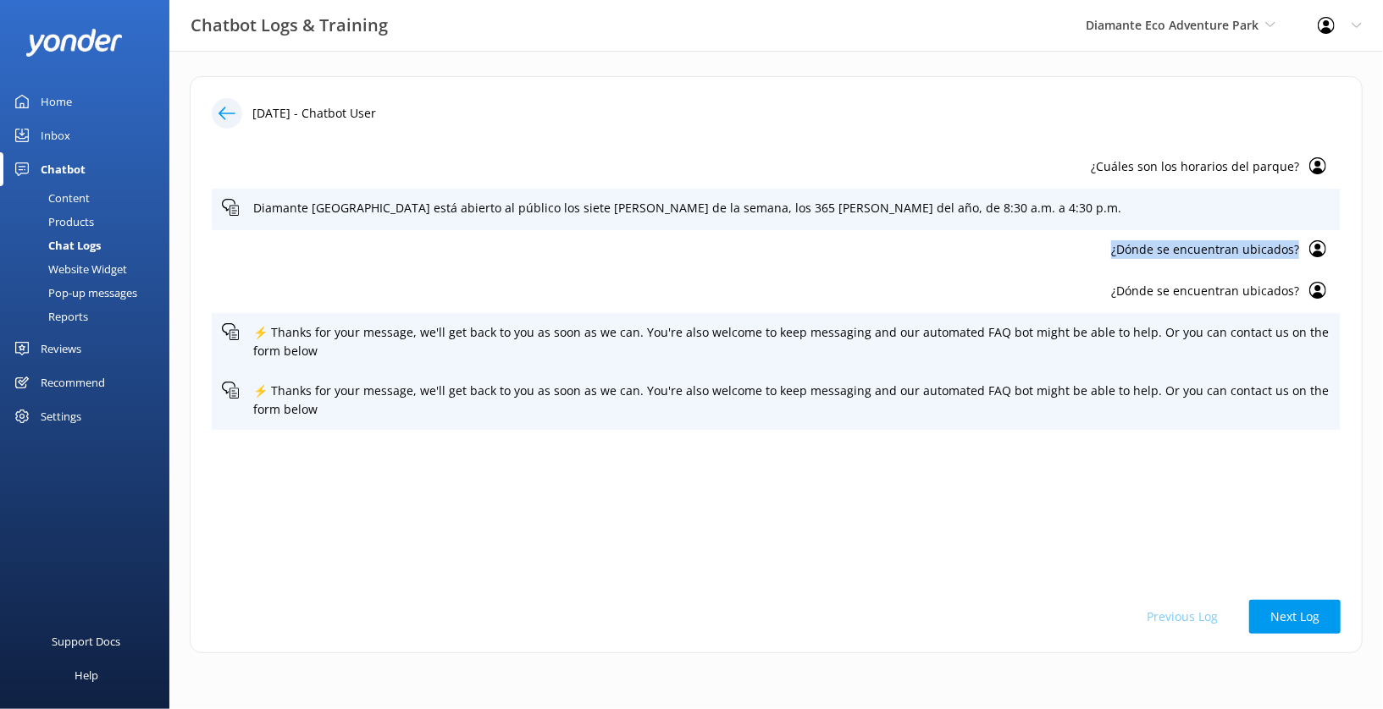
drag, startPoint x: 1299, startPoint y: 254, endPoint x: 1117, endPoint y: 251, distance: 182.1
click at [1117, 251] on p "¿Dónde se encuentran ubicados?" at bounding box center [760, 249] width 1077 height 19
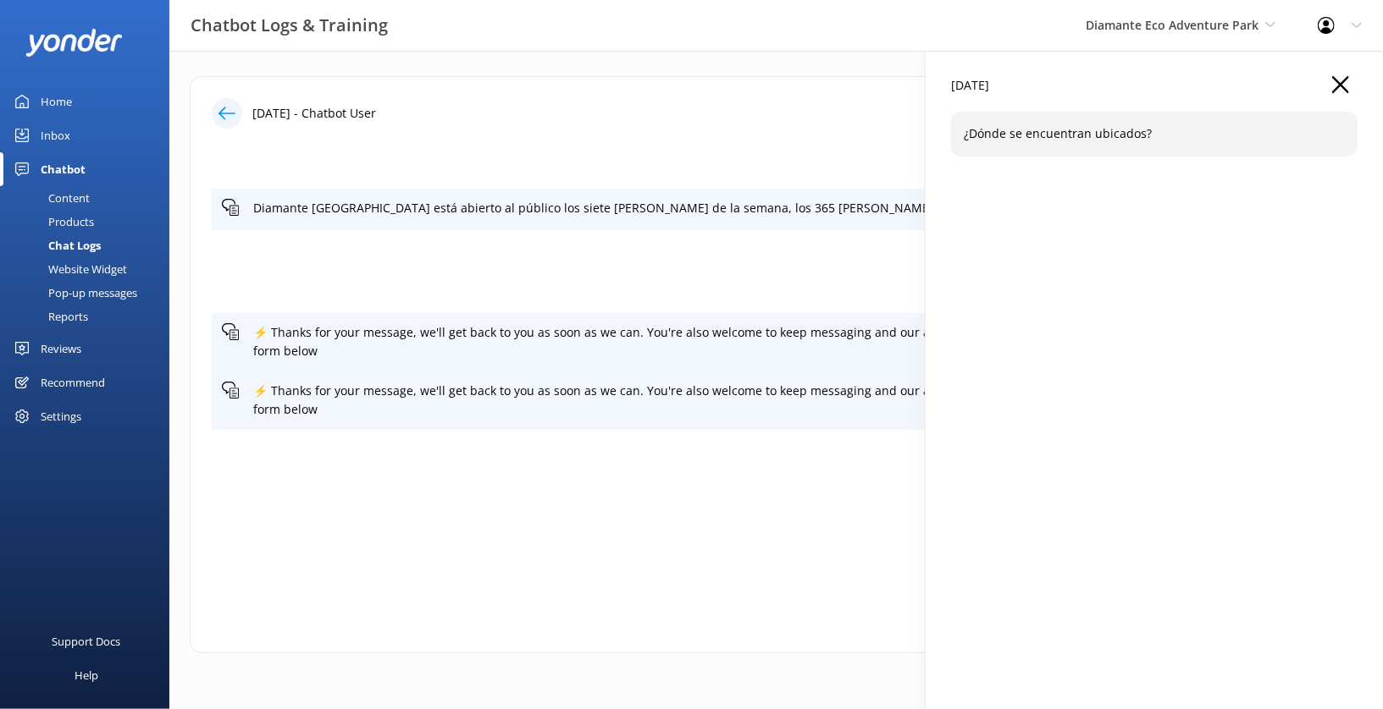
copy p "¿Dónde se encuentran ubicados?"
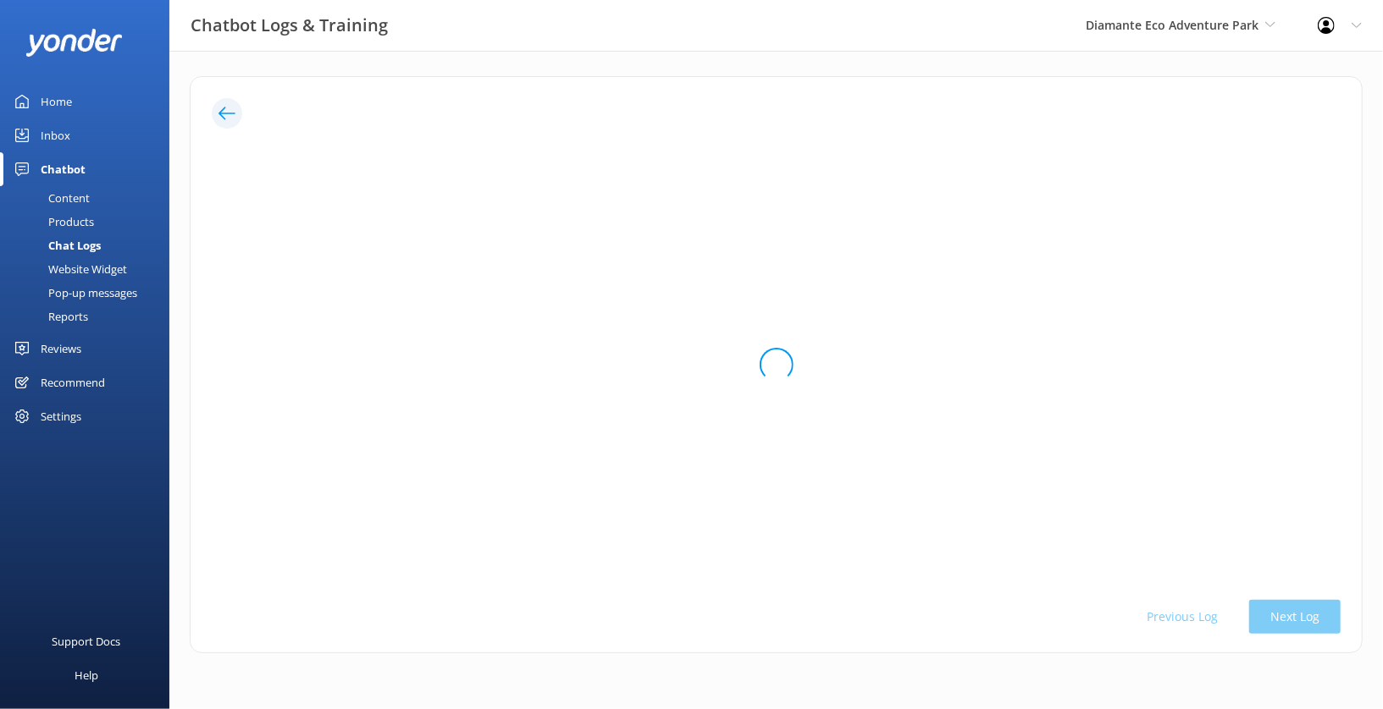
click at [1344, 82] on div "Loading.. Previous Log Next Log" at bounding box center [776, 364] width 1173 height 577
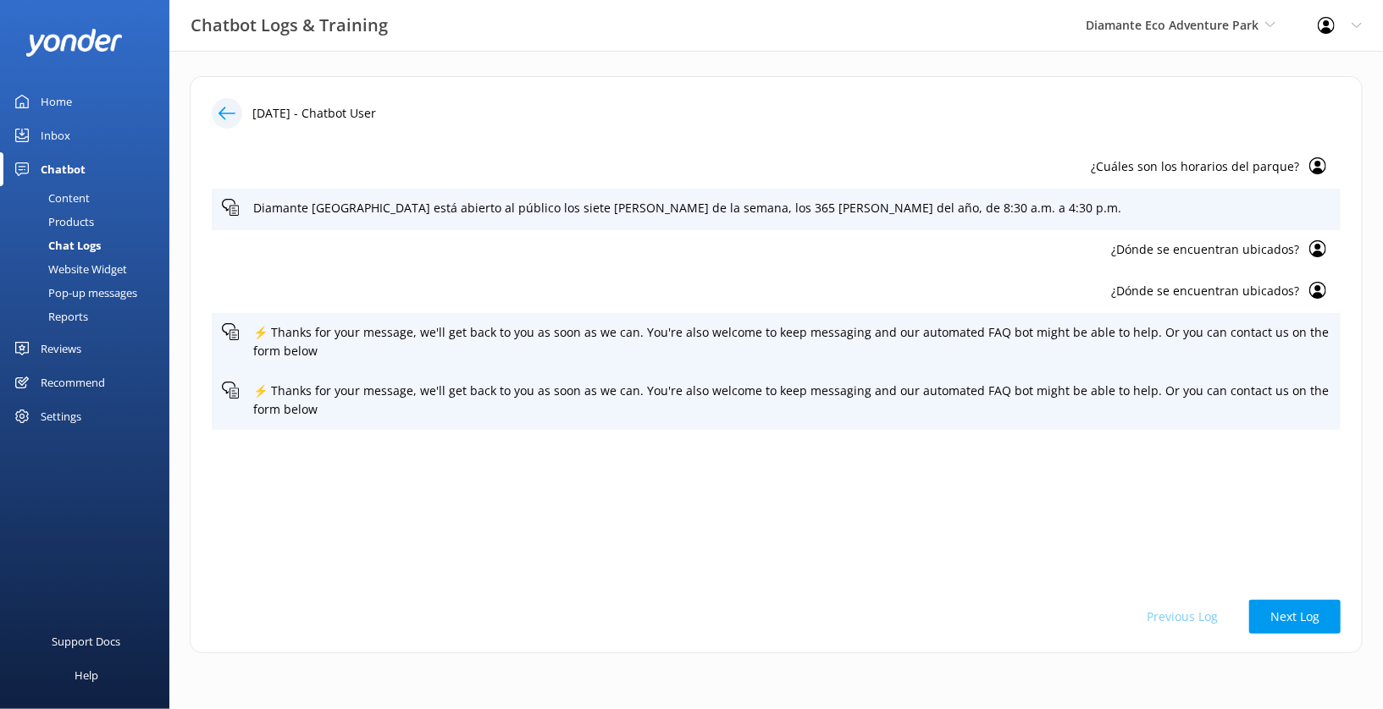
click at [1155, 246] on p "¿Dónde se encuentran ubicados?" at bounding box center [760, 249] width 1077 height 19
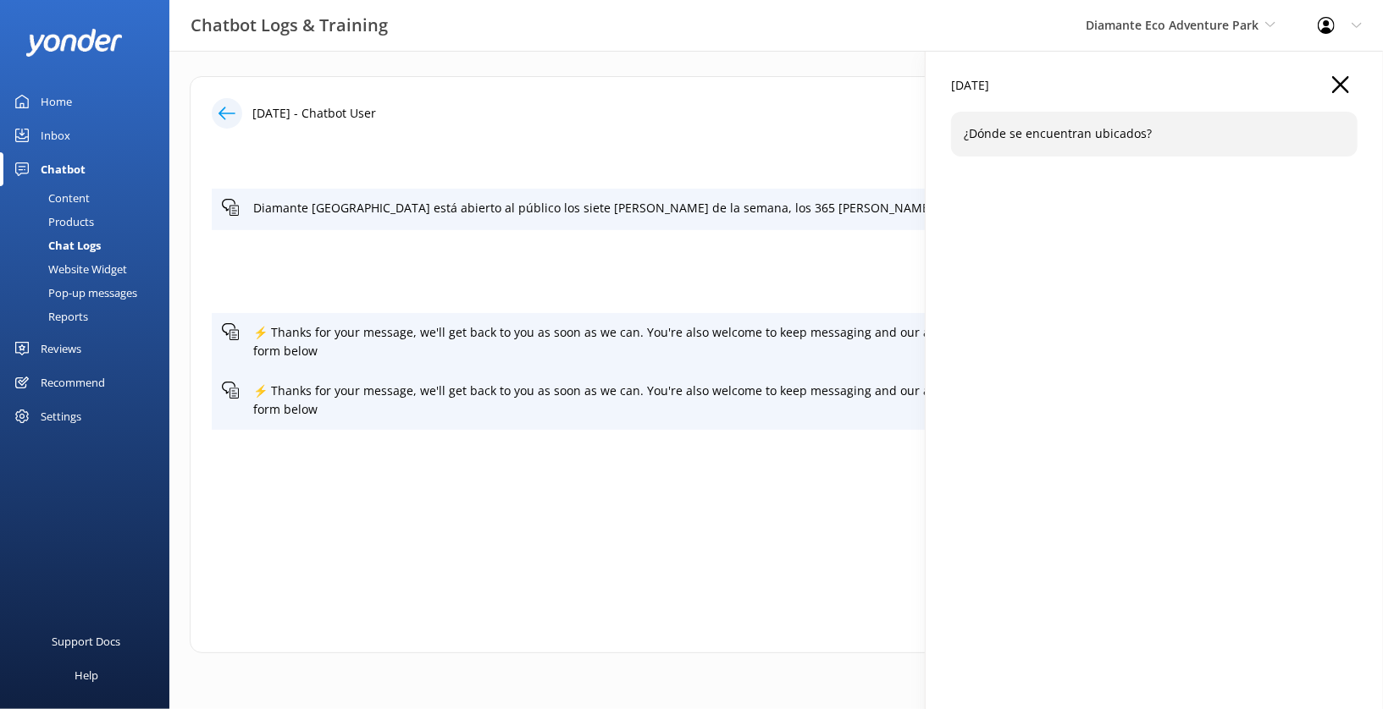
click at [1343, 84] on icon "button" at bounding box center [1340, 84] width 17 height 17
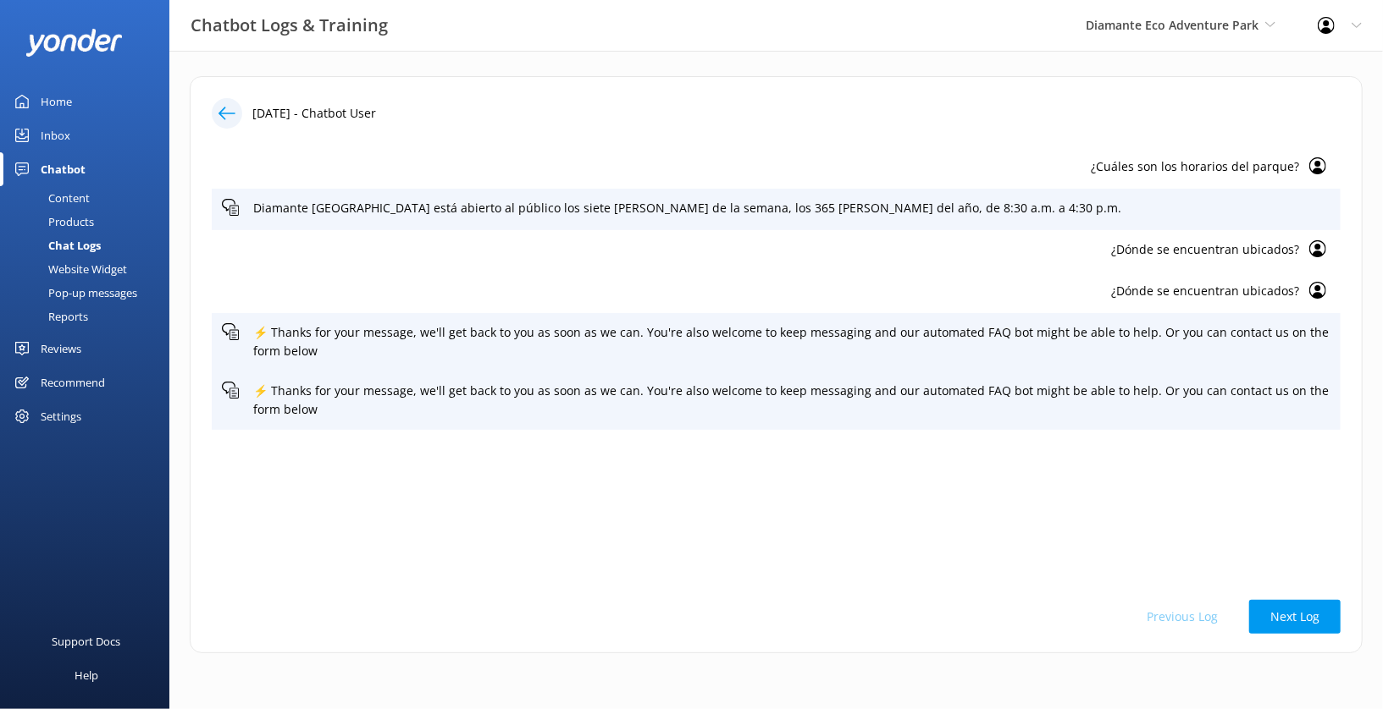
click at [223, 108] on icon at bounding box center [226, 113] width 17 height 17
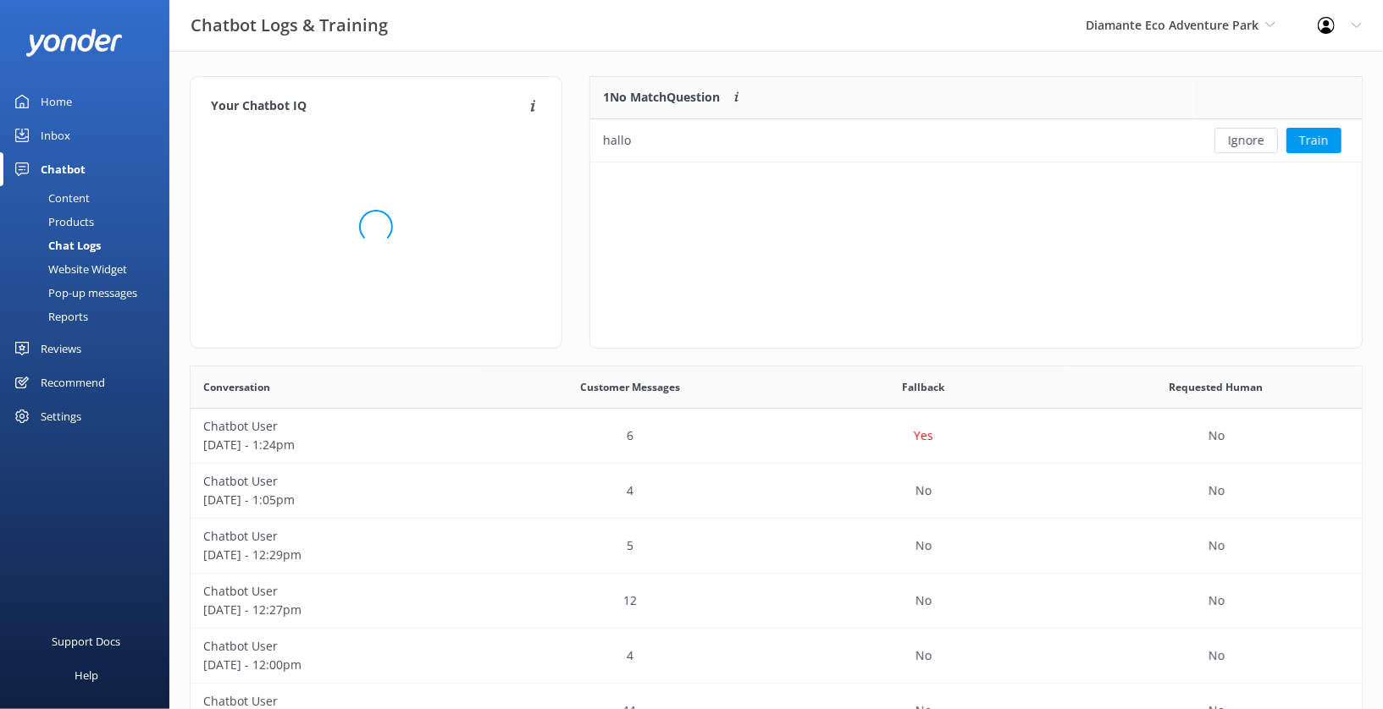
scroll to position [593, 1171]
click at [74, 195] on div "Content" at bounding box center [50, 198] width 80 height 24
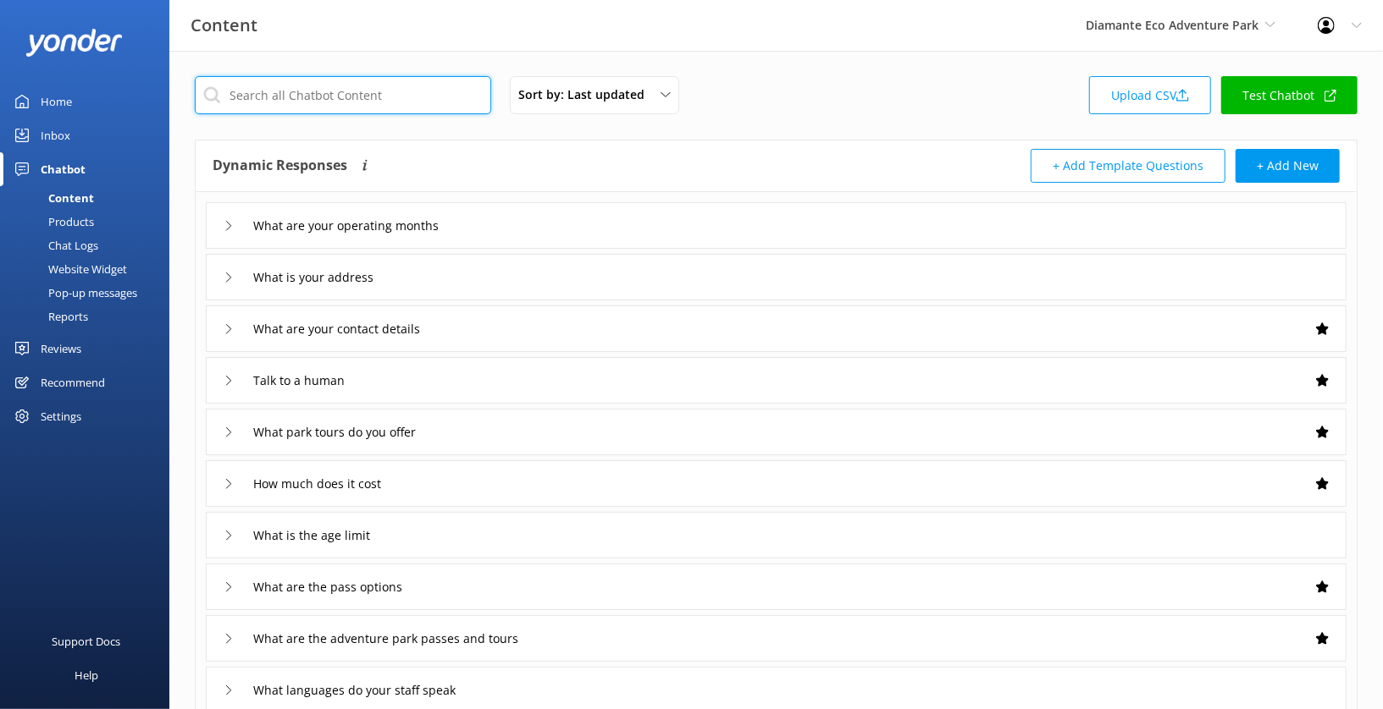
click at [363, 82] on input "text" at bounding box center [343, 95] width 296 height 38
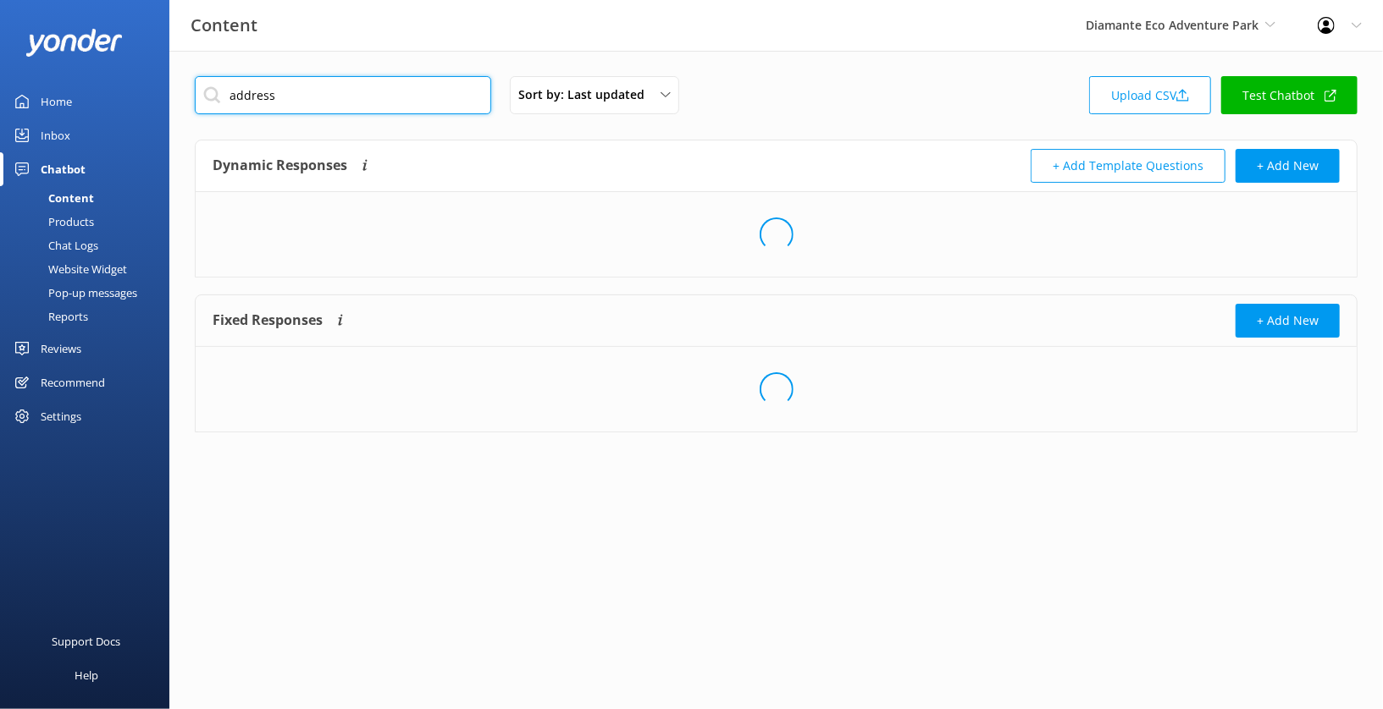
type input "address"
click at [512, 219] on div "Loading.." at bounding box center [776, 234] width 1161 height 85
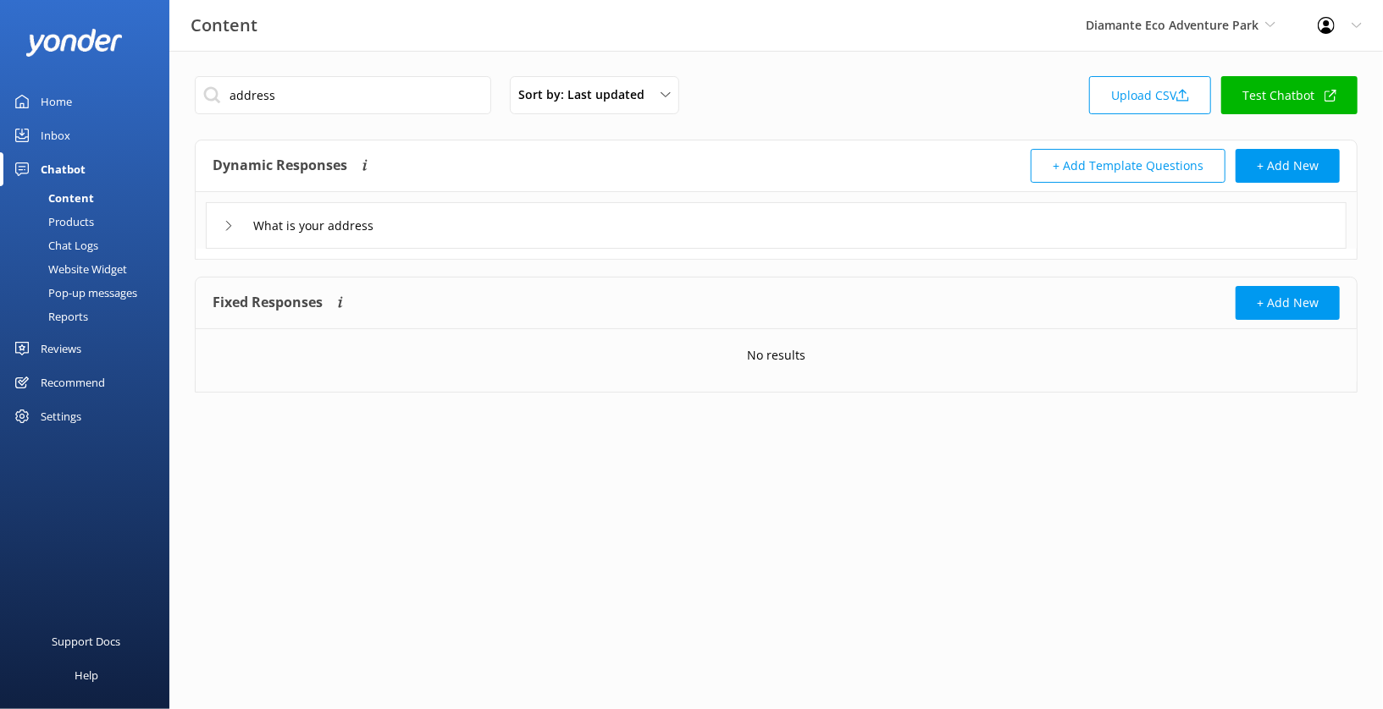
click at [507, 218] on div "What is your address" at bounding box center [776, 225] width 1140 height 47
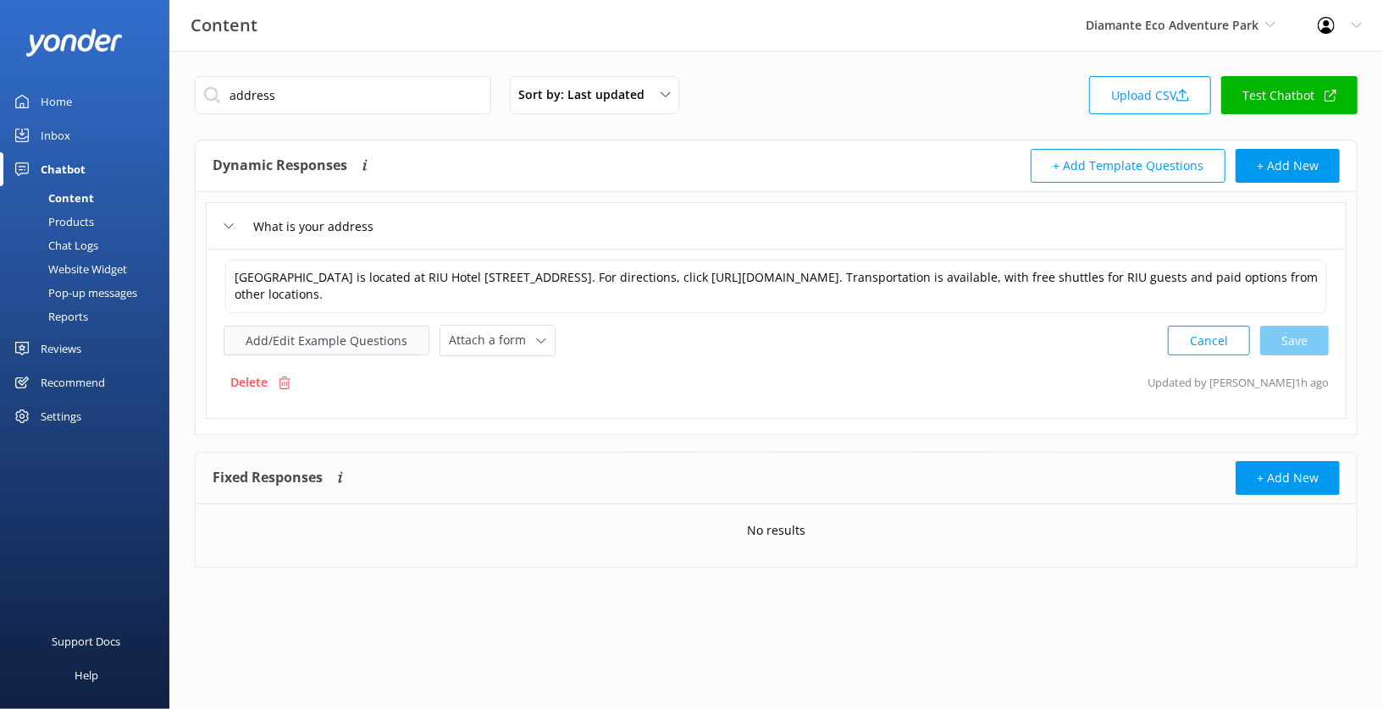
click at [380, 335] on button "Add/Edit Example Questions" at bounding box center [327, 341] width 206 height 30
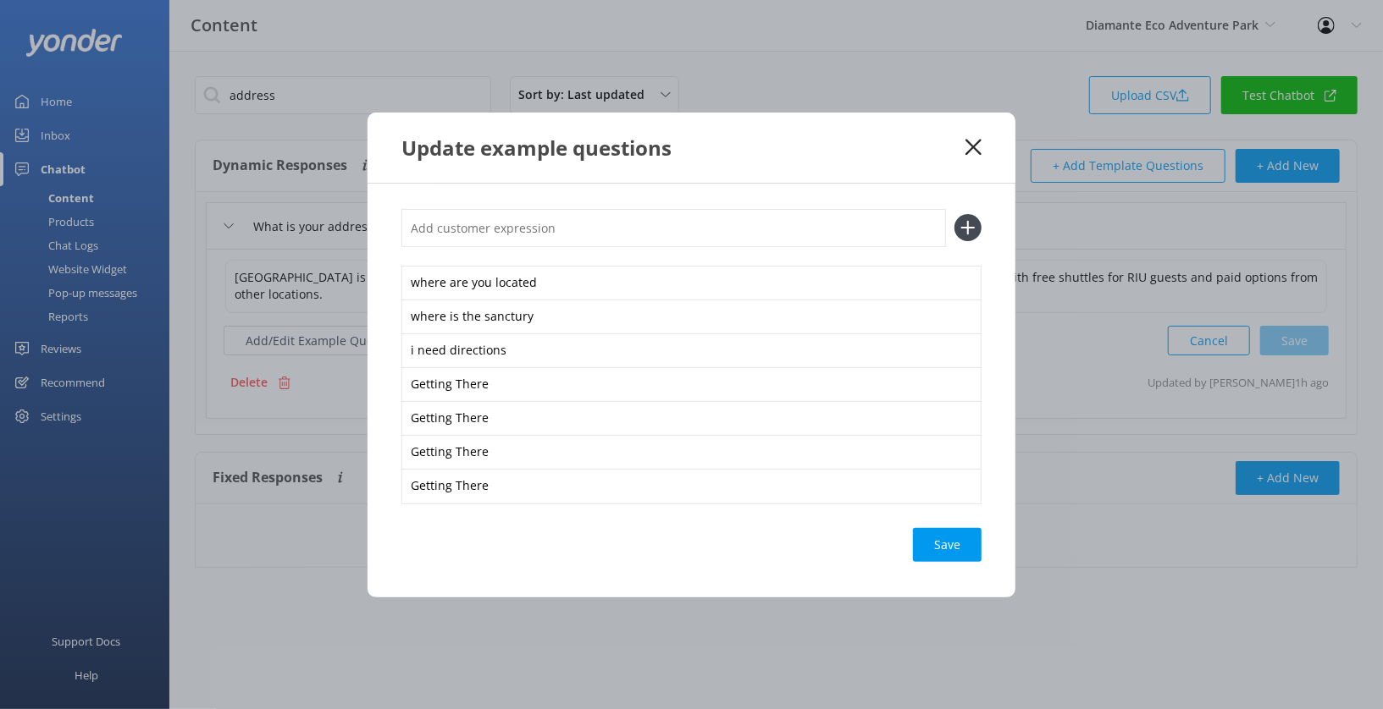
click at [529, 227] on input "text" at bounding box center [673, 228] width 544 height 38
paste input "¿Dónde se encuentran ubicados?"
type input "¿Dónde se encuentran ubicados?"
click at [968, 150] on icon at bounding box center [973, 147] width 16 height 17
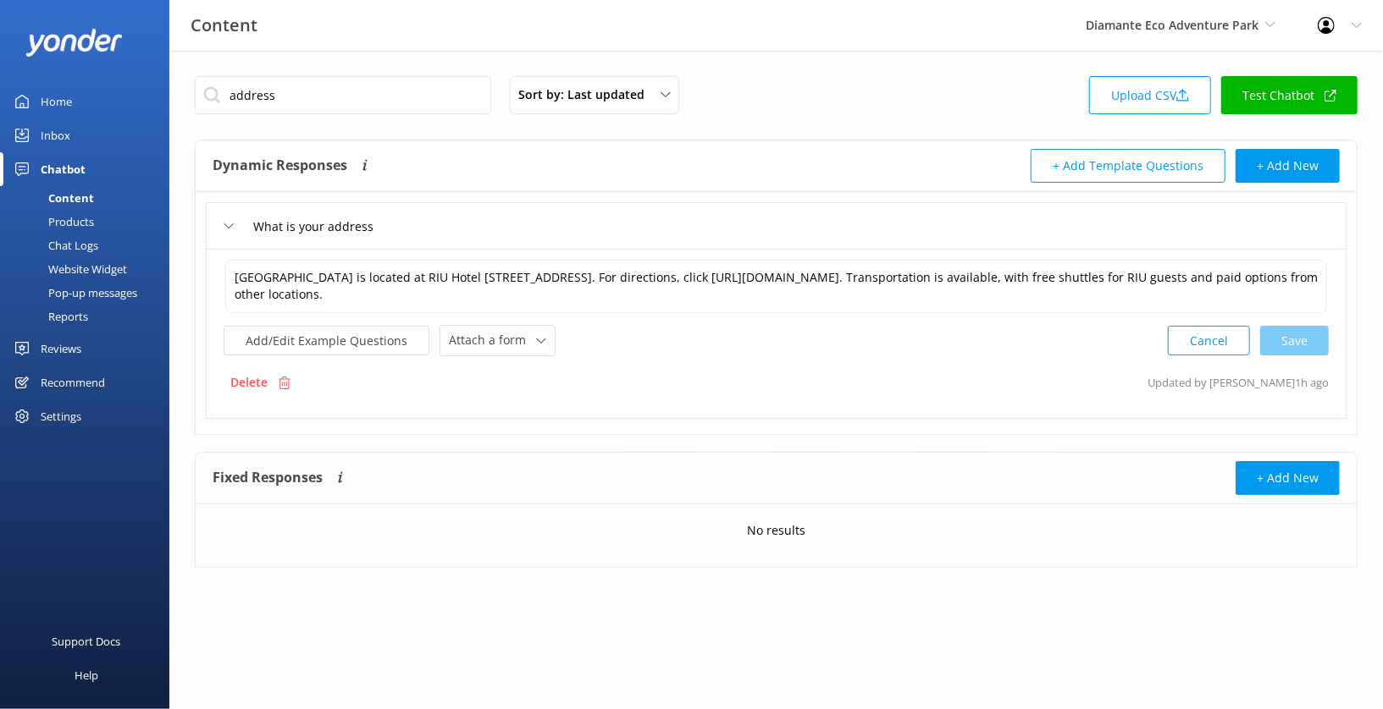
click at [71, 98] on link "Home" at bounding box center [84, 102] width 169 height 34
